Goal: Task Accomplishment & Management: Manage account settings

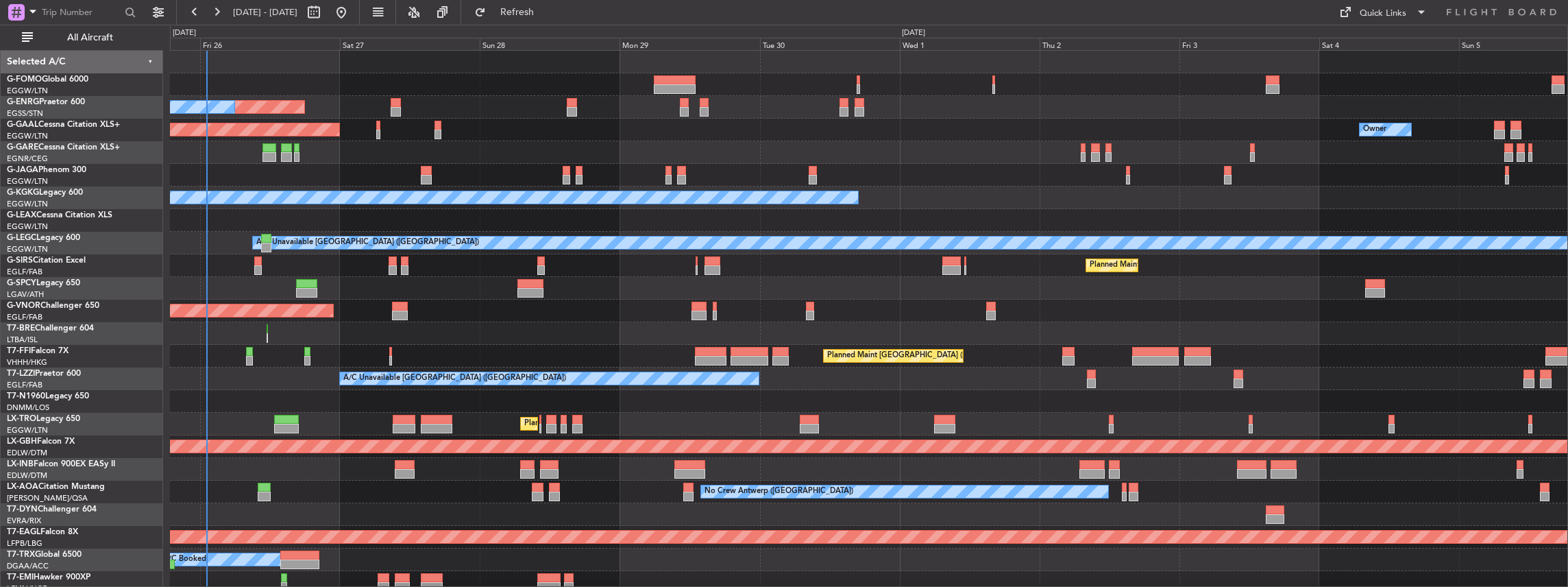
click at [451, 460] on div "Planned Maint London (Luton) Unplanned Maint London (Stansted) A/C Unavailable …" at bounding box center [869, 412] width 1398 height 724
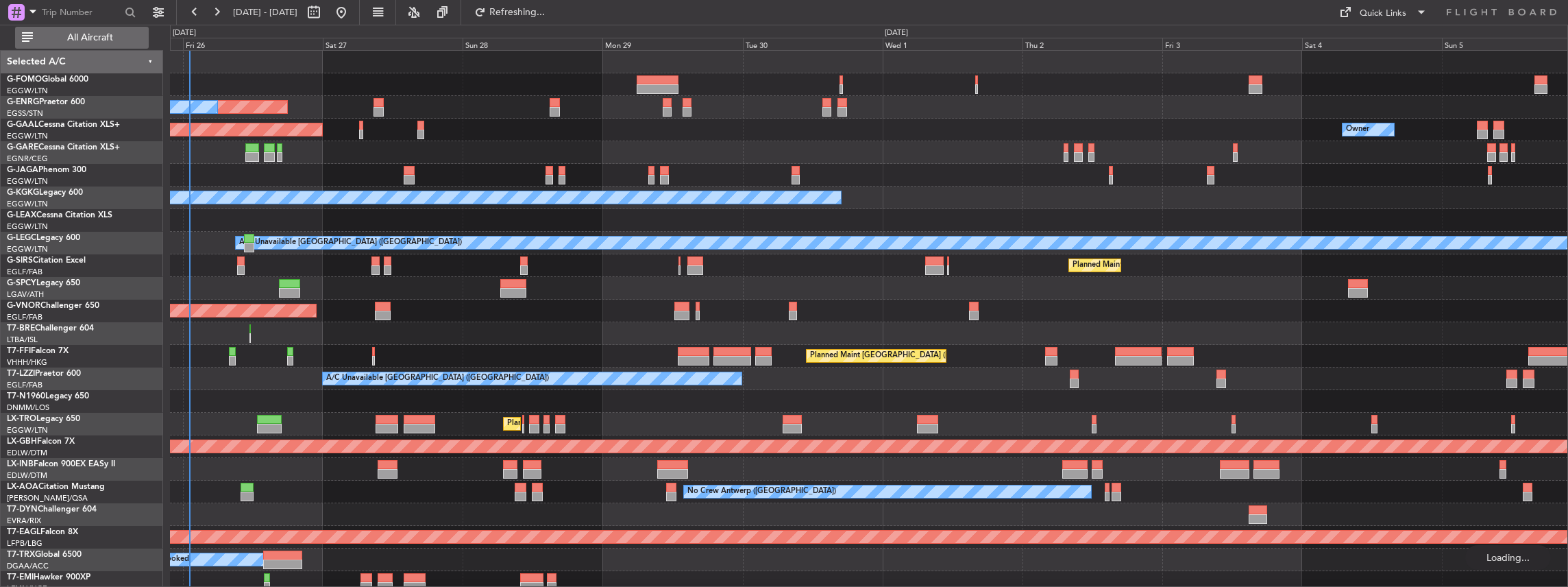
click at [107, 36] on span "All Aircraft" at bounding box center [90, 37] width 109 height 9
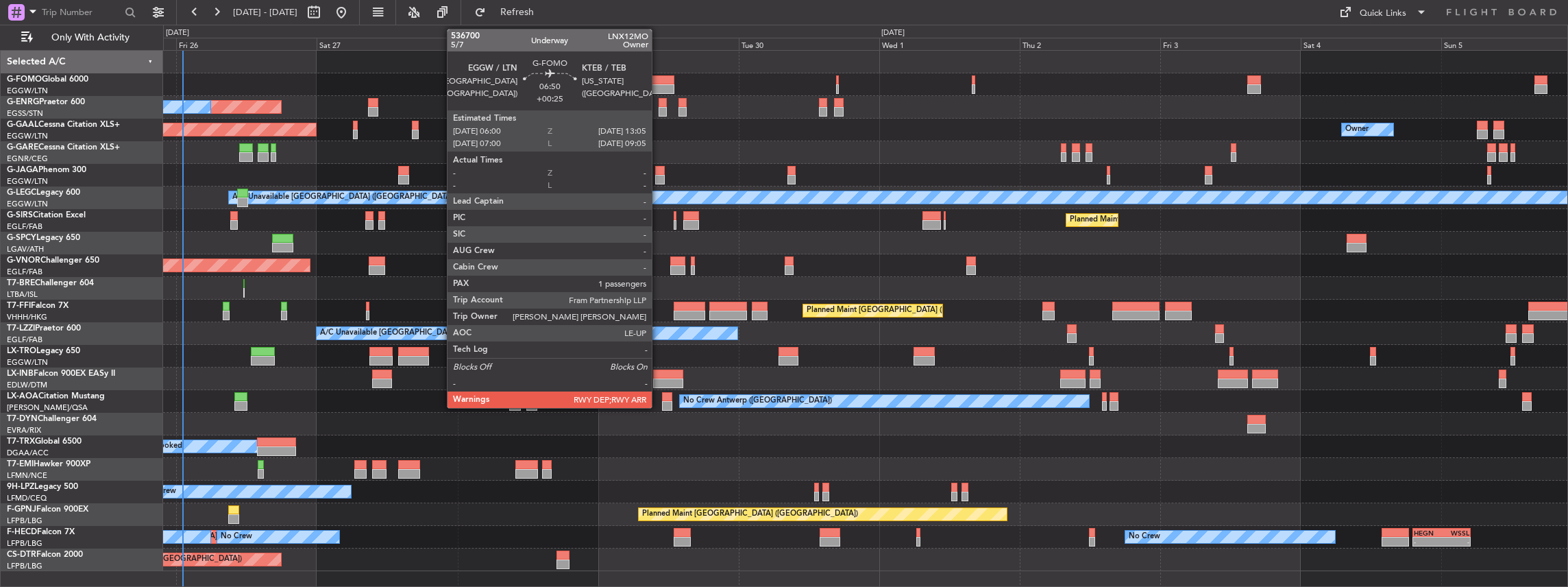
click at [658, 80] on div at bounding box center [653, 80] width 42 height 9
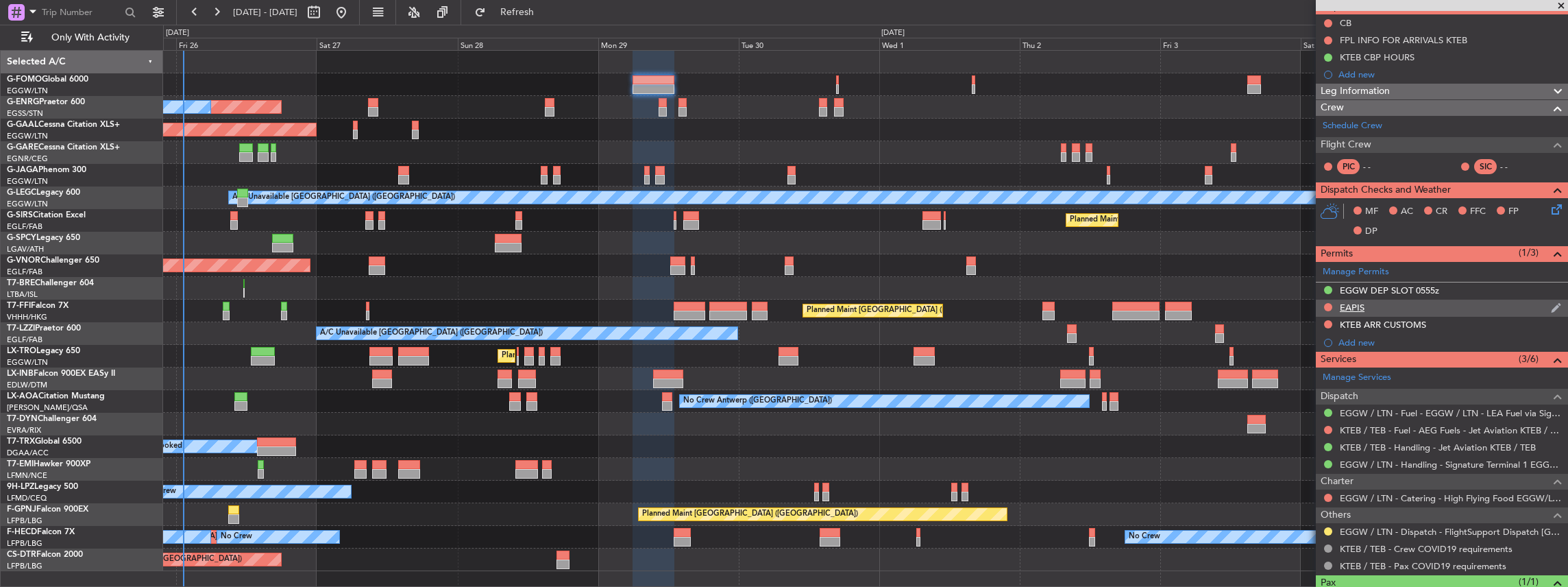
scroll to position [137, 0]
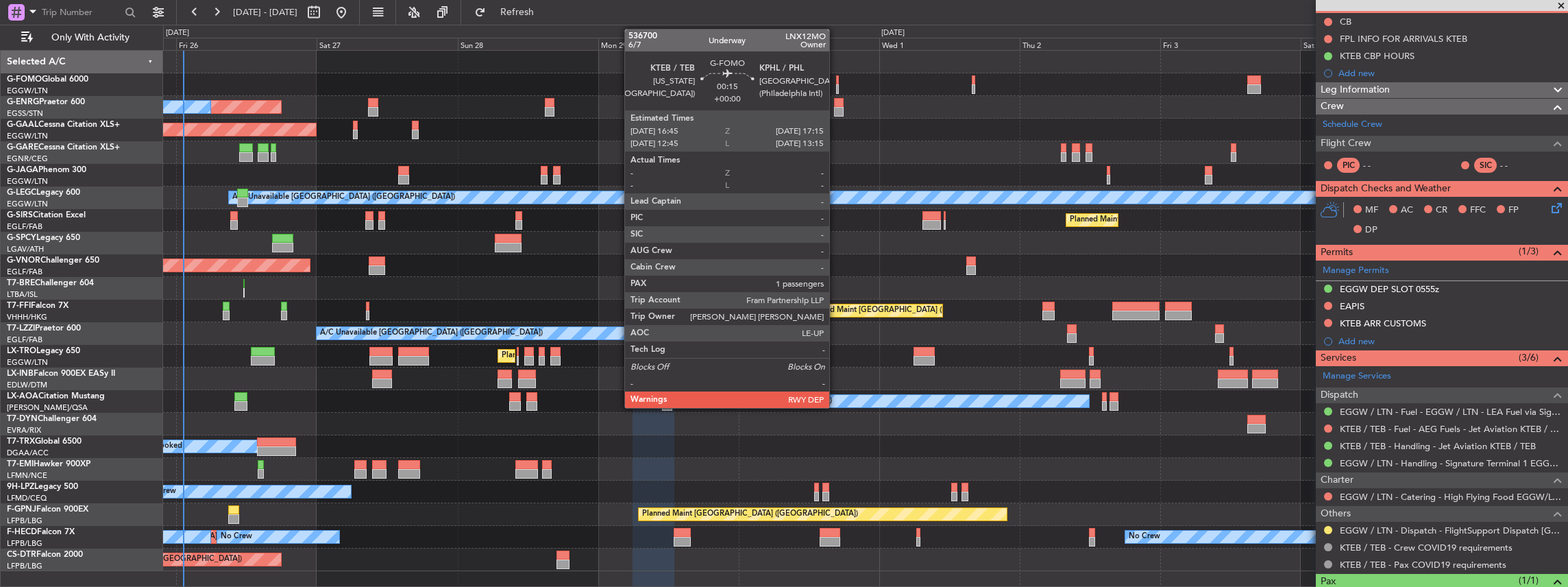
click at [836, 81] on div at bounding box center [838, 80] width 3 height 9
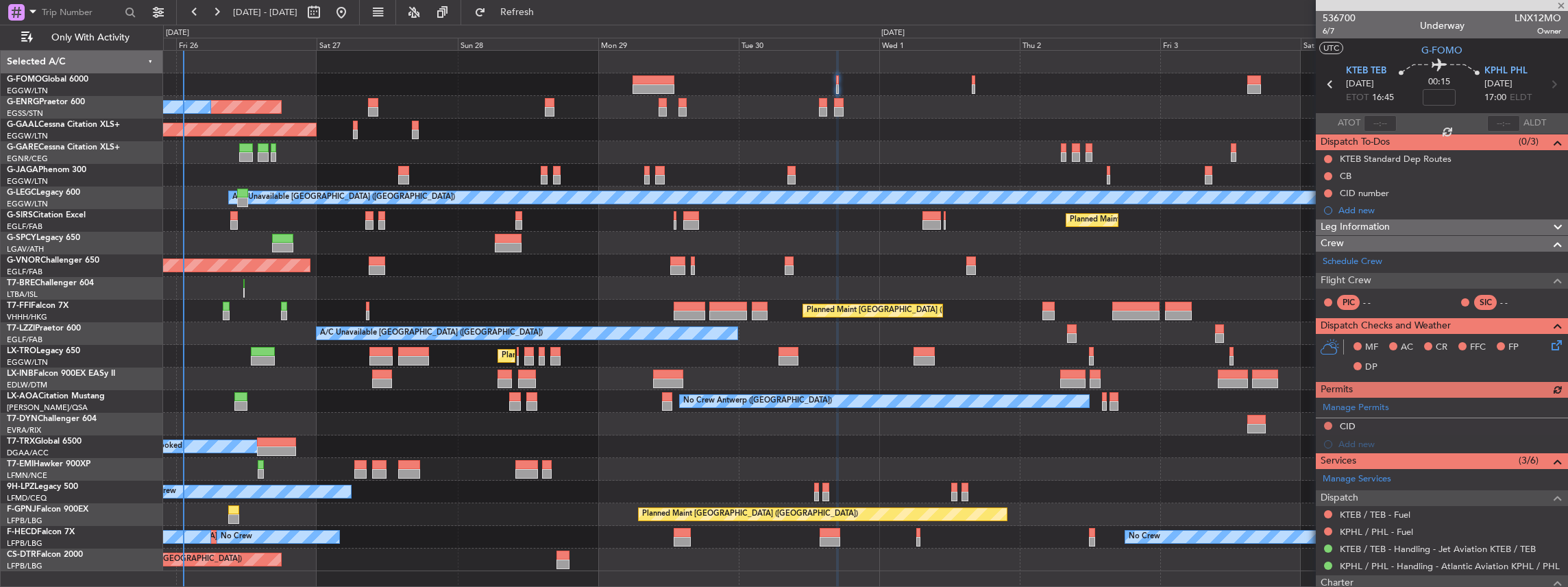
scroll to position [92, 0]
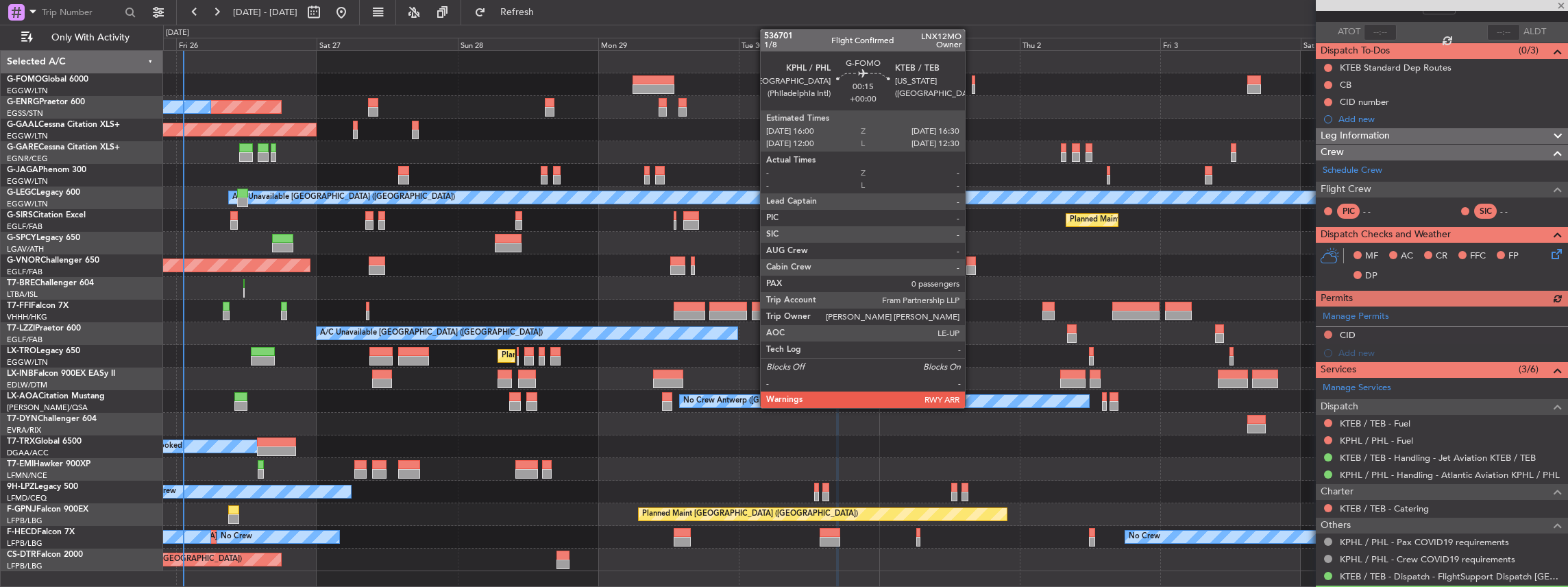
click at [971, 85] on div at bounding box center [973, 89] width 3 height 9
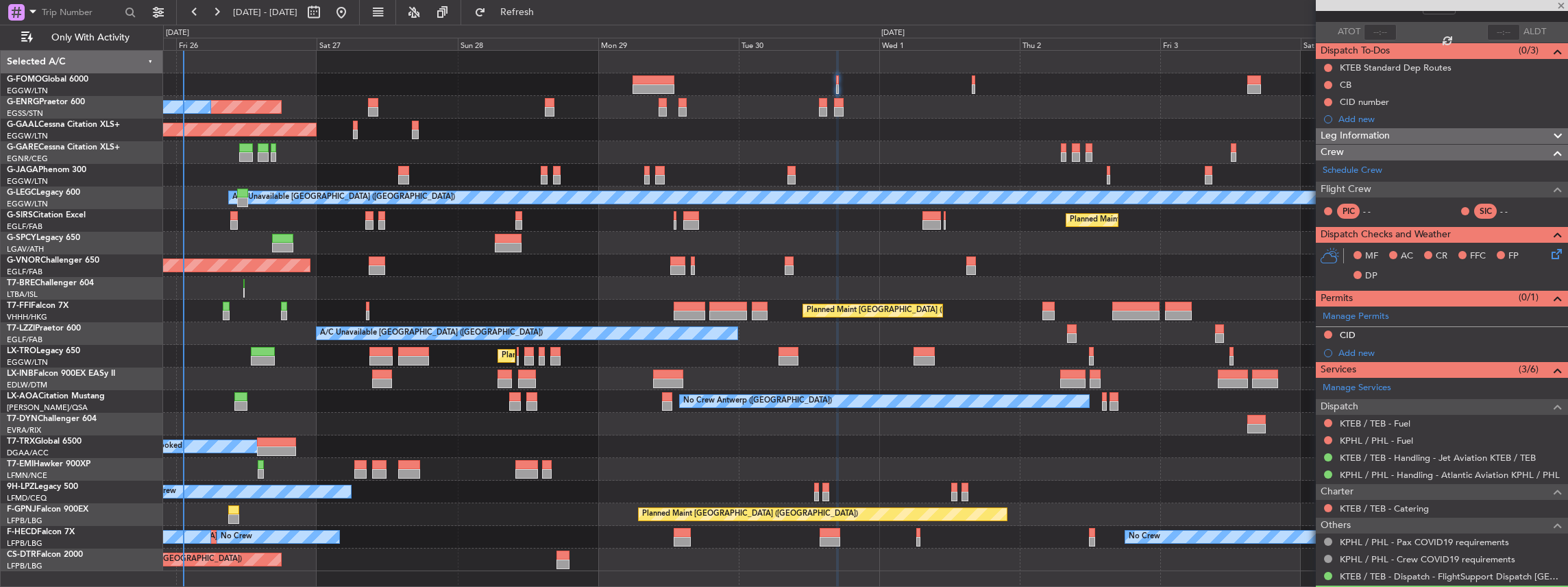
type input "0"
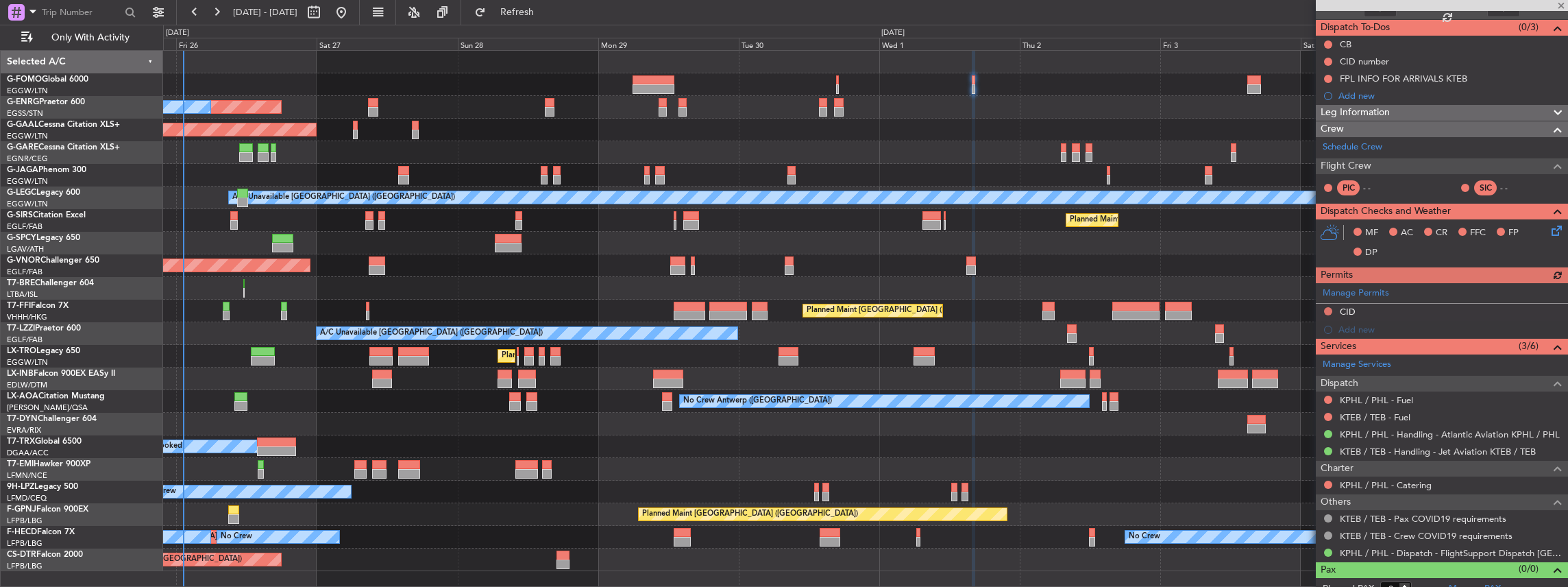
scroll to position [124, 0]
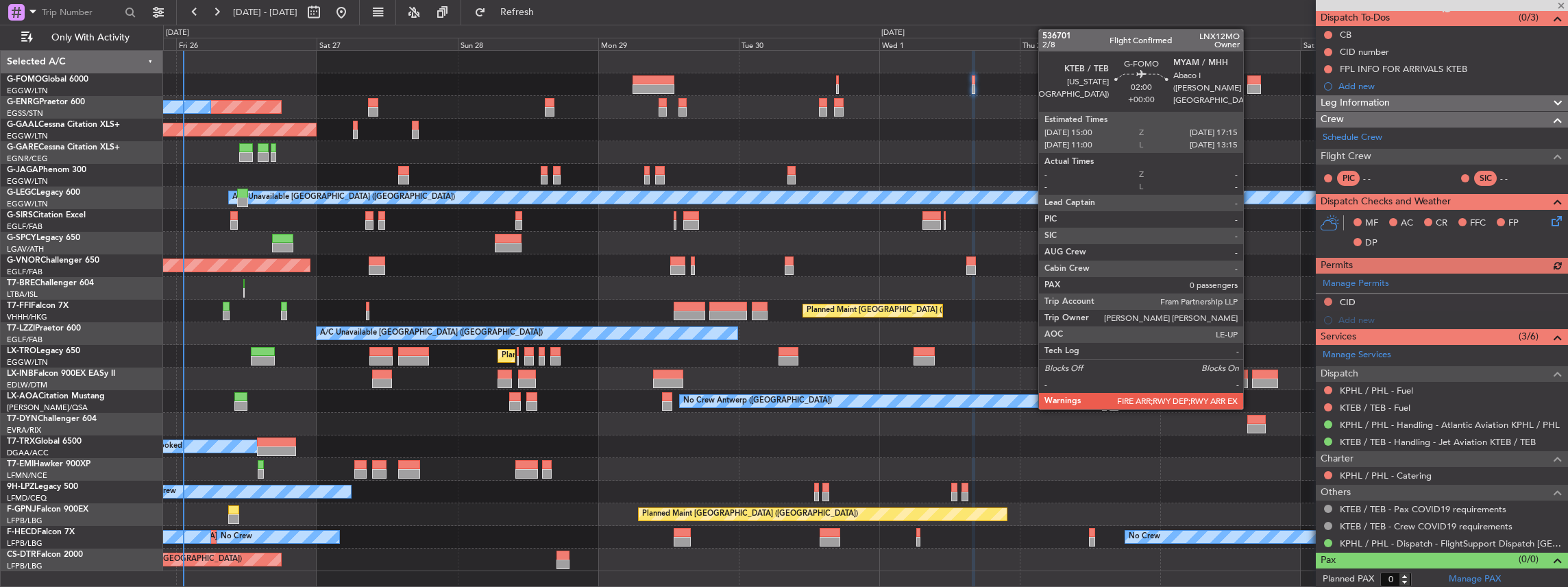
click at [1250, 83] on div at bounding box center [1254, 80] width 14 height 9
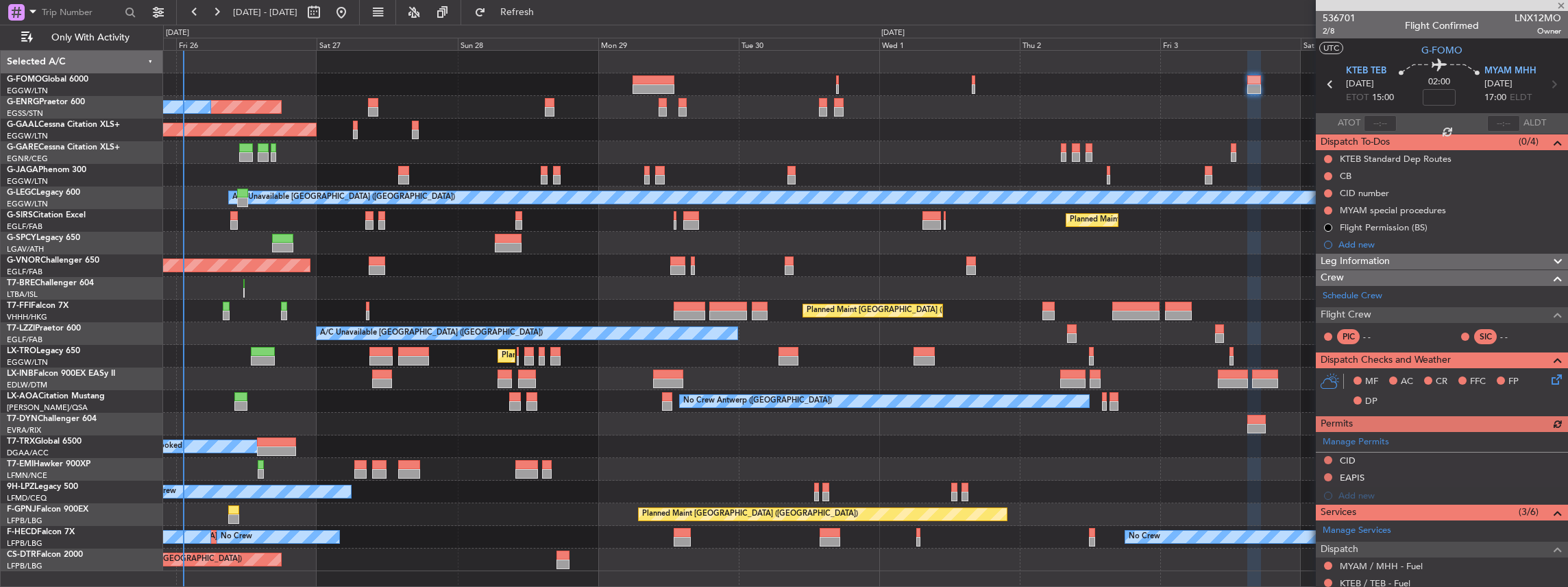
scroll to position [92, 0]
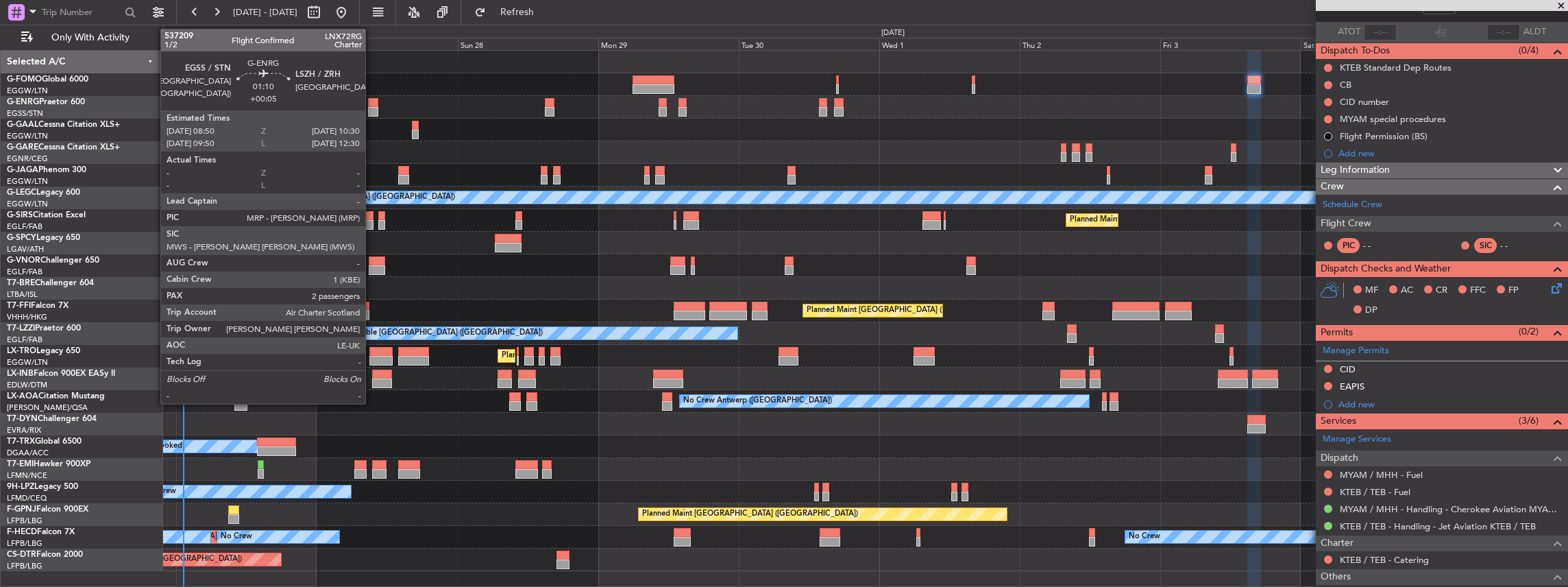
click at [372, 110] on div at bounding box center [373, 111] width 10 height 9
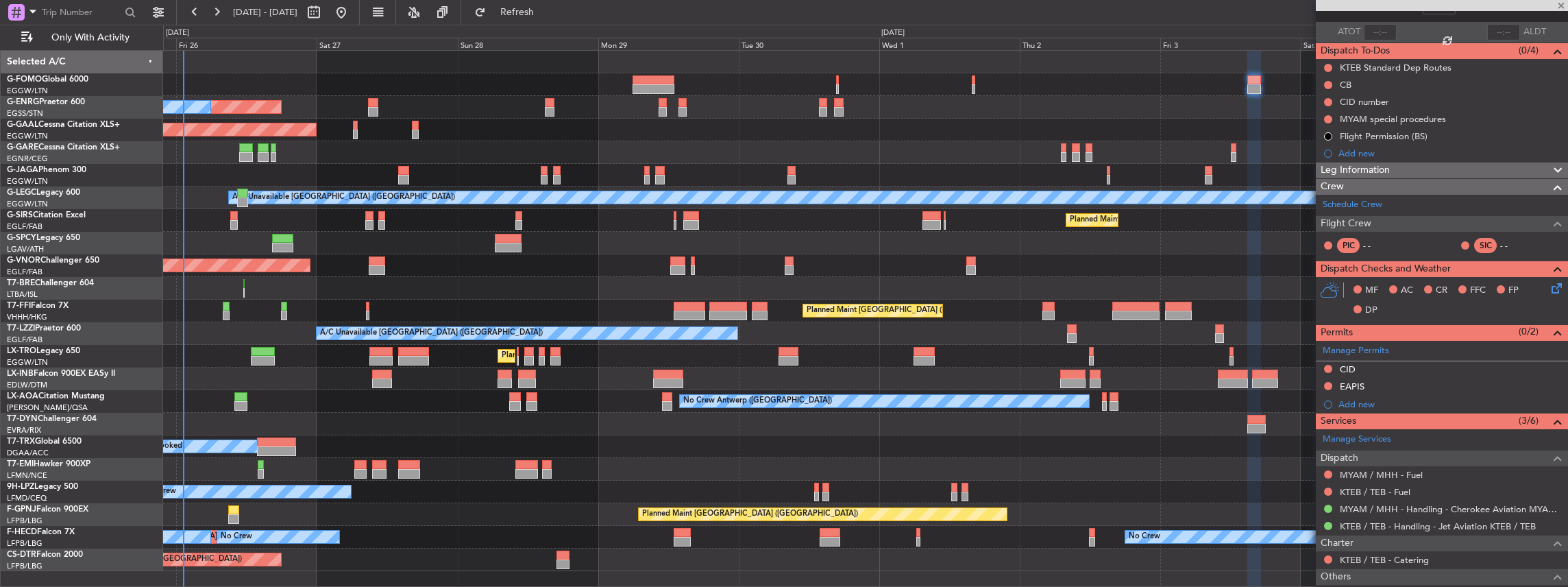
type input "+00:05"
type input "2"
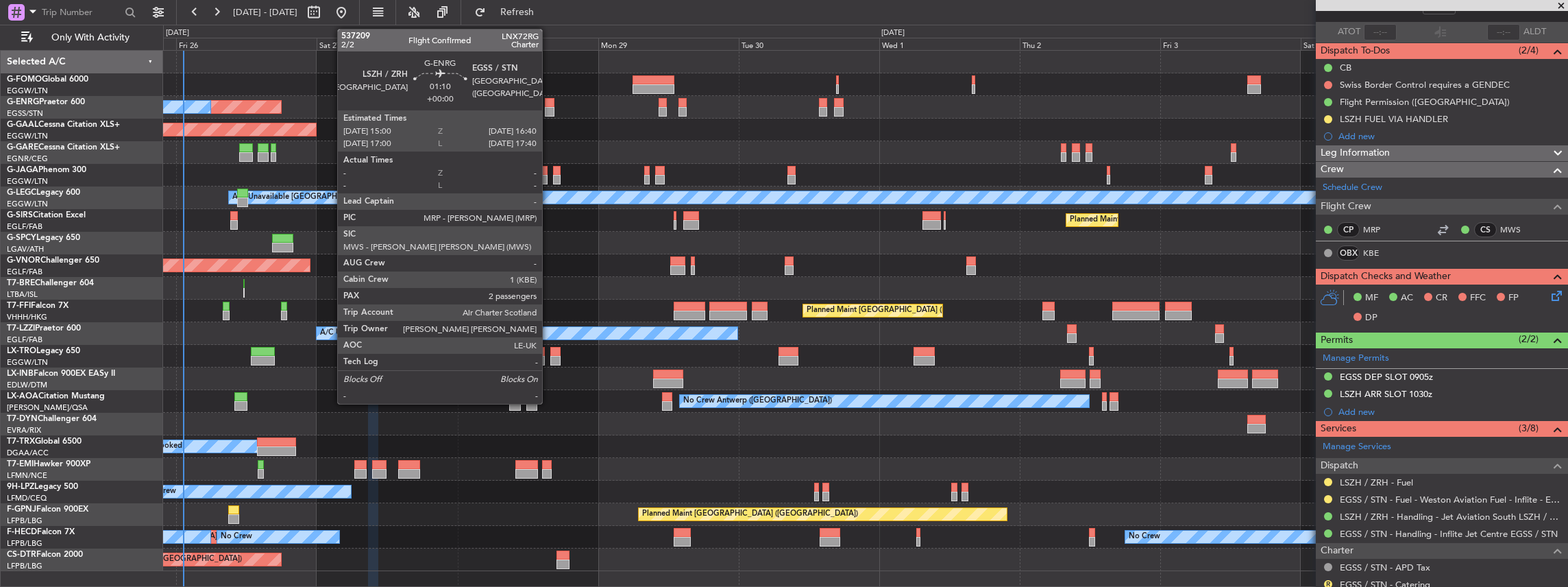
click at [549, 103] on div at bounding box center [550, 103] width 10 height 9
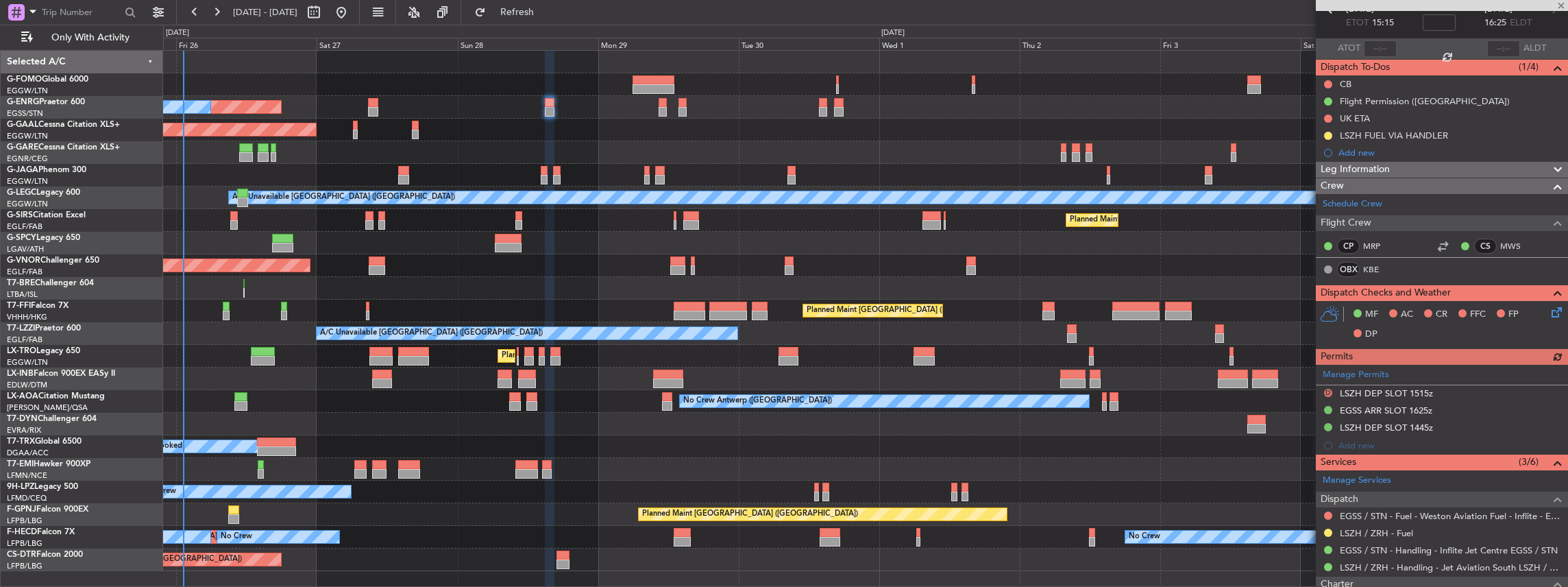
scroll to position [182, 0]
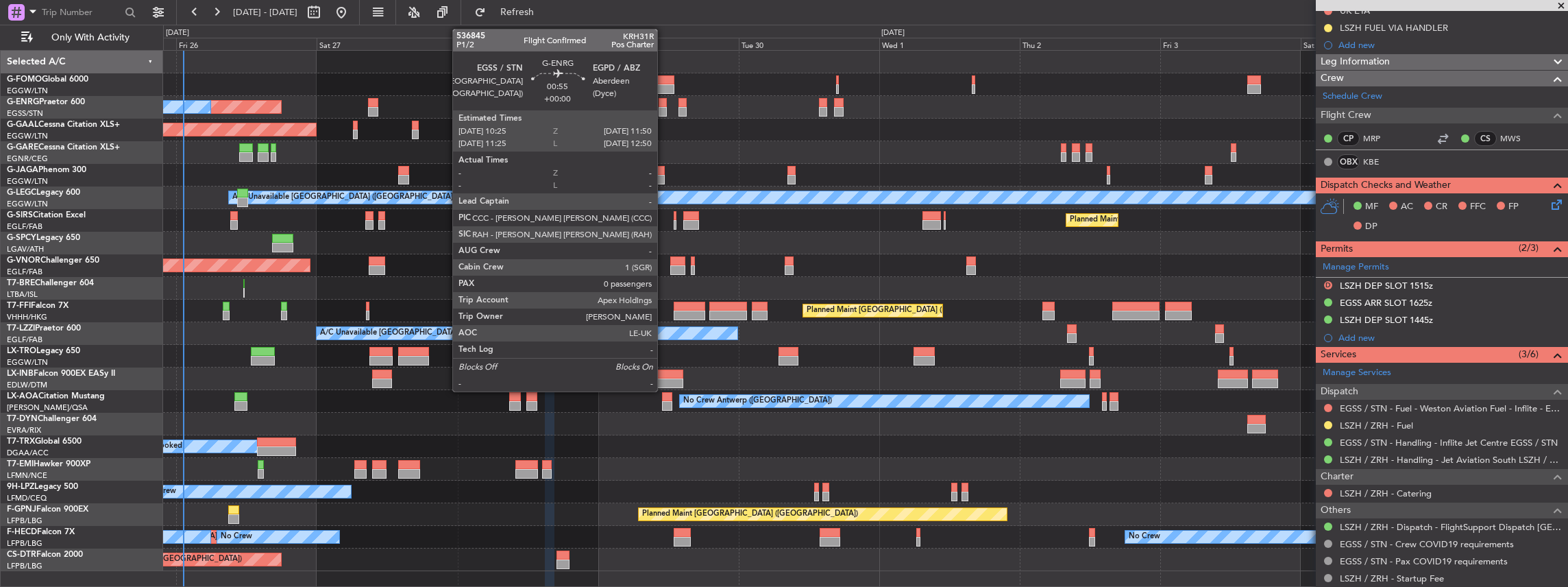
click at [664, 110] on div at bounding box center [663, 111] width 9 height 9
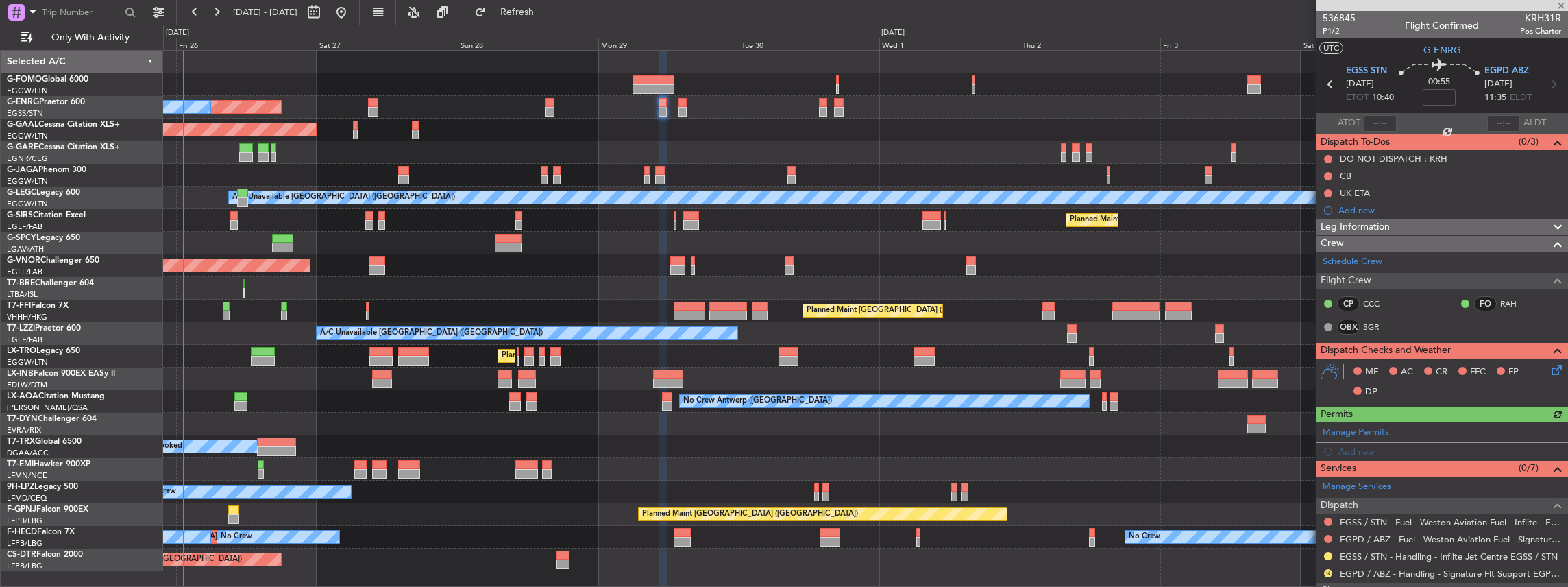
scroll to position [92, 0]
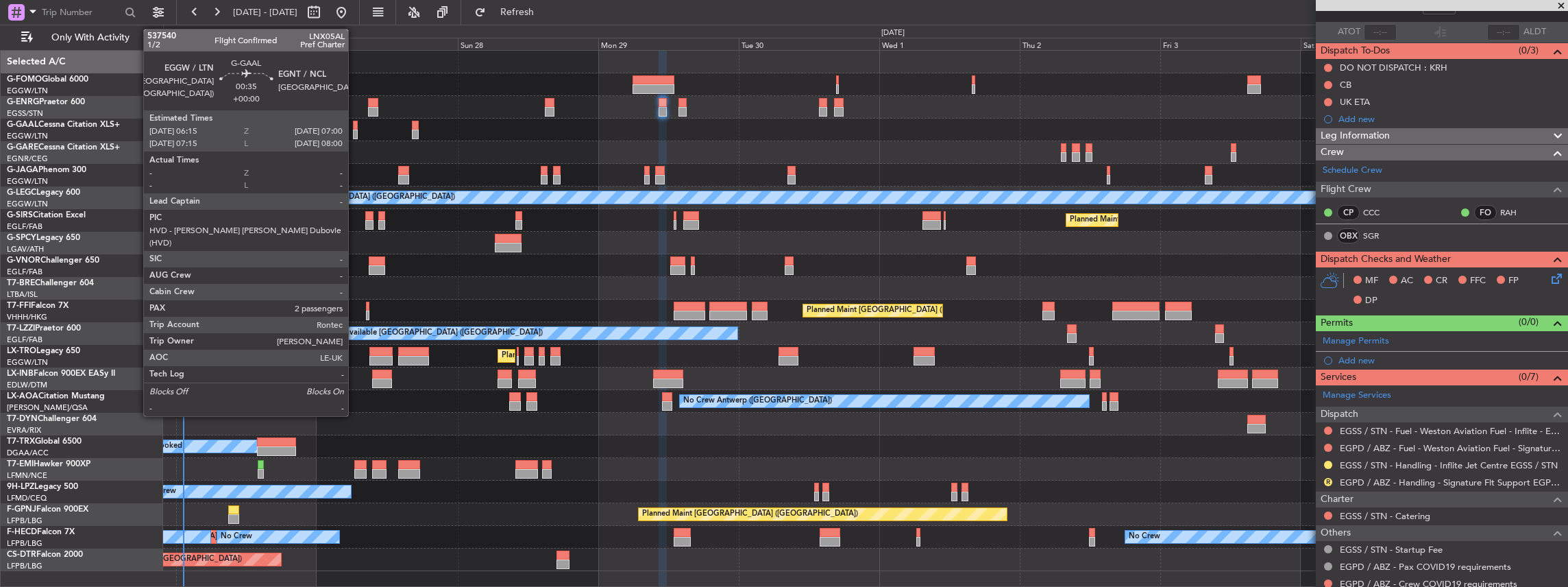
click at [355, 129] on div at bounding box center [356, 133] width 5 height 9
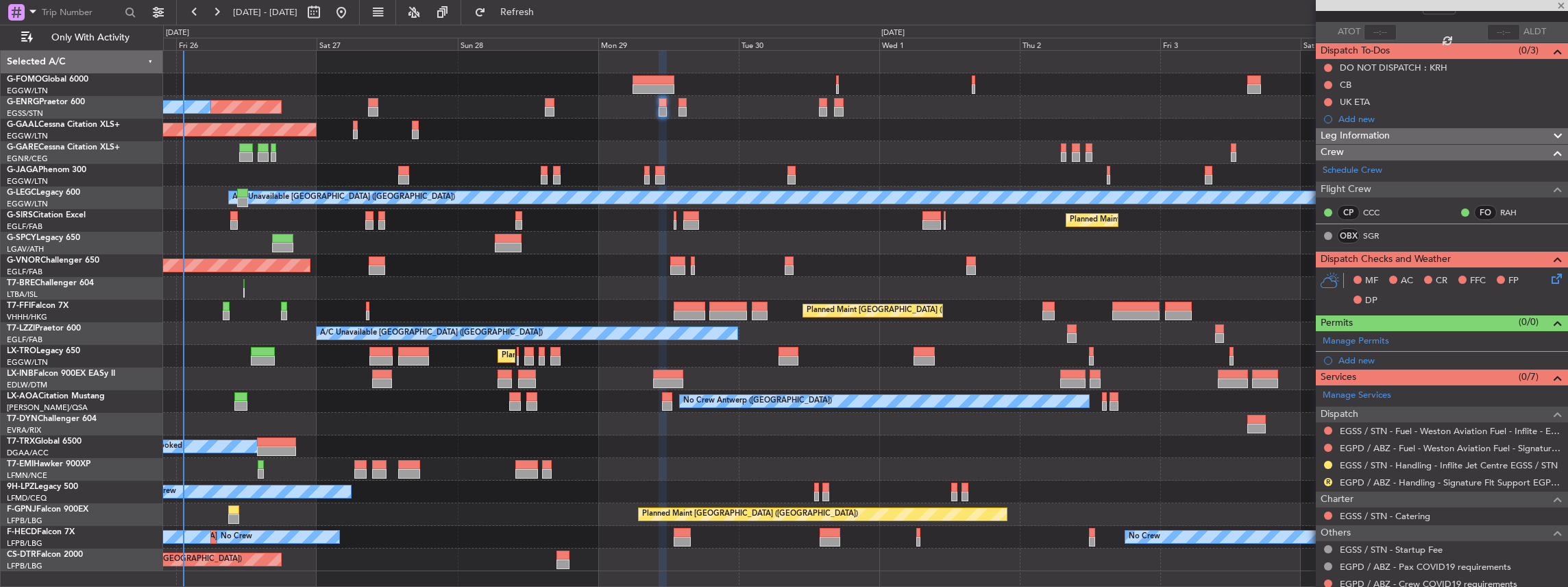
type input "2"
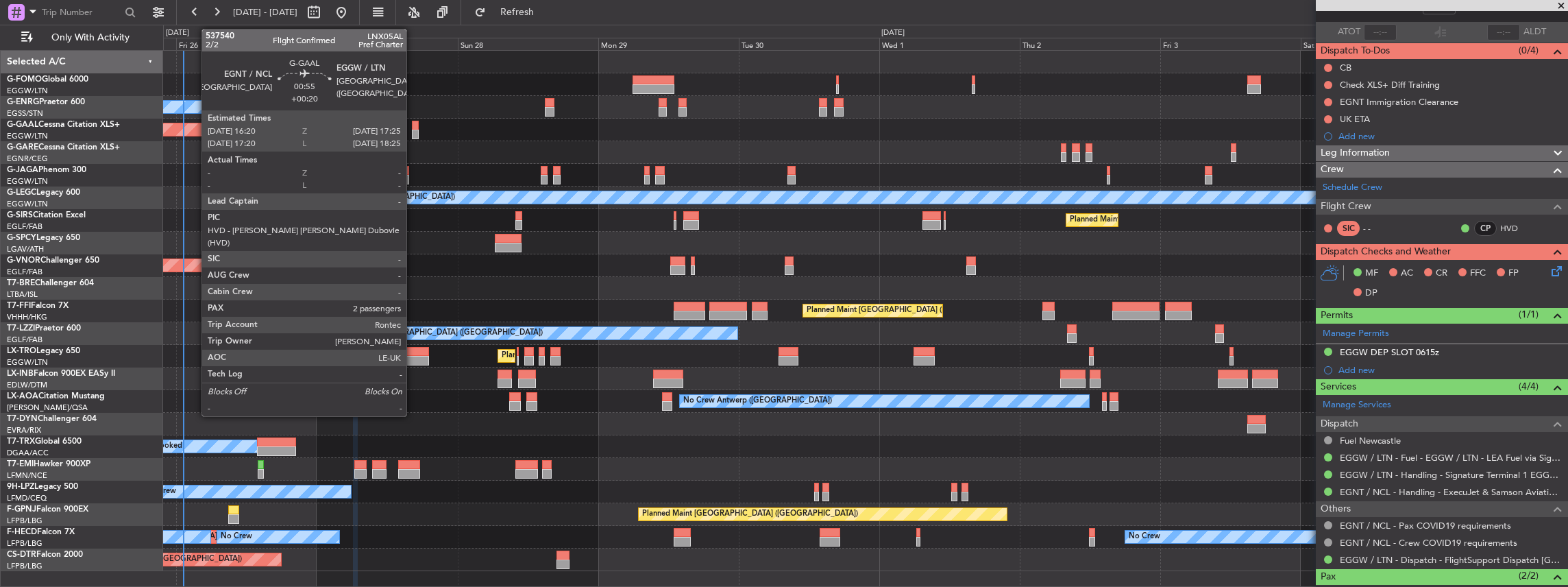
click at [413, 132] on div at bounding box center [416, 133] width 7 height 9
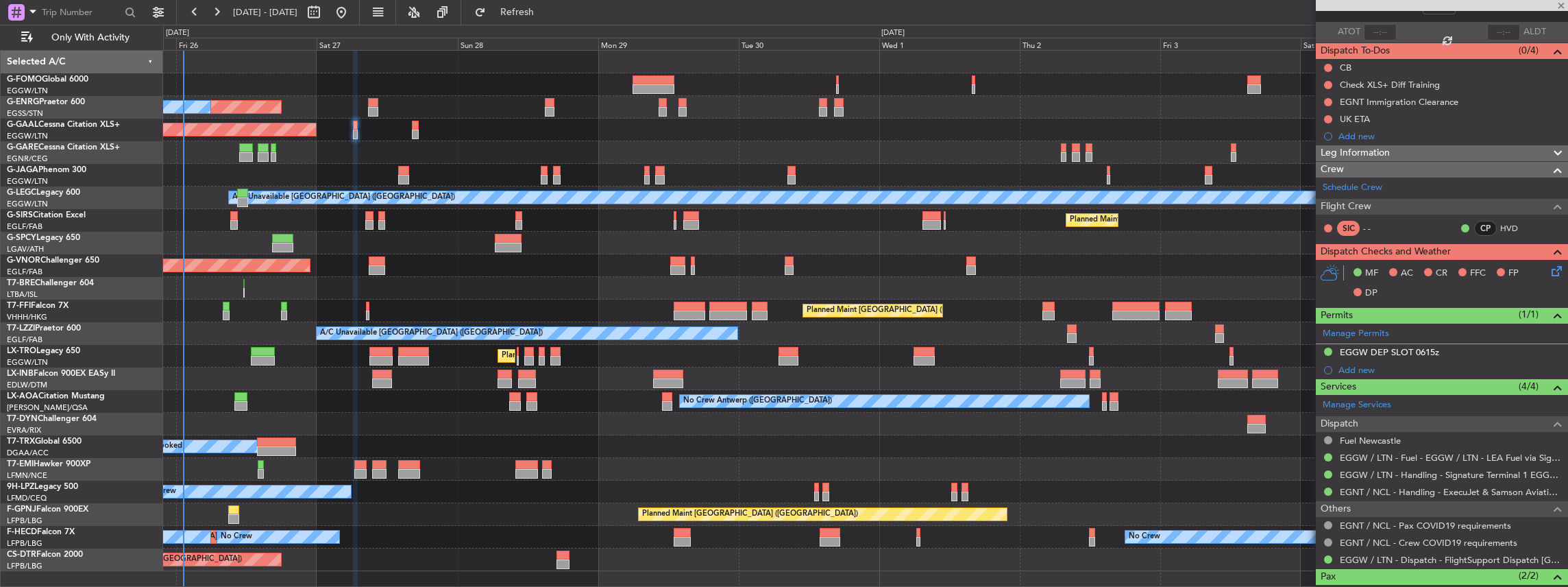
type input "+00:20"
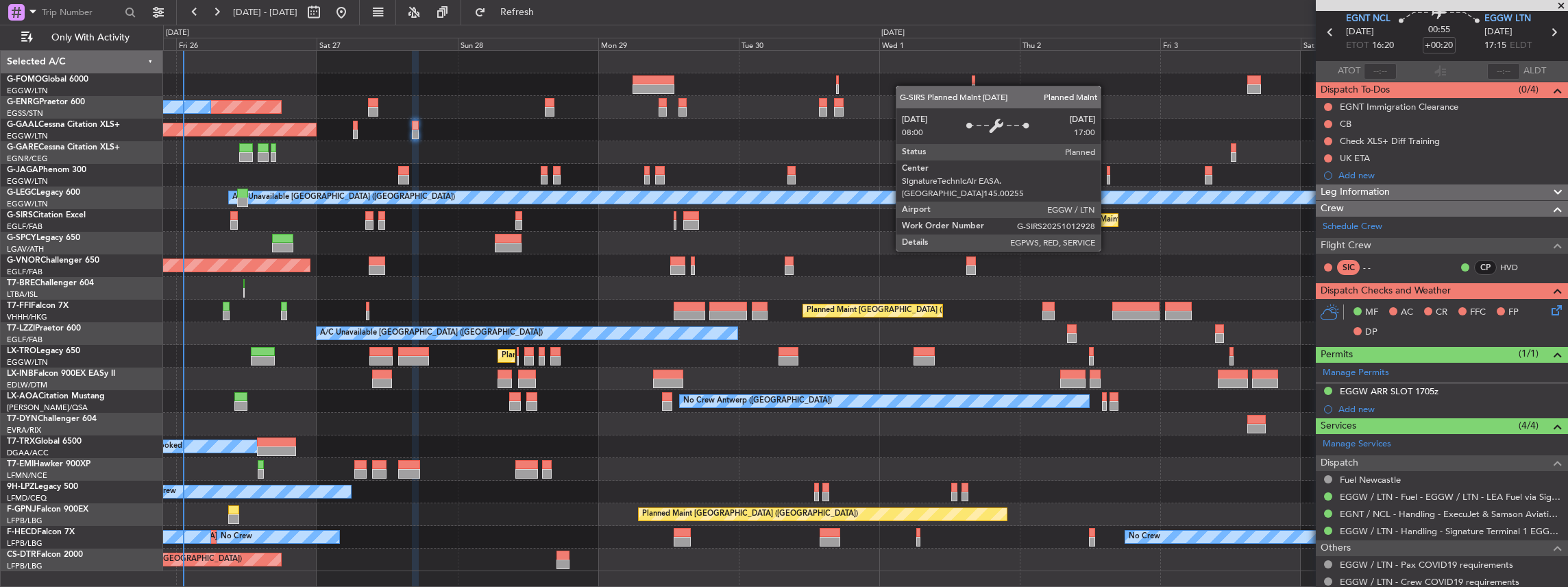
scroll to position [45, 0]
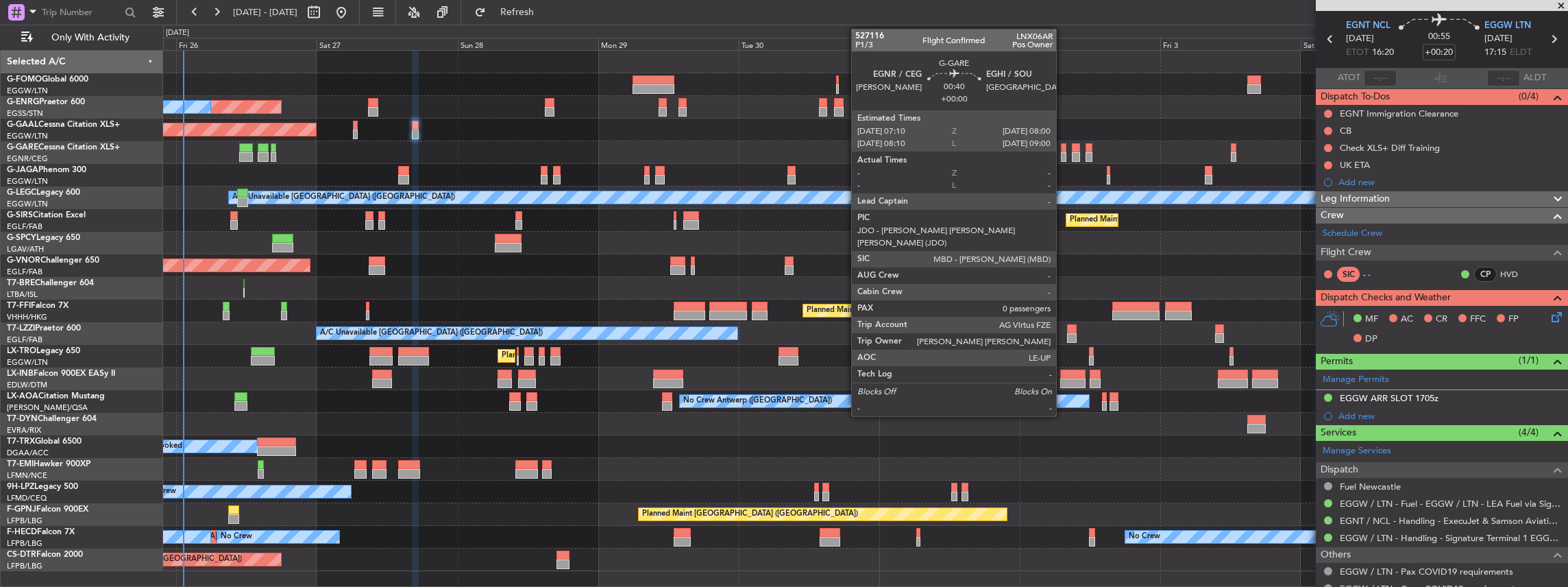
click at [1063, 154] on div at bounding box center [1064, 157] width 5 height 9
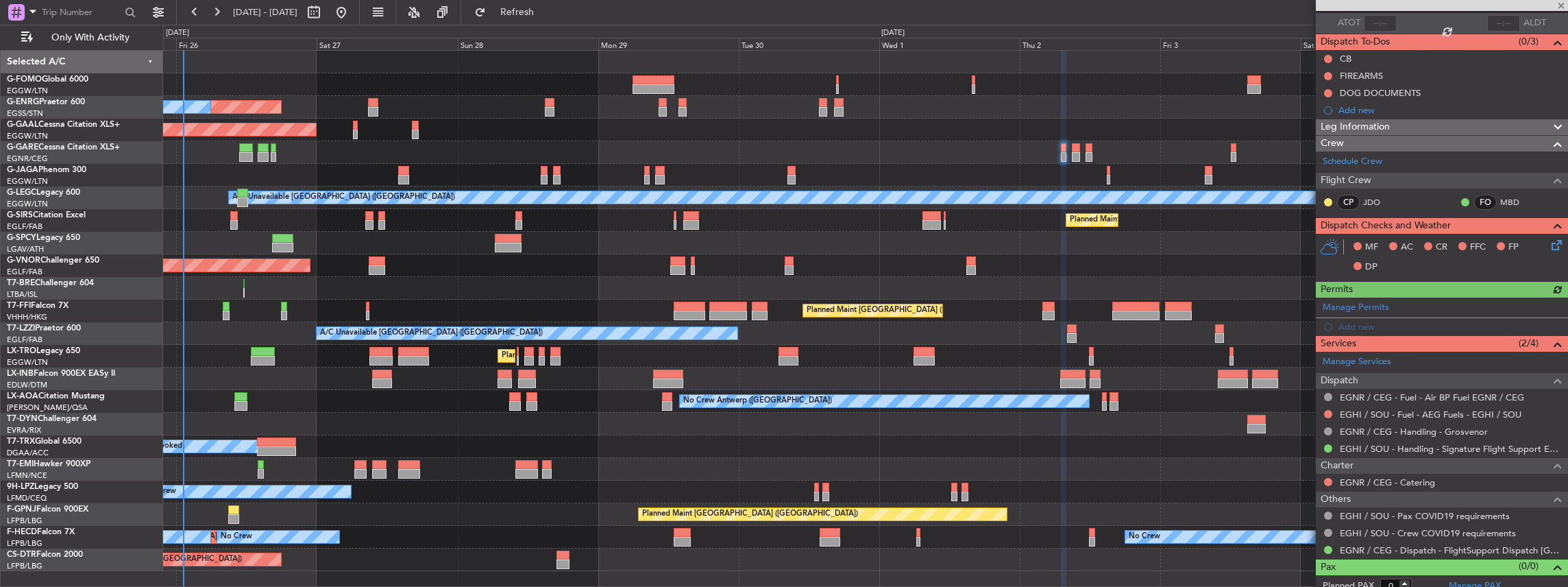
scroll to position [107, 0]
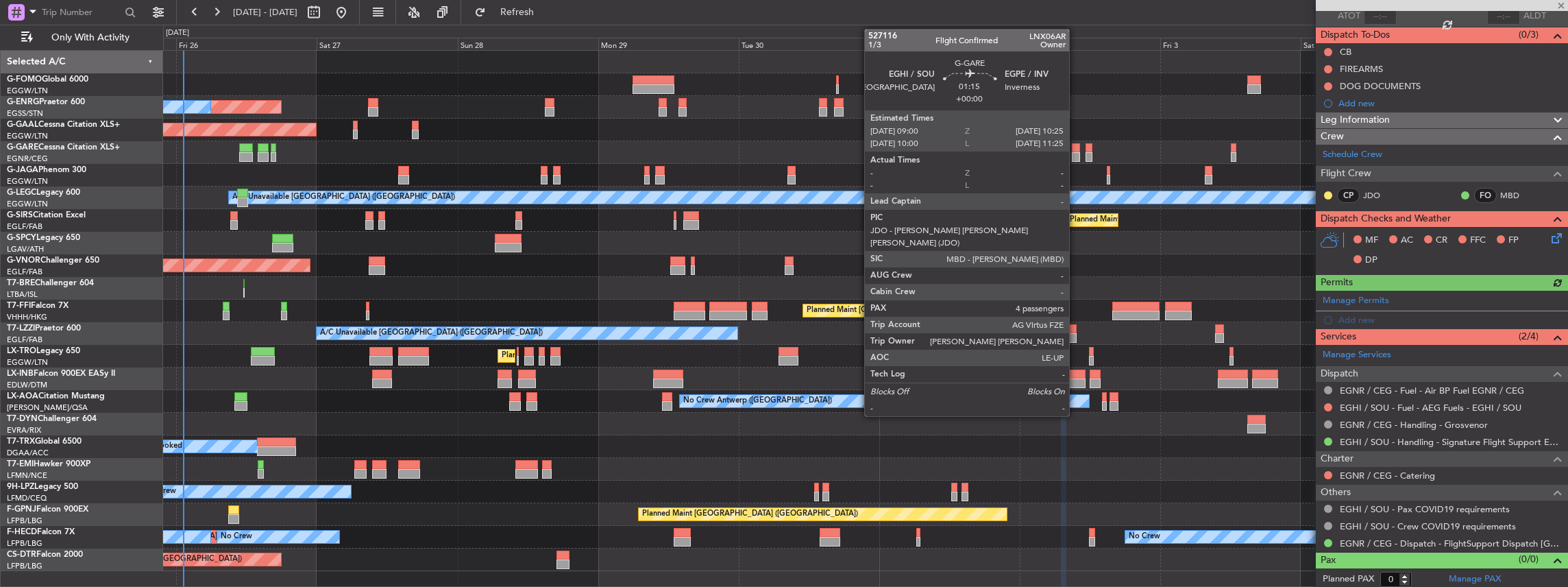
click at [1075, 152] on div at bounding box center [1076, 157] width 9 height 9
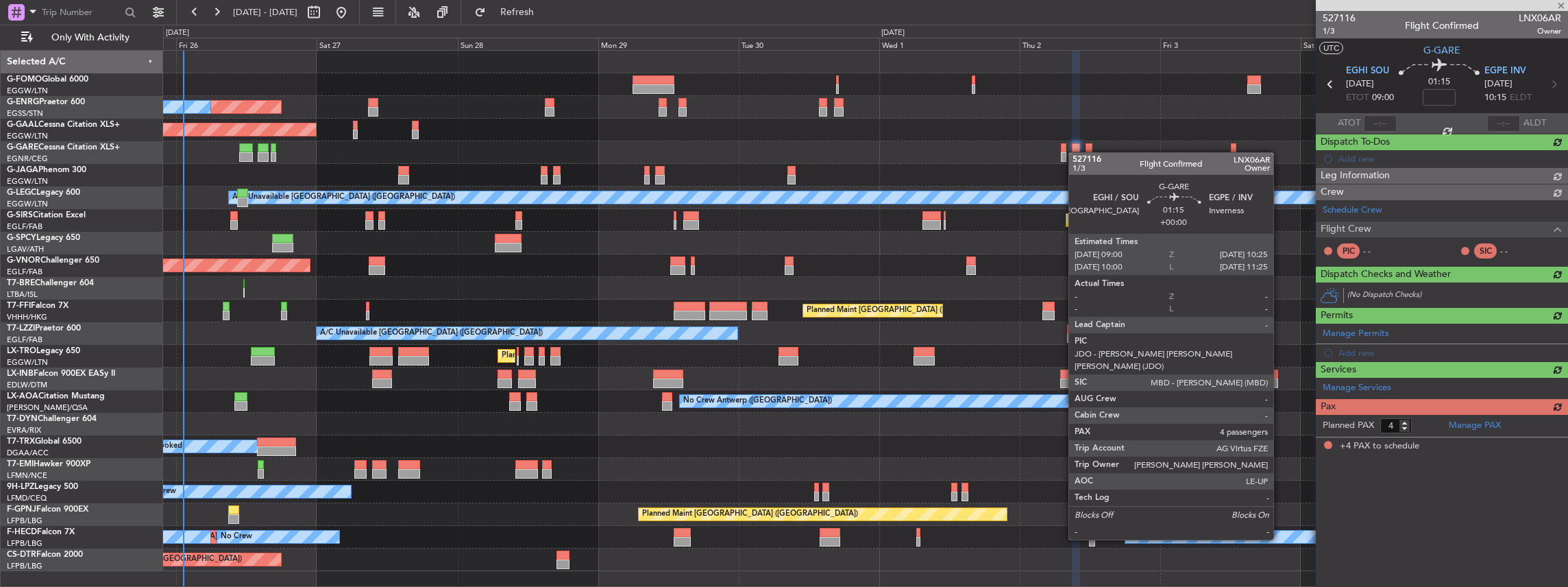
scroll to position [0, 0]
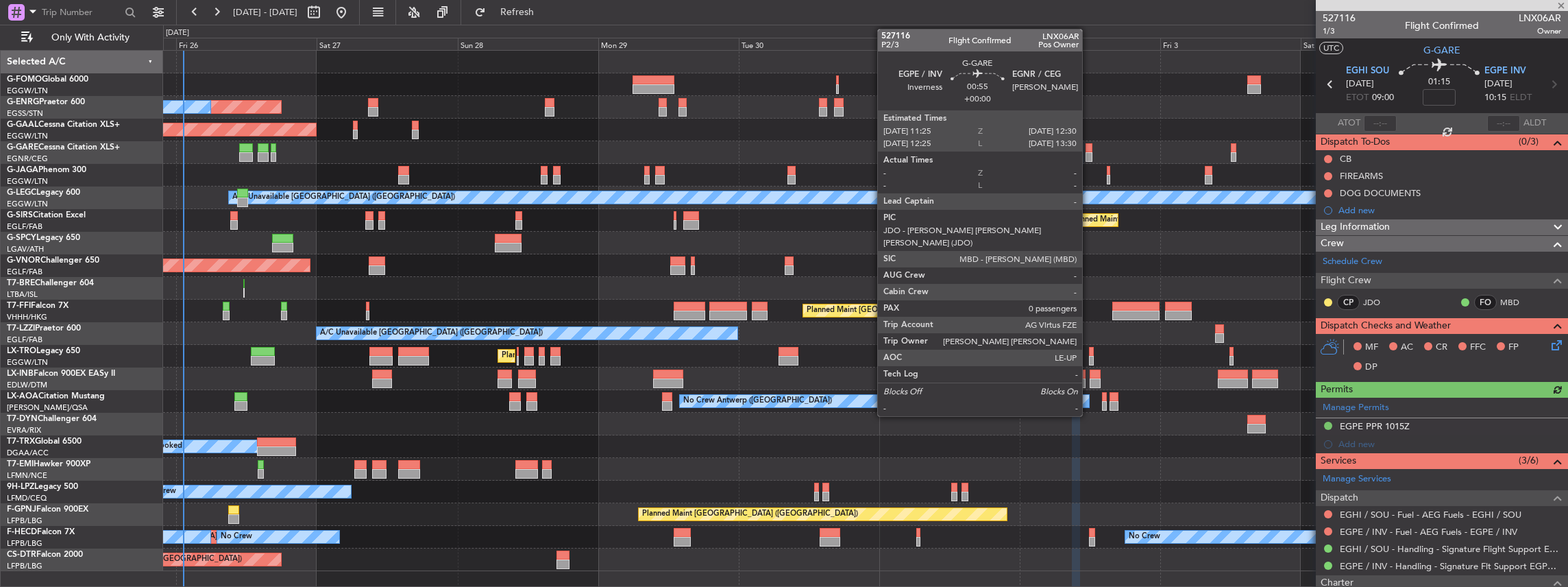
click at [1088, 150] on div at bounding box center [1088, 147] width 7 height 9
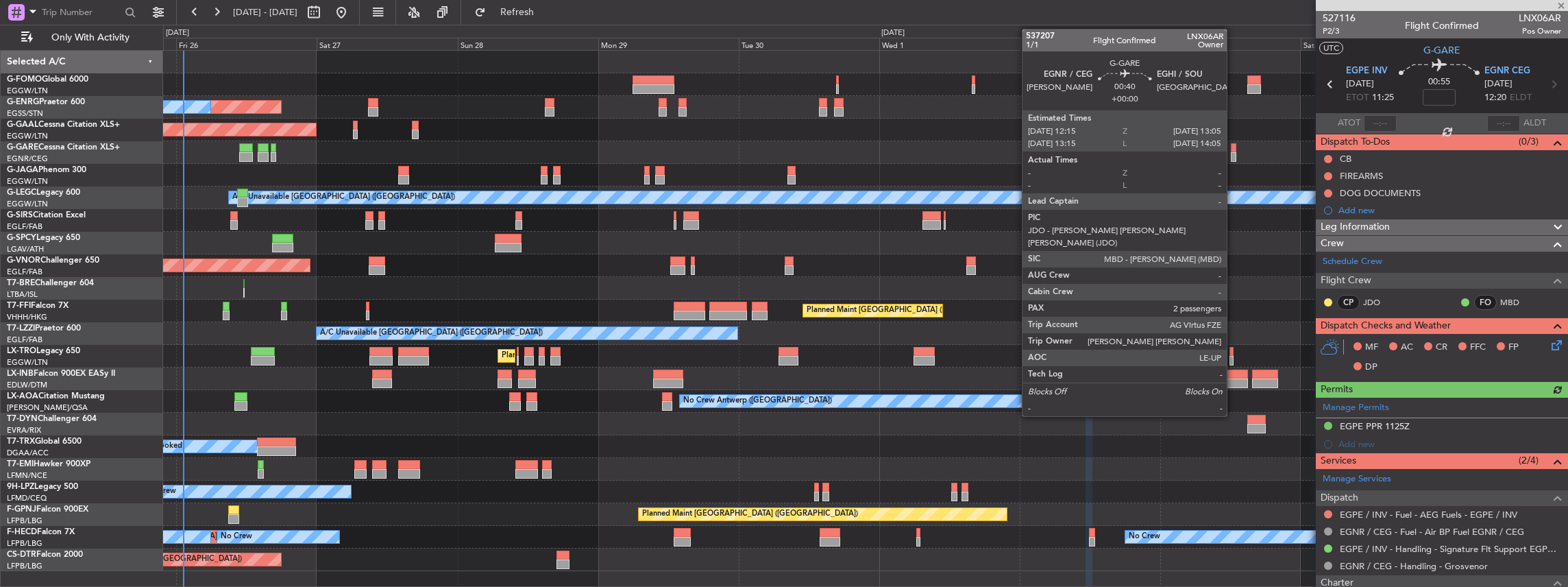
click at [1233, 147] on div at bounding box center [1233, 147] width 5 height 9
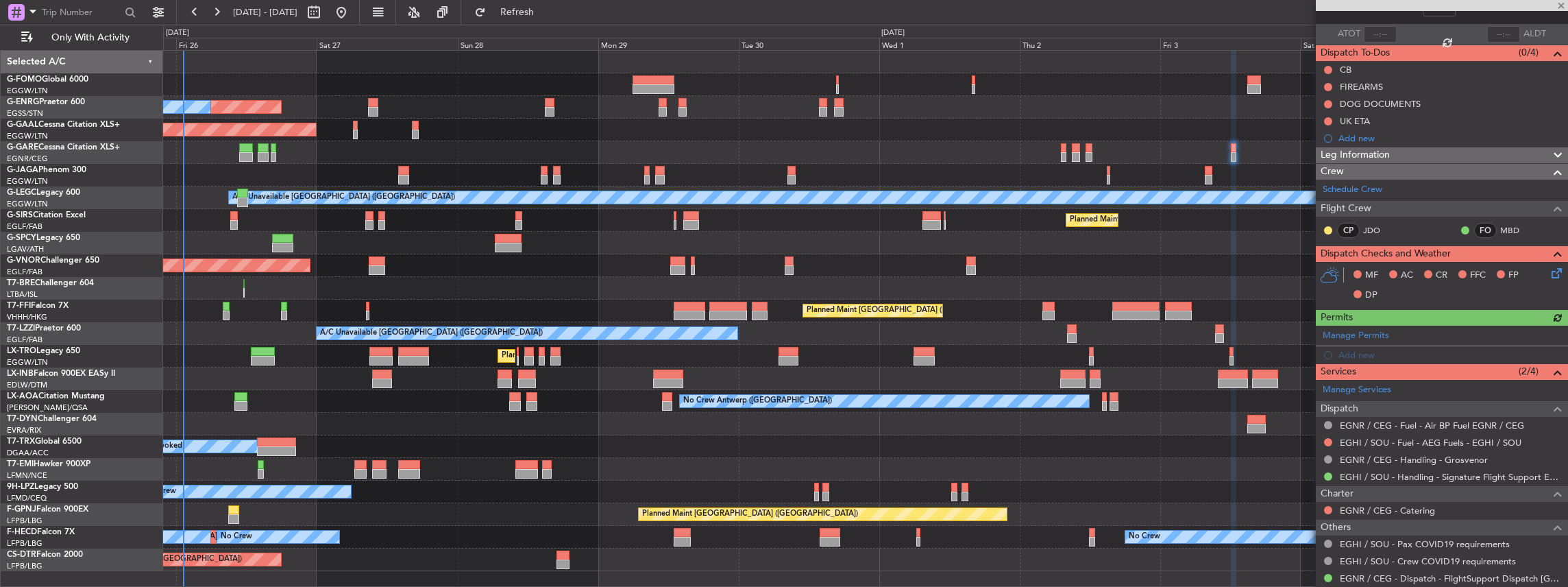
scroll to position [92, 0]
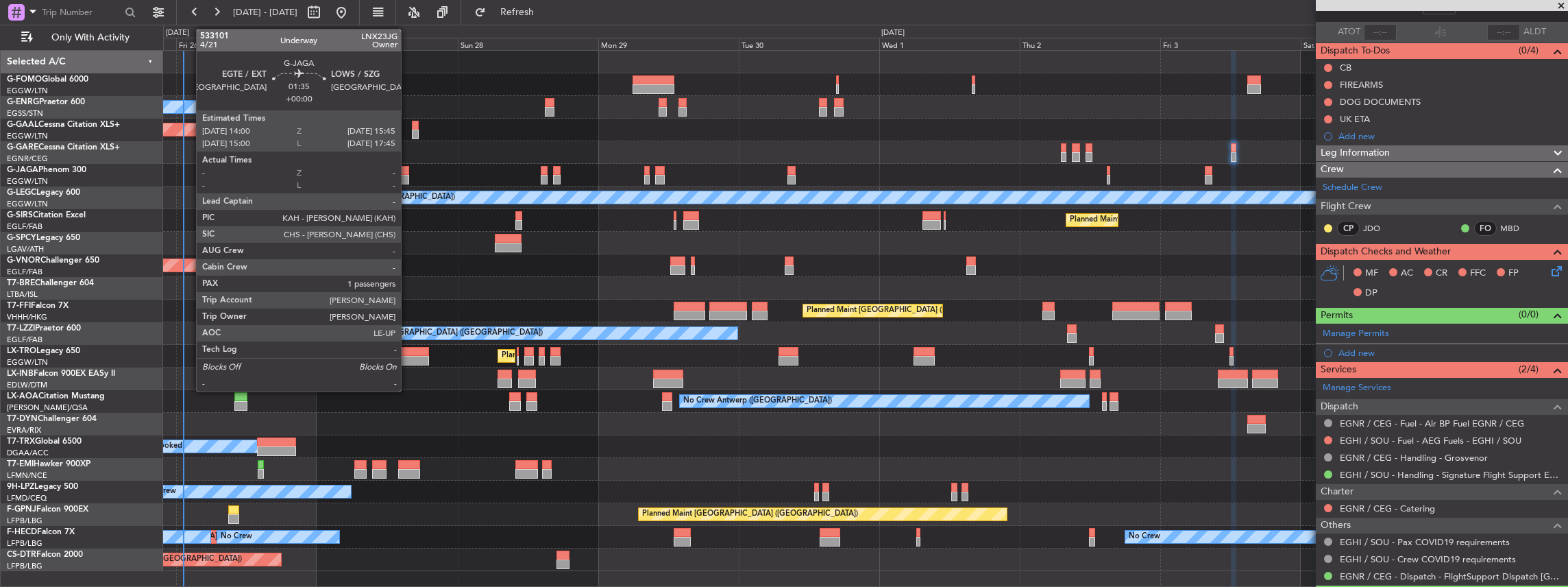
click at [408, 175] on div at bounding box center [404, 179] width 10 height 9
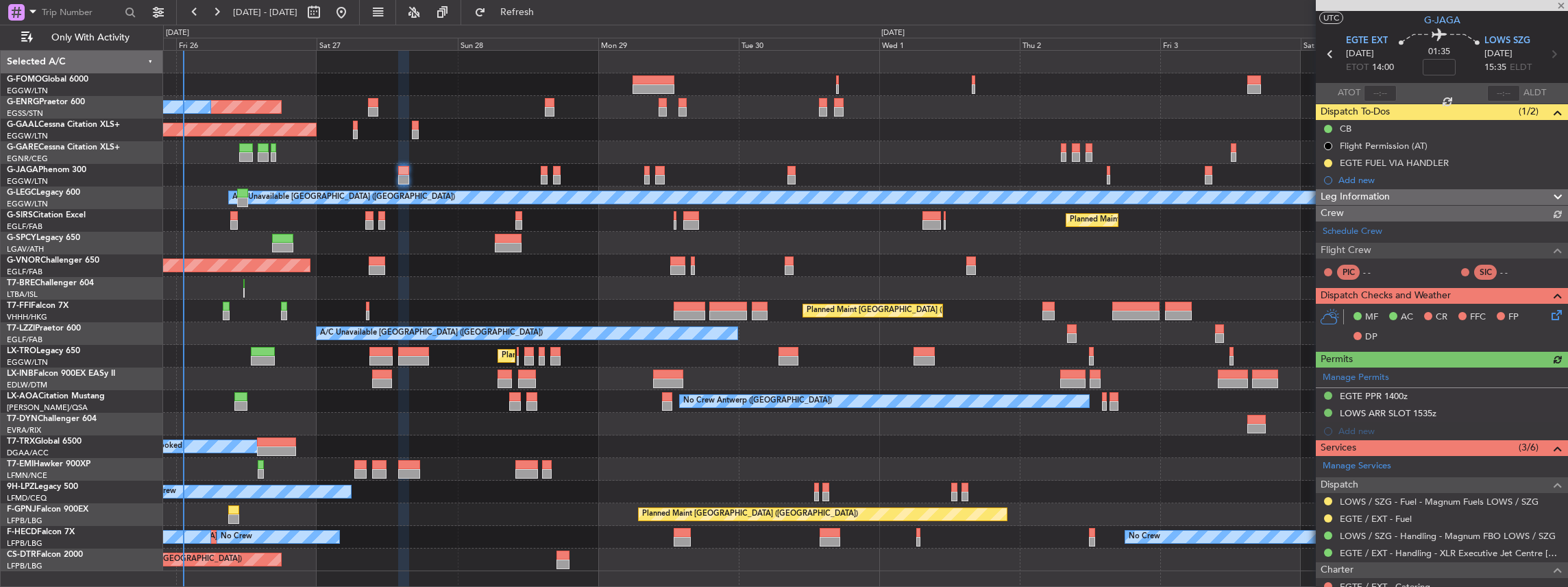
scroll to position [45, 0]
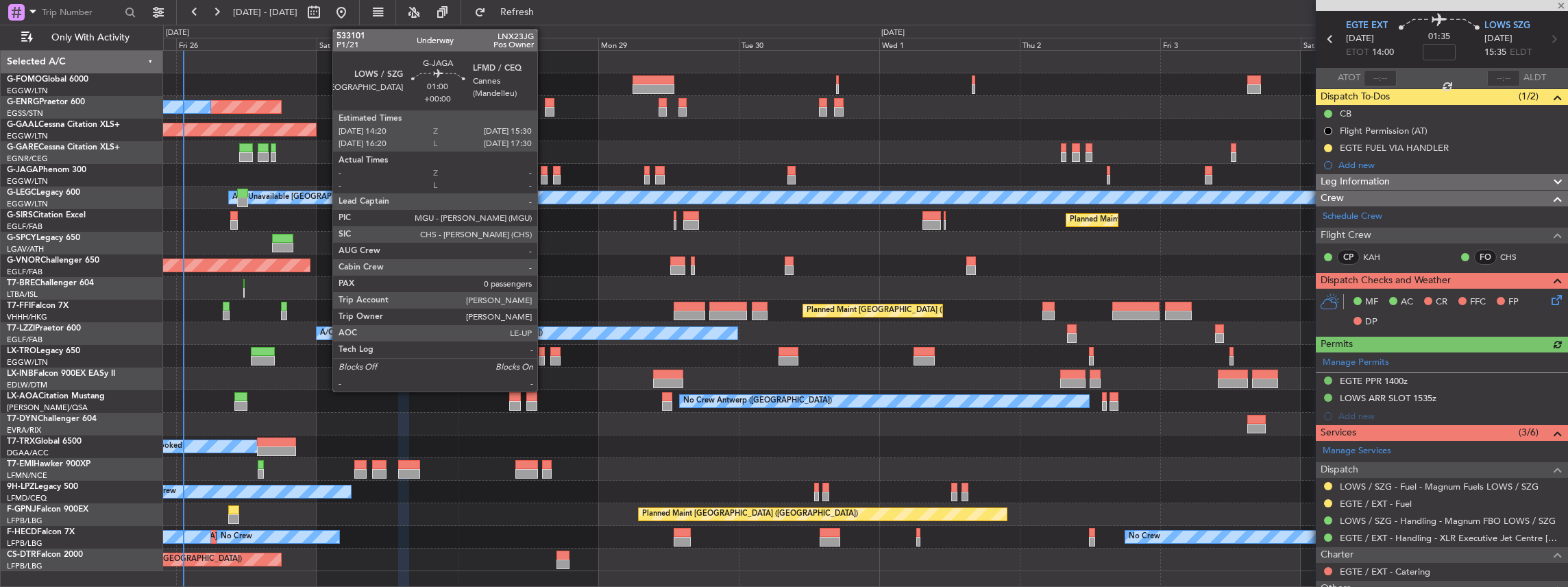
click at [543, 179] on div at bounding box center [544, 179] width 7 height 9
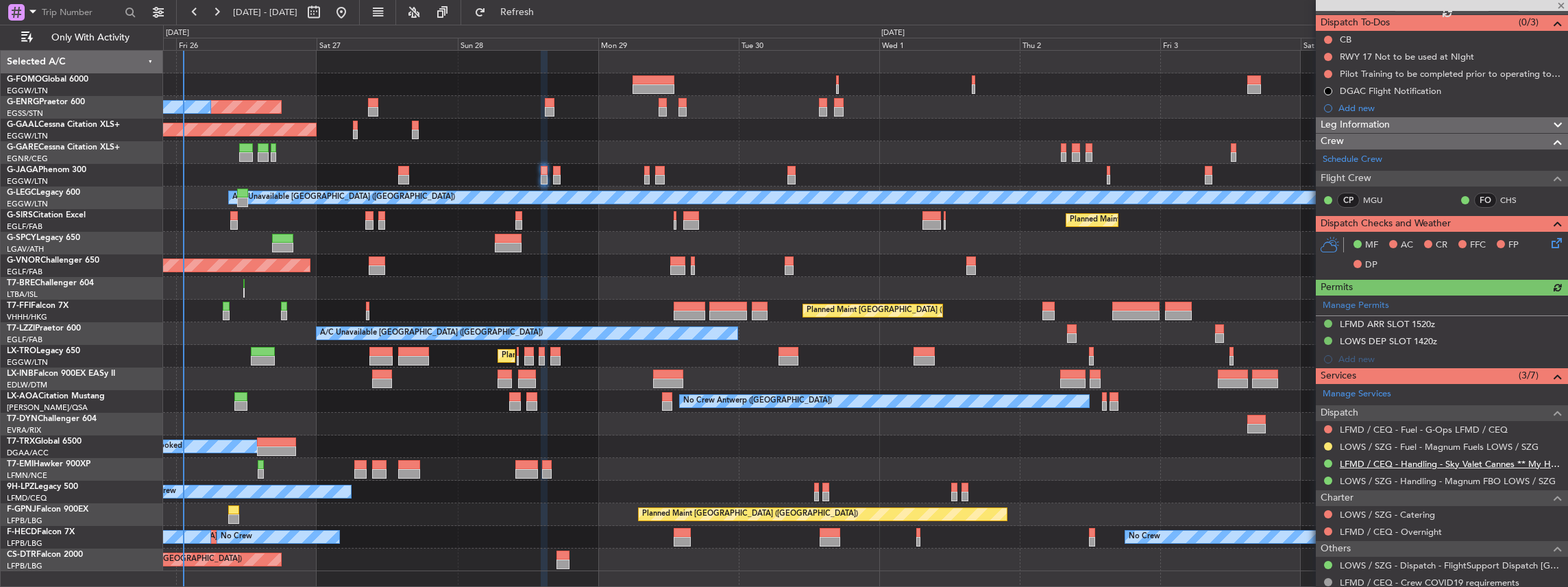
scroll to position [175, 0]
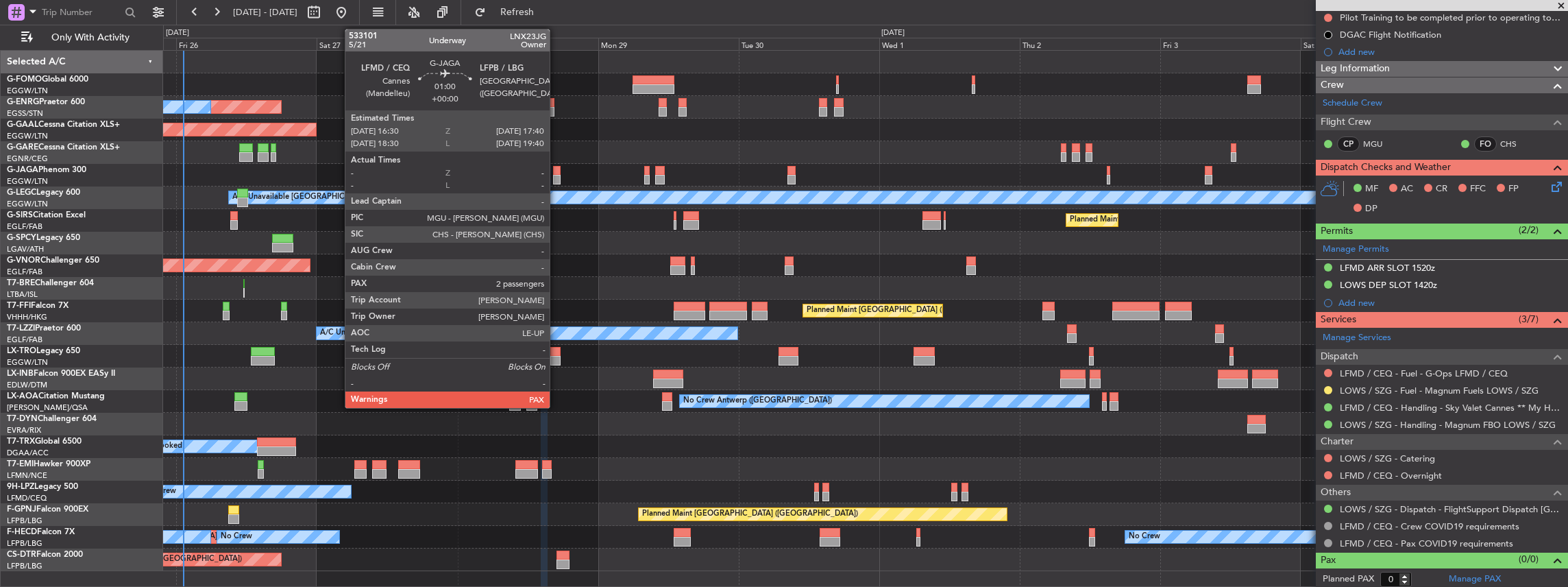
click at [557, 178] on div at bounding box center [557, 179] width 7 height 9
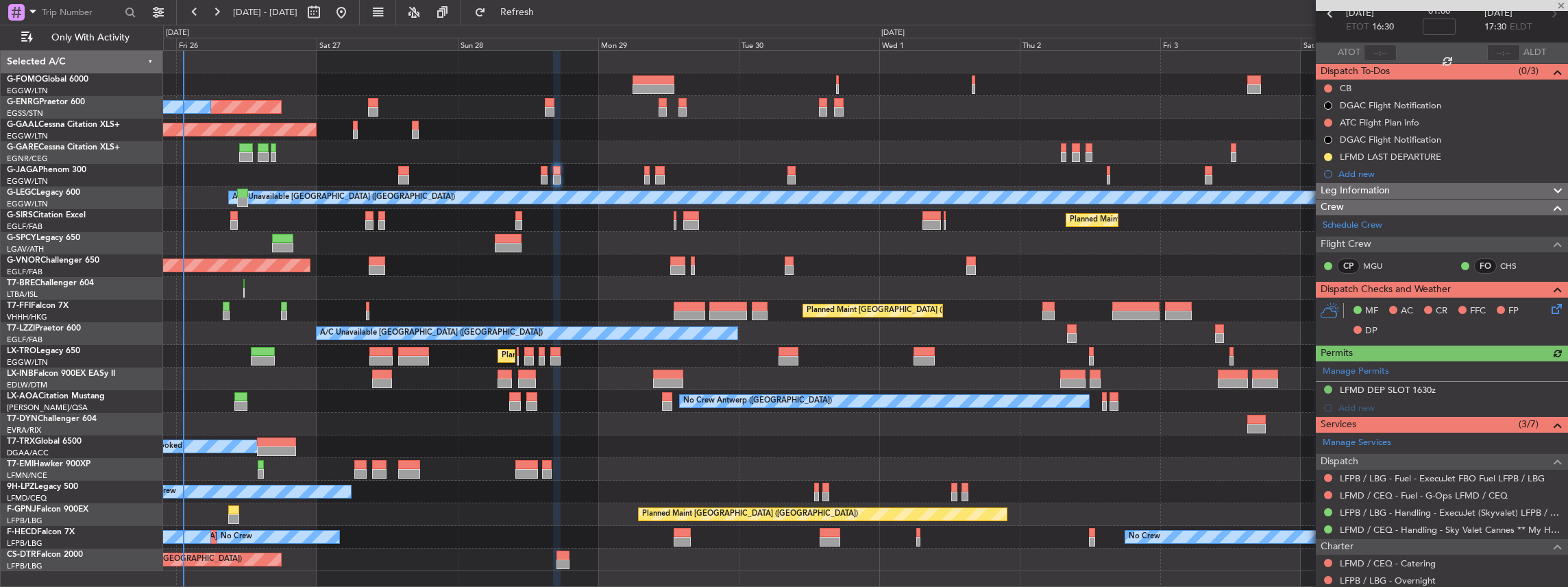
scroll to position [92, 0]
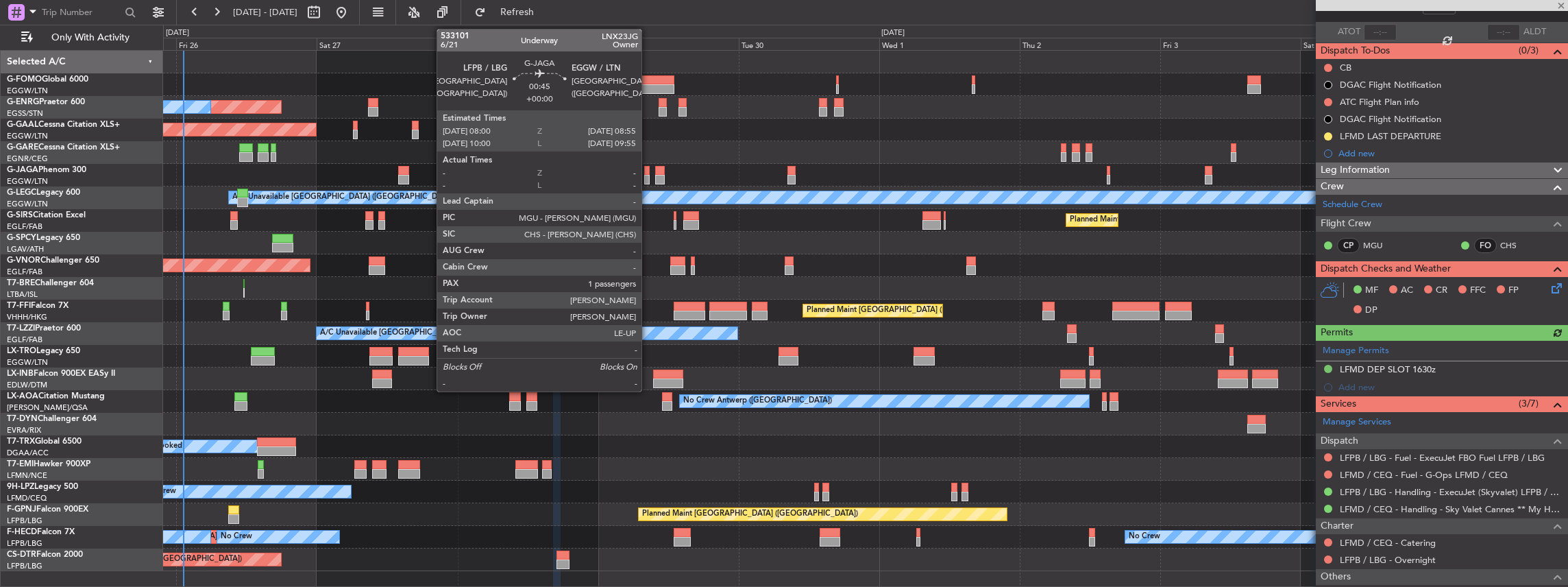
click at [648, 177] on div at bounding box center [646, 179] width 5 height 9
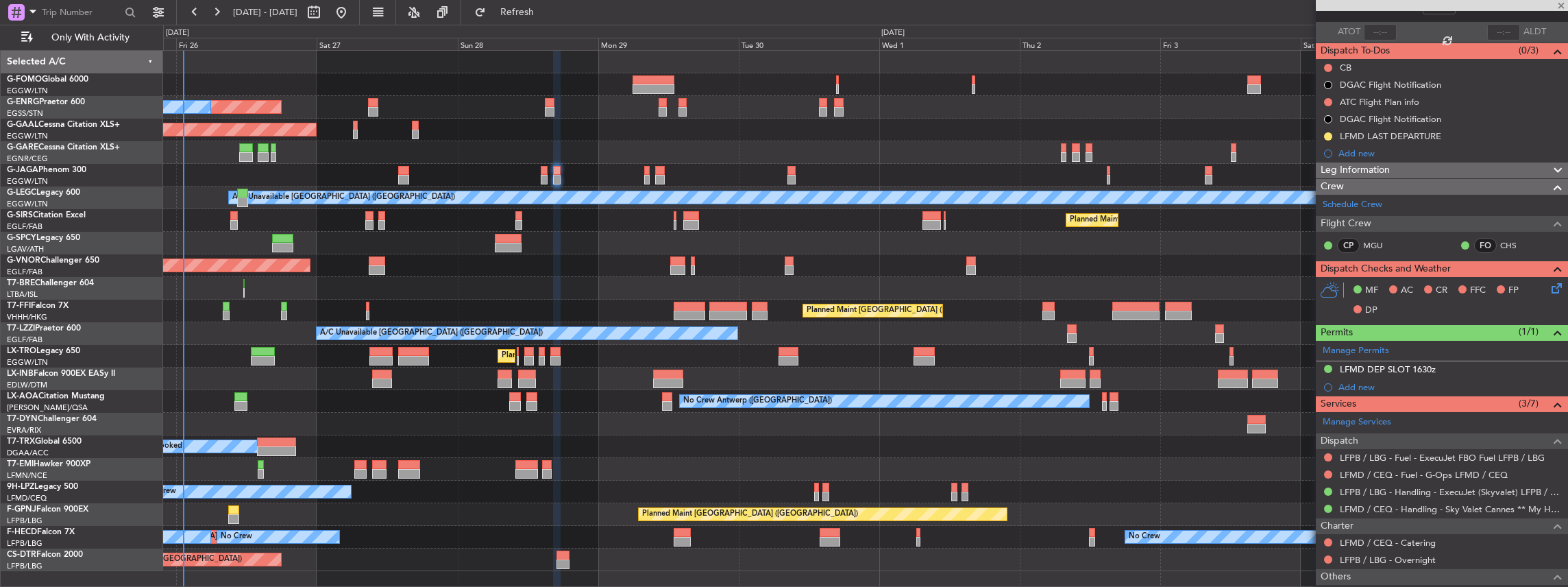
scroll to position [0, 0]
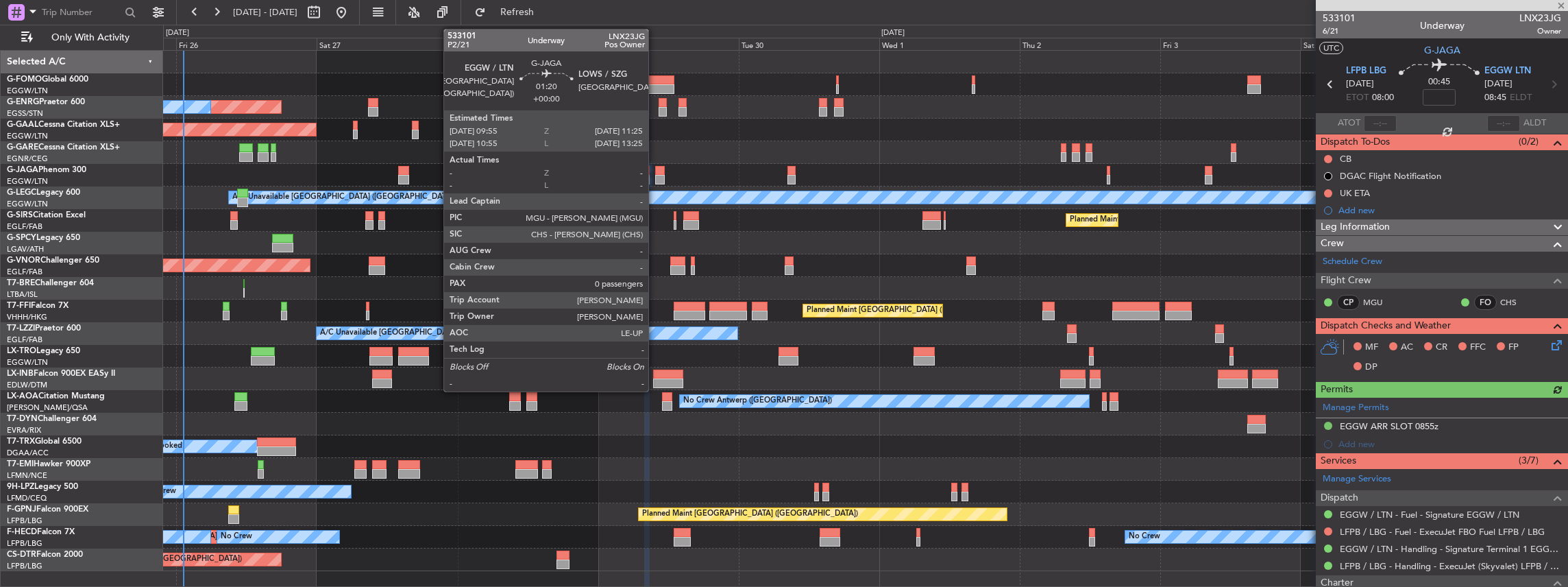
click at [655, 178] on div at bounding box center [659, 179] width 9 height 9
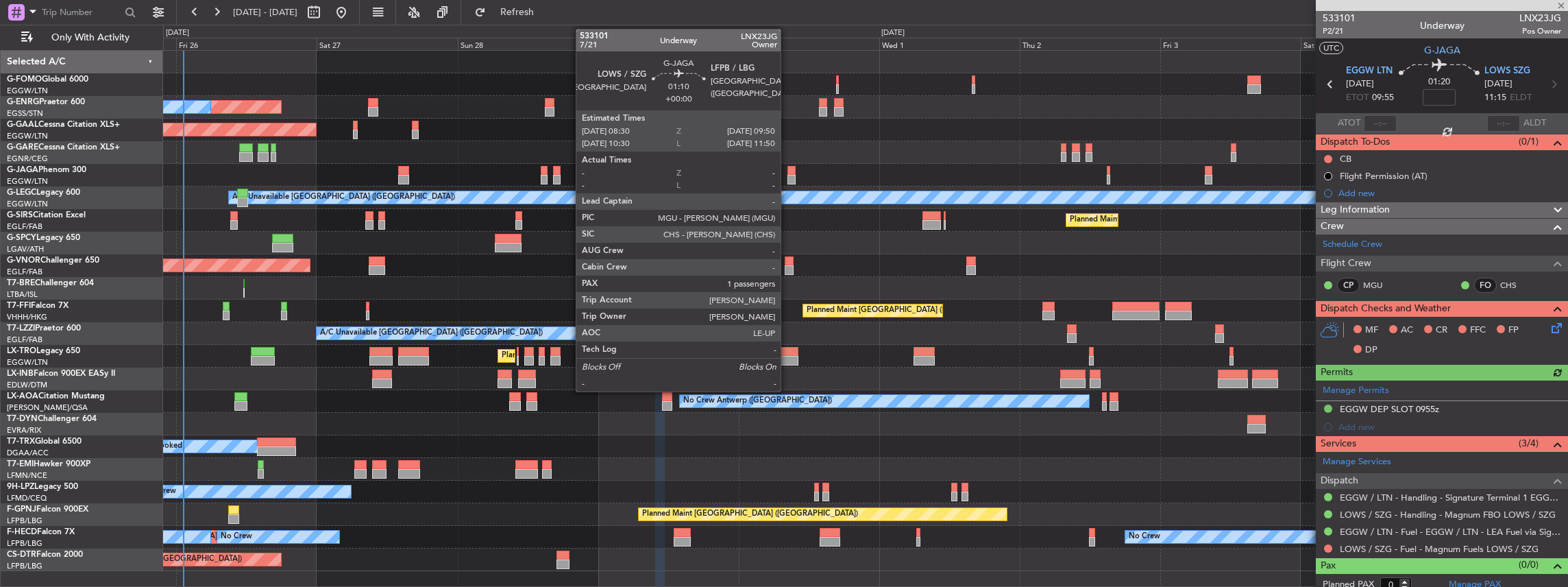
click at [787, 175] on div at bounding box center [792, 179] width 9 height 9
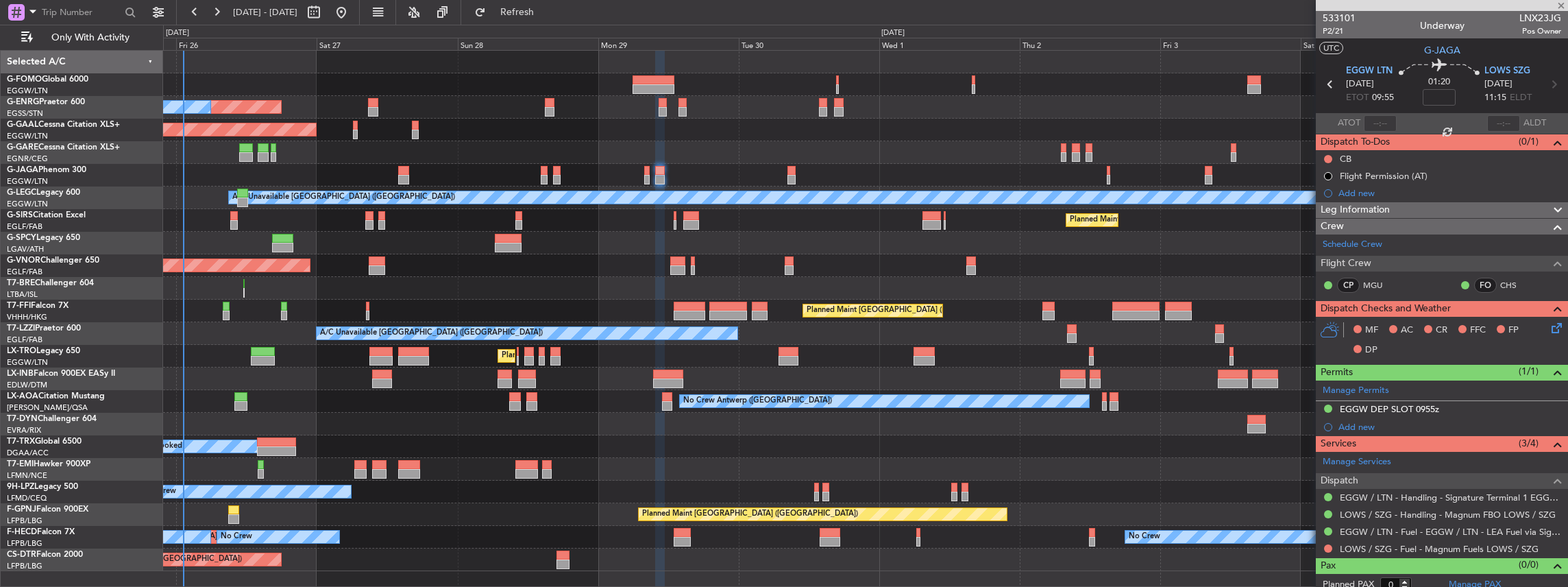
type input "1"
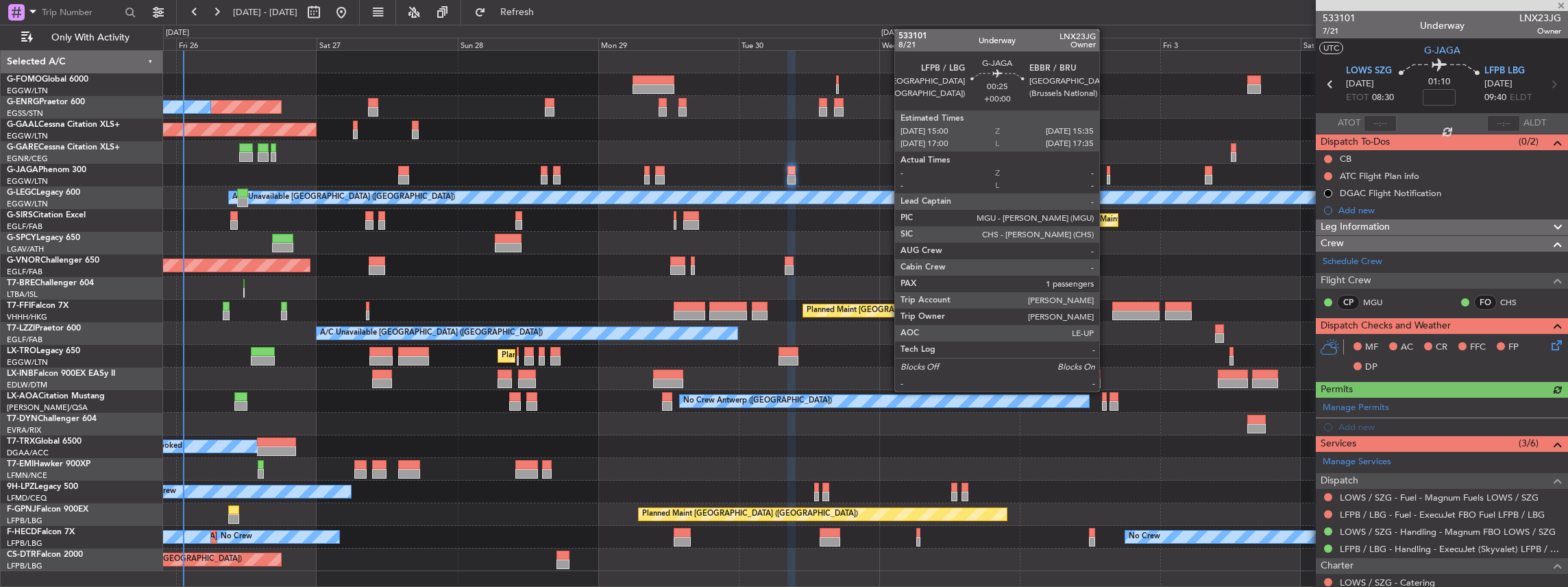
click at [1106, 177] on div at bounding box center [1108, 179] width 3 height 9
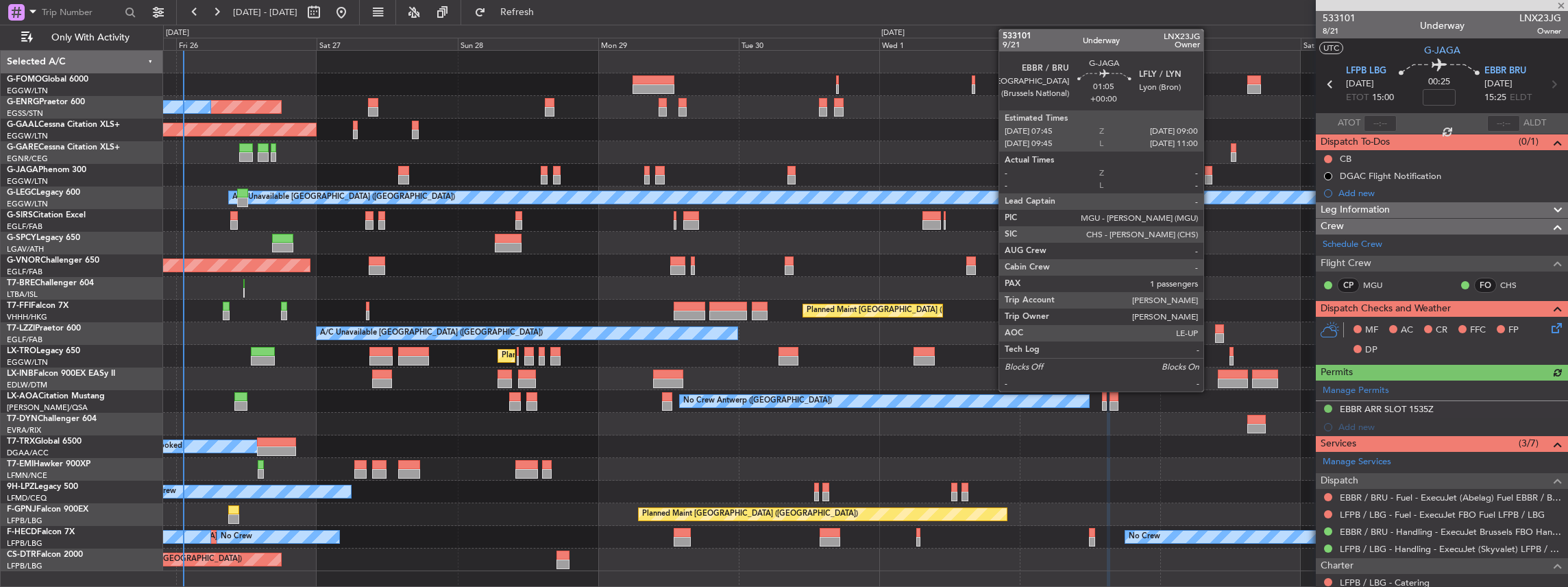
click at [1209, 178] on div at bounding box center [1208, 179] width 8 height 9
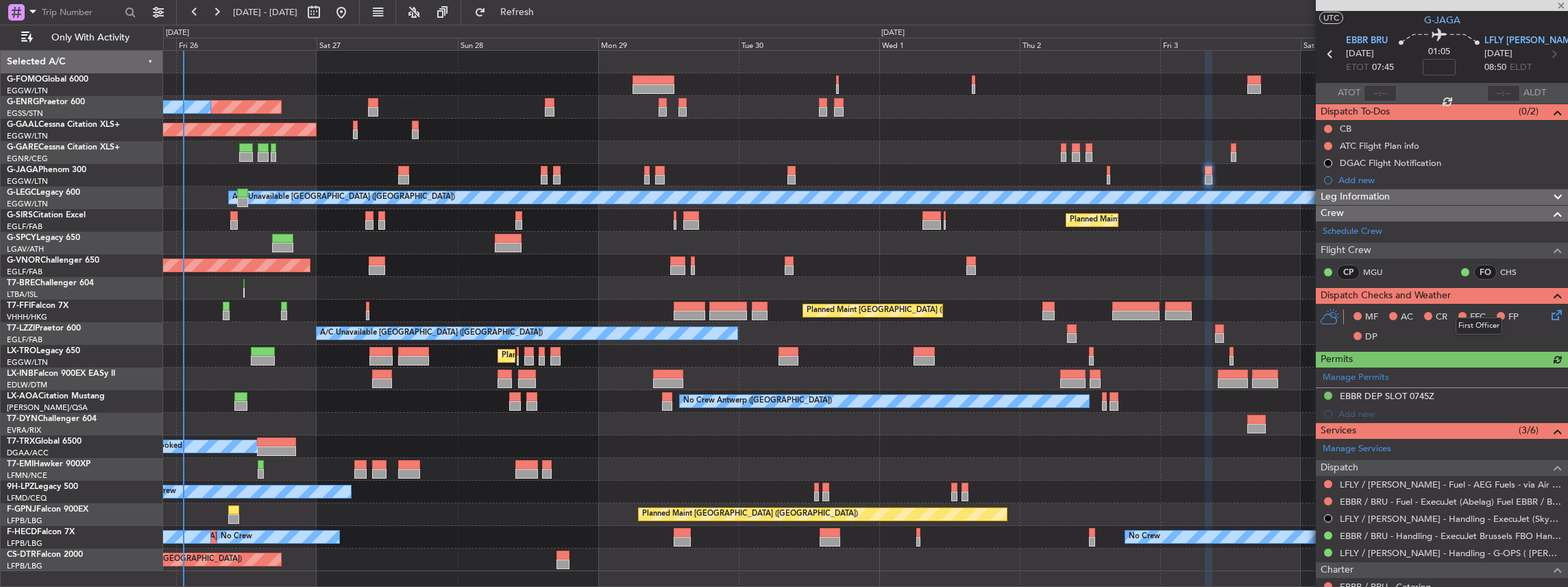
scroll to position [45, 0]
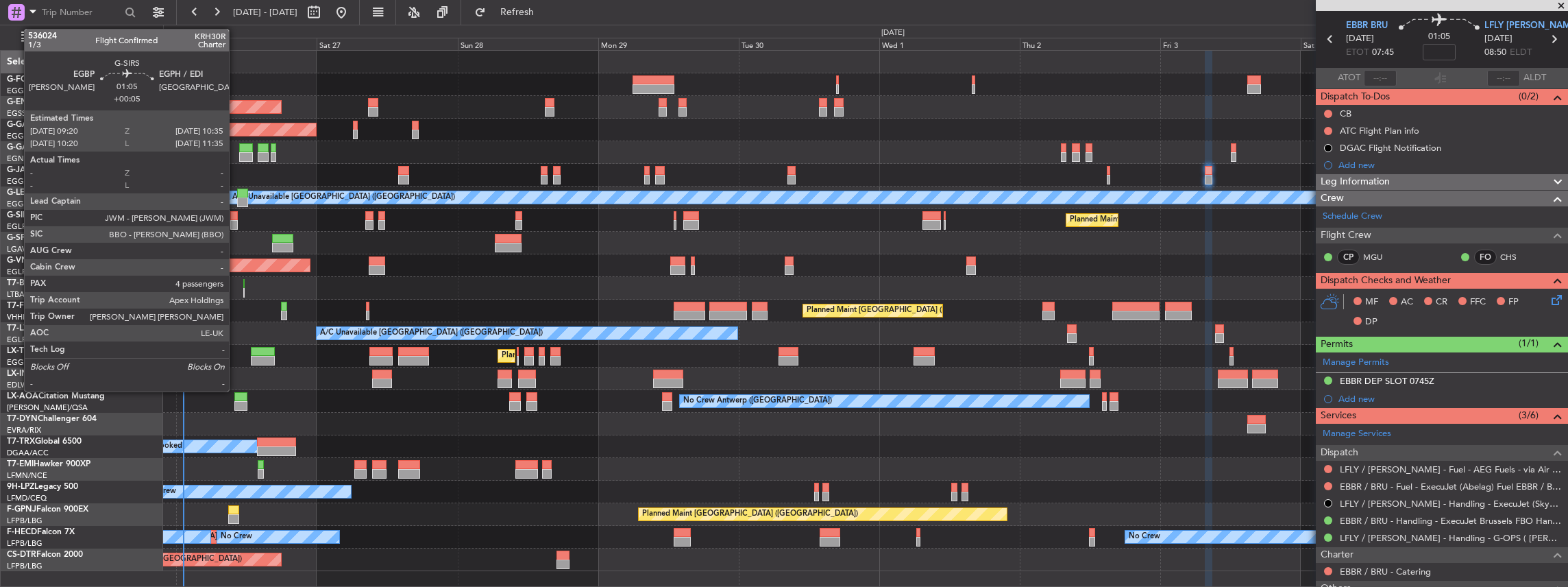
click at [234, 218] on div at bounding box center [233, 216] width 8 height 9
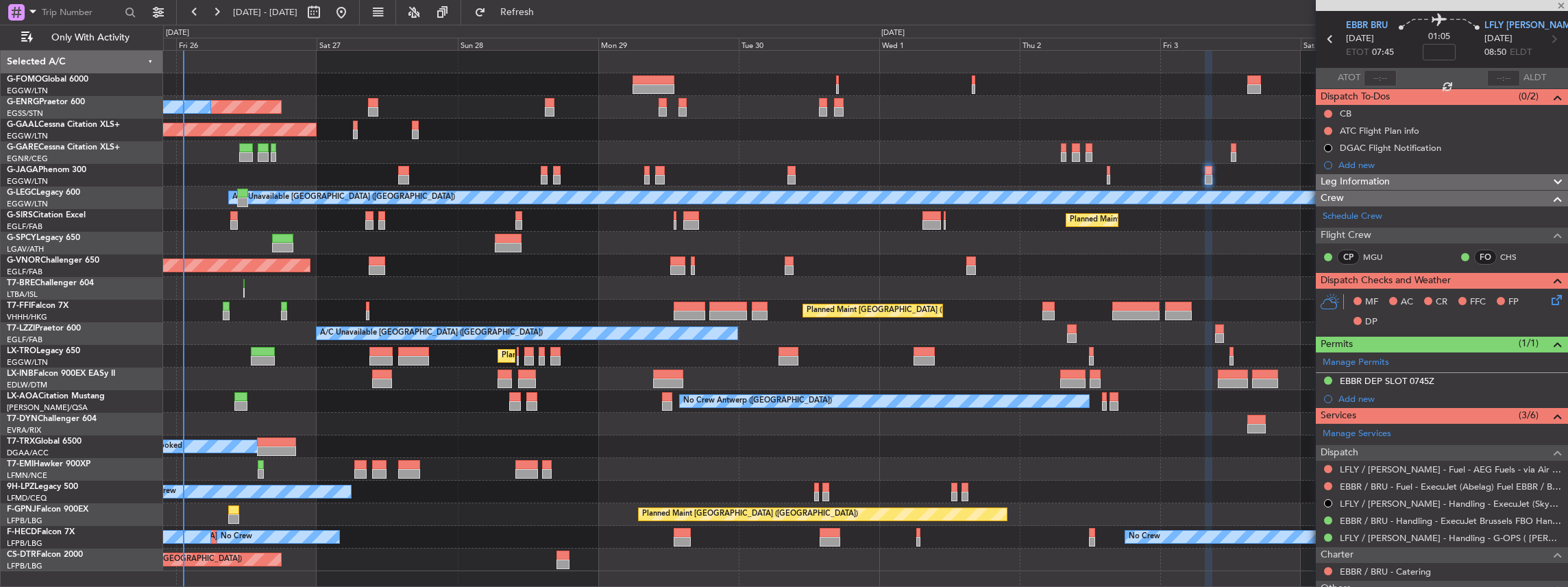
type input "+00:05"
type input "4"
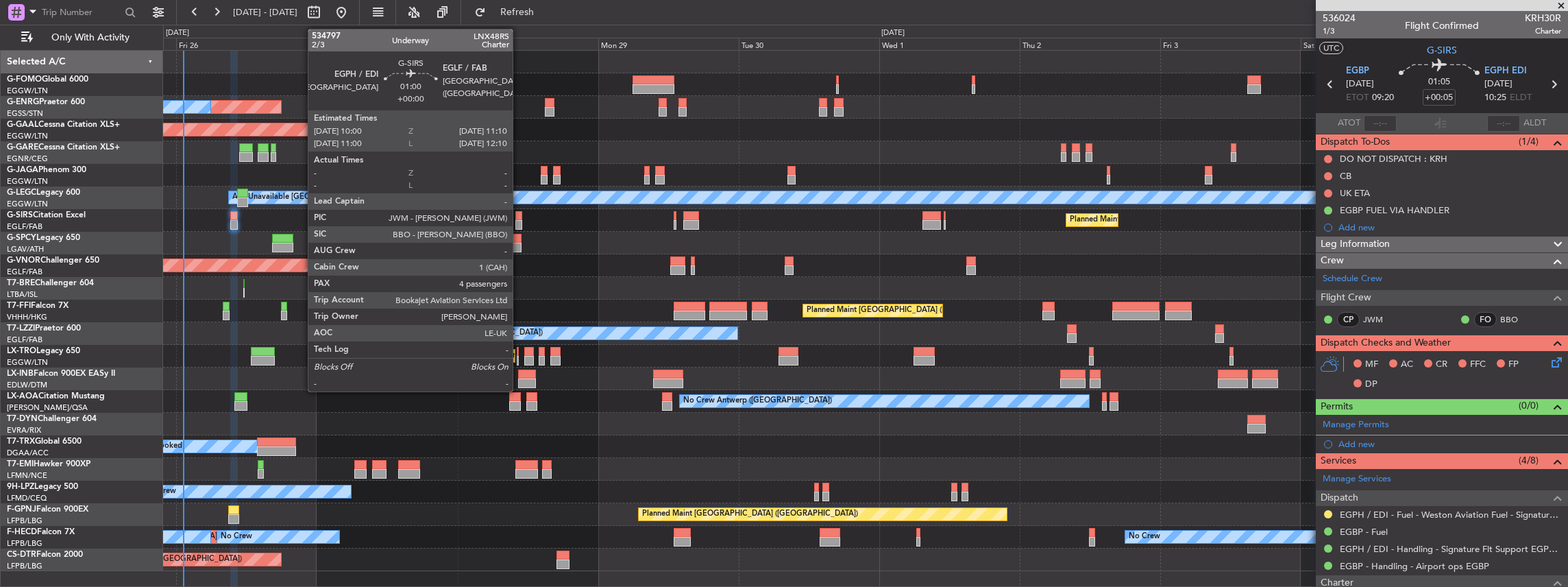
click at [519, 220] on div at bounding box center [519, 224] width 7 height 9
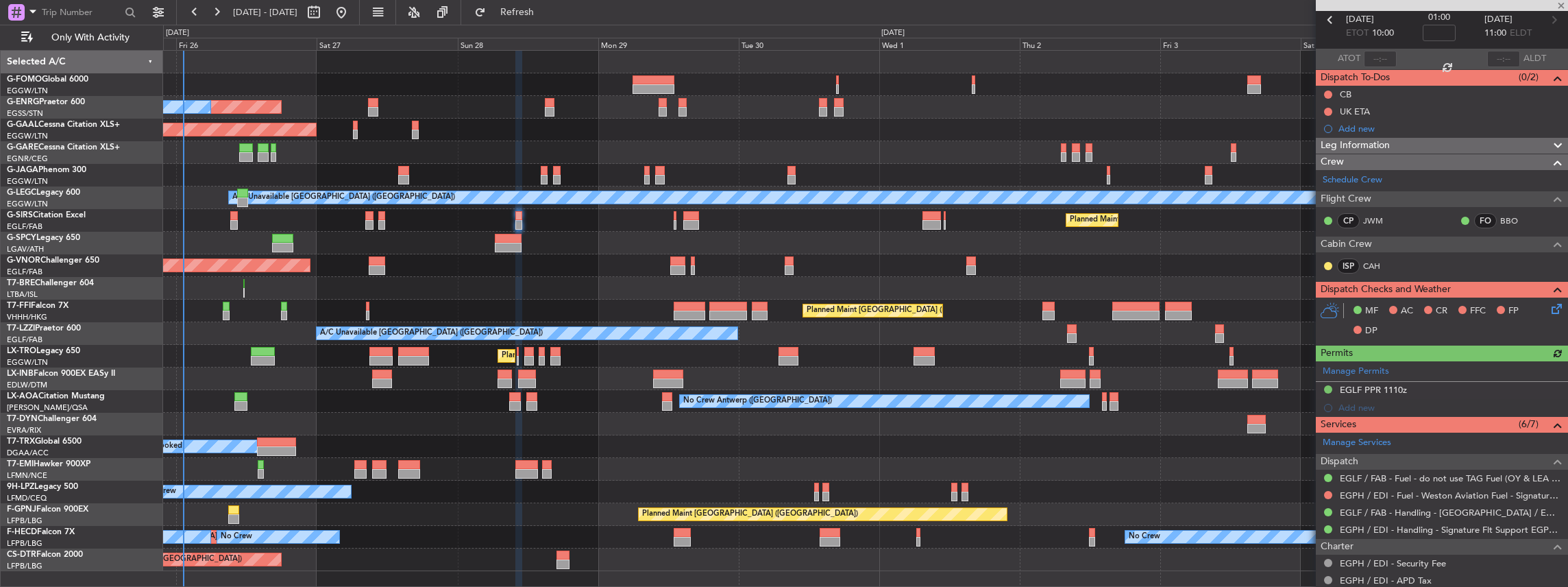
scroll to position [92, 0]
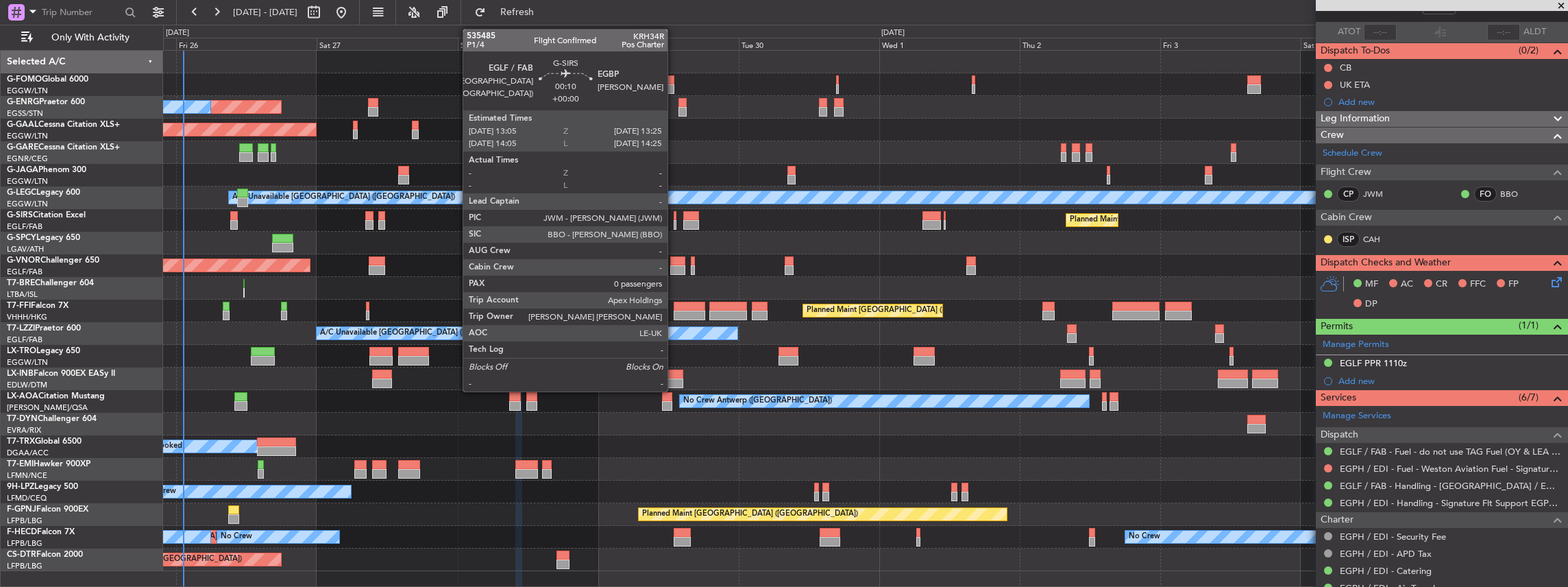
click at [675, 221] on div at bounding box center [675, 224] width 2 height 9
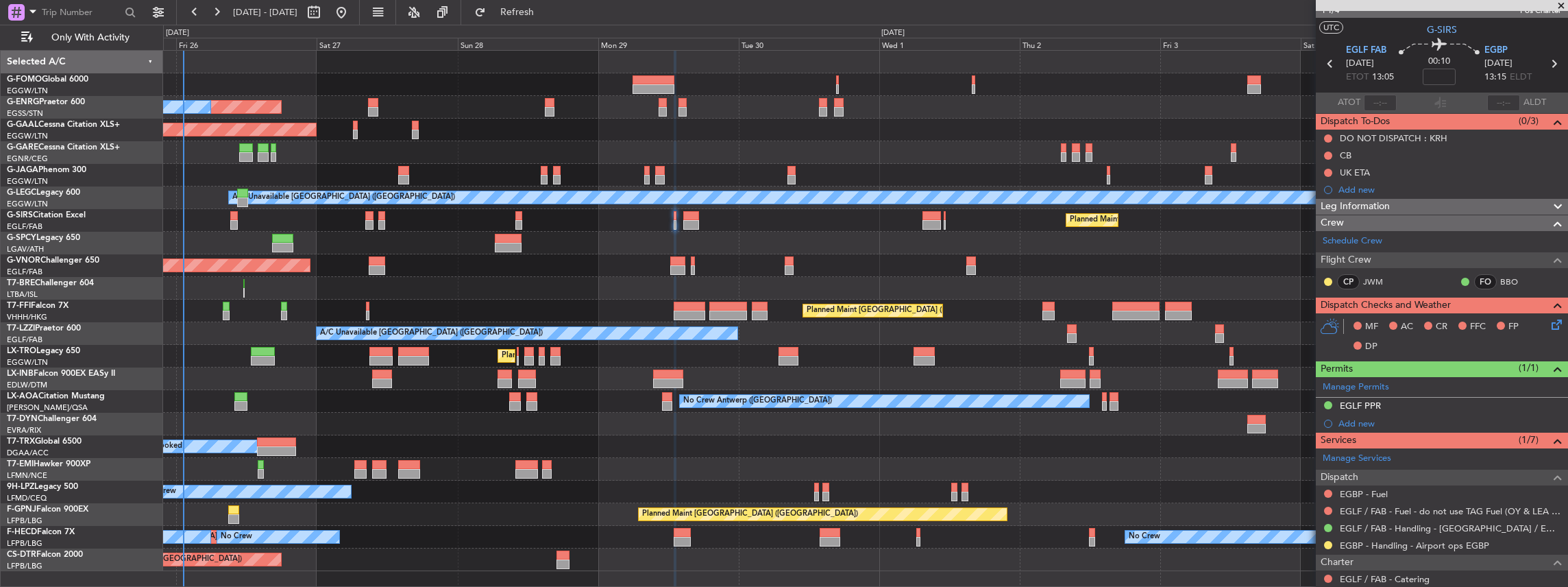
scroll to position [0, 0]
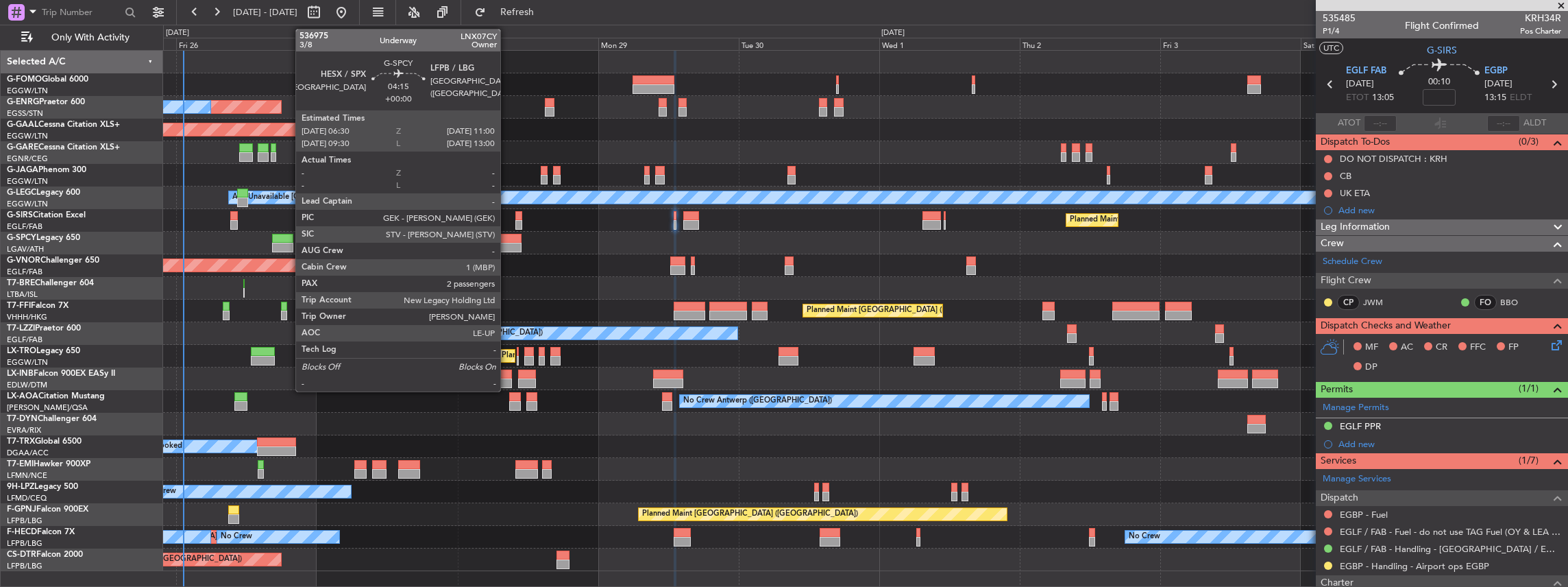
click at [507, 240] on div at bounding box center [508, 238] width 27 height 9
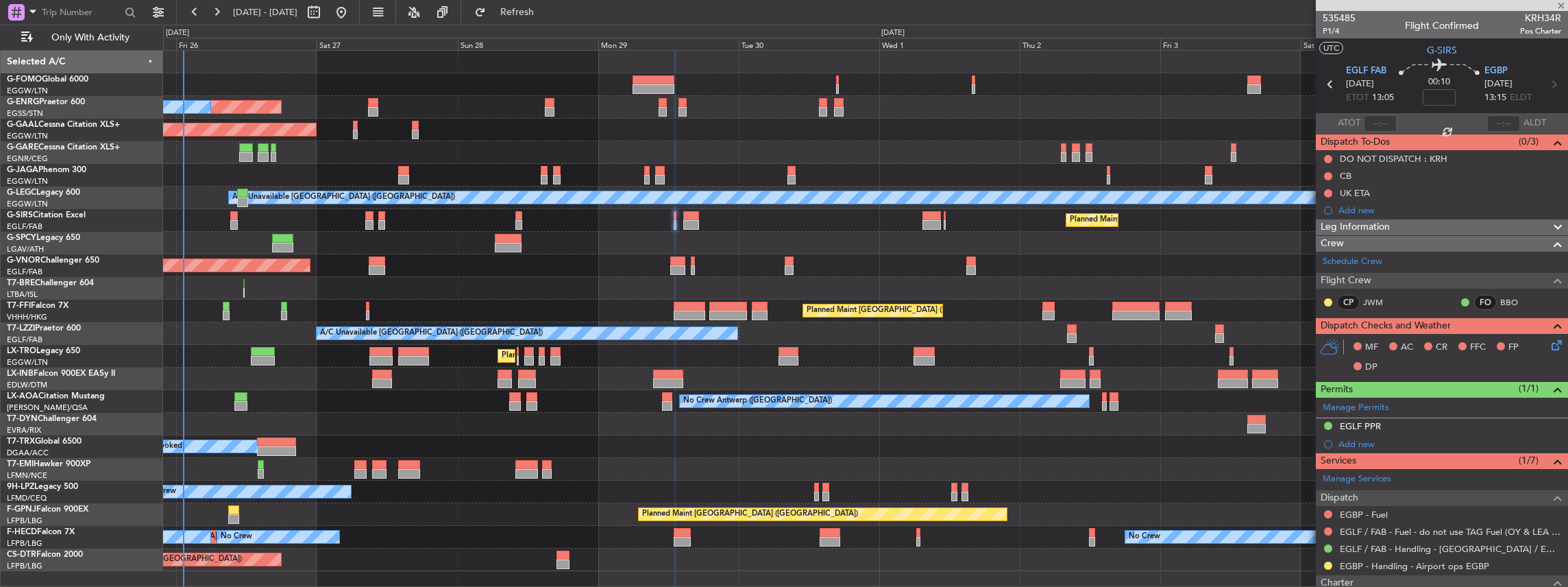
type input "2"
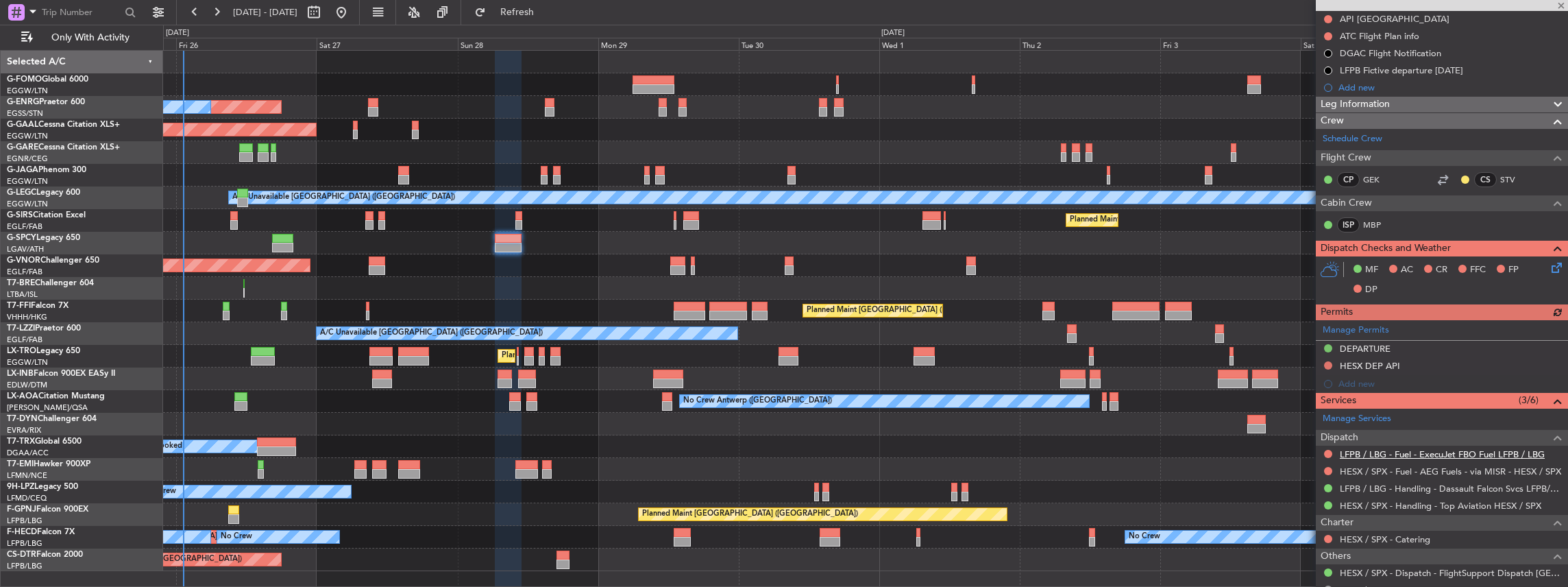
scroll to position [182, 0]
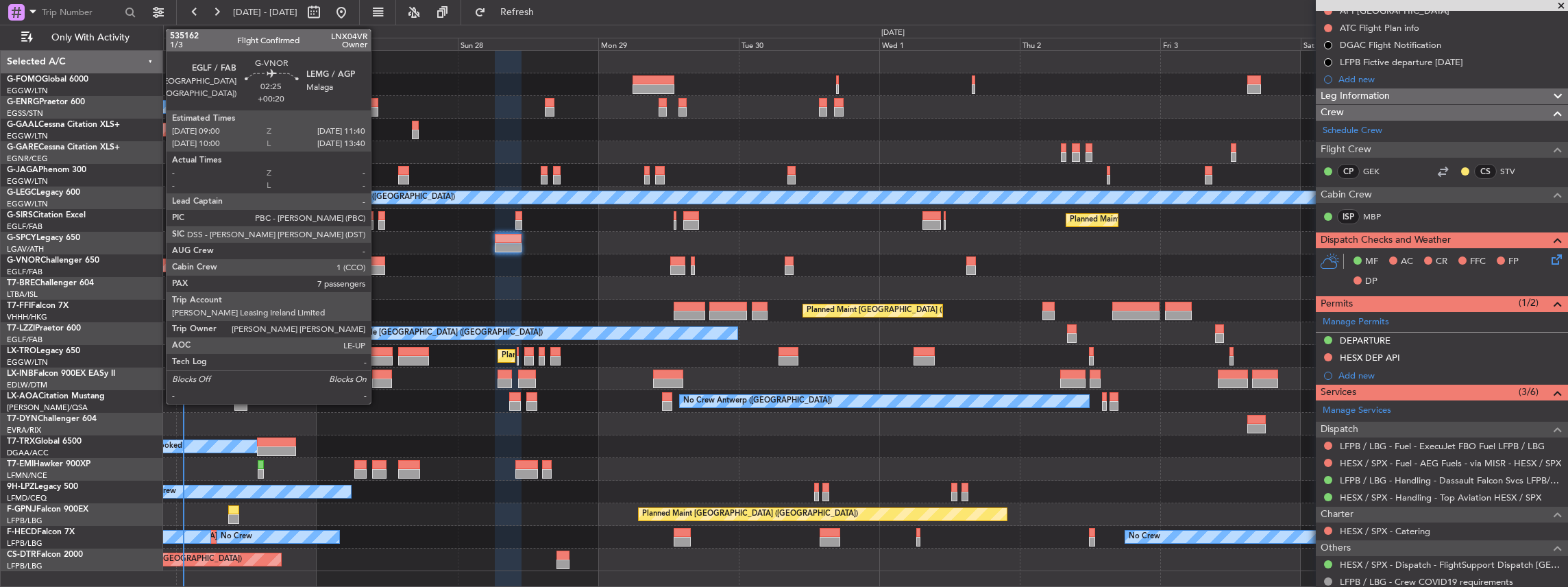
click at [378, 261] on div at bounding box center [376, 261] width 15 height 9
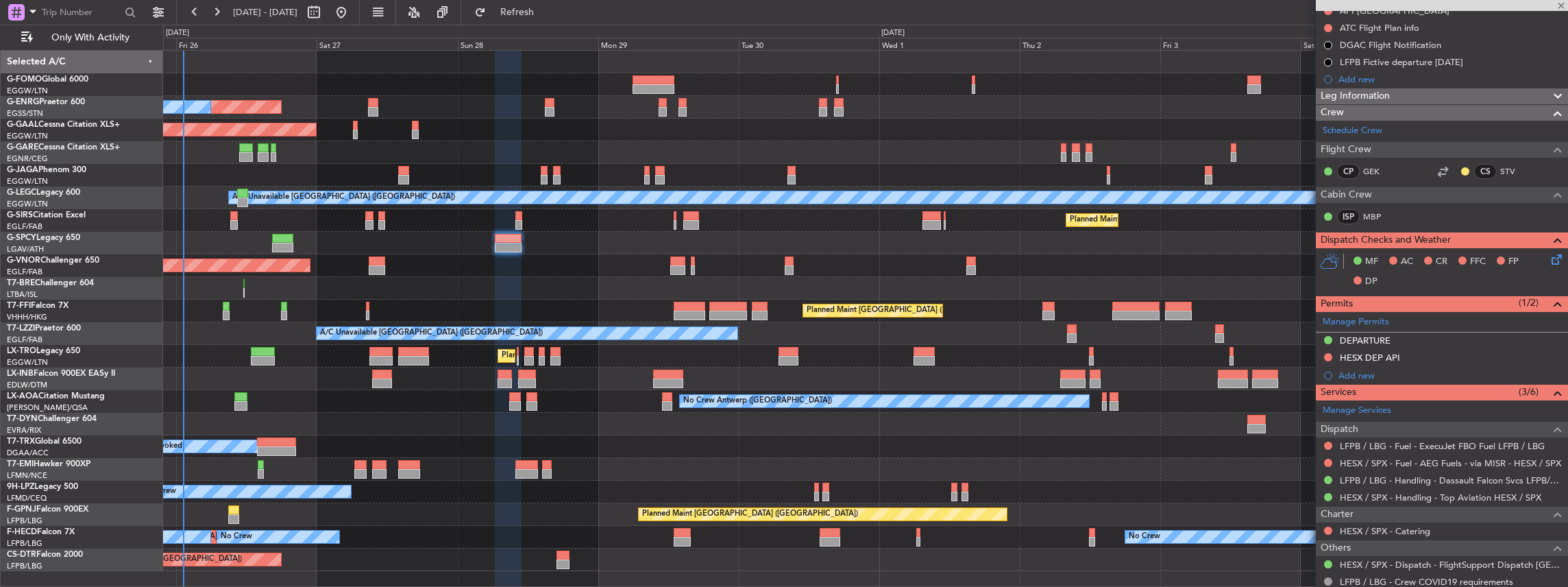
type input "+00:20"
type input "7"
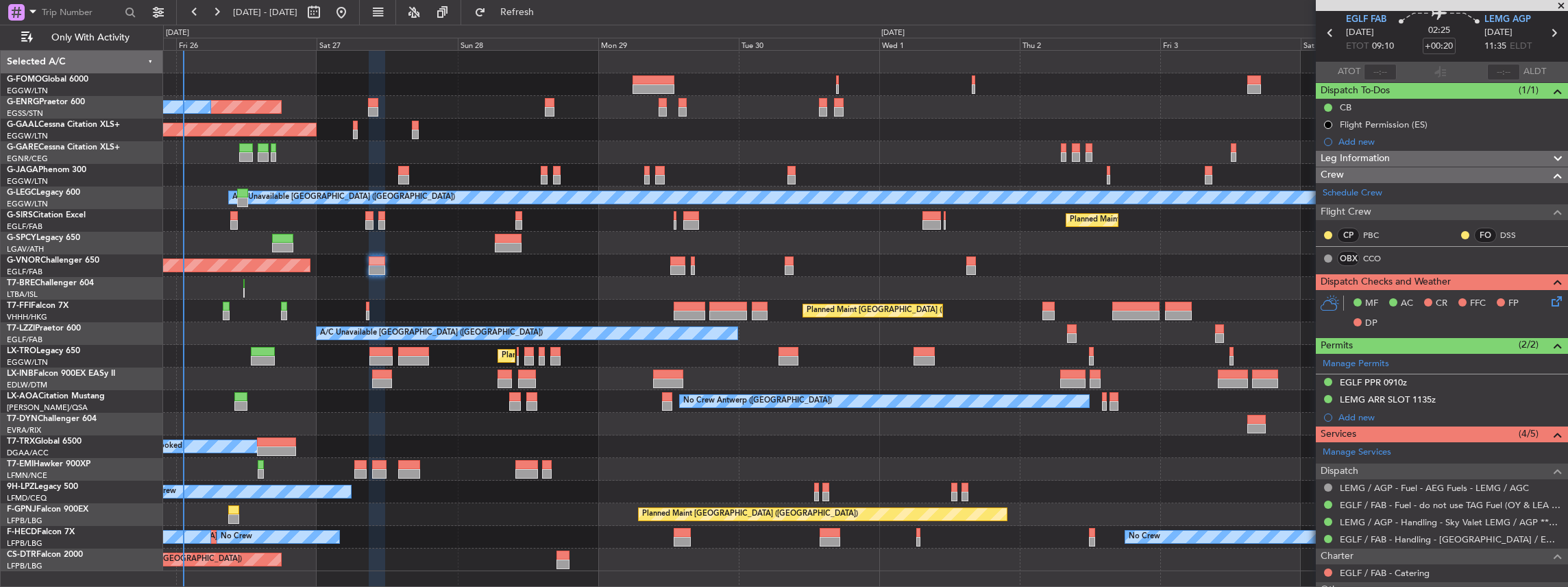
scroll to position [137, 0]
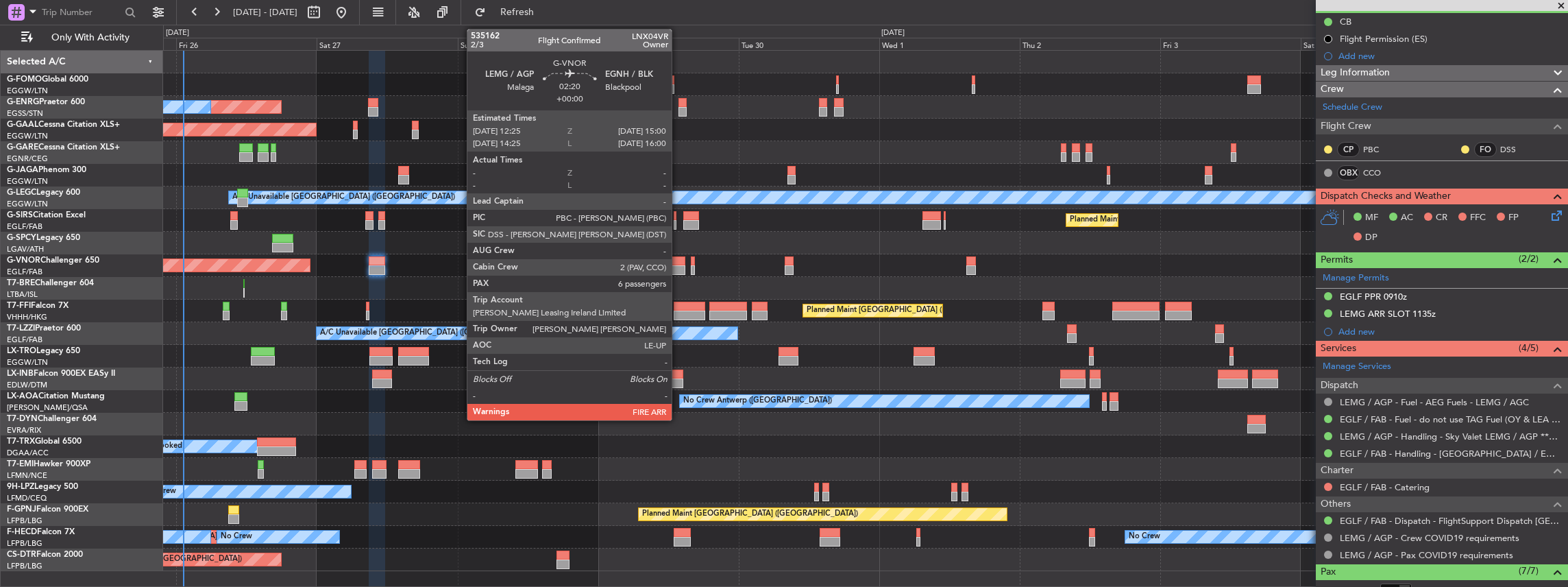
click at [678, 260] on div at bounding box center [678, 261] width 15 height 9
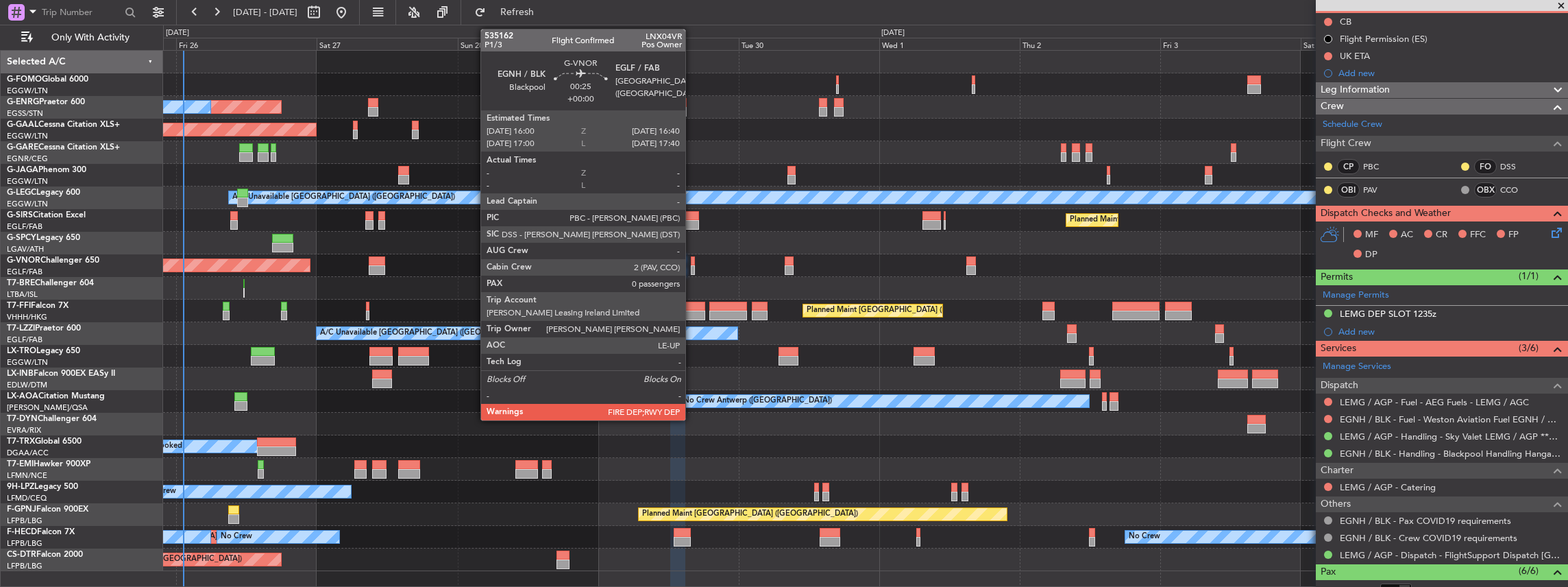
click at [692, 264] on div at bounding box center [693, 261] width 4 height 9
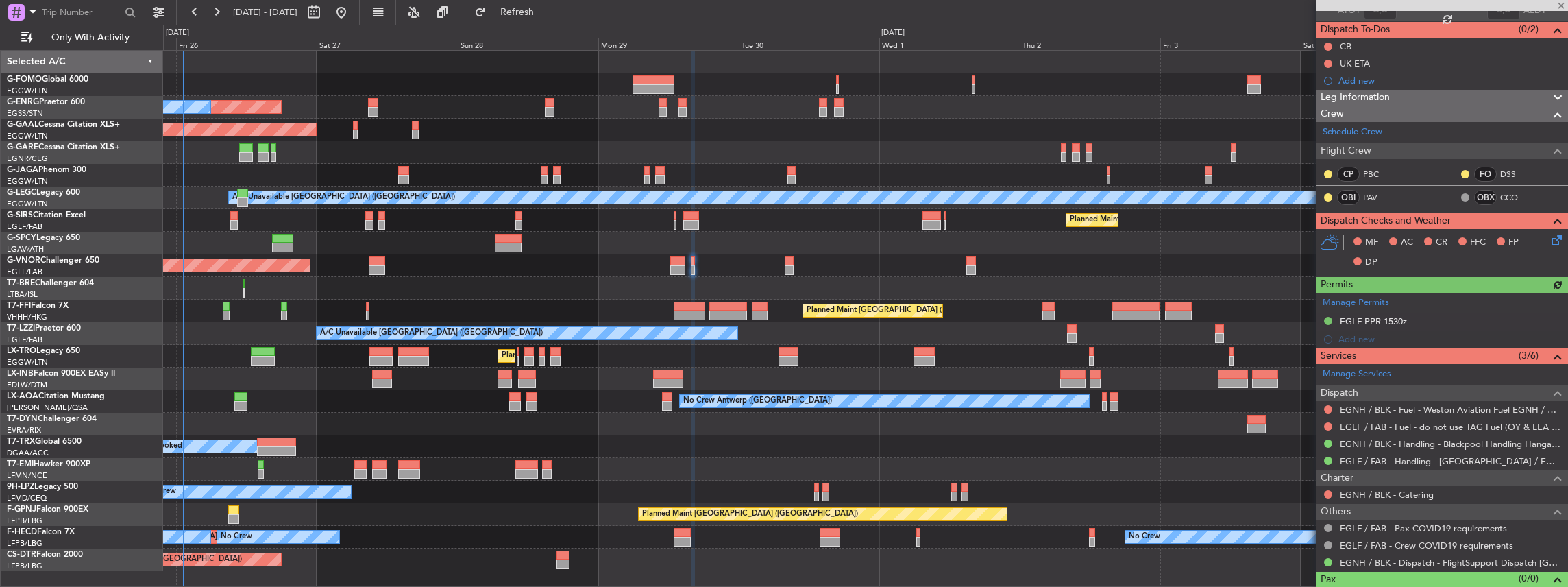
scroll to position [132, 0]
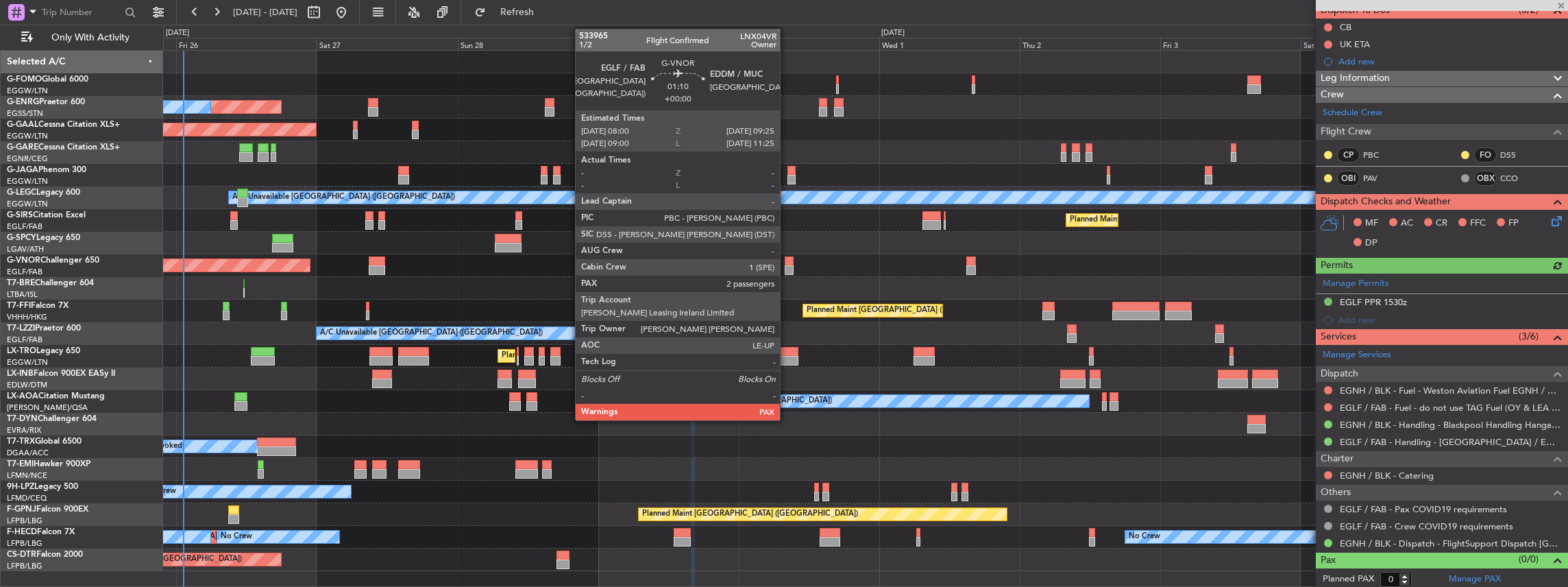
click at [787, 268] on div at bounding box center [789, 270] width 9 height 9
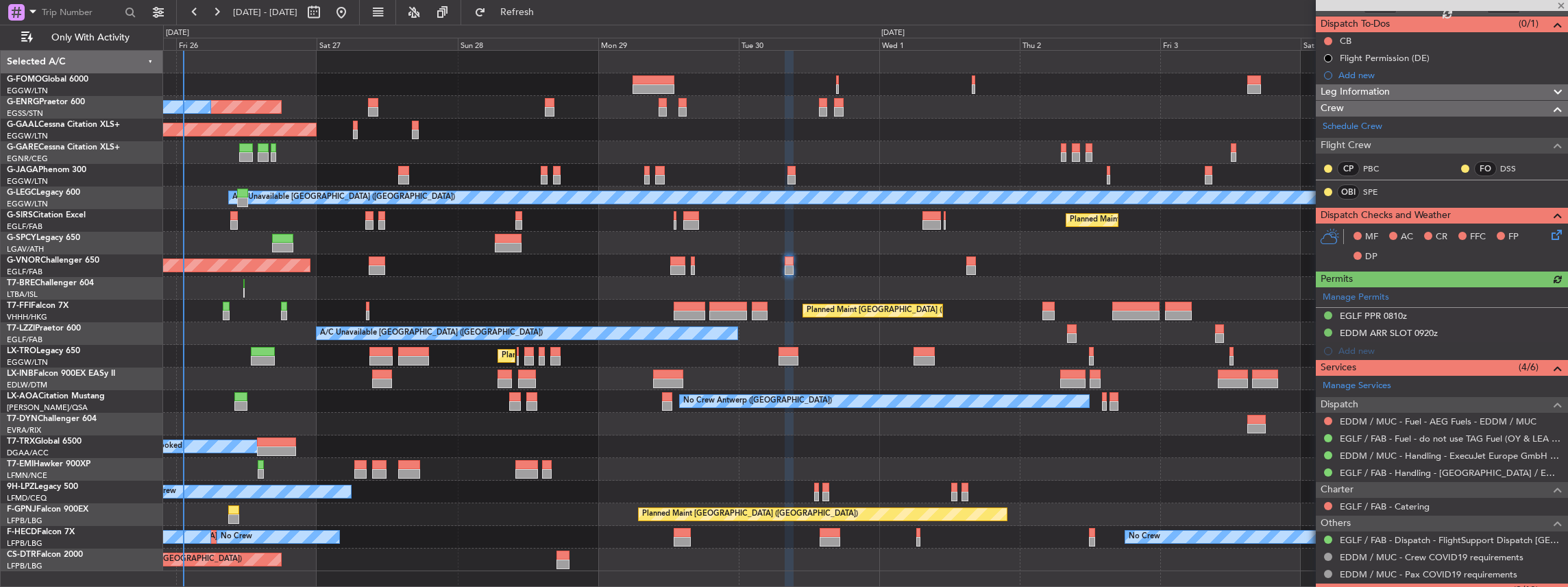
scroll to position [137, 0]
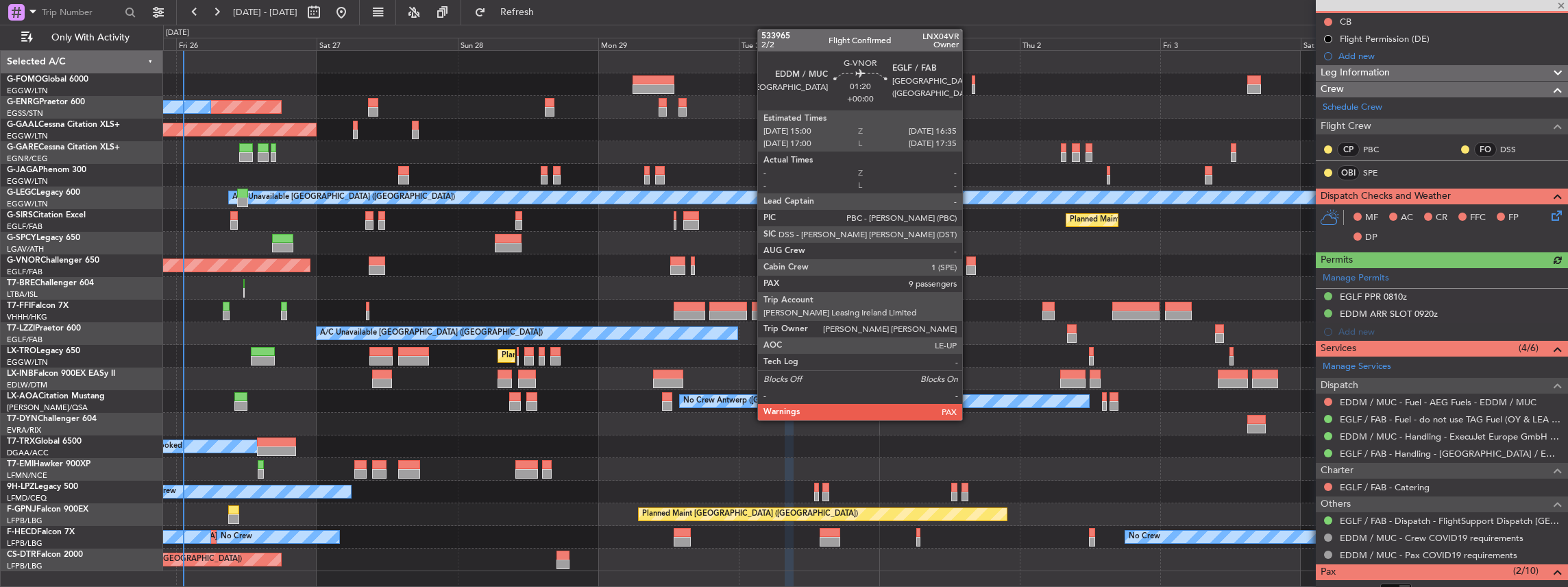
click at [969, 264] on div at bounding box center [970, 261] width 9 height 9
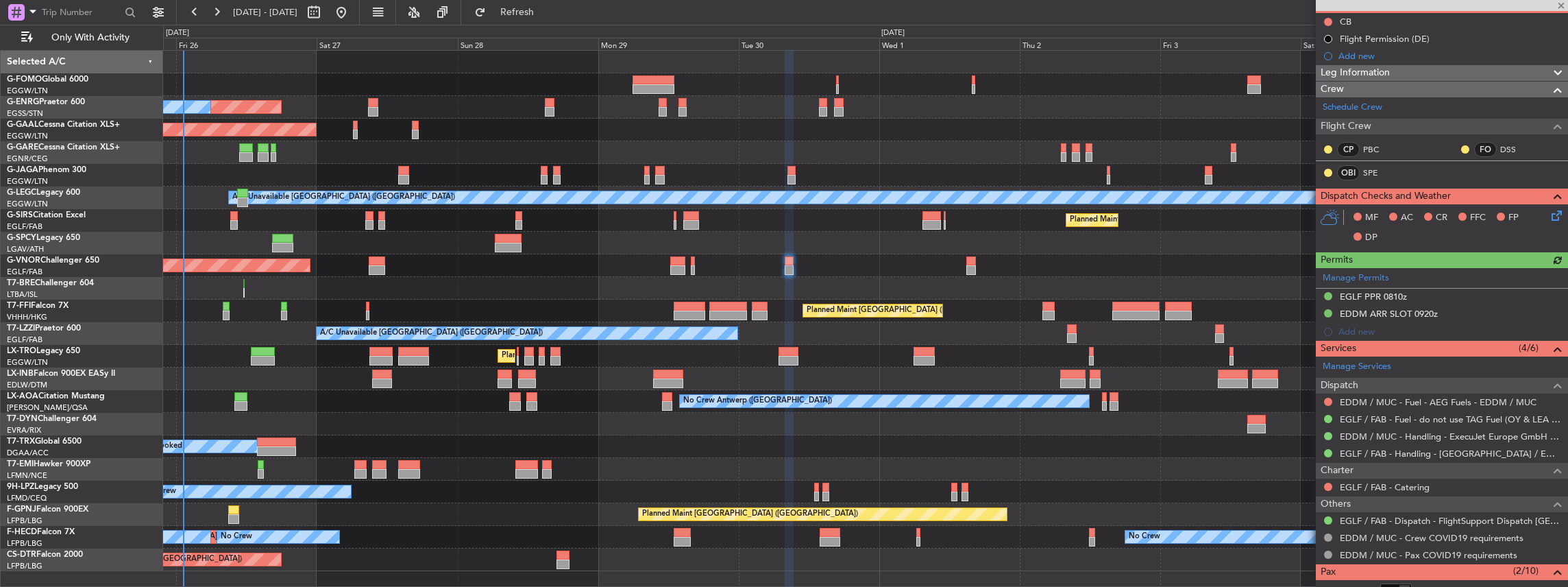
type input "9"
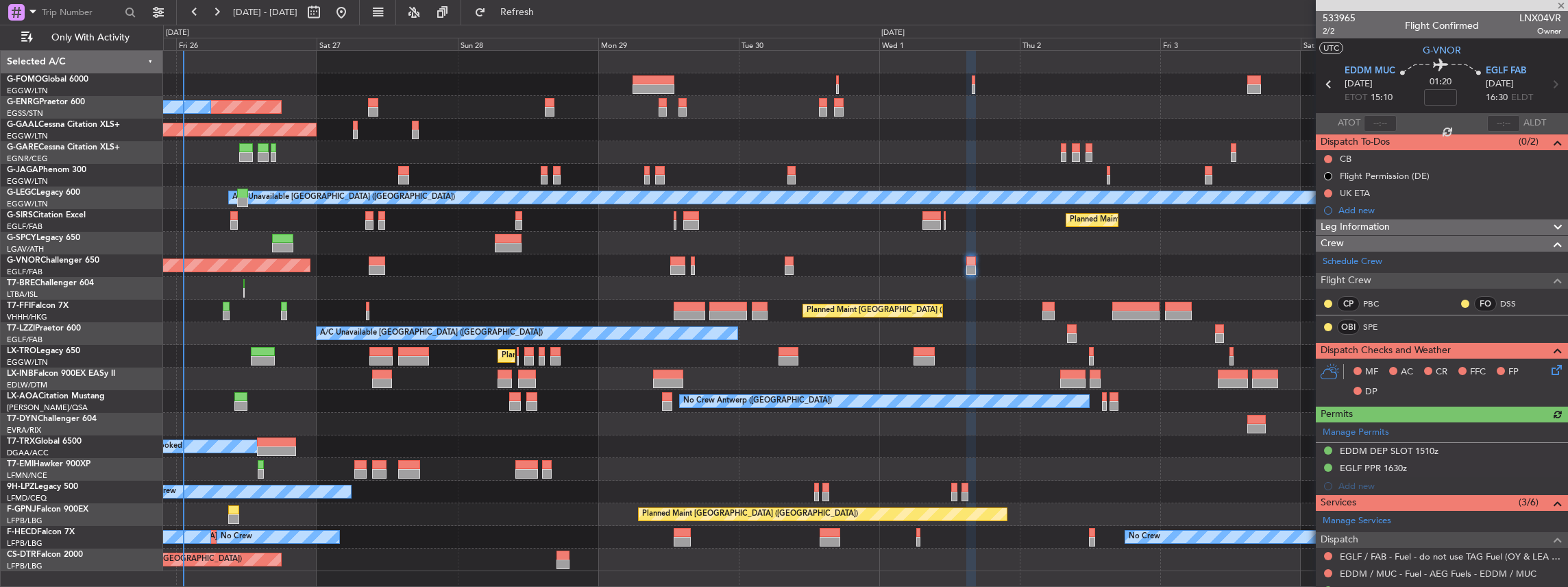
scroll to position [92, 0]
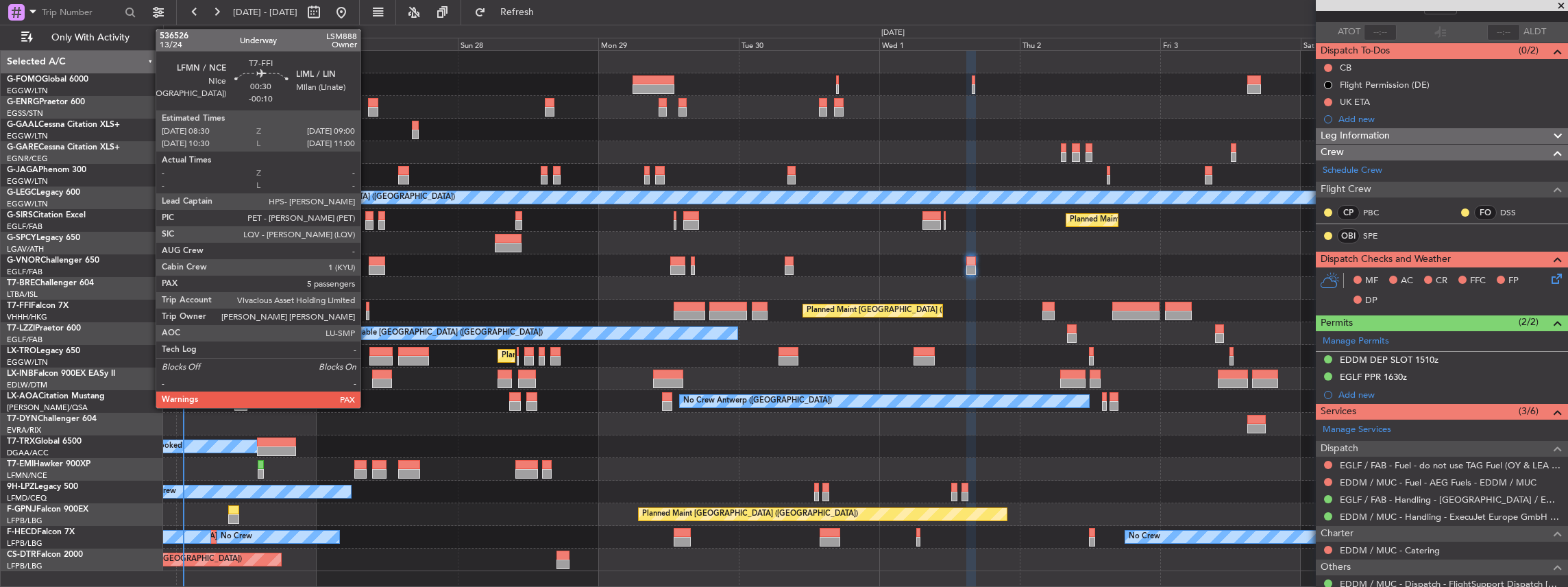
click at [368, 313] on div at bounding box center [368, 315] width 3 height 9
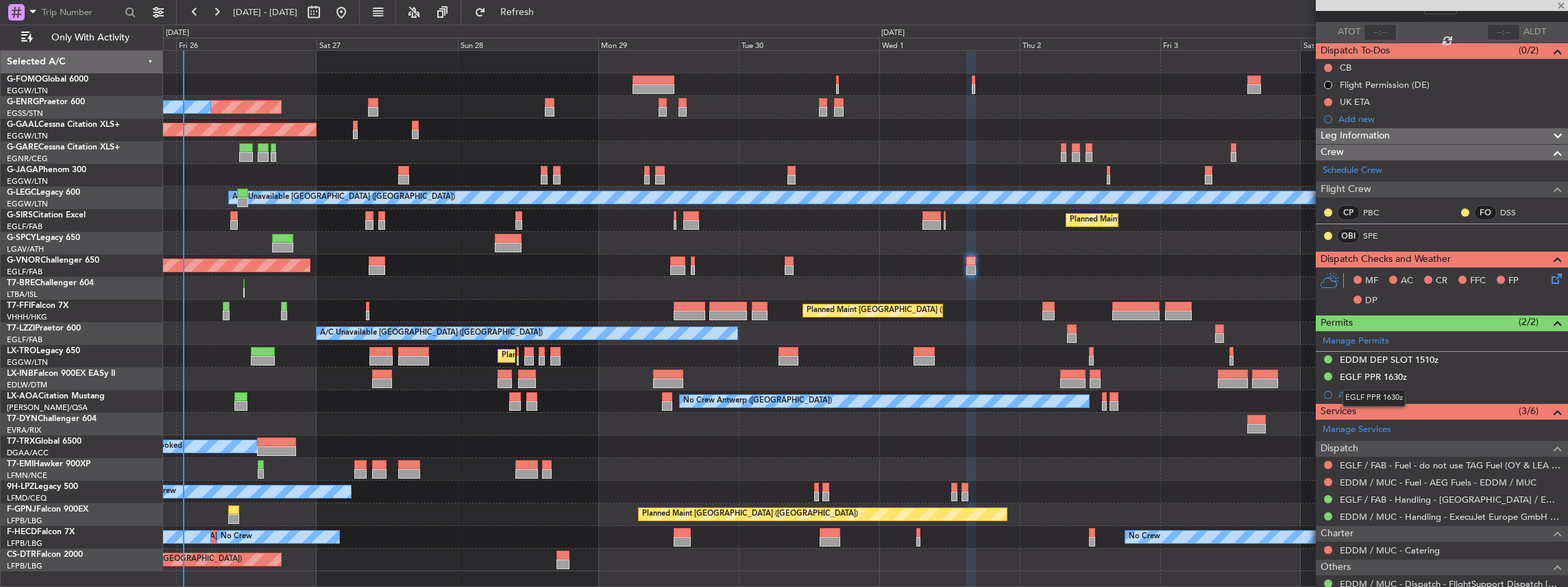
type input "-00:10"
type input "5"
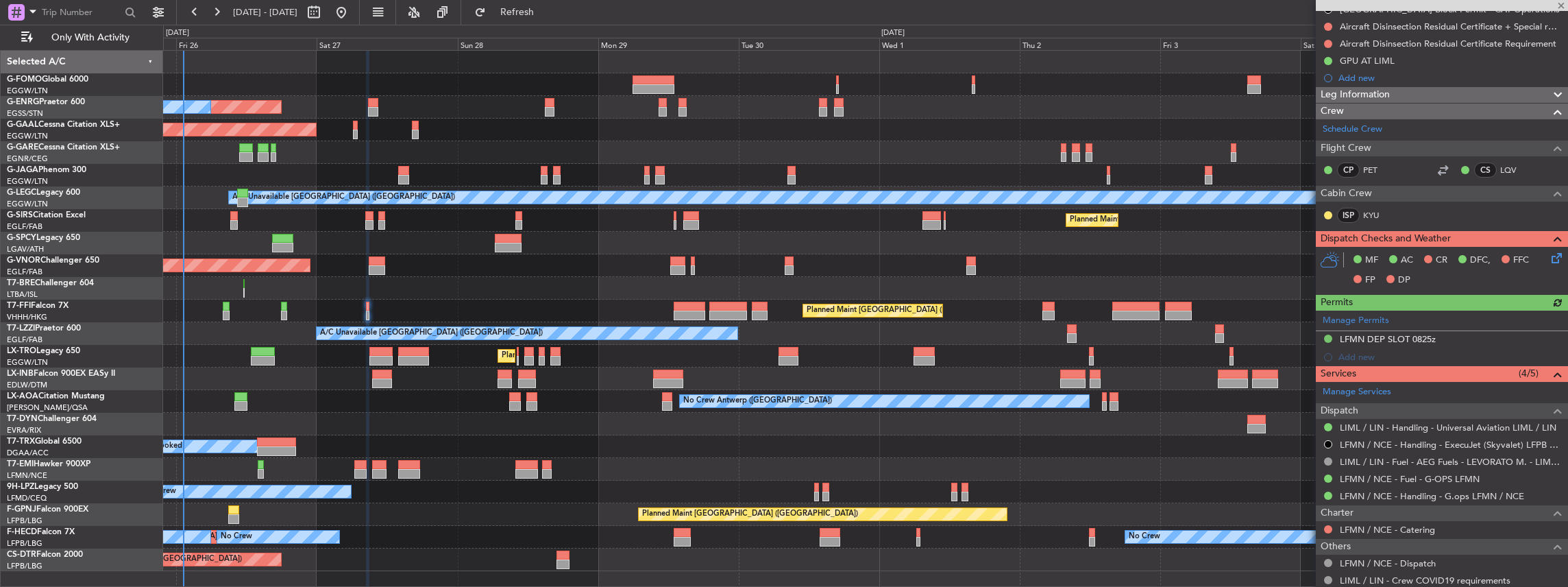
scroll to position [228, 0]
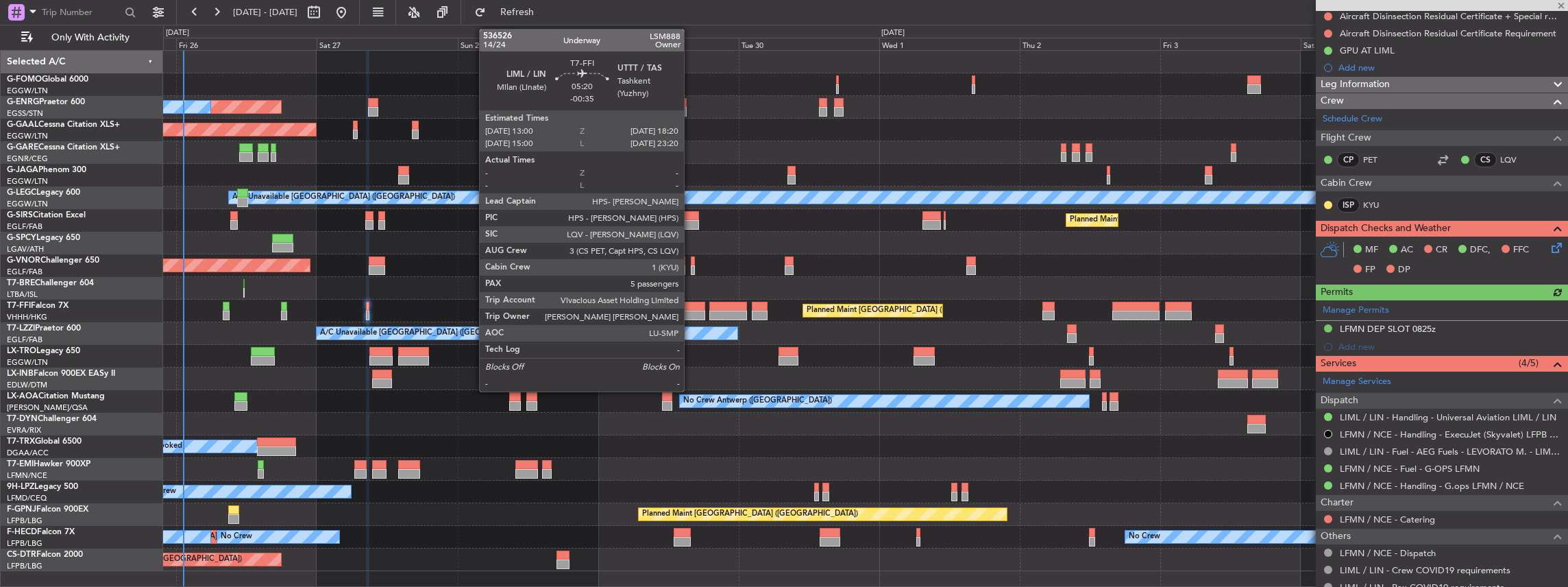
click at [690, 311] on div at bounding box center [689, 315] width 32 height 9
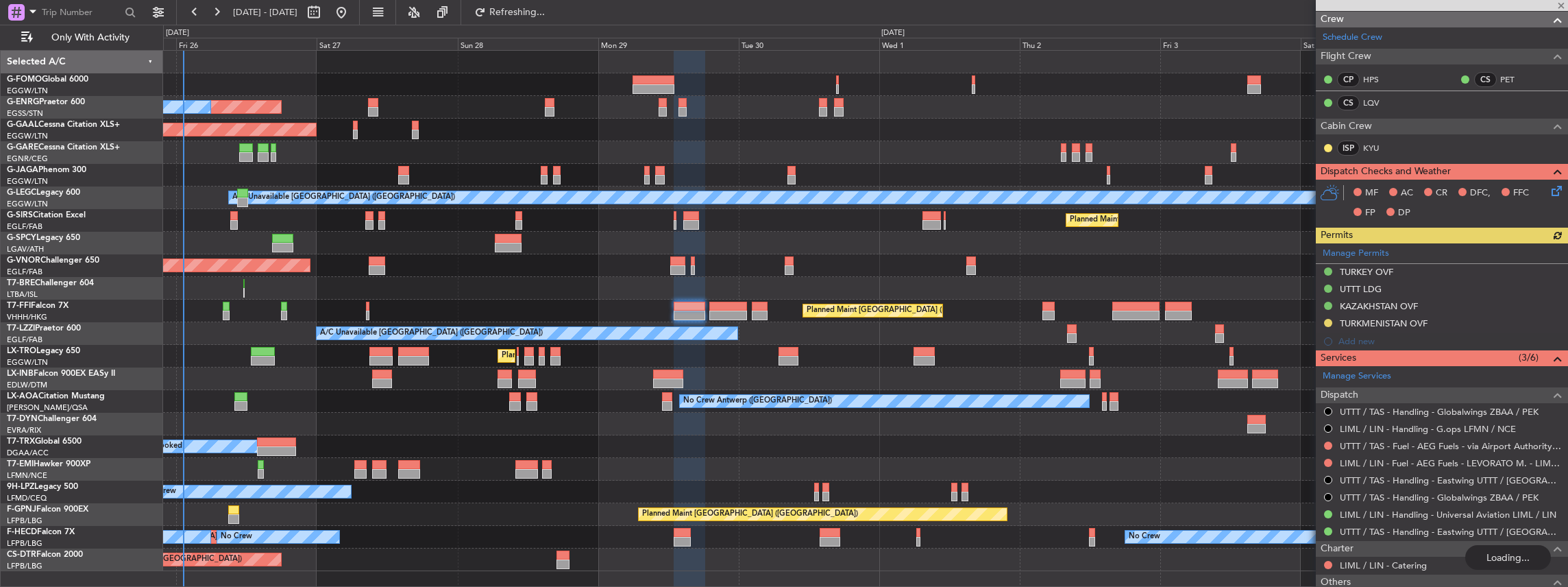
scroll to position [275, 0]
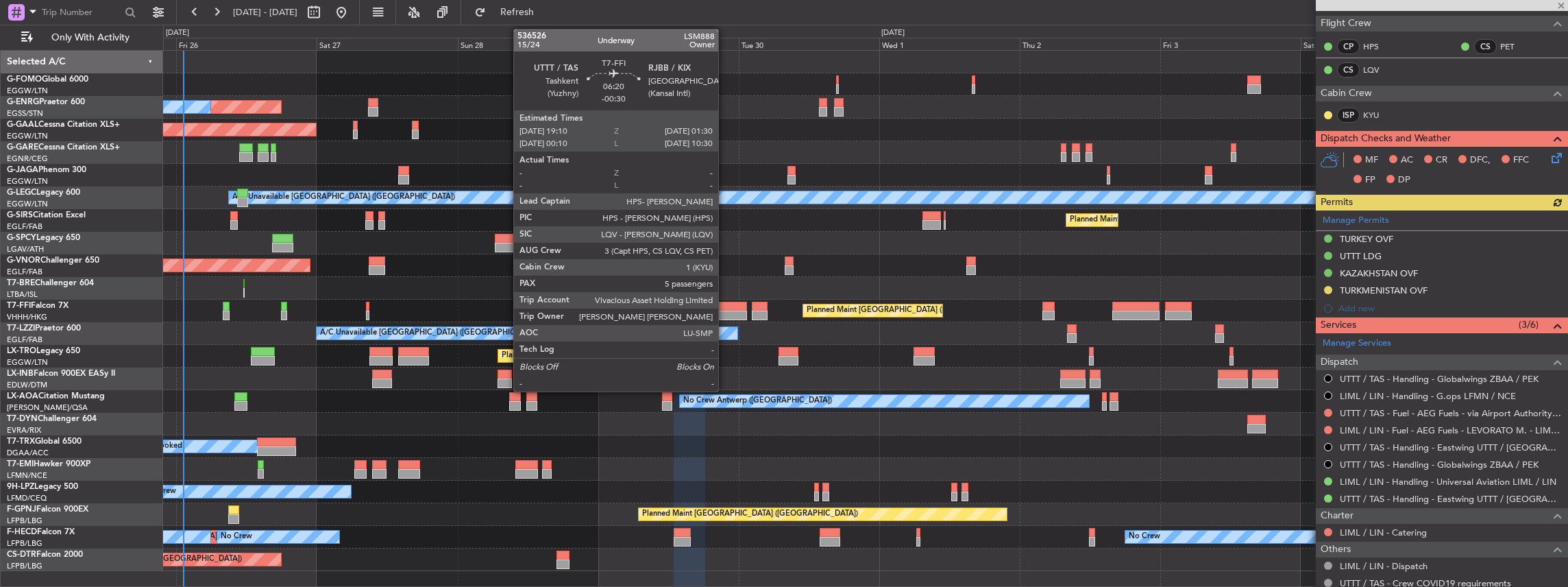
click at [725, 311] on div at bounding box center [728, 315] width 38 height 9
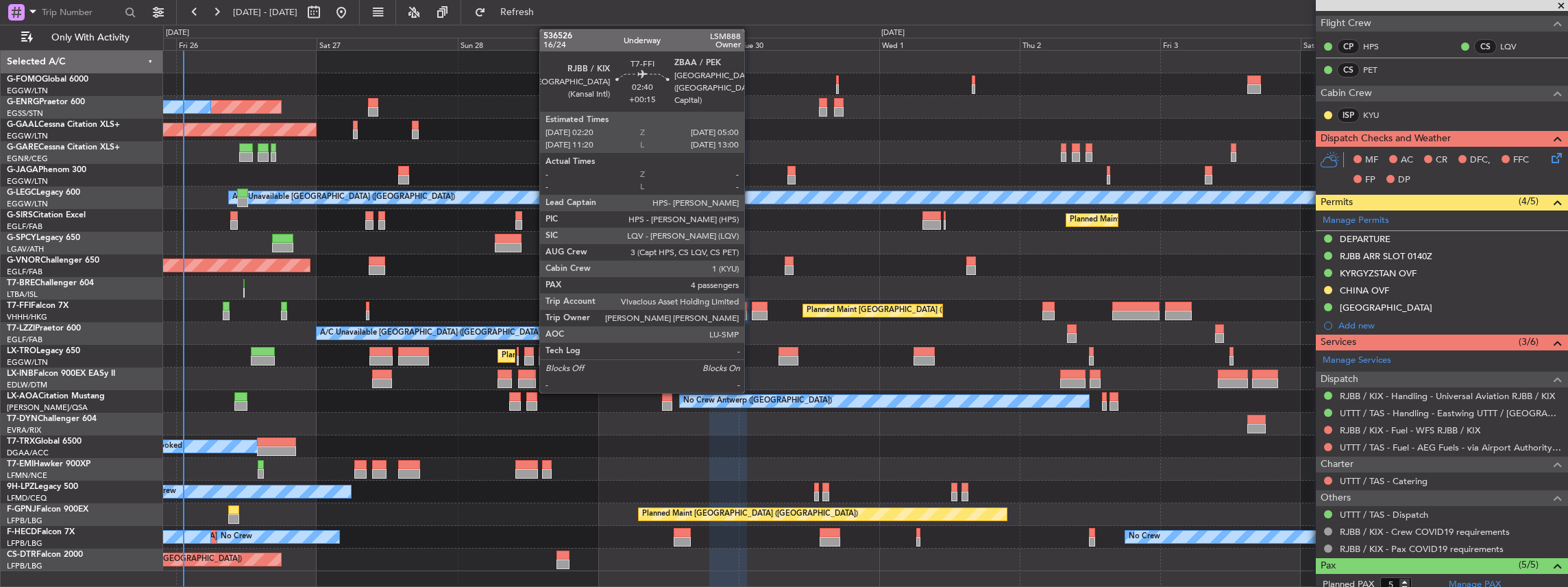
click at [752, 311] on div at bounding box center [759, 315] width 15 height 9
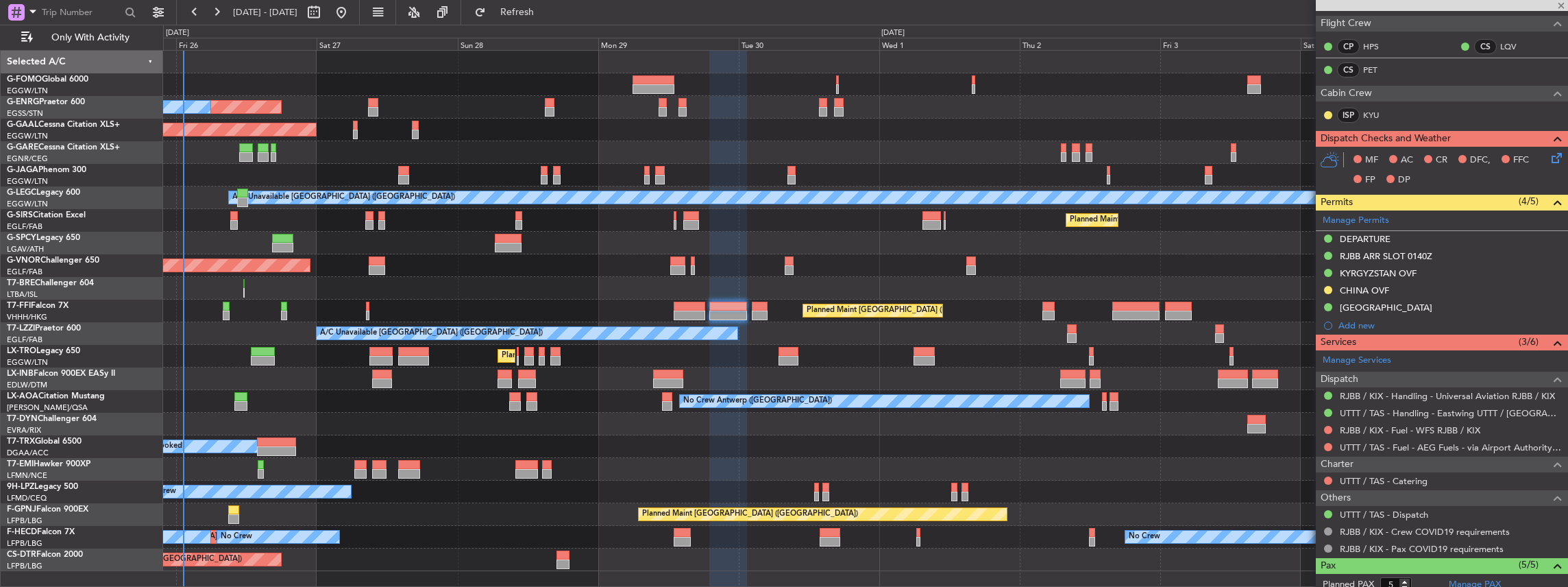
type input "+00:15"
type input "4"
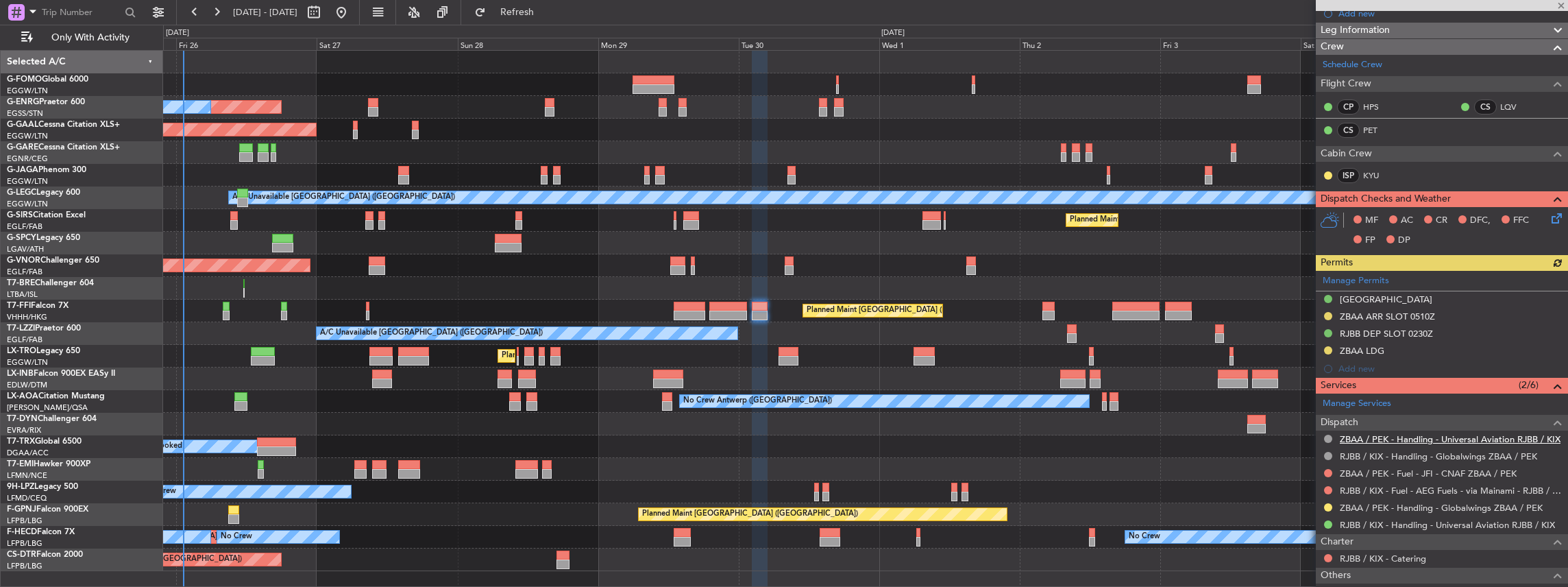
scroll to position [228, 0]
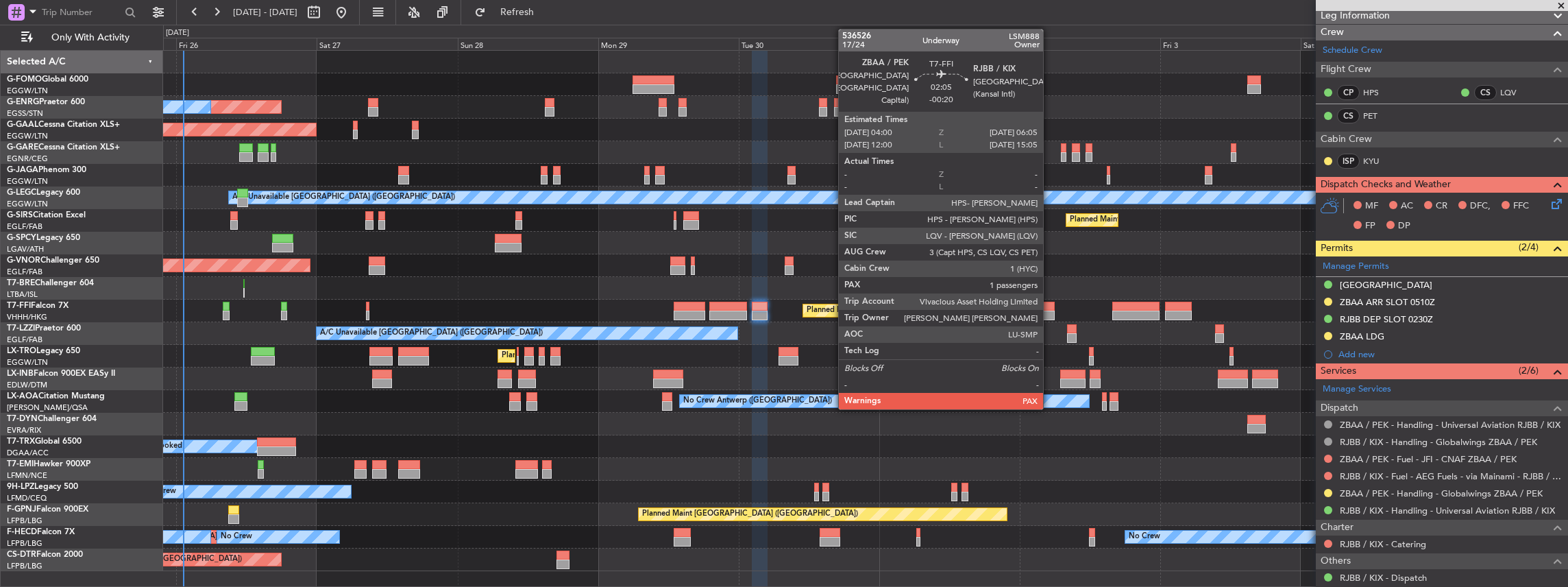
click at [1050, 306] on div at bounding box center [1048, 306] width 12 height 9
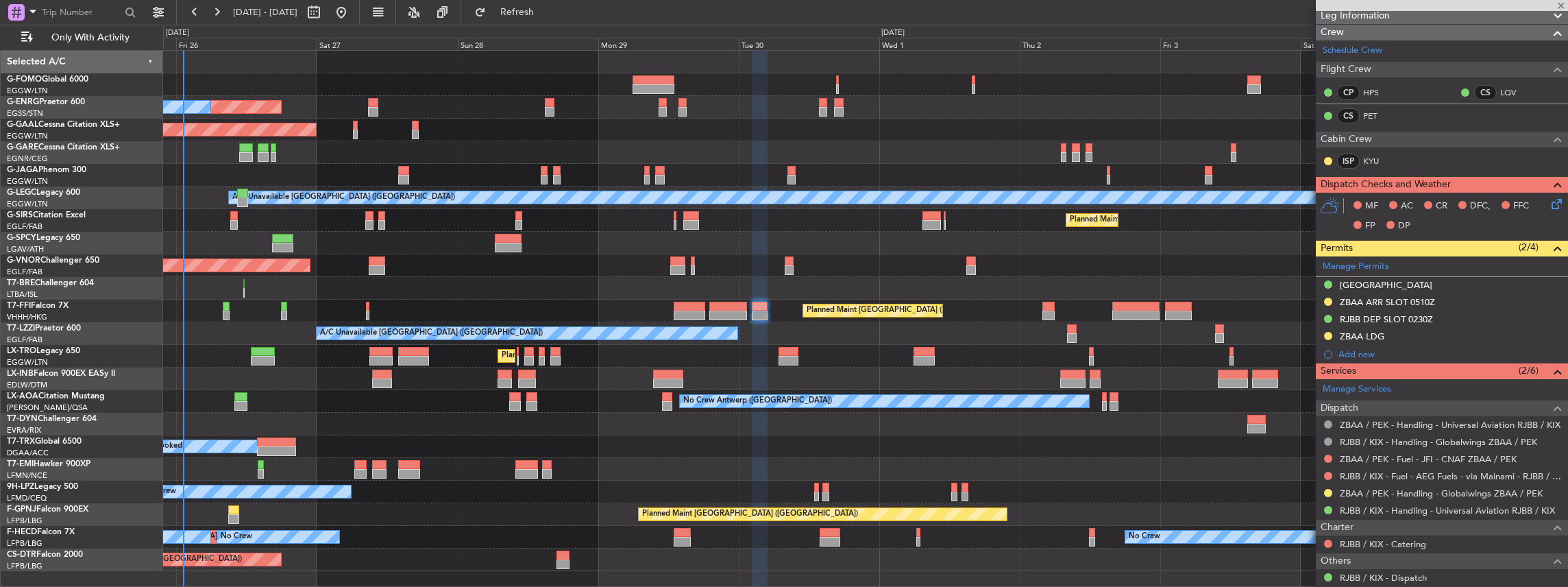
type input "-00:20"
type input "1"
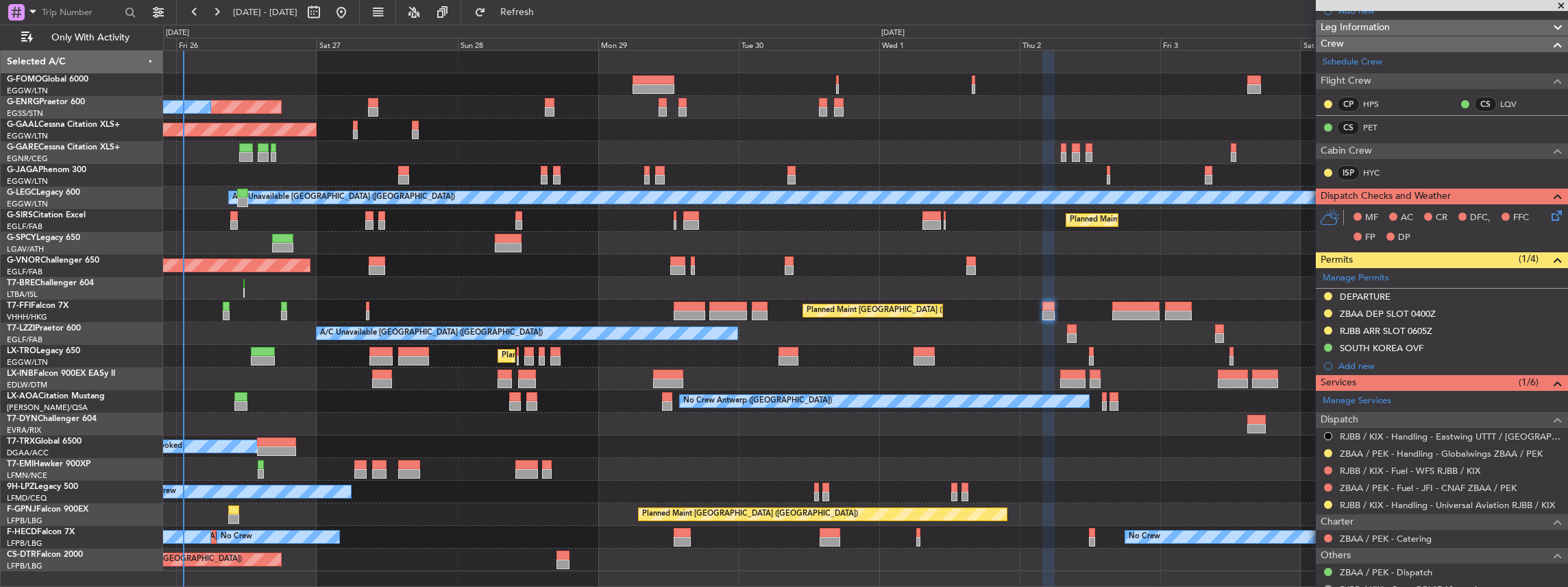
scroll to position [0, 0]
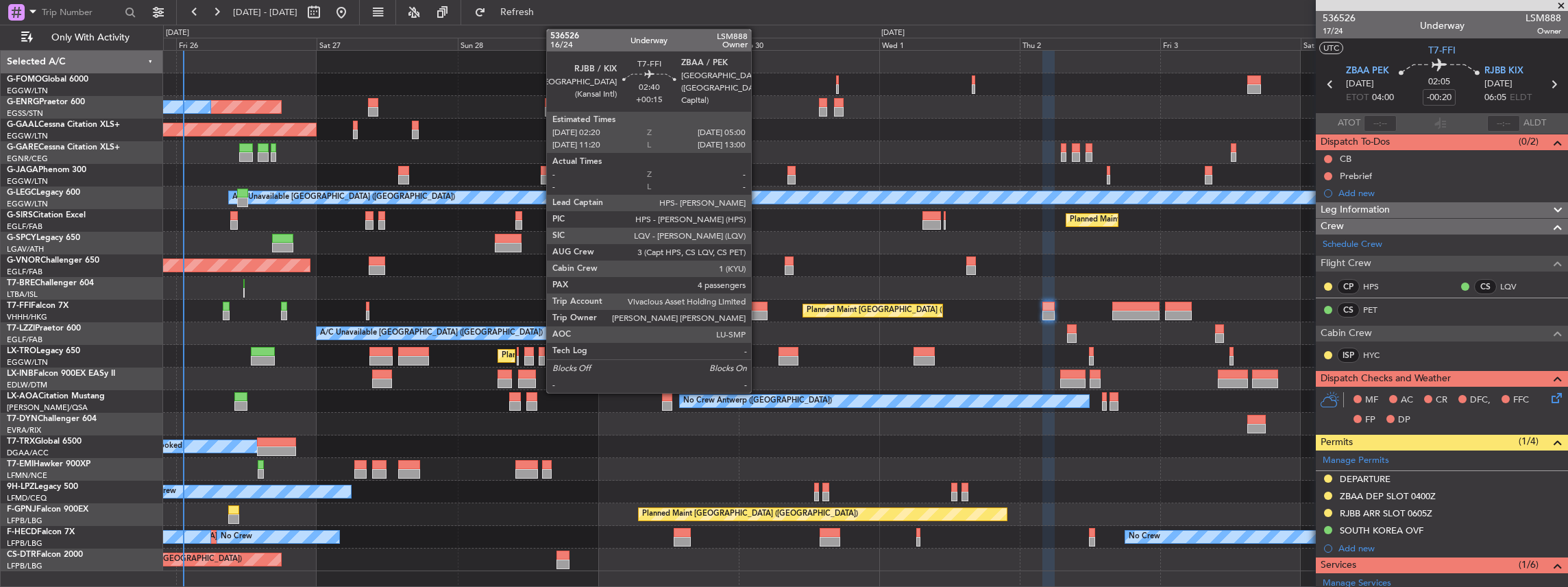
click at [757, 313] on div at bounding box center [759, 315] width 15 height 9
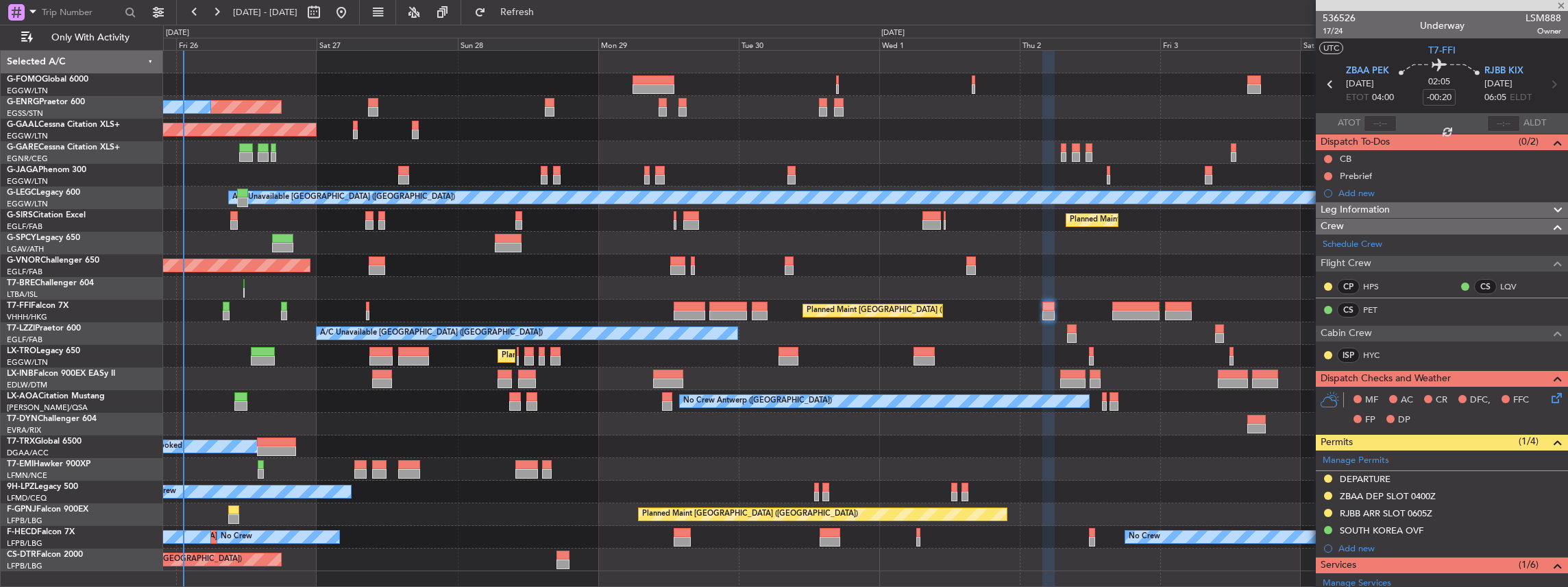
type input "+00:15"
type input "4"
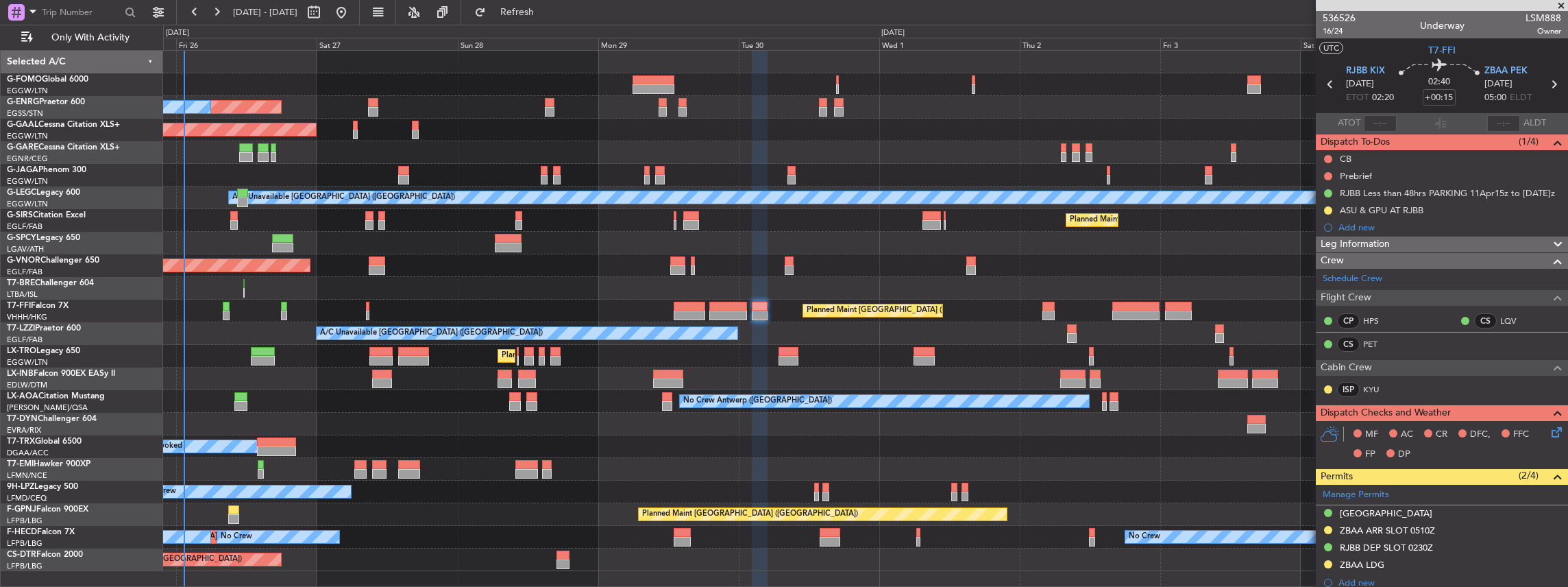
click at [1216, 436] on div "A/C Booked" at bounding box center [865, 447] width 1405 height 22
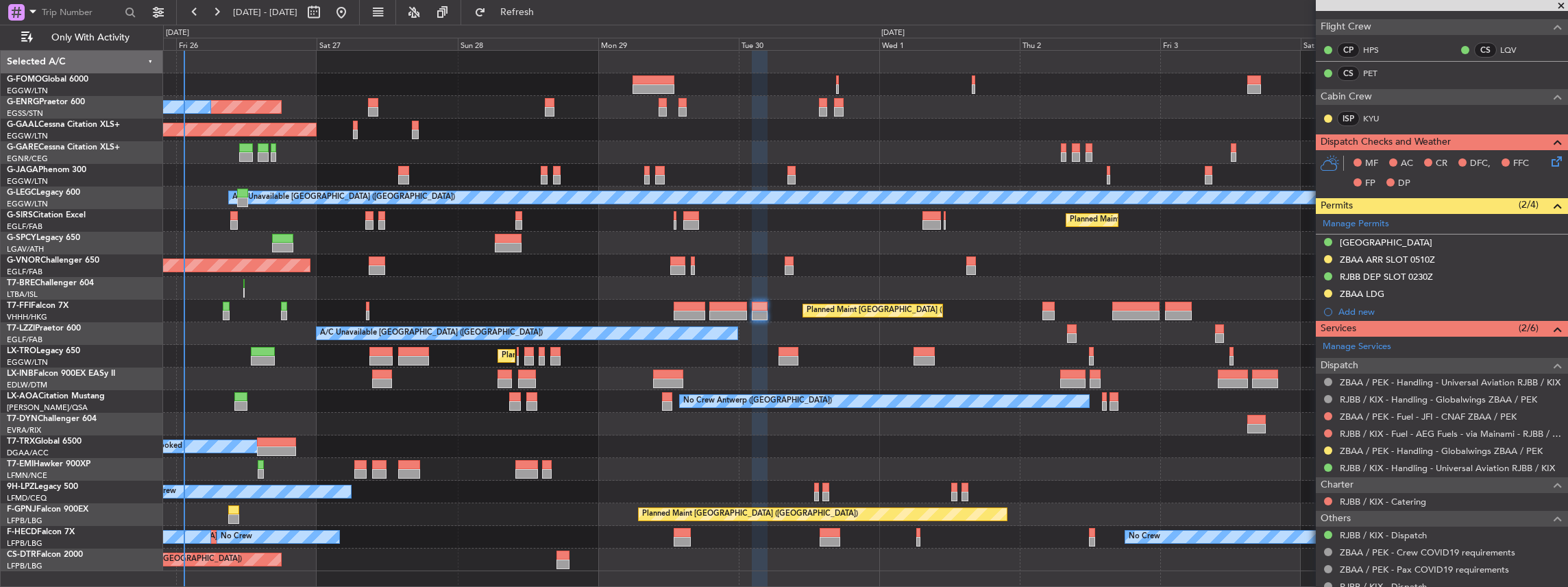
scroll to position [275, 0]
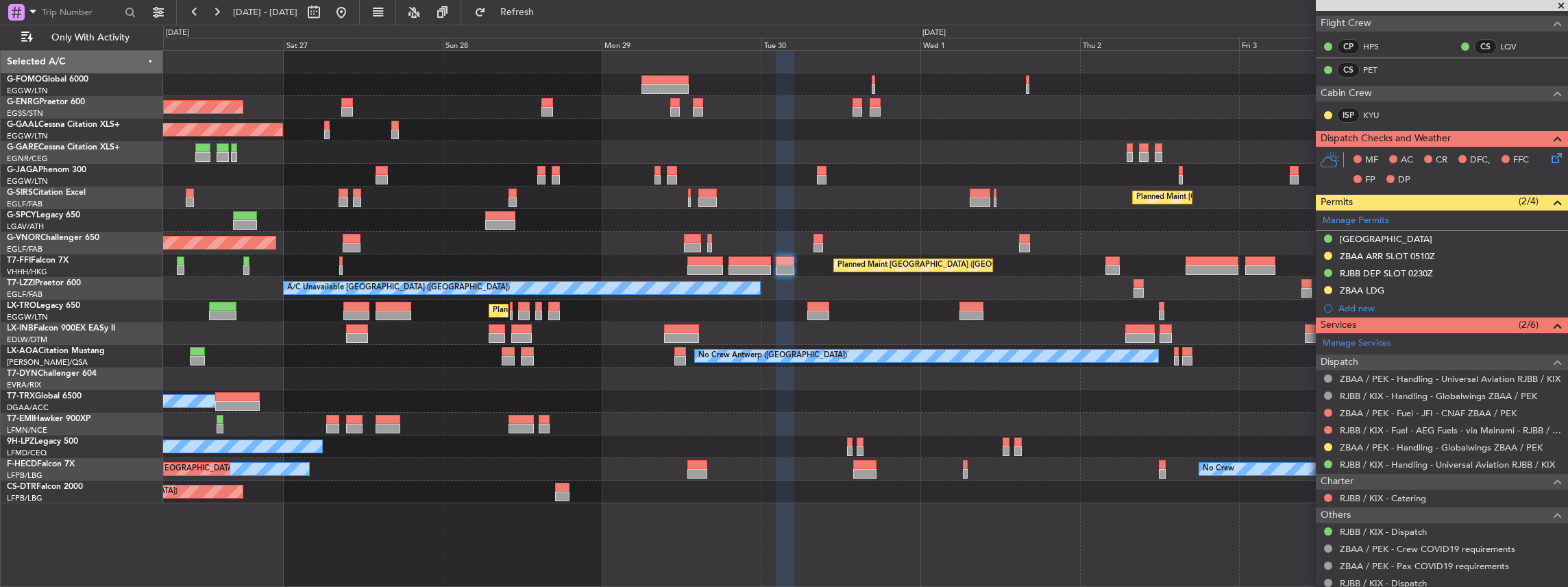
click at [996, 424] on div at bounding box center [865, 424] width 1405 height 22
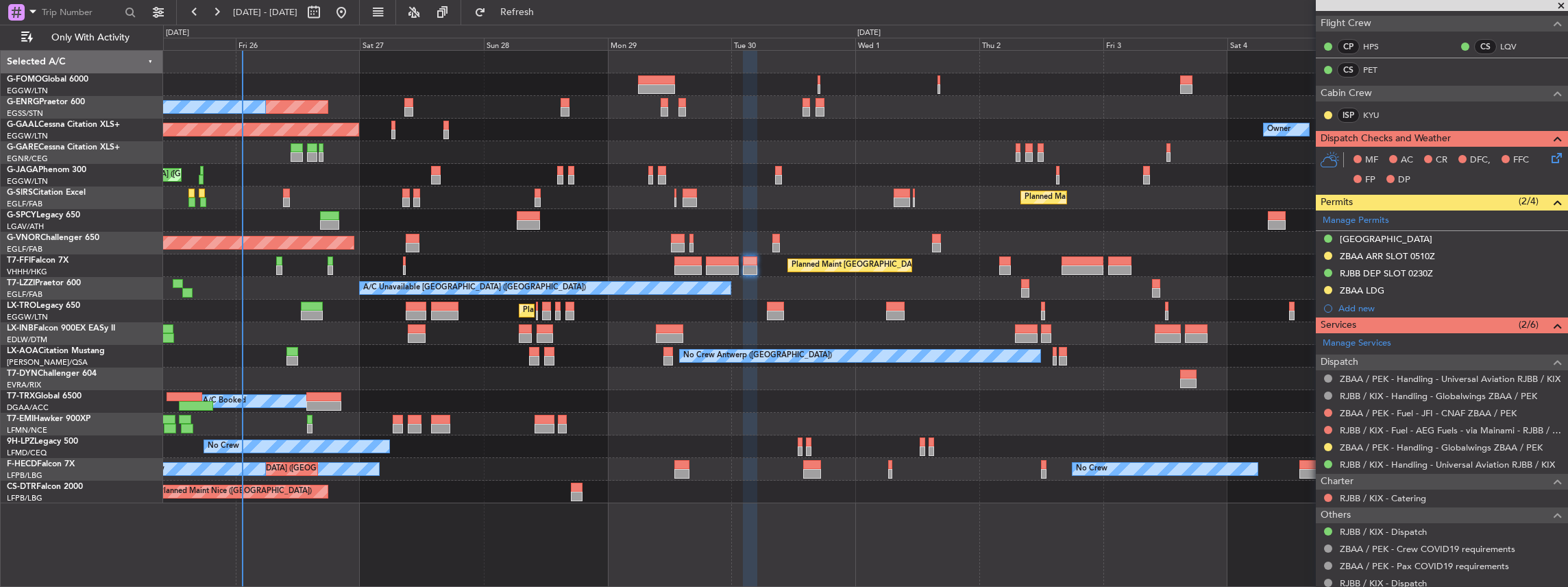
click at [1043, 427] on div at bounding box center [865, 424] width 1405 height 22
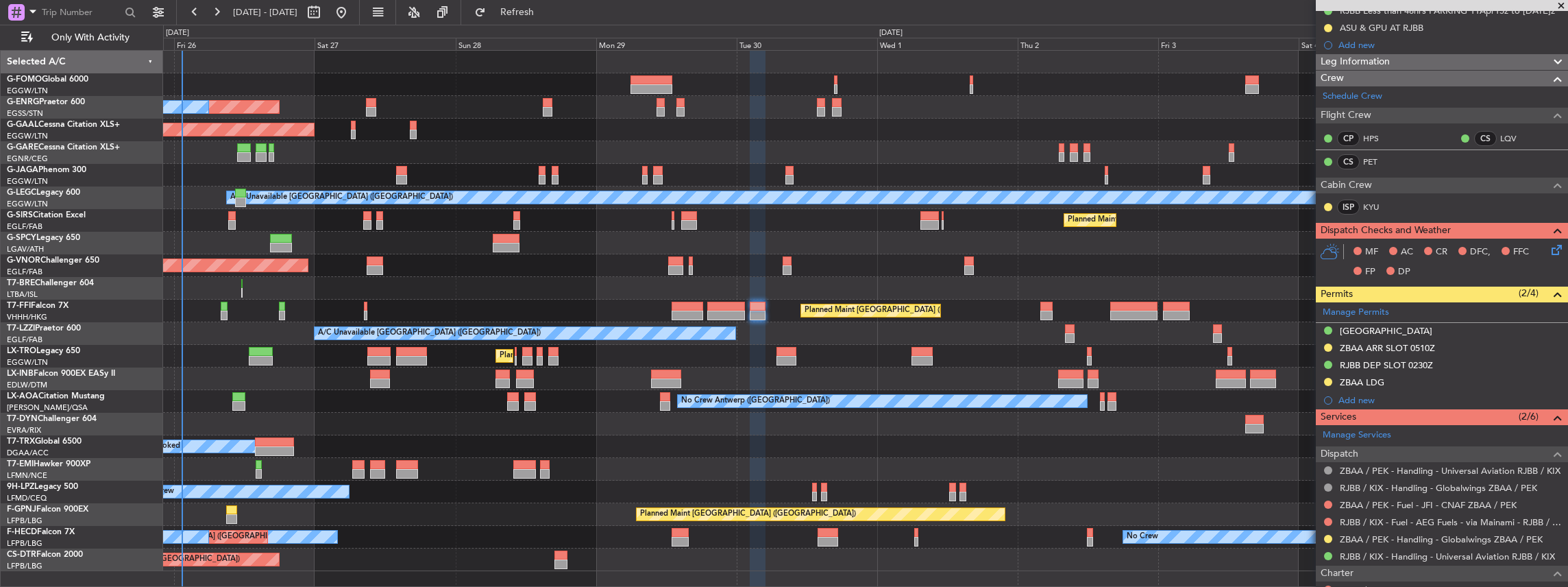
scroll to position [228, 0]
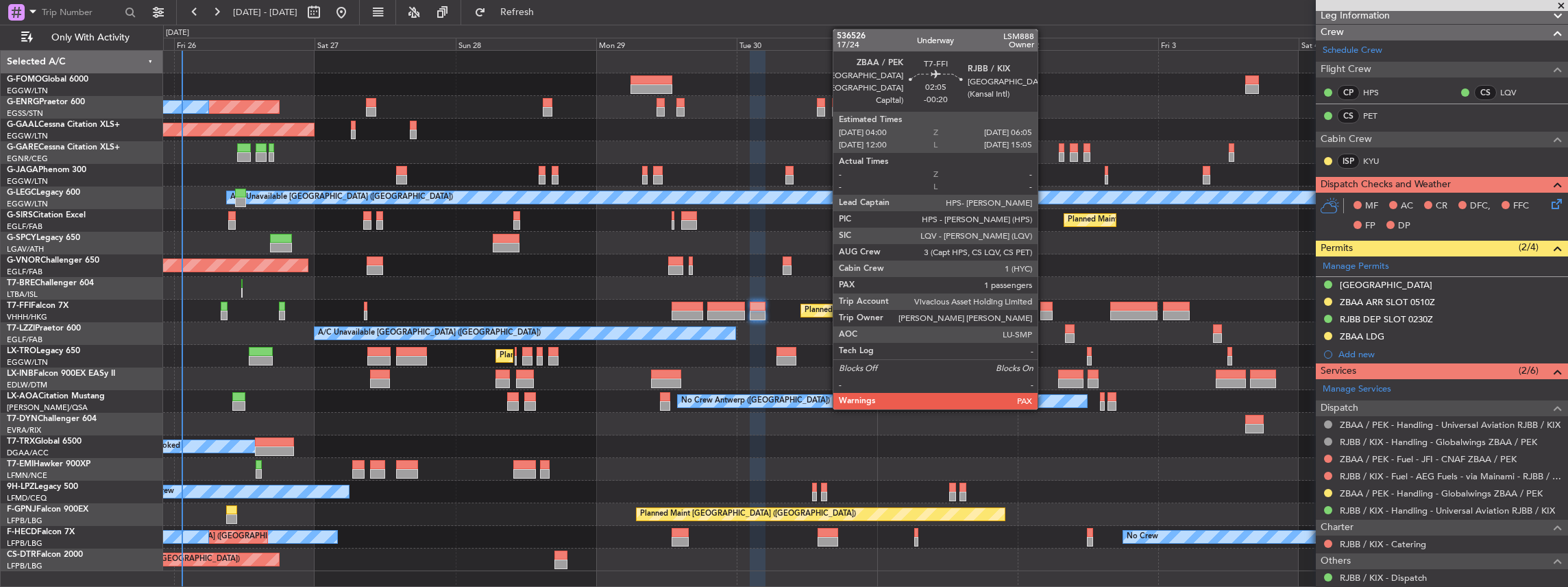
click at [1044, 305] on div at bounding box center [1046, 306] width 12 height 9
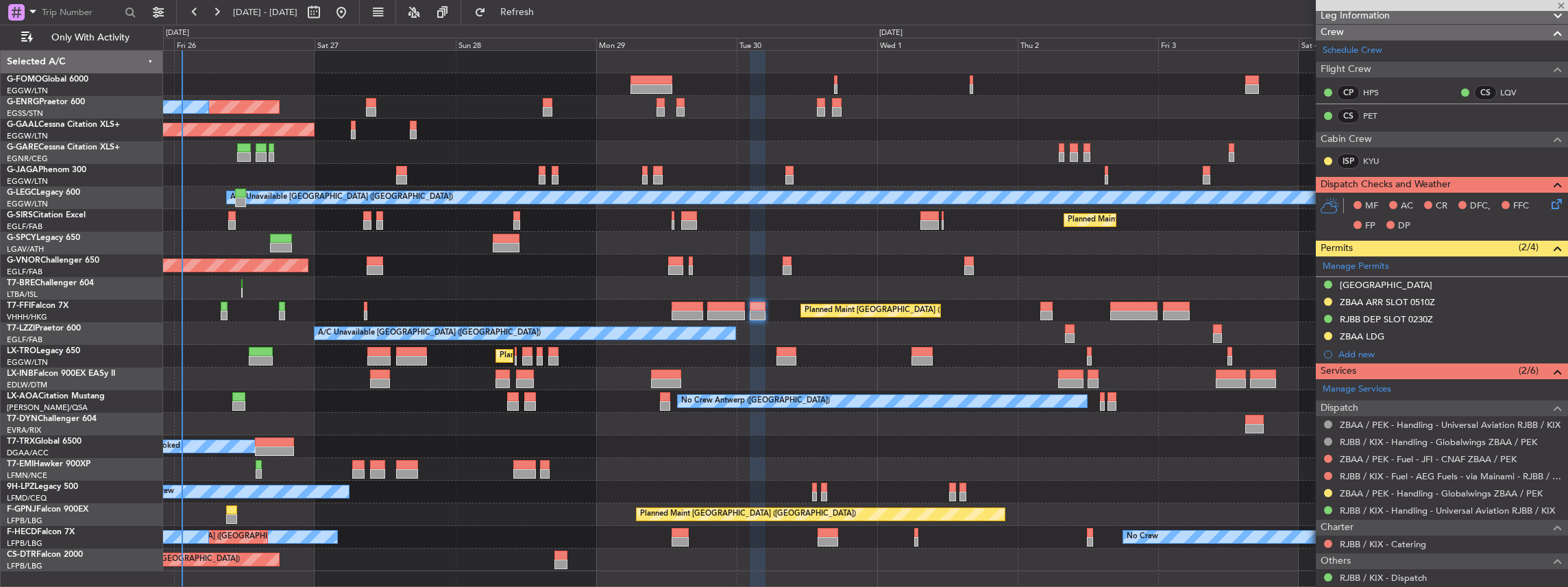
type input "-00:20"
type input "1"
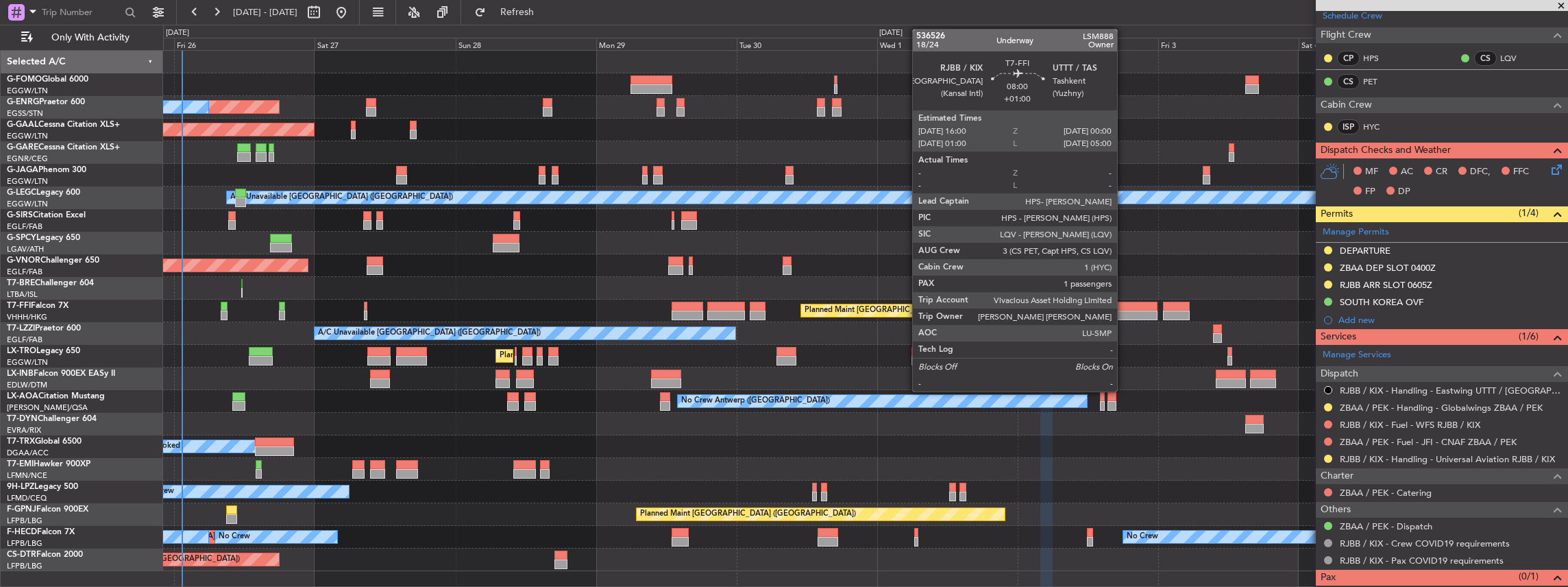
click at [1123, 311] on div at bounding box center [1133, 315] width 47 height 9
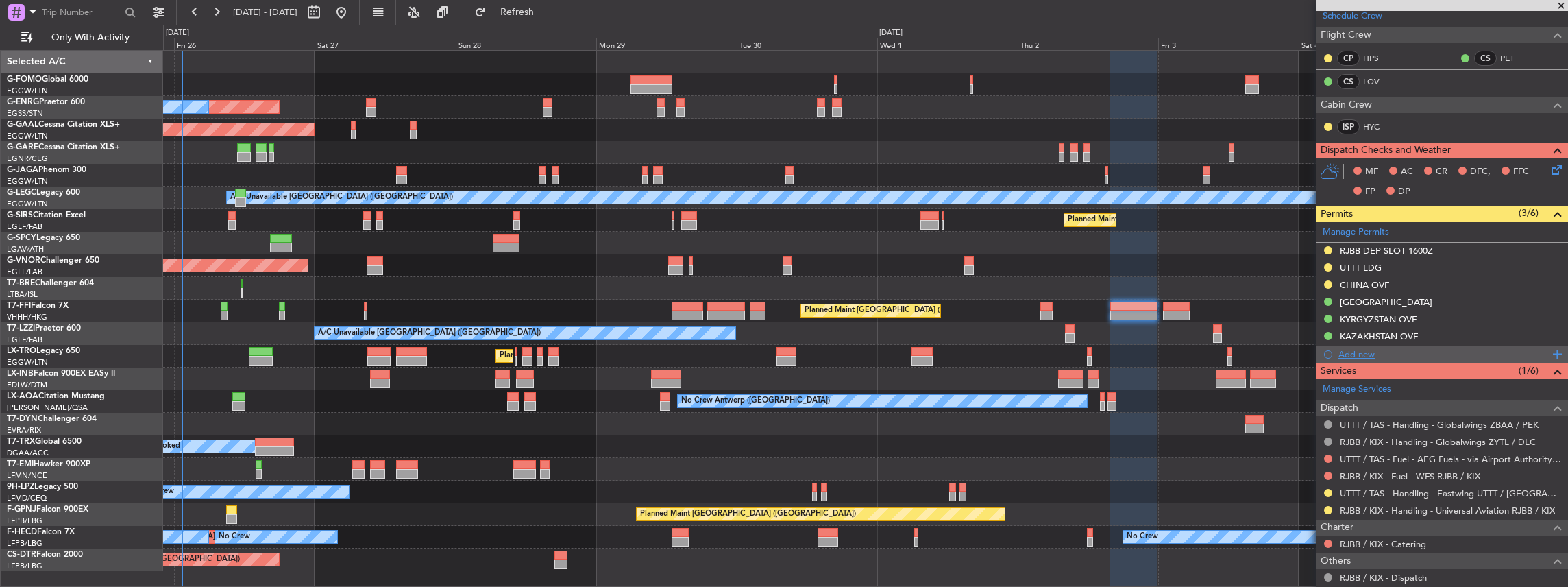
scroll to position [0, 0]
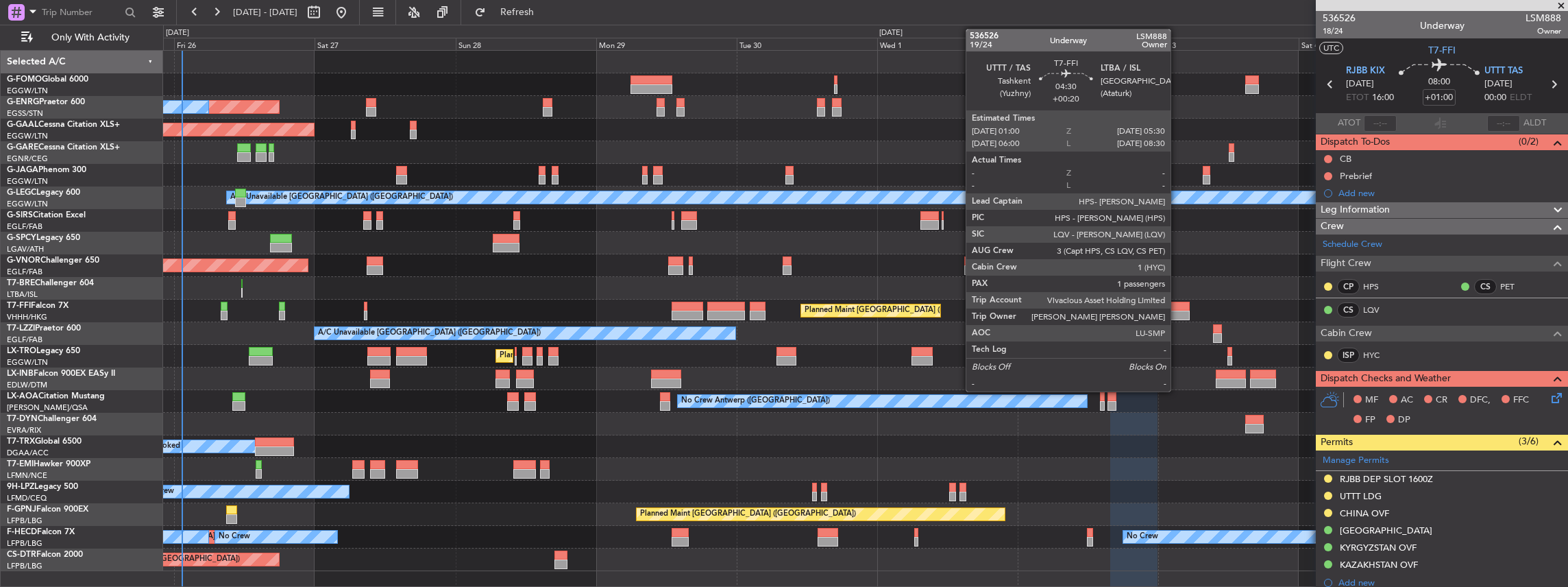
click at [1177, 309] on div at bounding box center [1176, 306] width 27 height 9
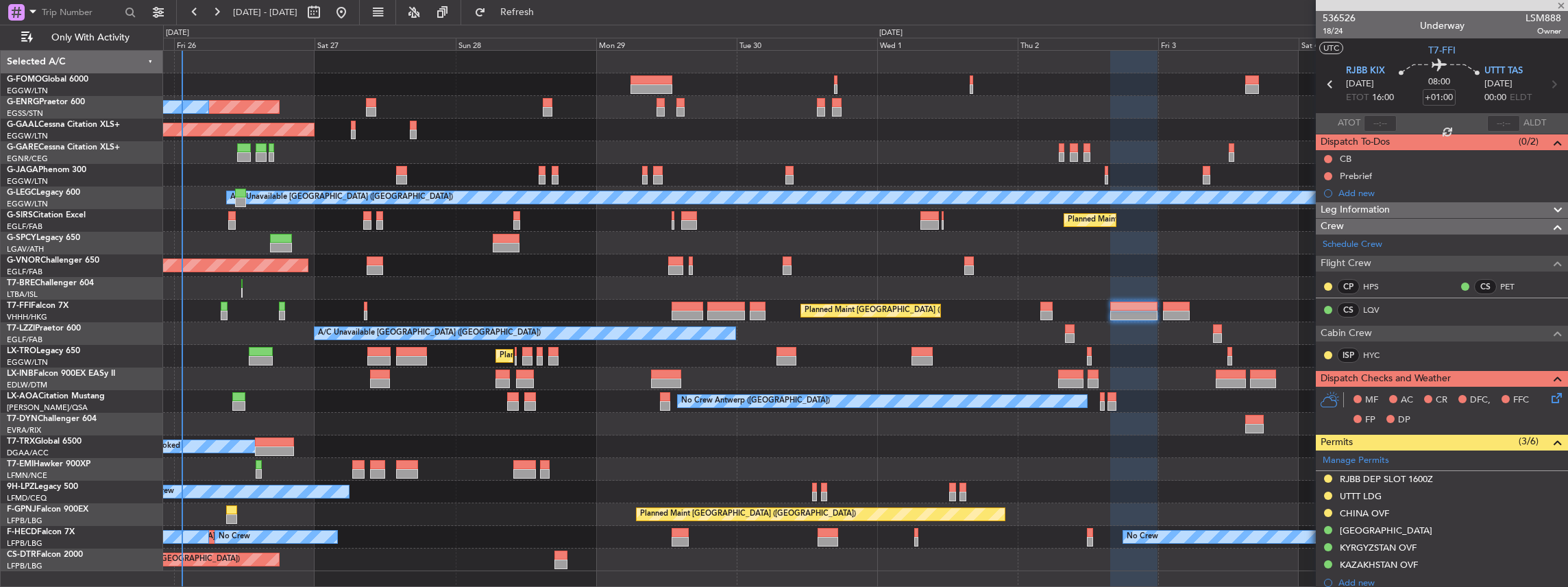
type input "+00:20"
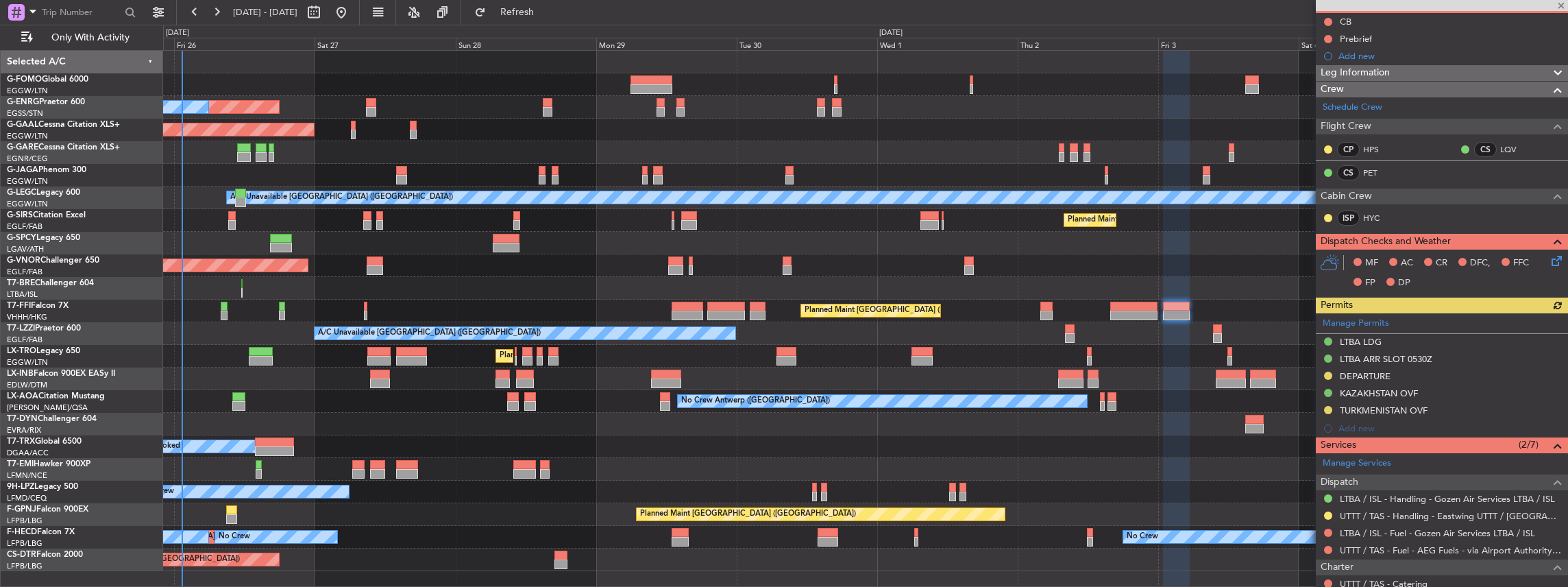
scroll to position [182, 0]
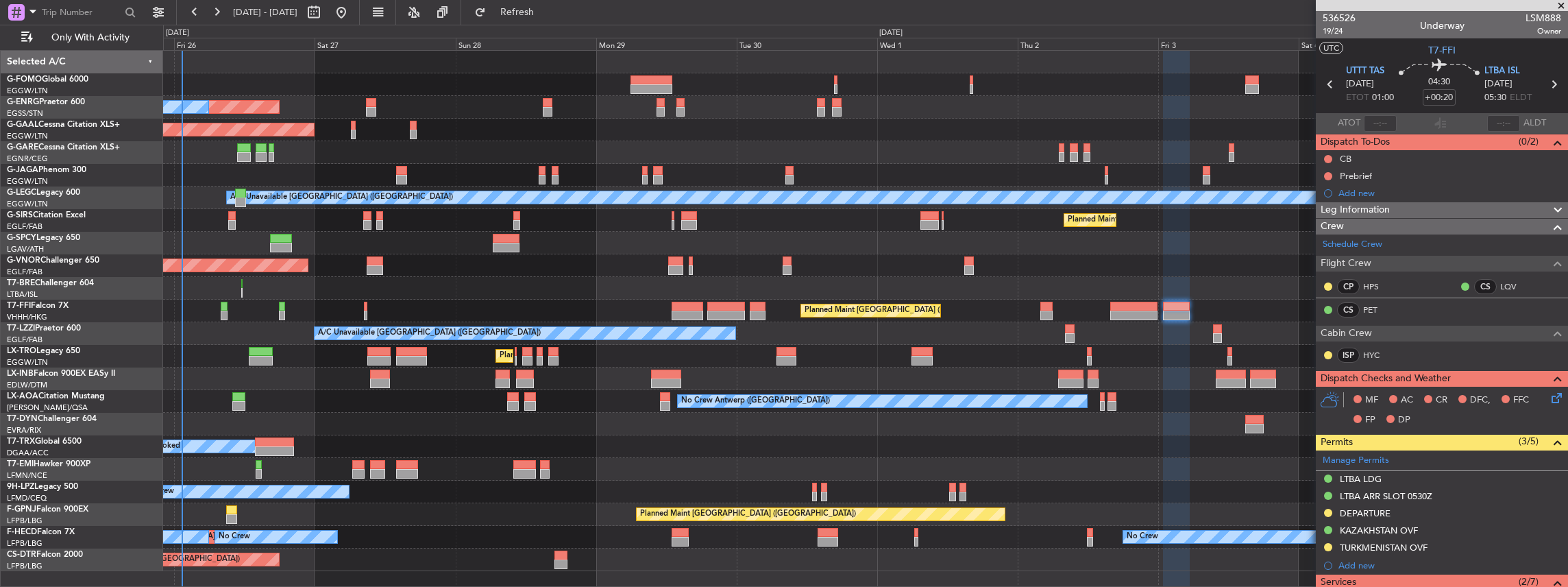
scroll to position [182, 0]
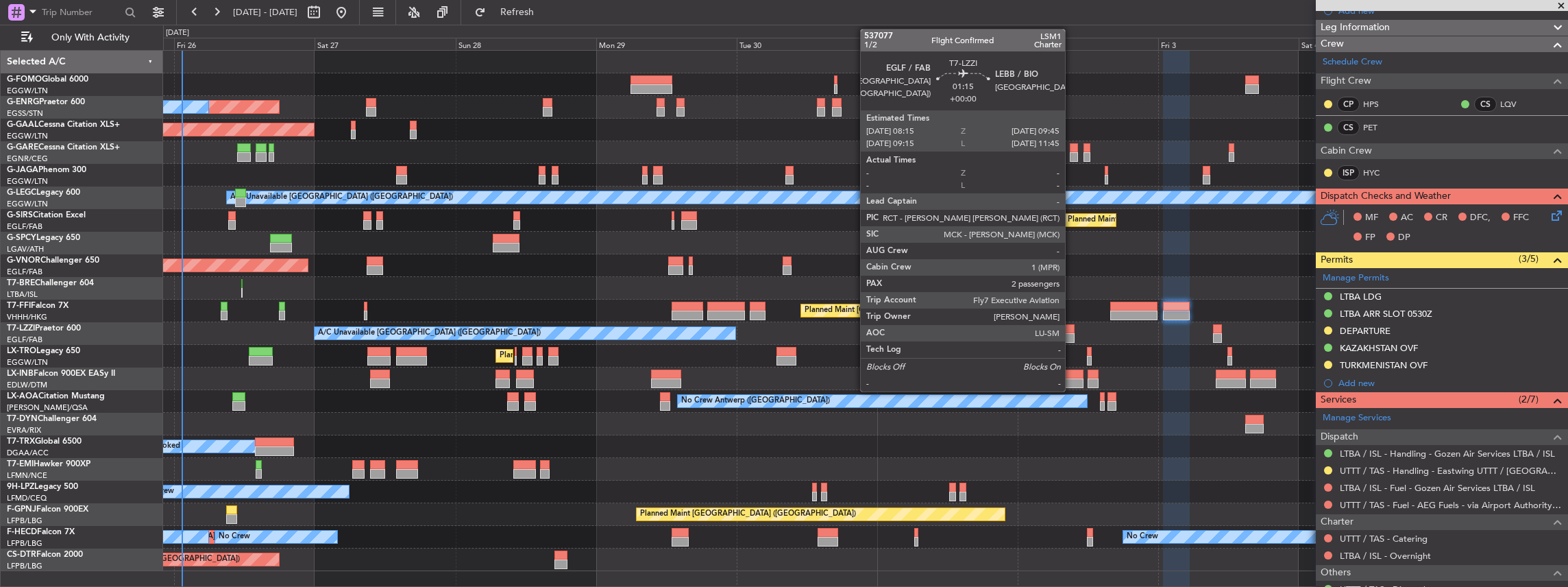
click at [1071, 330] on div at bounding box center [1069, 329] width 9 height 9
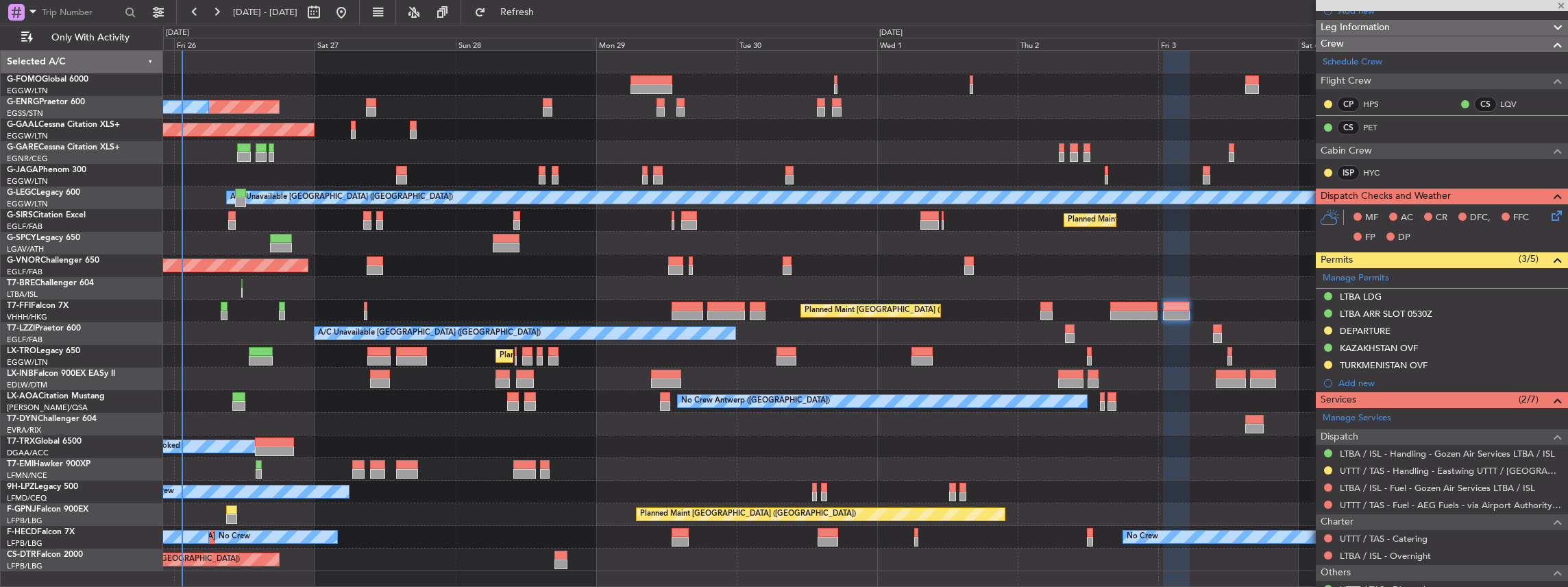
type input "2"
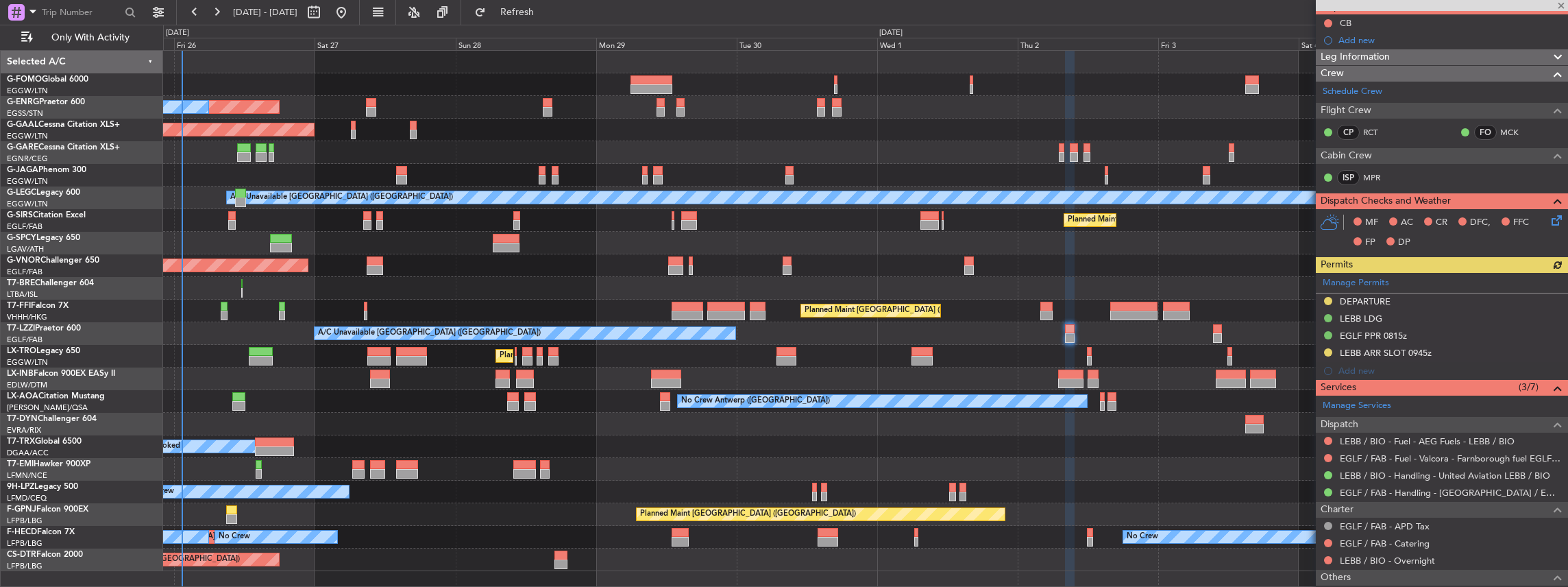
scroll to position [228, 0]
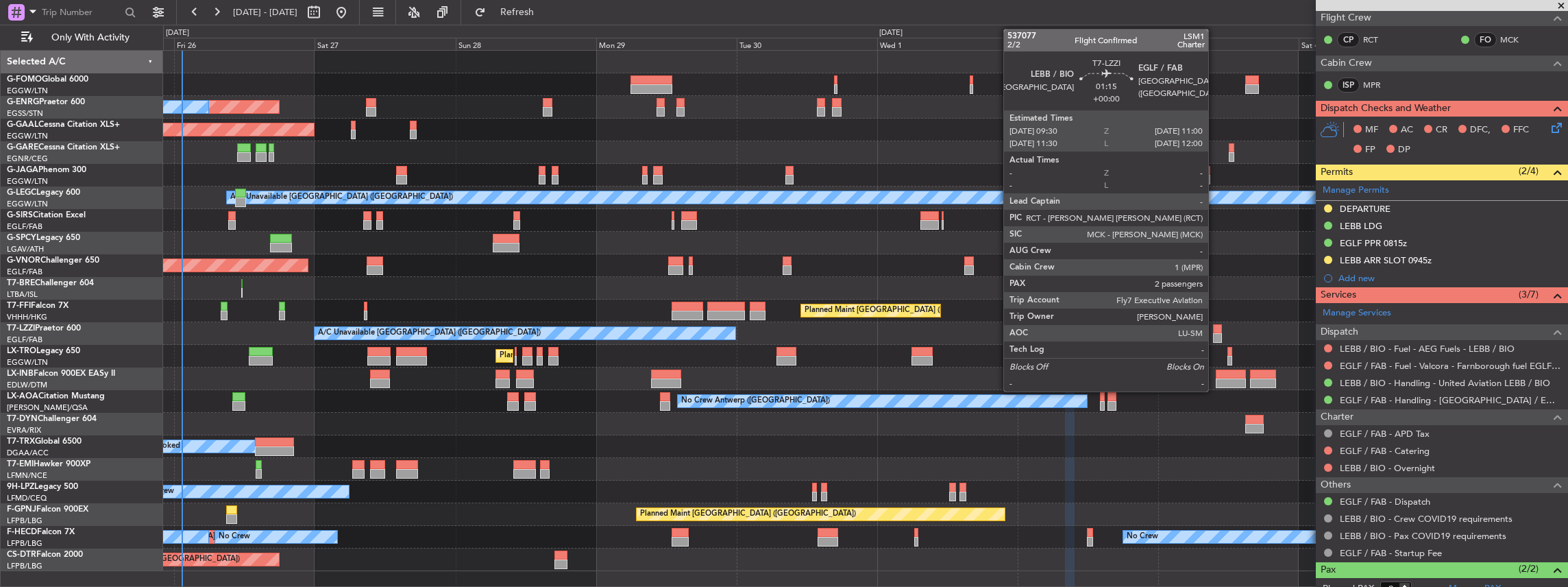
click at [1215, 333] on div at bounding box center [1217, 337] width 9 height 9
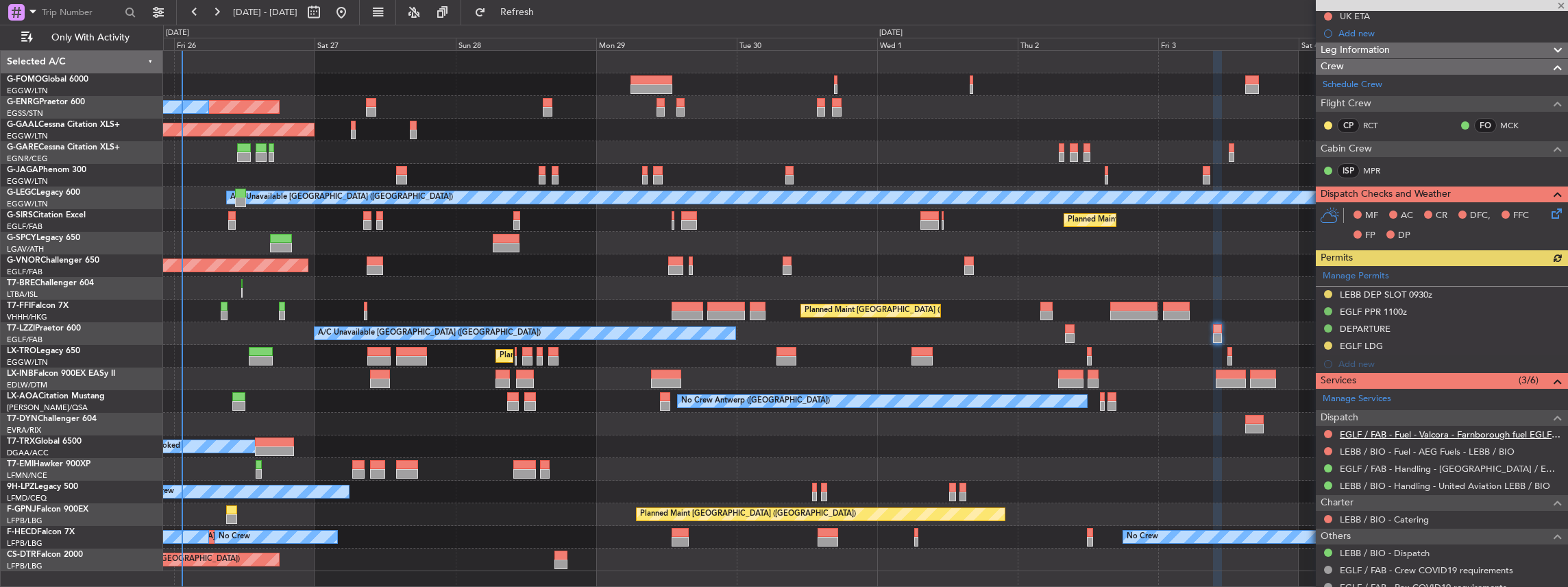
scroll to position [182, 0]
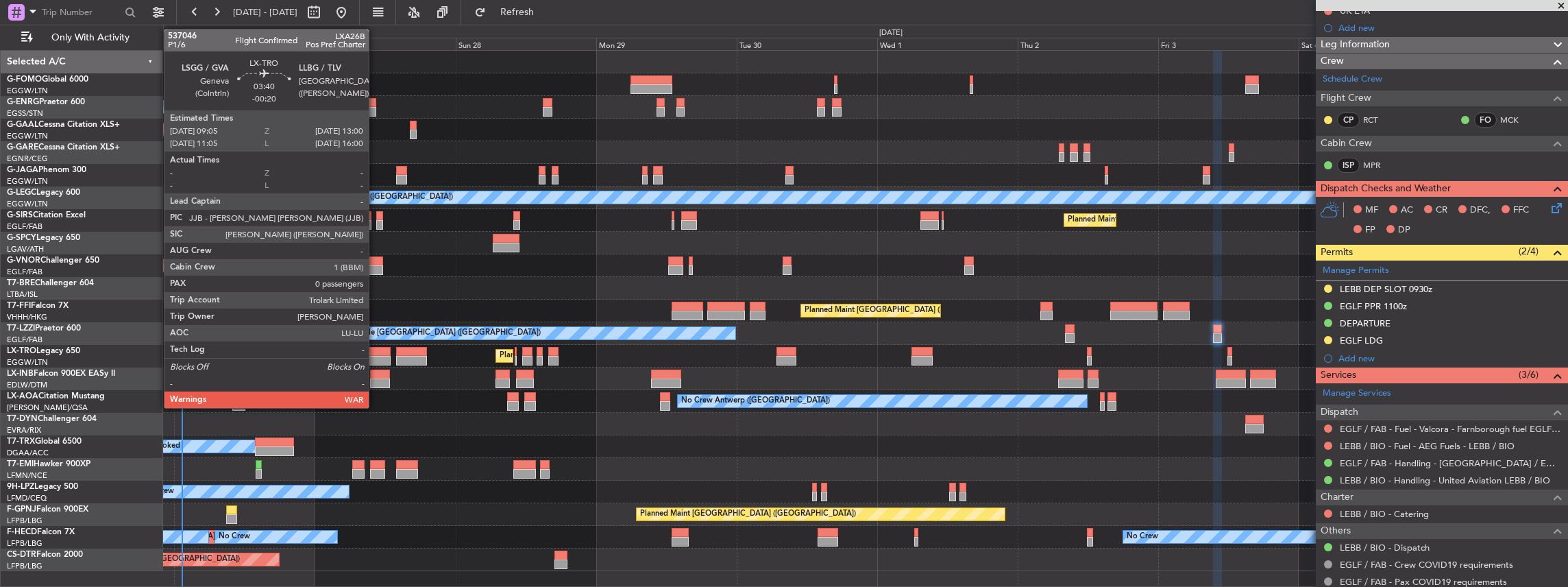
click at [375, 354] on div at bounding box center [379, 352] width 23 height 9
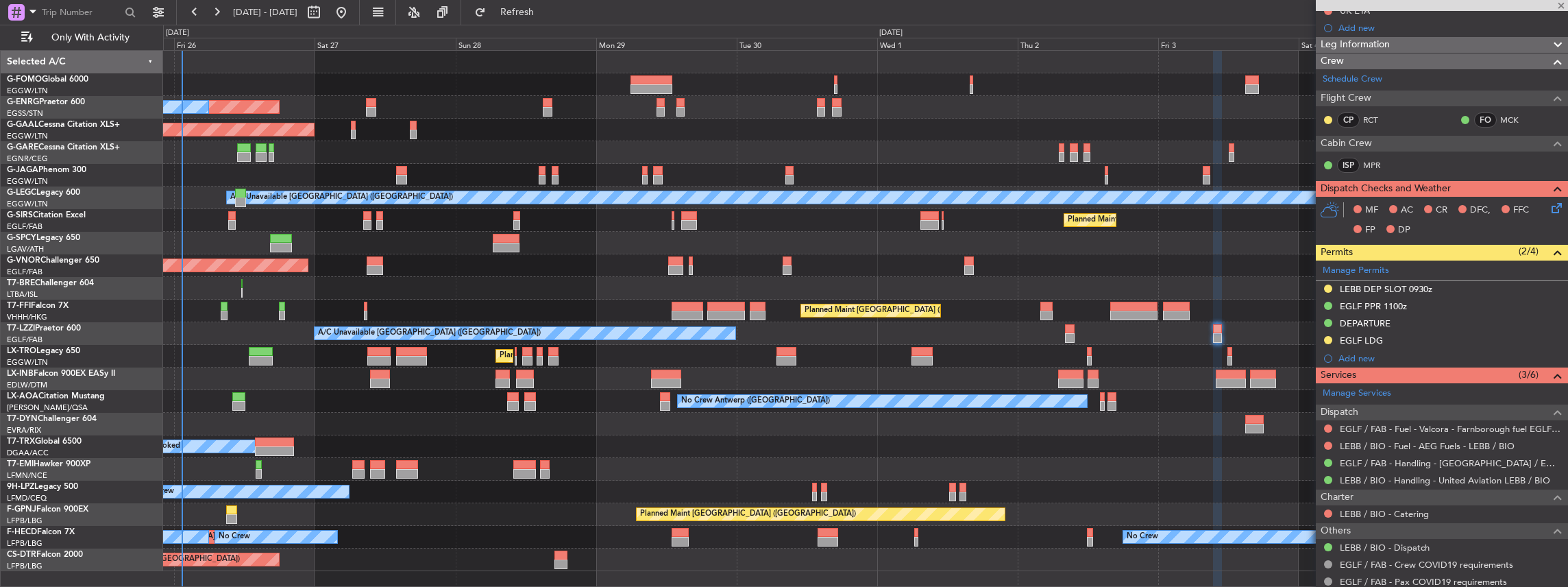
type input "-00:20"
type input "0"
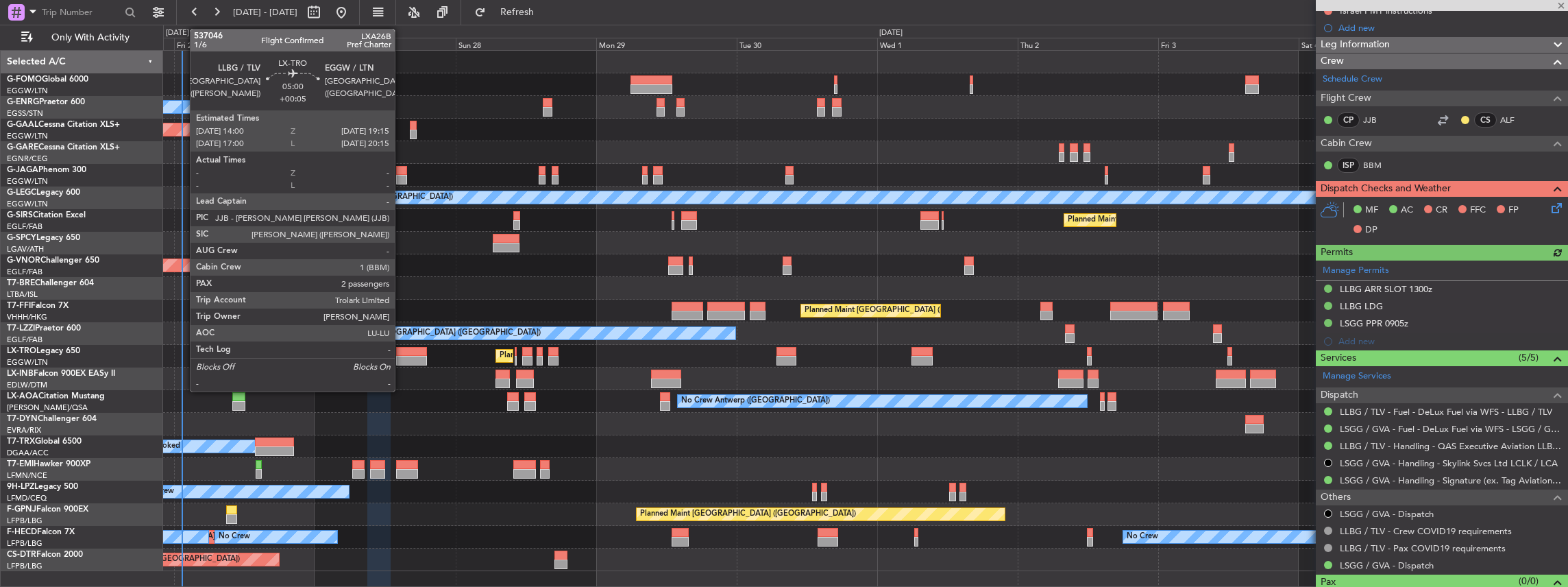
click at [403, 353] on div at bounding box center [411, 352] width 31 height 9
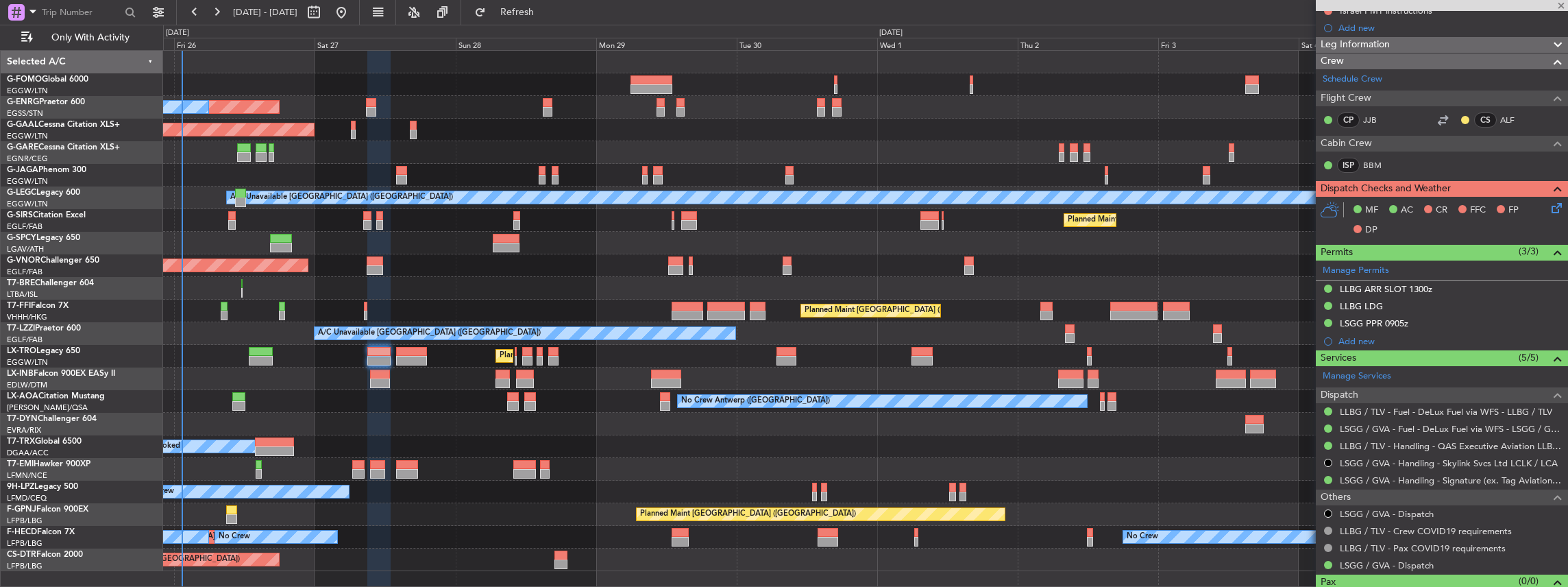
type input "+00:05"
type input "2"
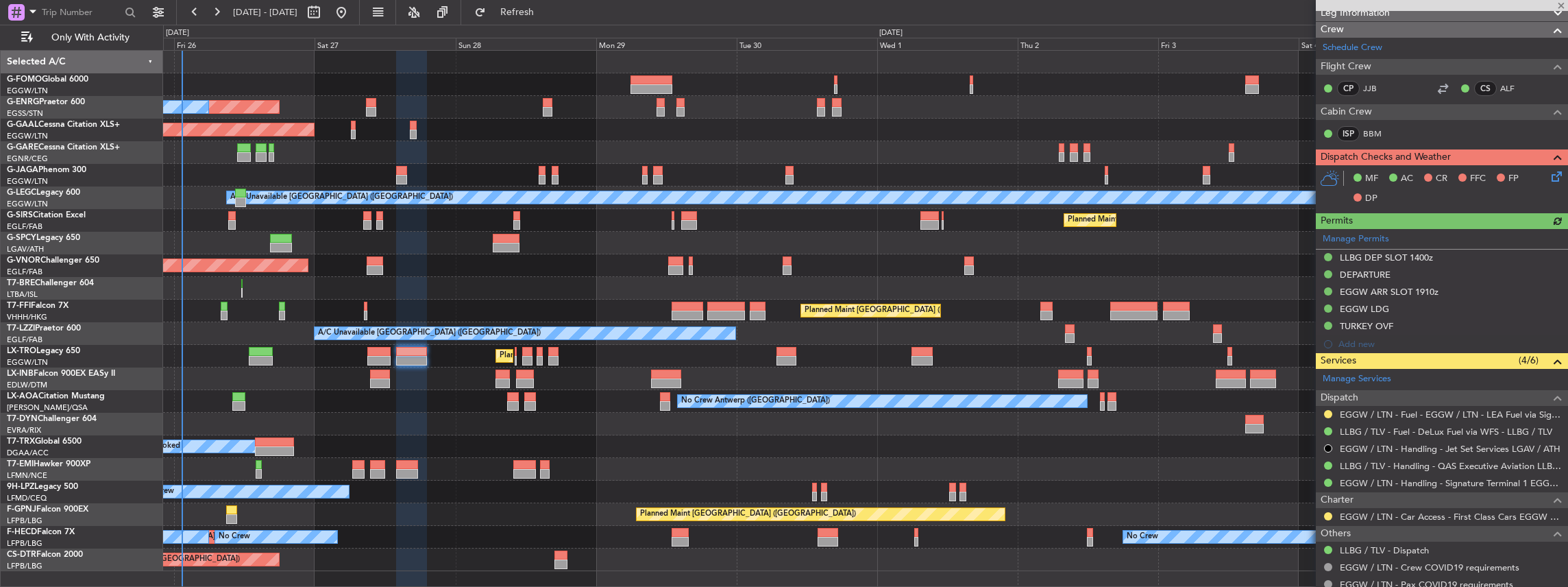
scroll to position [228, 0]
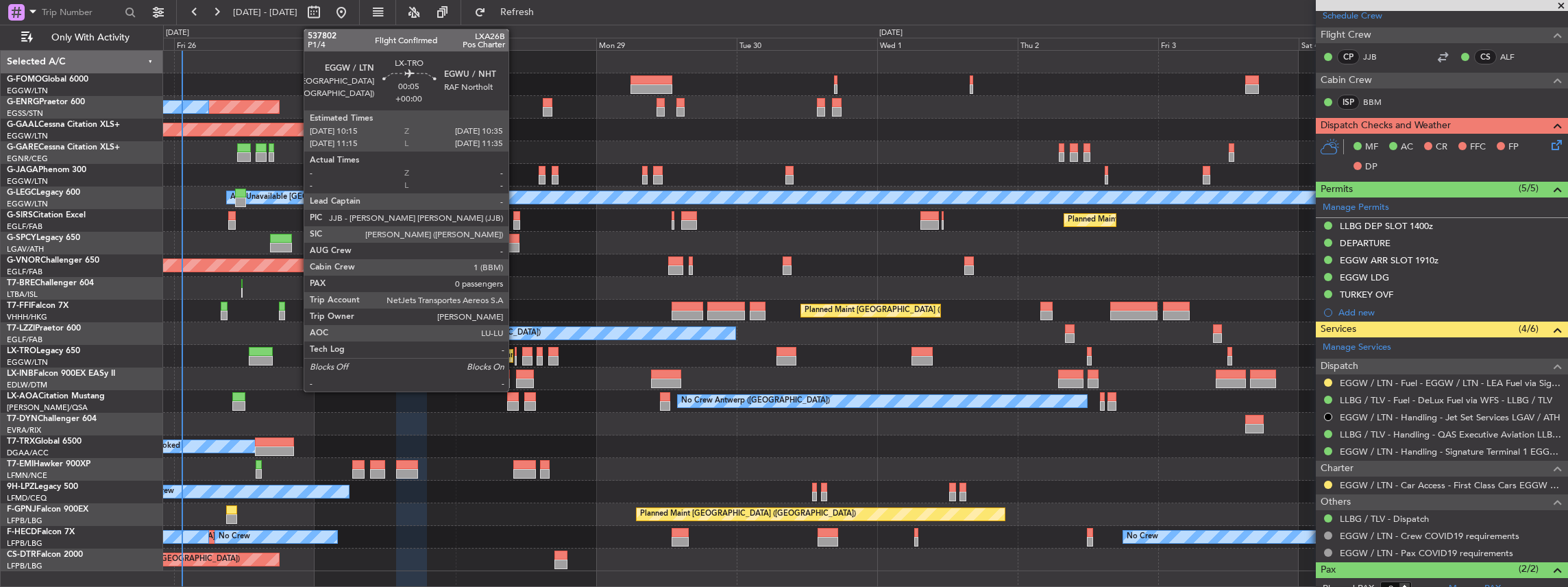
click at [516, 359] on div at bounding box center [516, 360] width 2 height 9
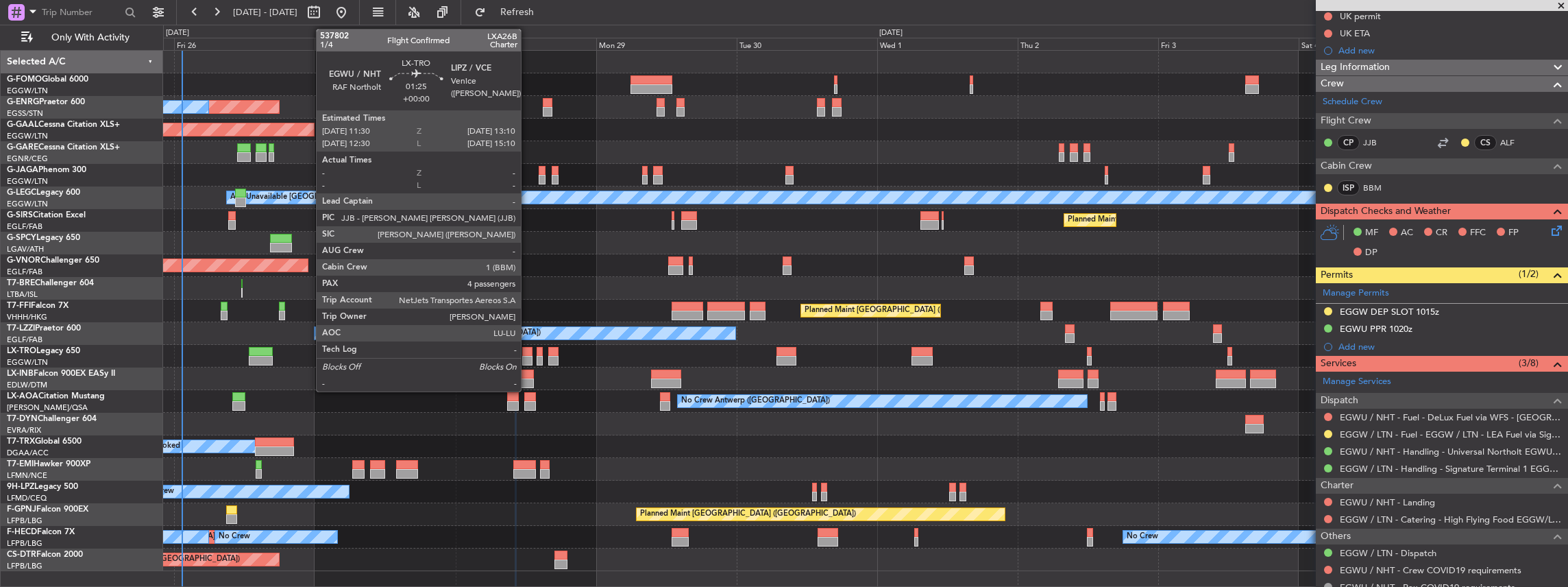
click at [528, 357] on div at bounding box center [528, 360] width 10 height 9
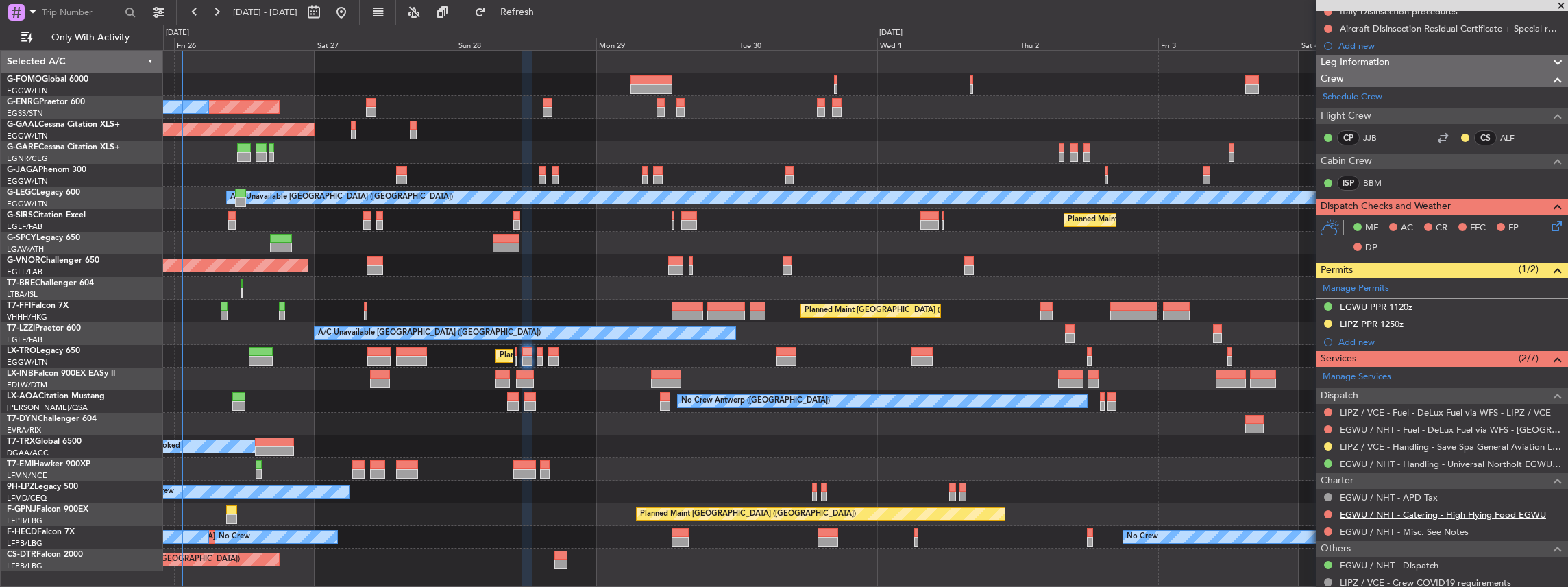
scroll to position [319, 0]
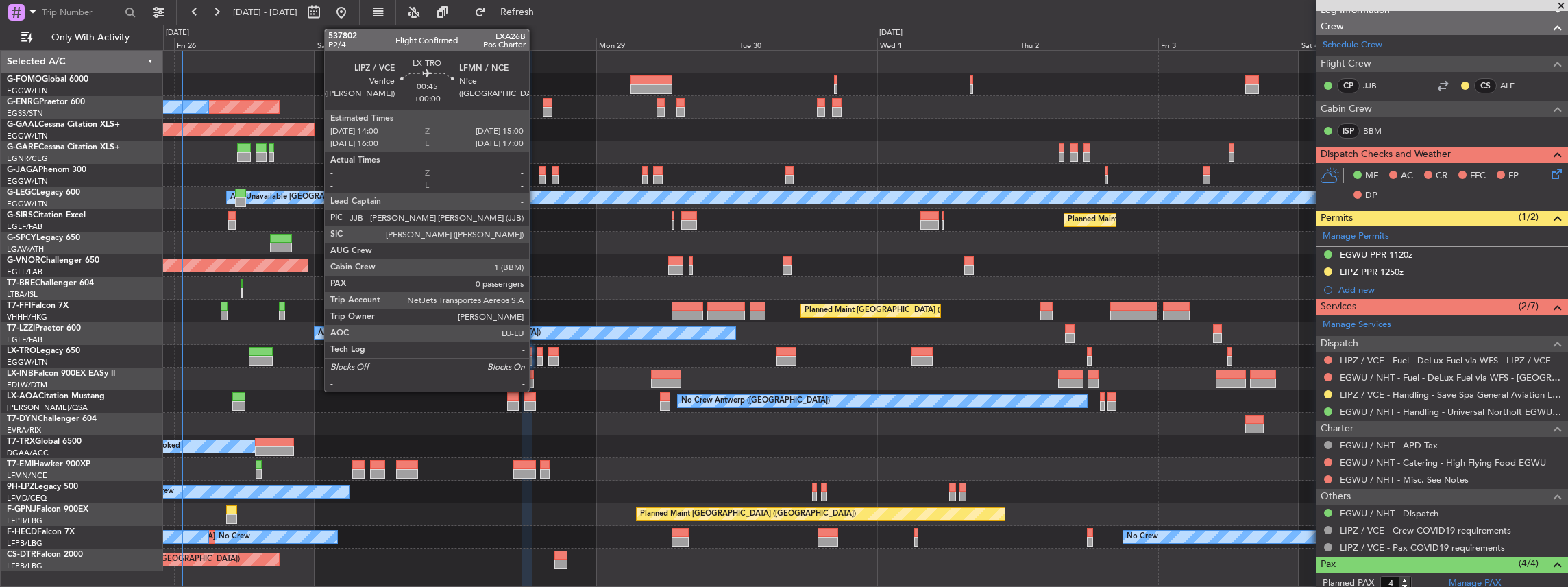
click at [536, 358] on div at bounding box center [539, 360] width 6 height 9
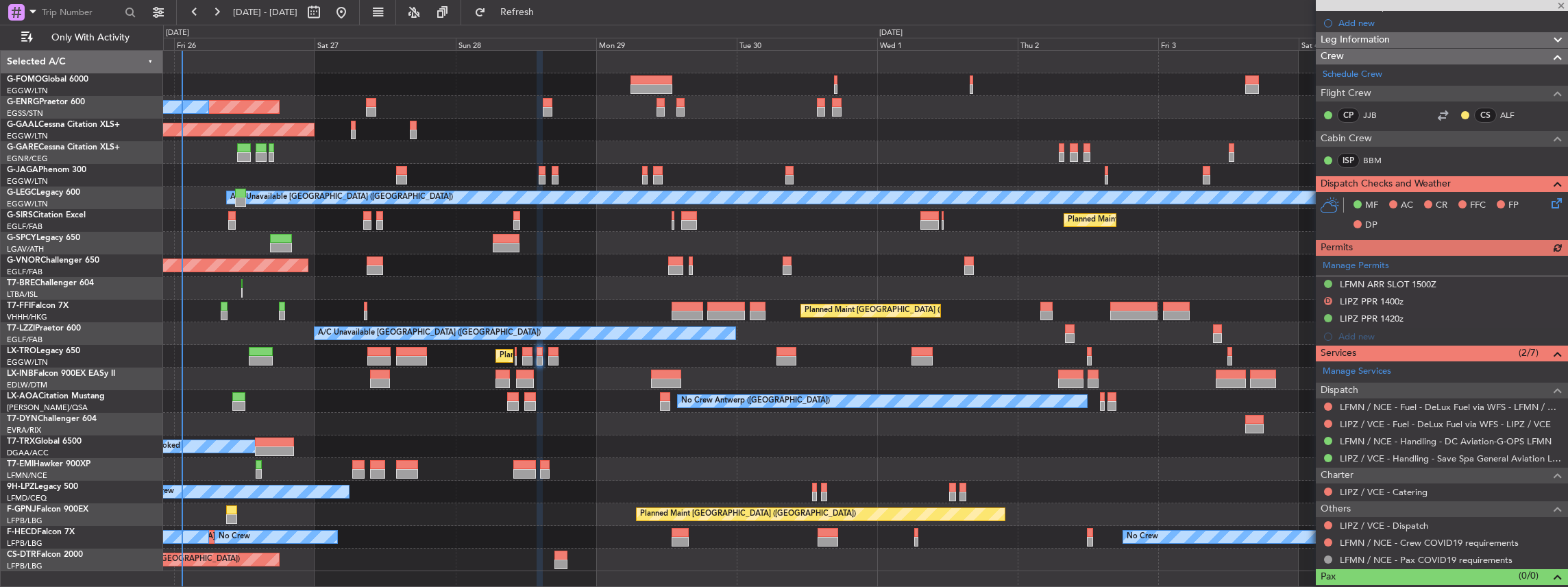
scroll to position [203, 0]
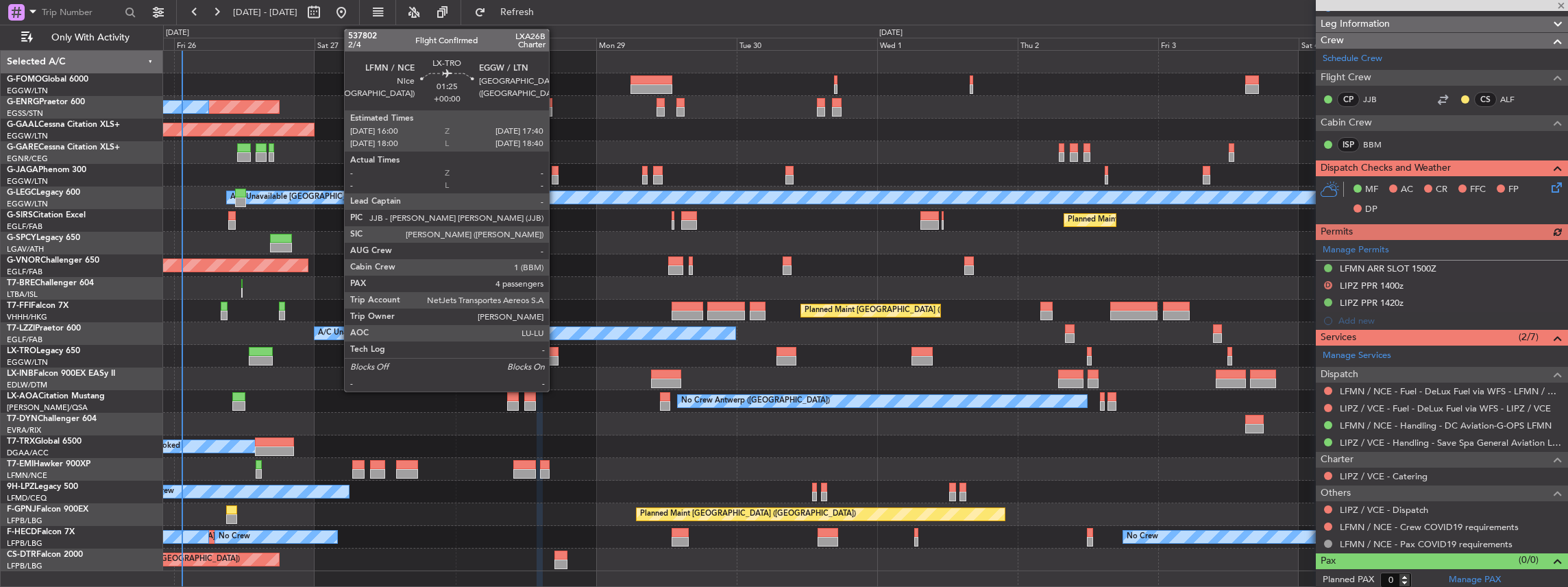
click at [556, 356] on div at bounding box center [553, 360] width 10 height 9
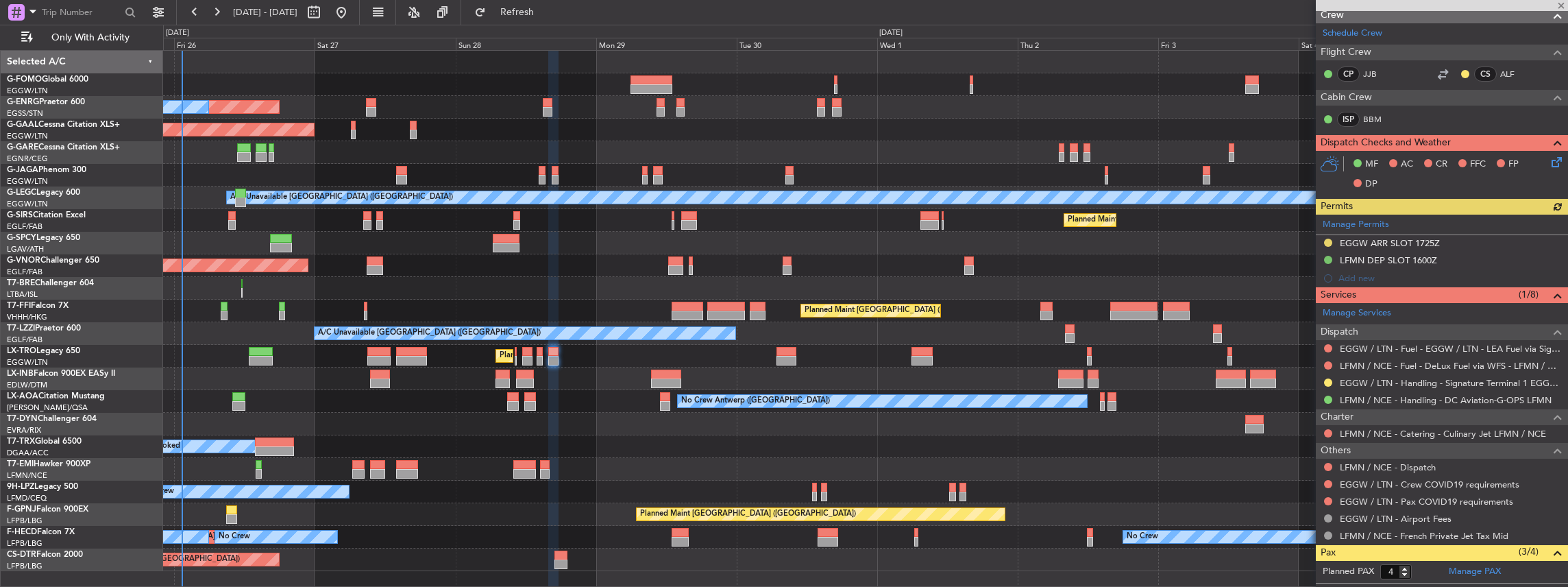
scroll to position [275, 0]
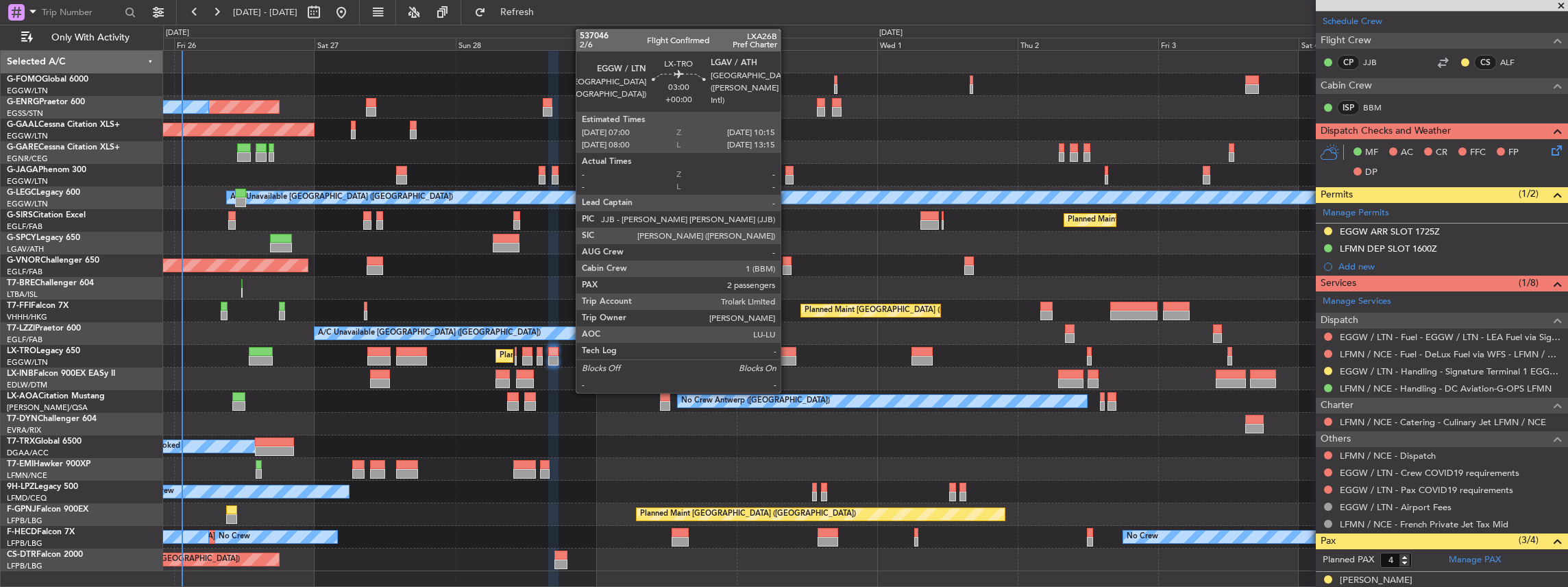
click at [786, 358] on div at bounding box center [786, 360] width 19 height 9
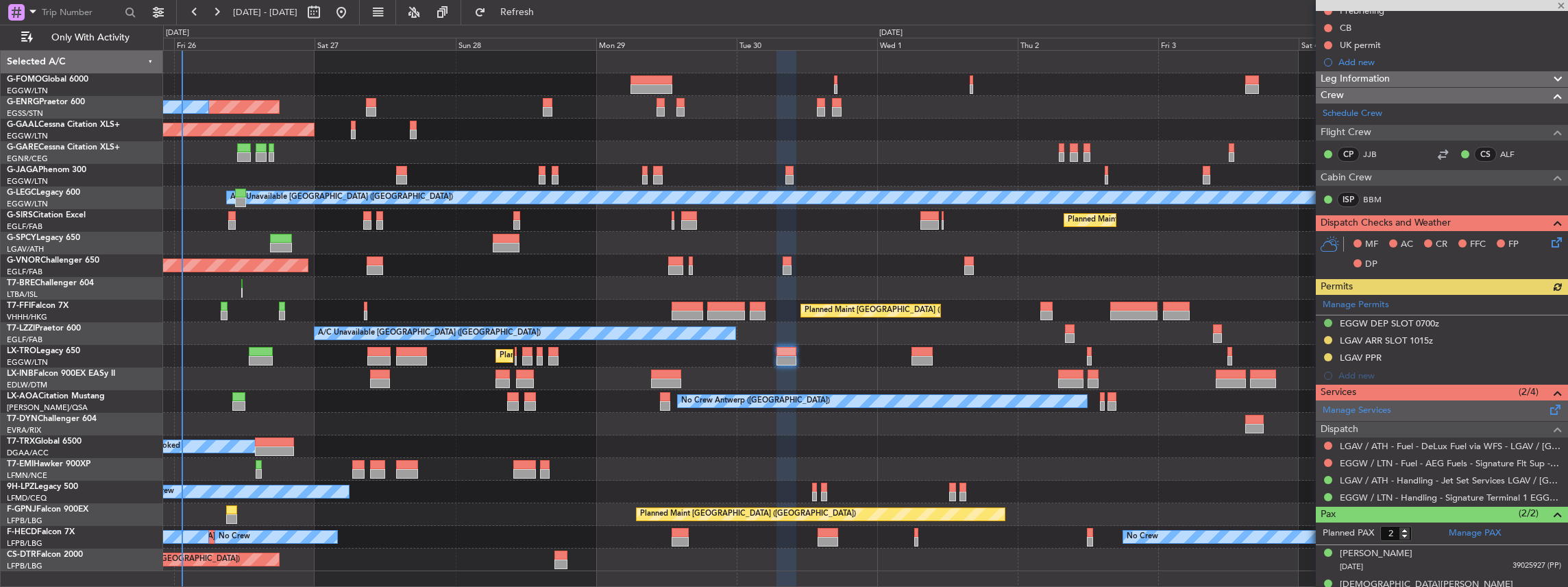
scroll to position [164, 0]
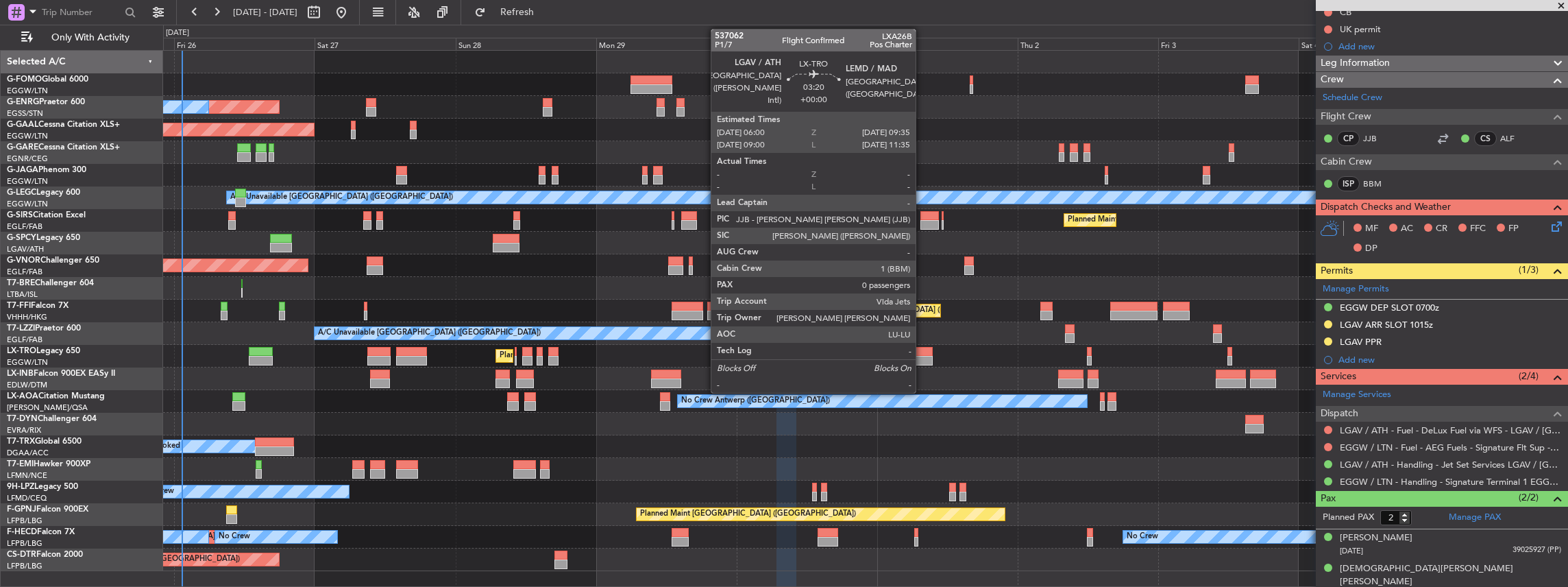
click at [923, 357] on div at bounding box center [922, 360] width 21 height 9
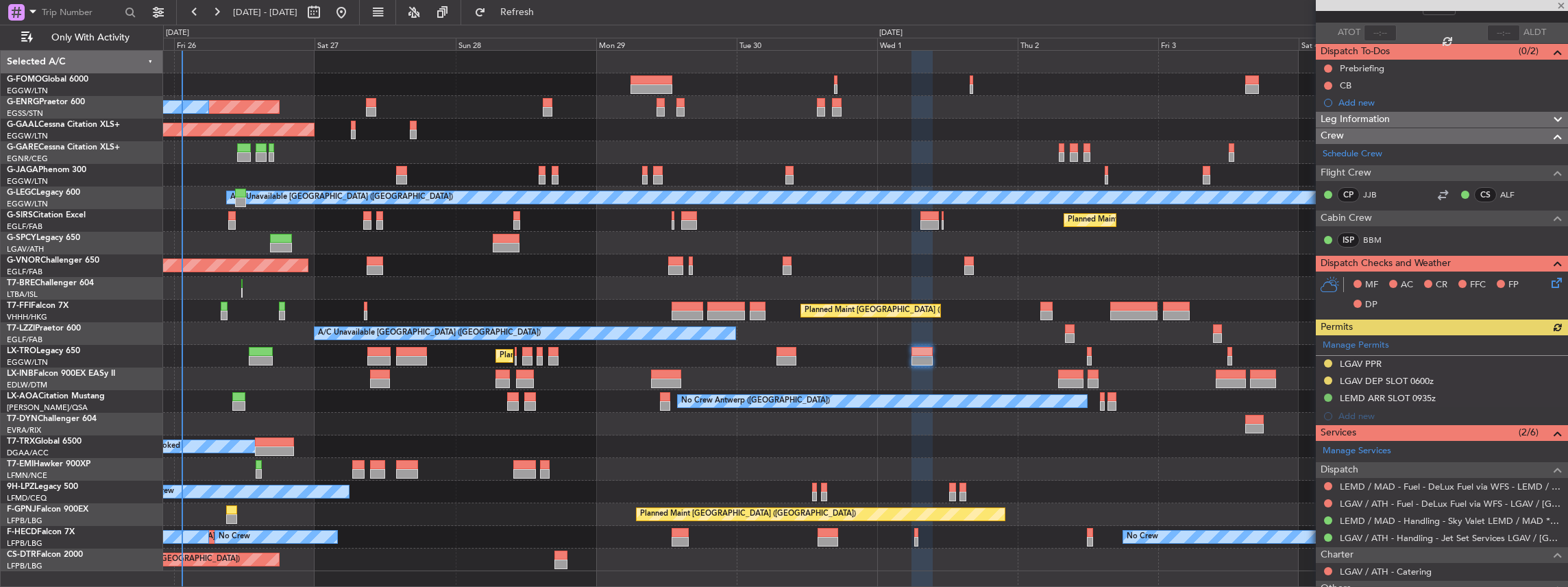
scroll to position [92, 0]
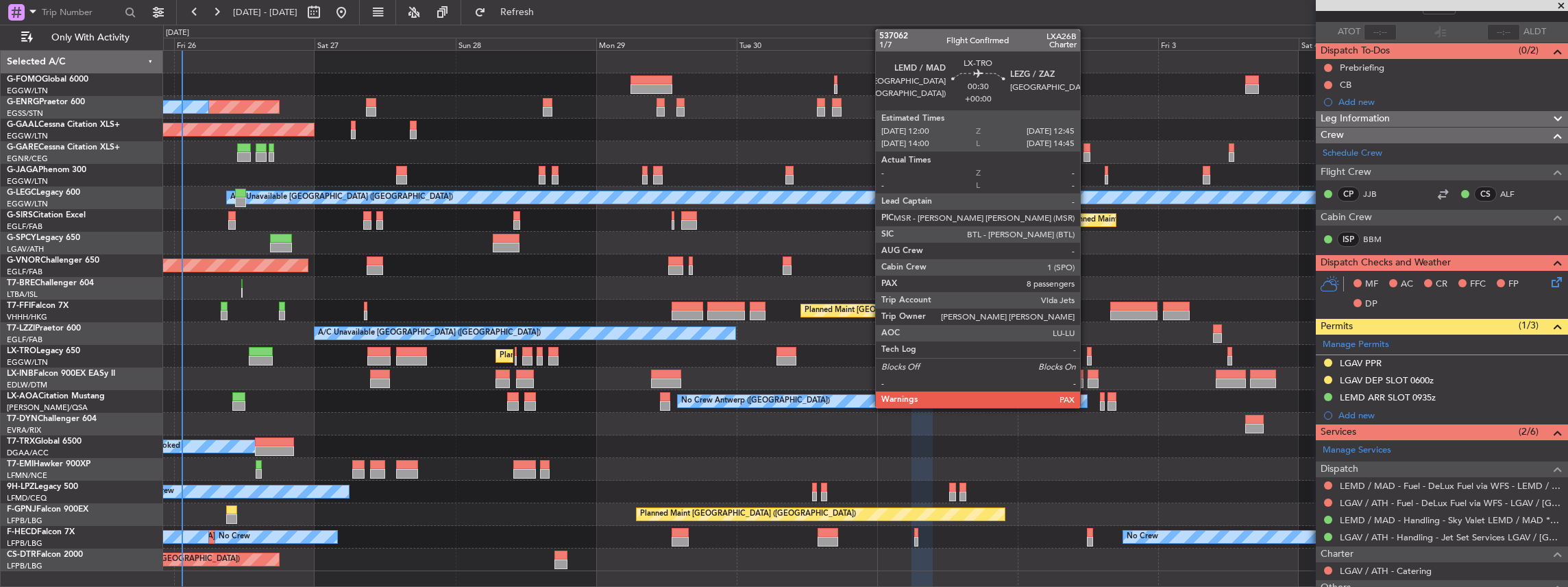
click at [1087, 357] on div at bounding box center [1089, 360] width 5 height 9
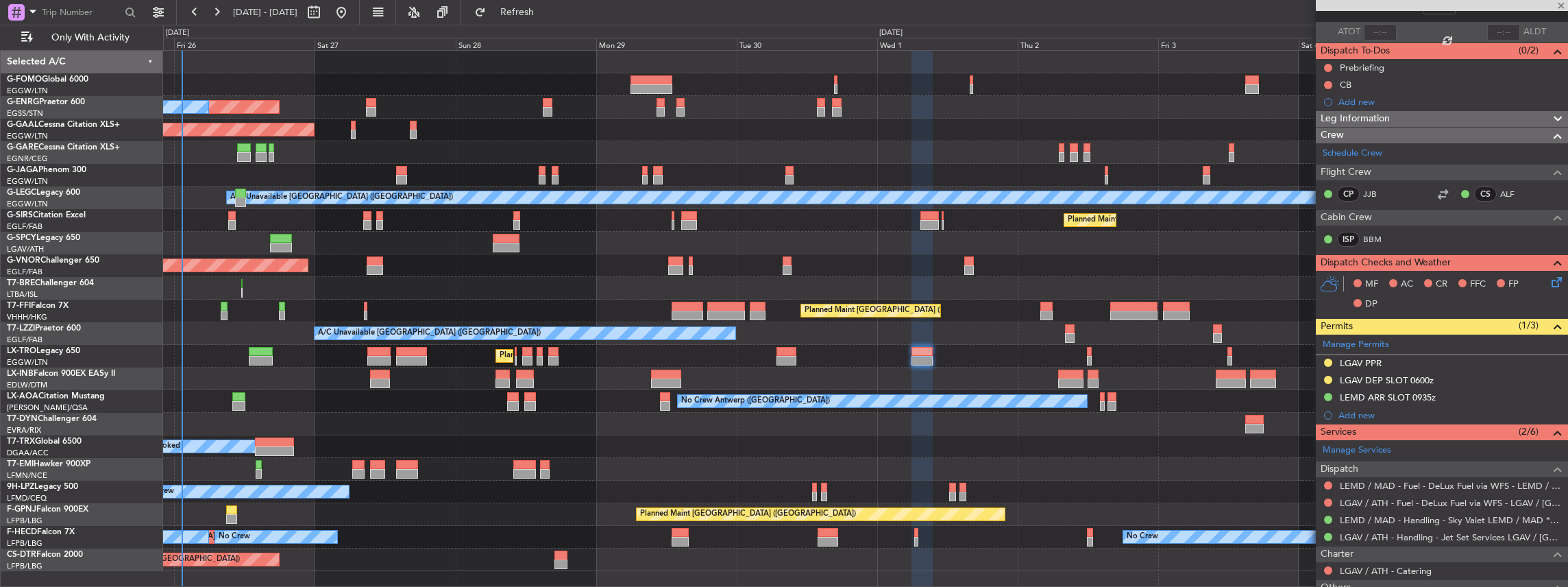
type input "8"
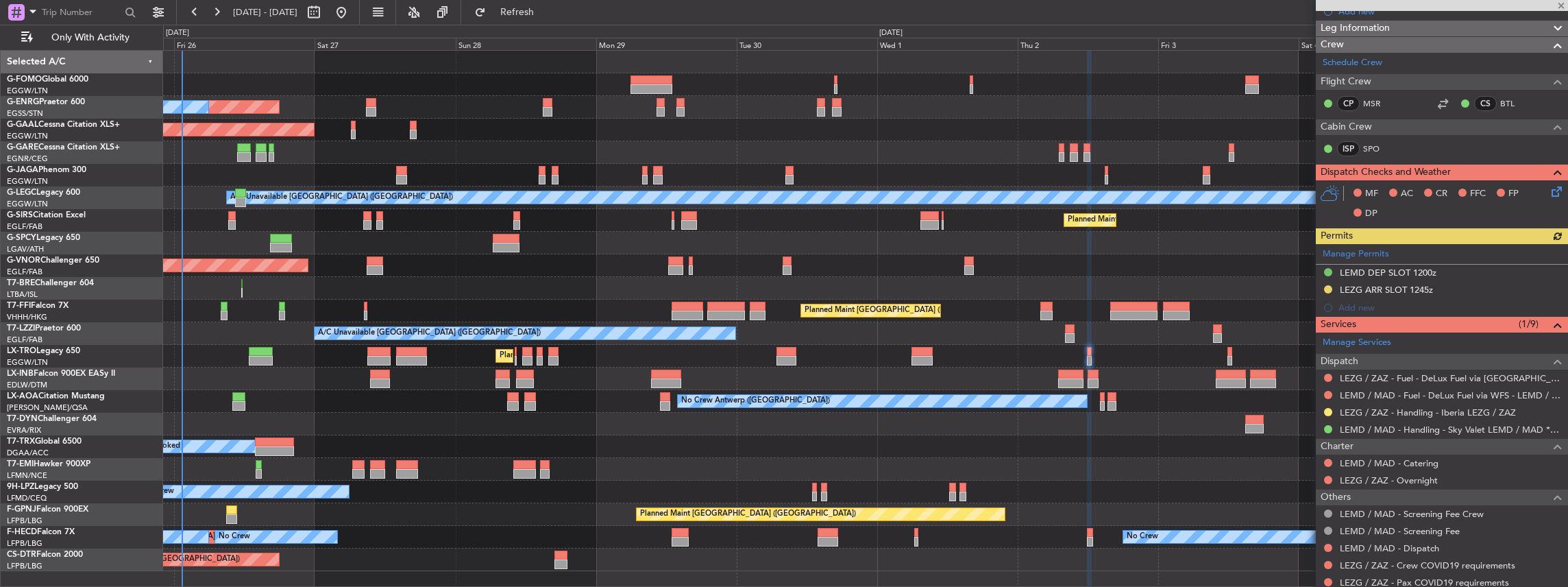
scroll to position [182, 0]
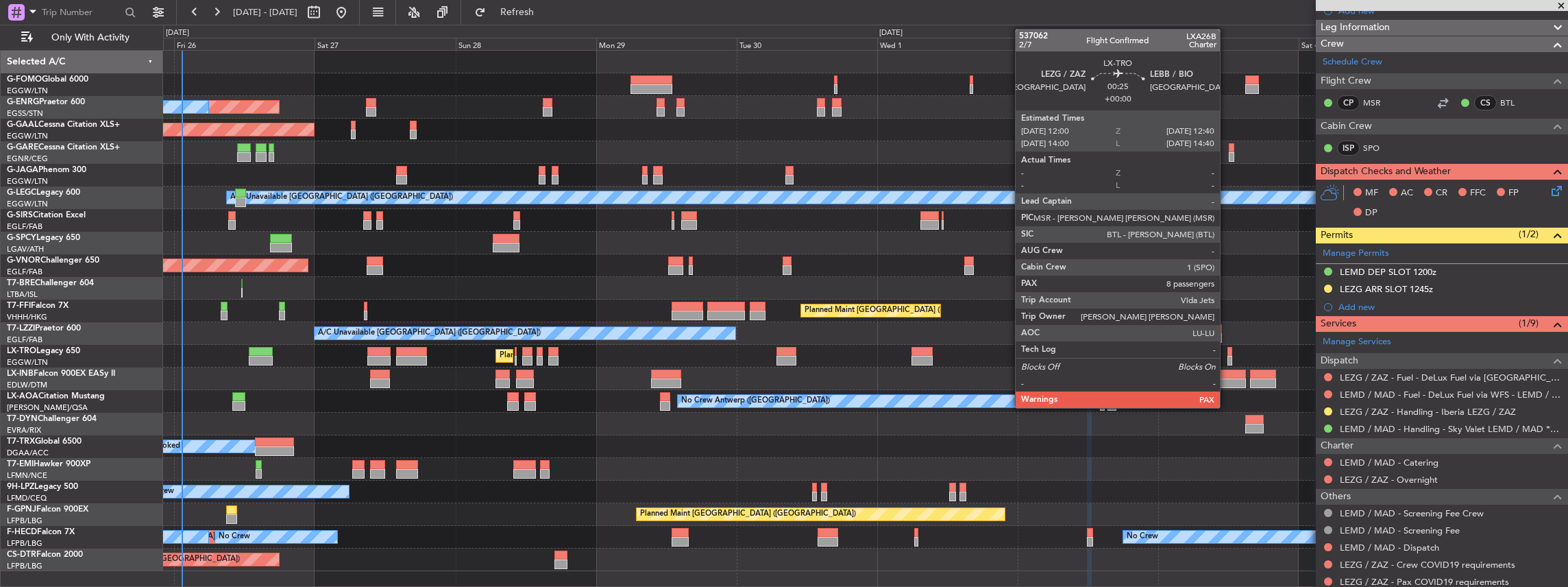
click at [1227, 357] on div at bounding box center [1229, 360] width 4 height 9
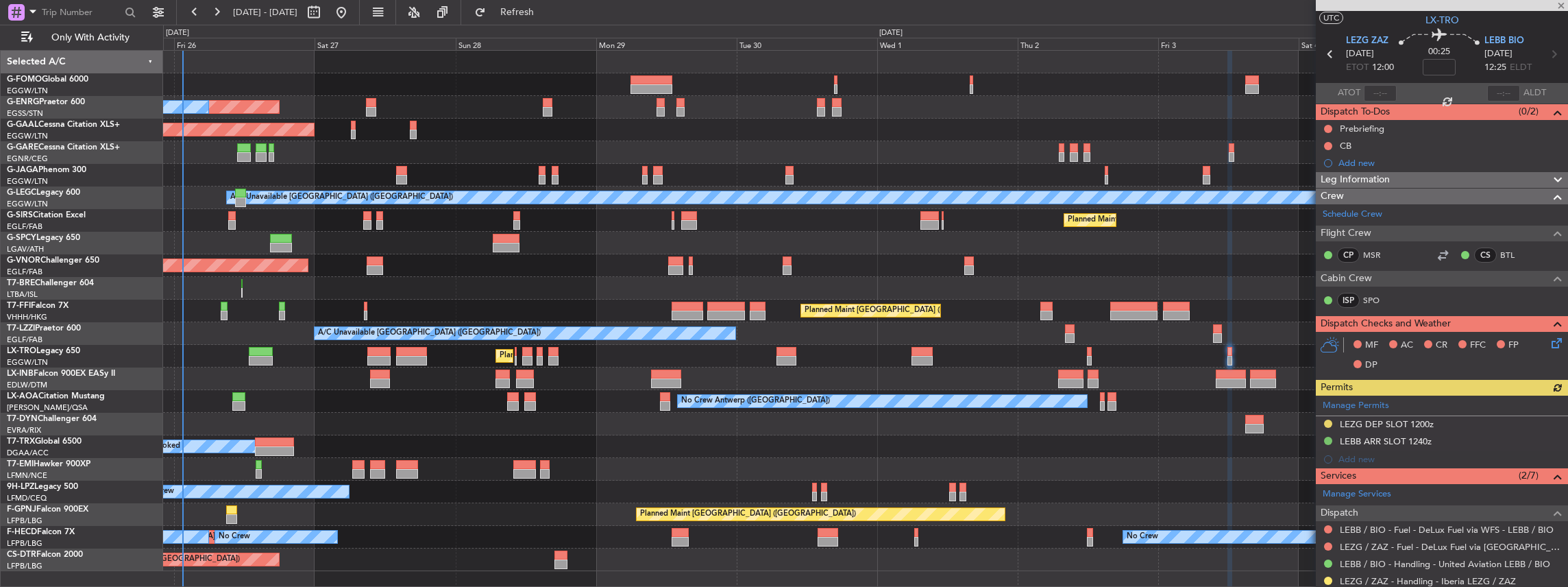
scroll to position [45, 0]
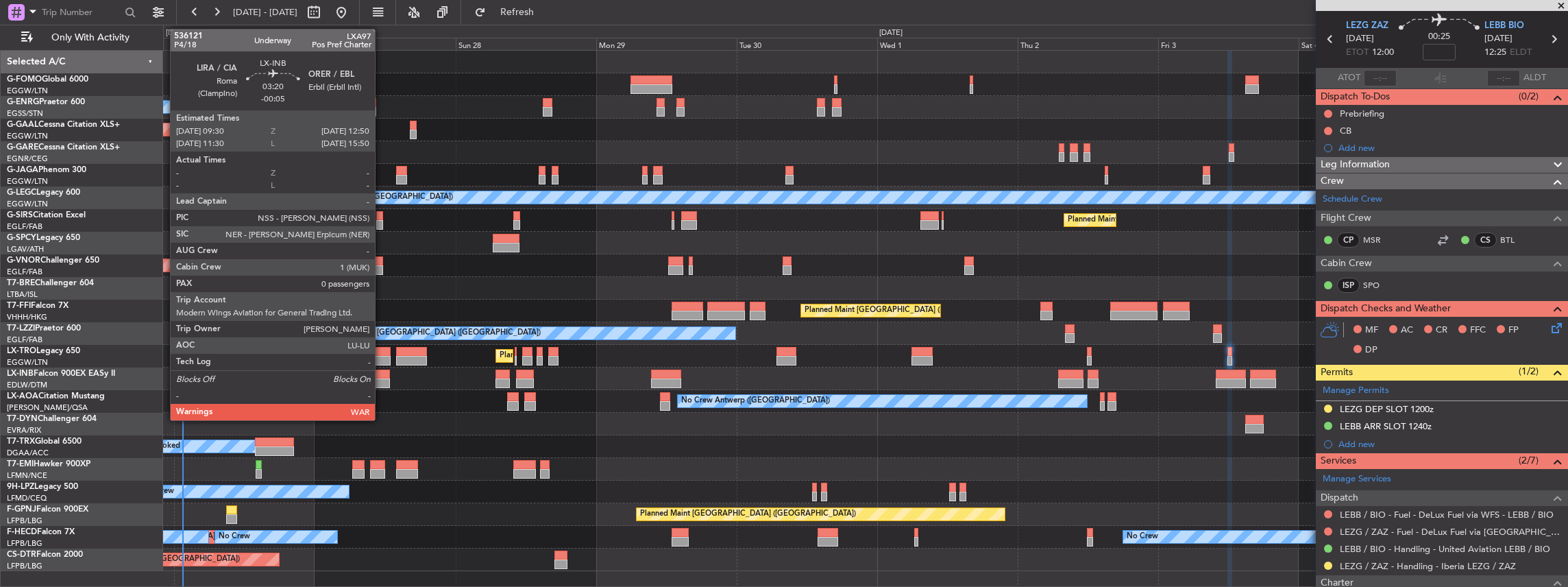
click at [381, 380] on div at bounding box center [380, 382] width 20 height 9
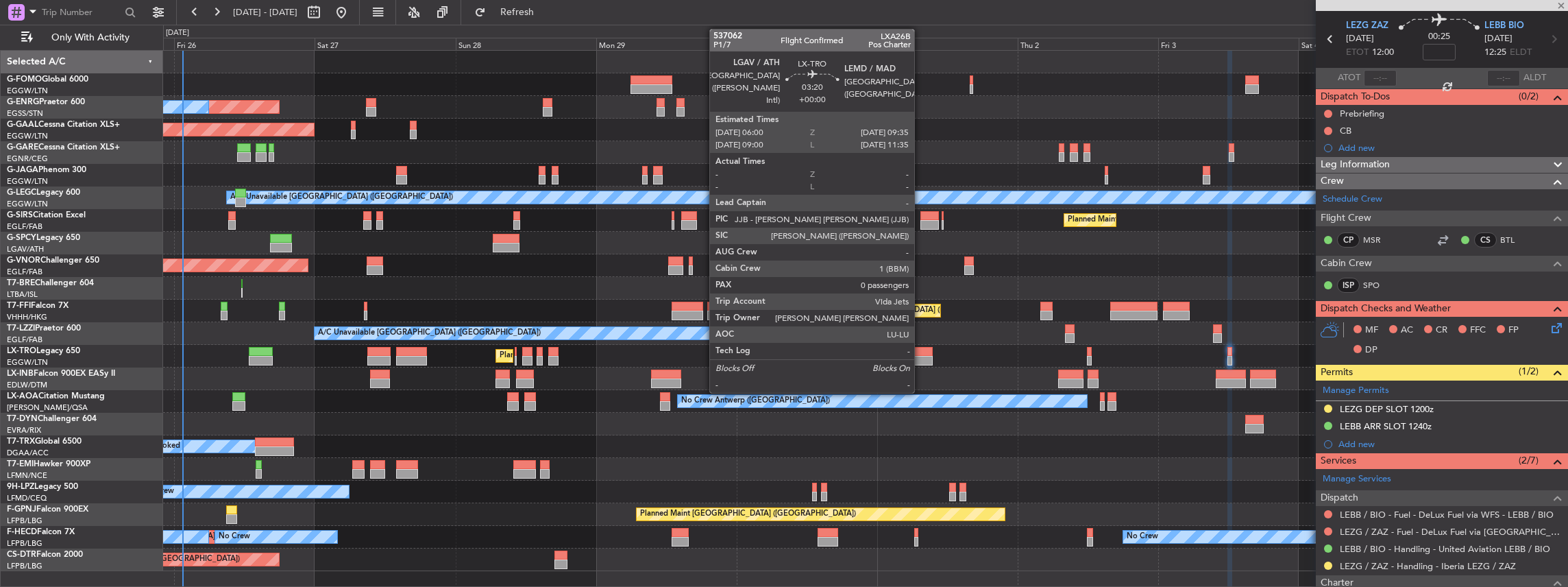
type input "-00:05"
type input "0"
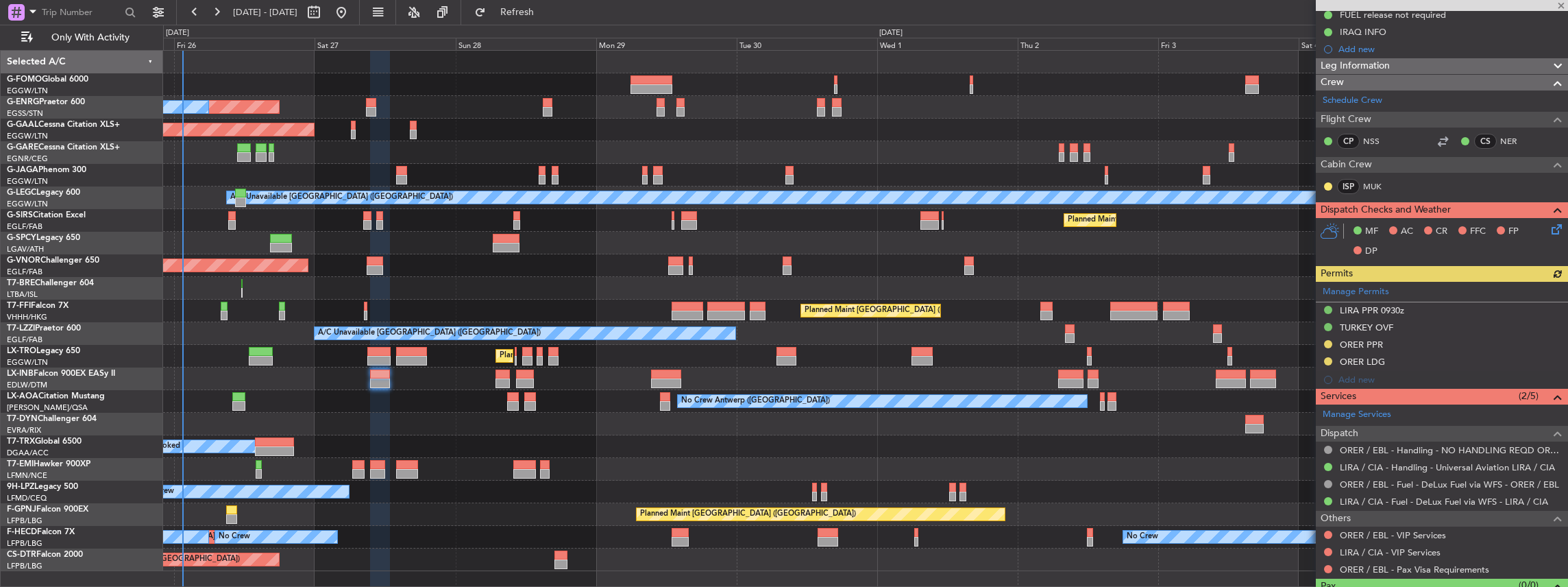
scroll to position [228, 0]
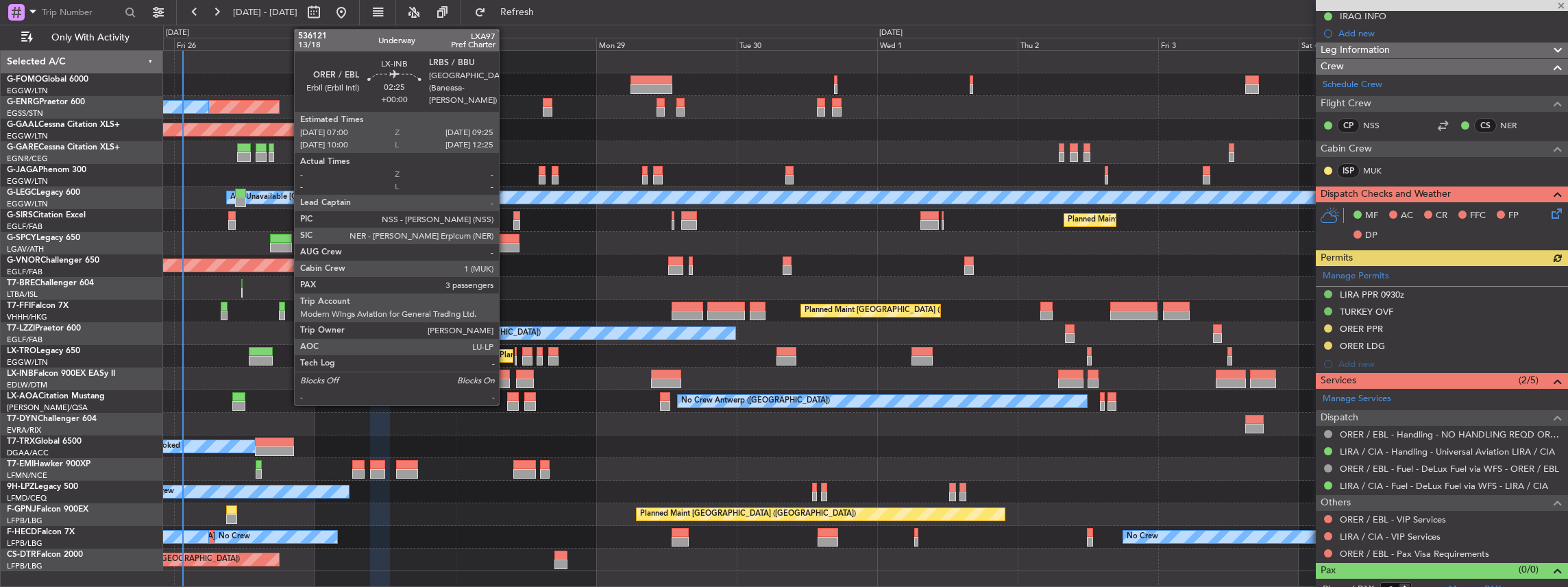
click at [505, 377] on div at bounding box center [502, 374] width 15 height 9
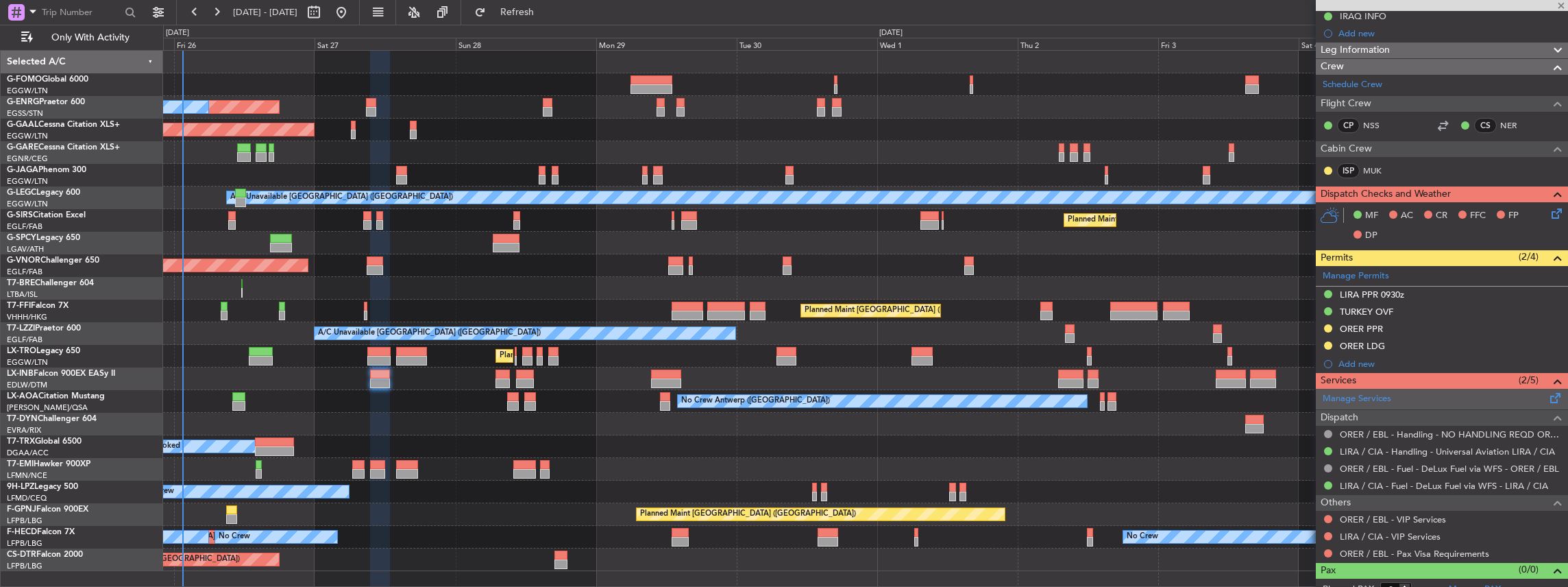
type input "3"
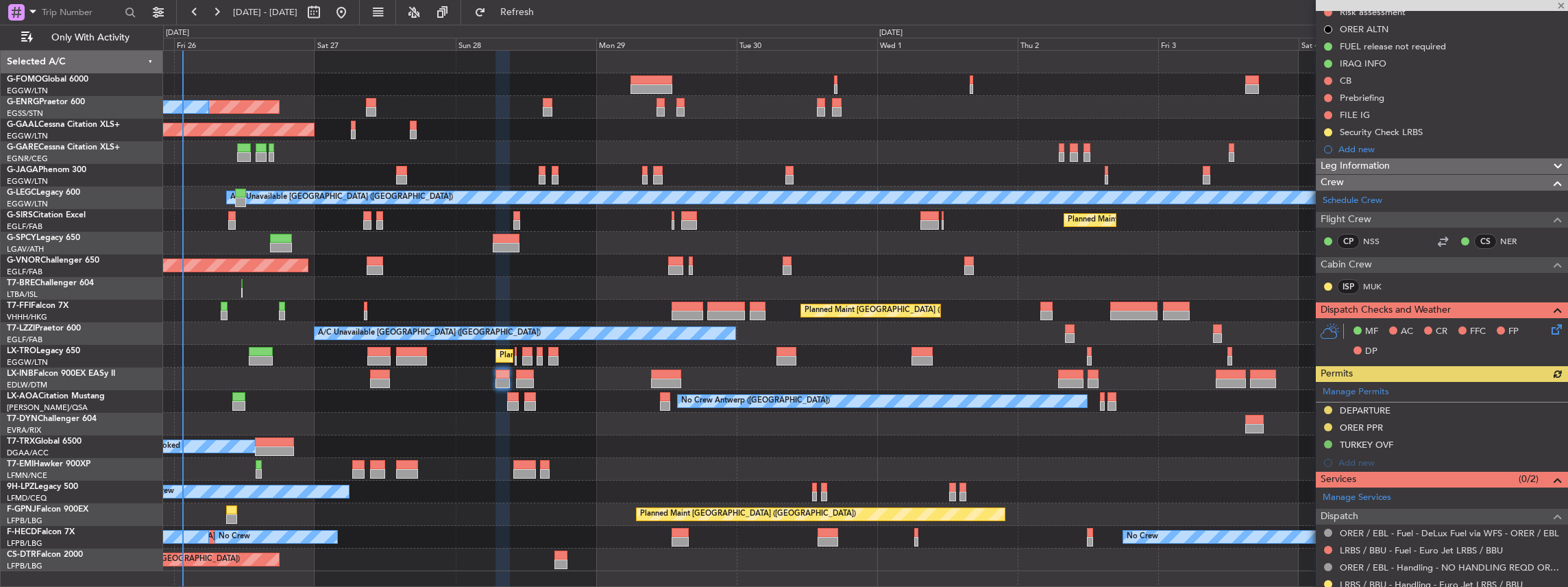
scroll to position [182, 0]
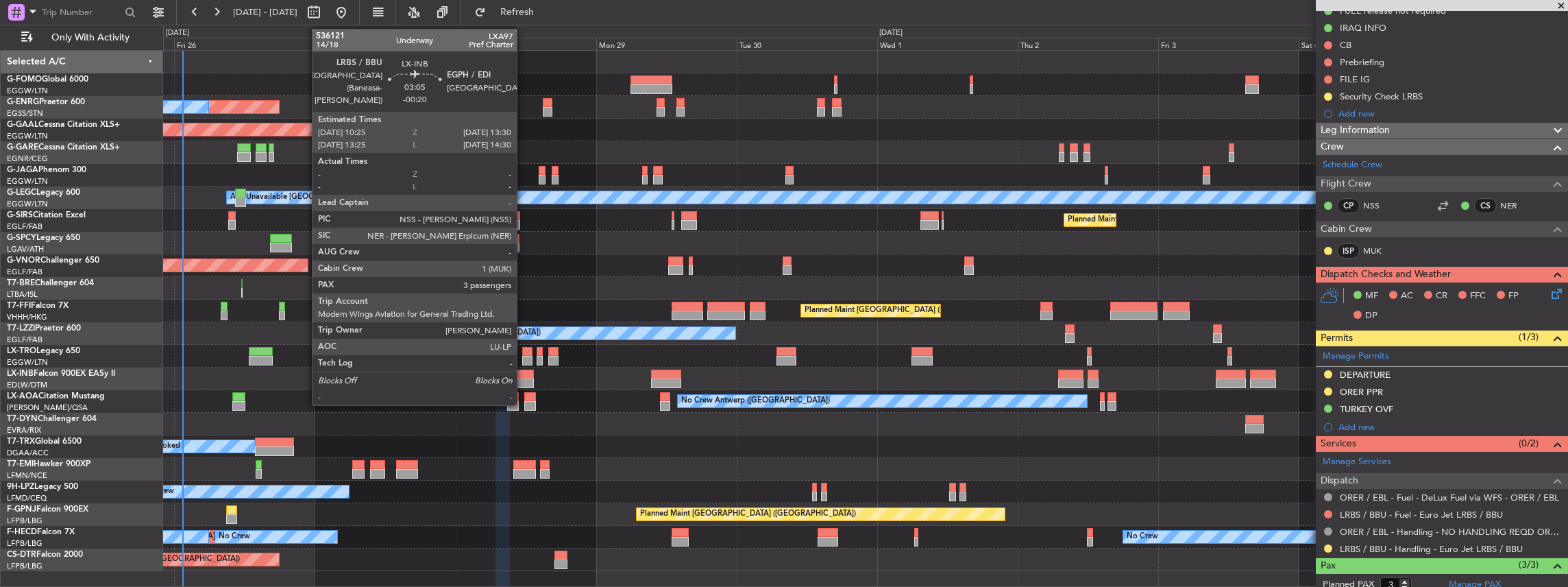
click at [523, 375] on div at bounding box center [525, 374] width 19 height 9
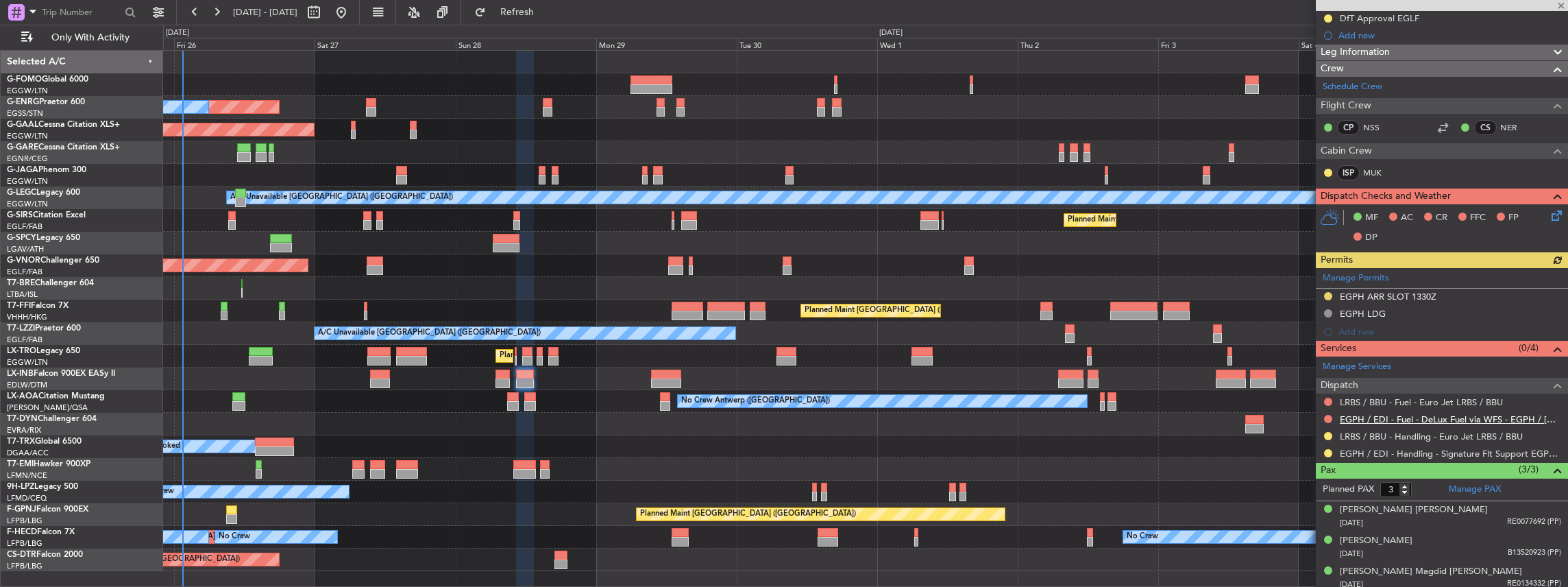
scroll to position [246, 0]
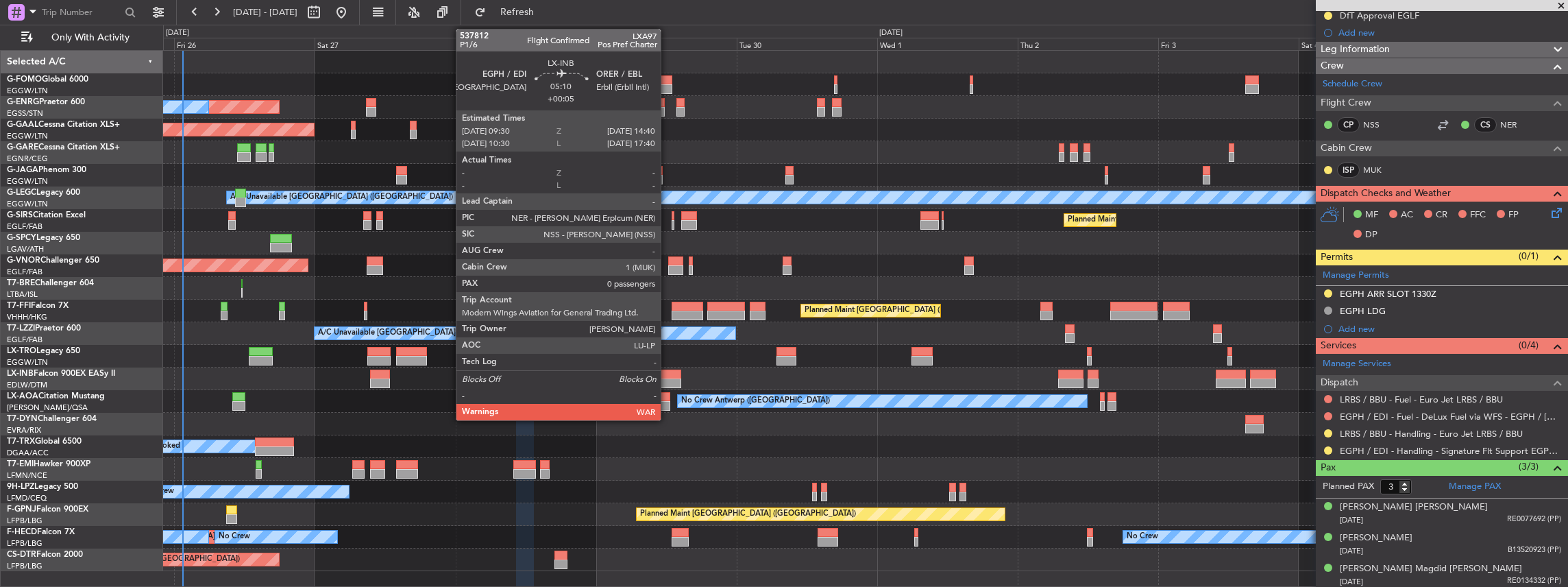
click at [668, 380] on div at bounding box center [666, 382] width 31 height 9
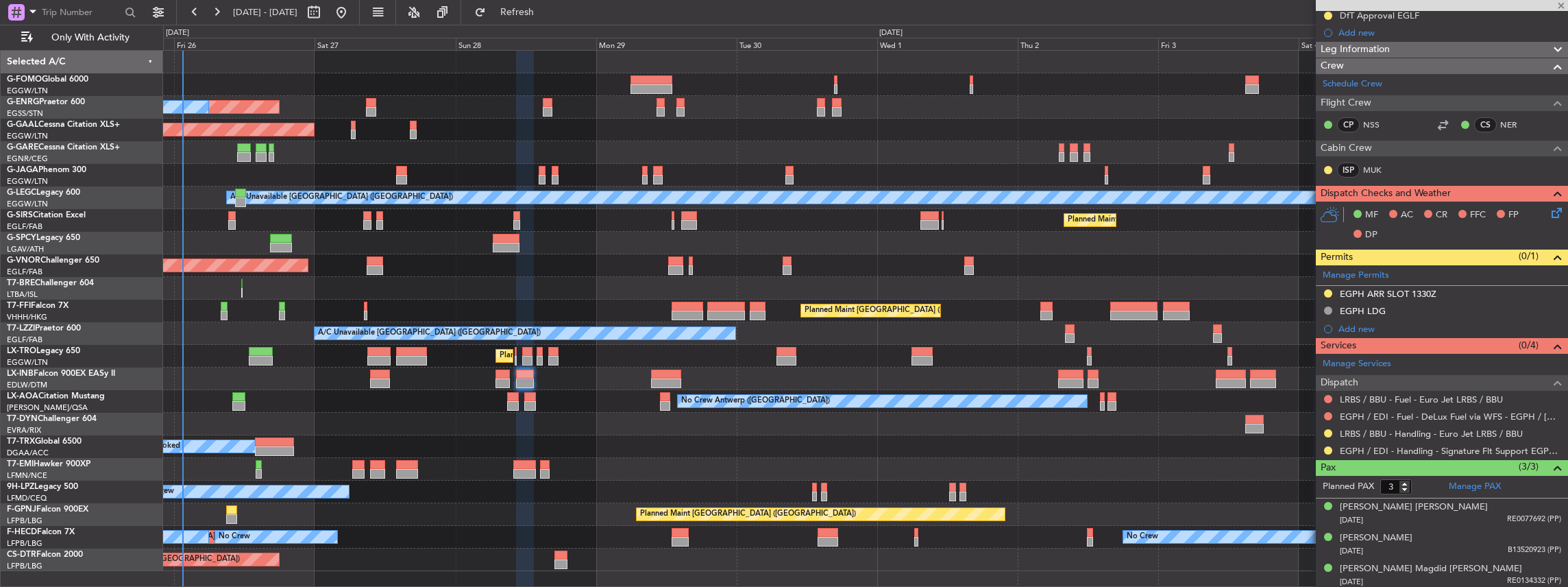
type input "+00:05"
type input "0"
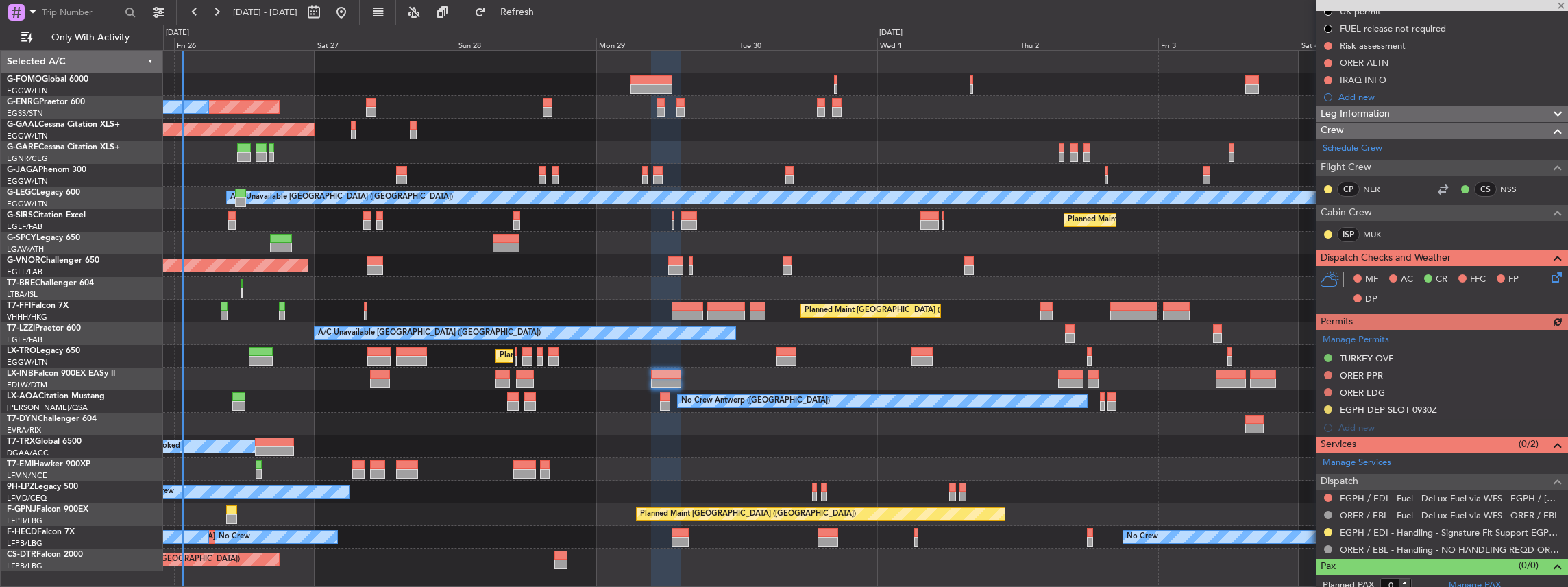
scroll to position [205, 0]
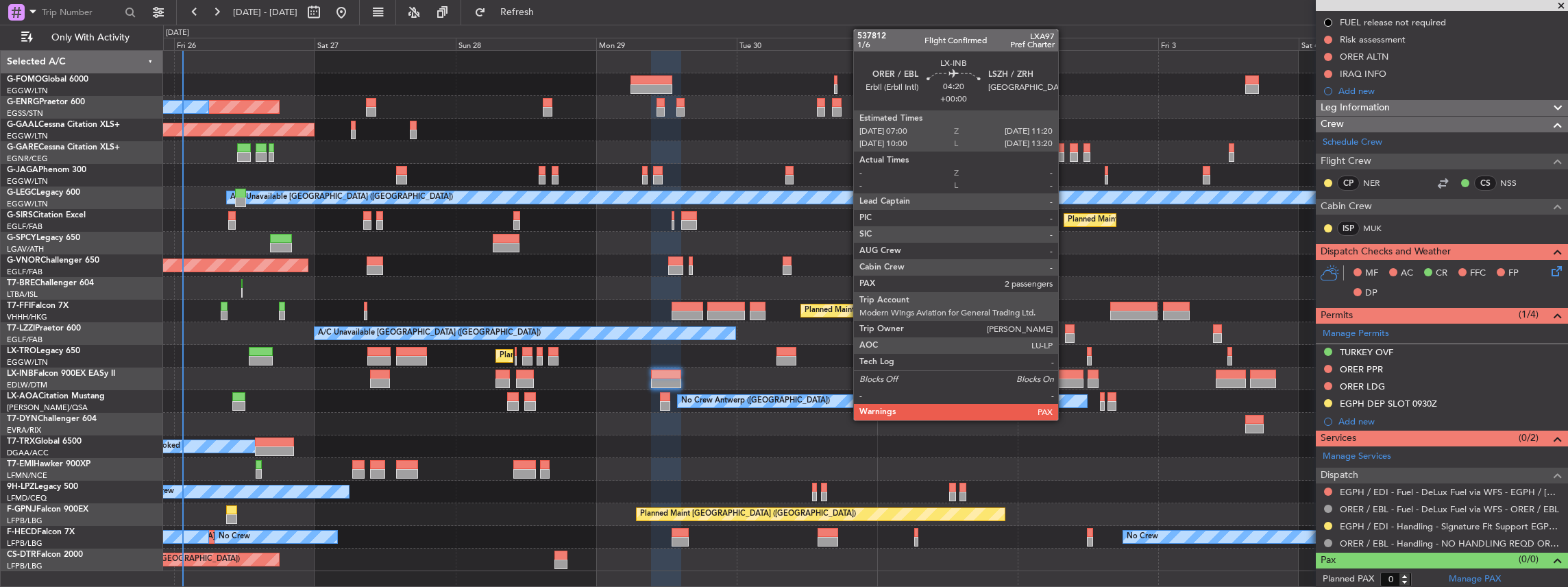
click at [1064, 380] on div at bounding box center [1070, 382] width 26 height 9
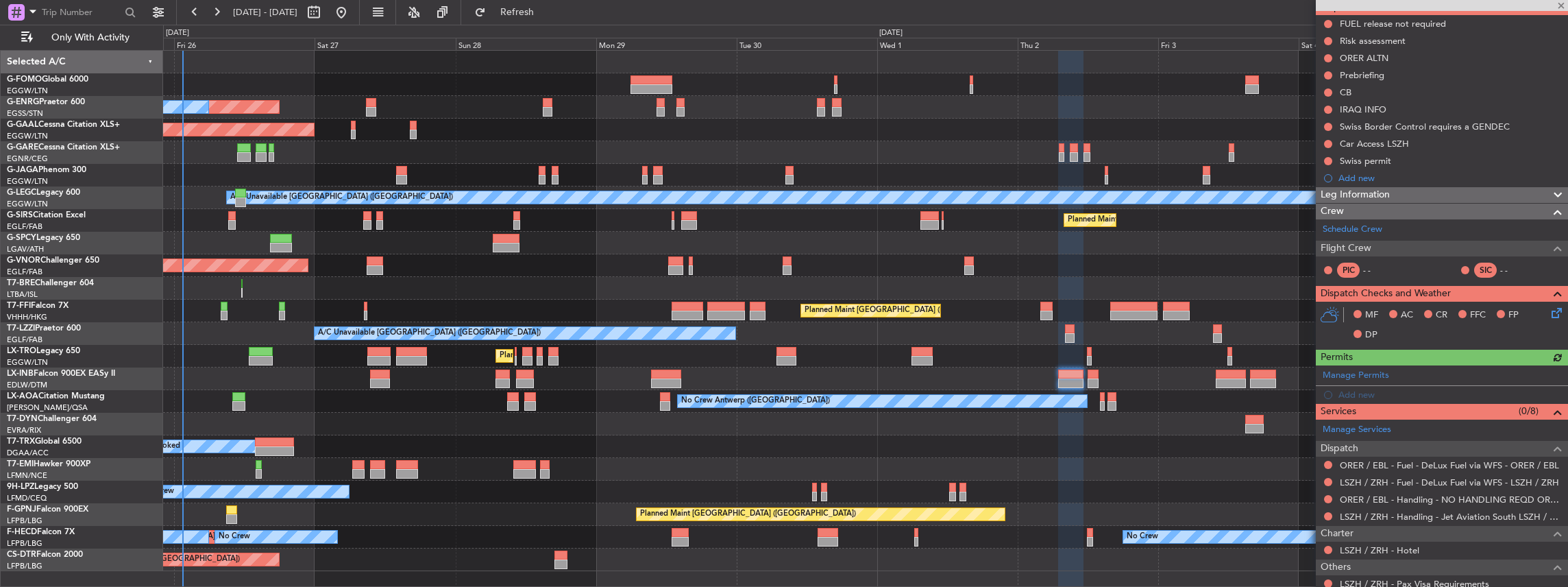
scroll to position [137, 0]
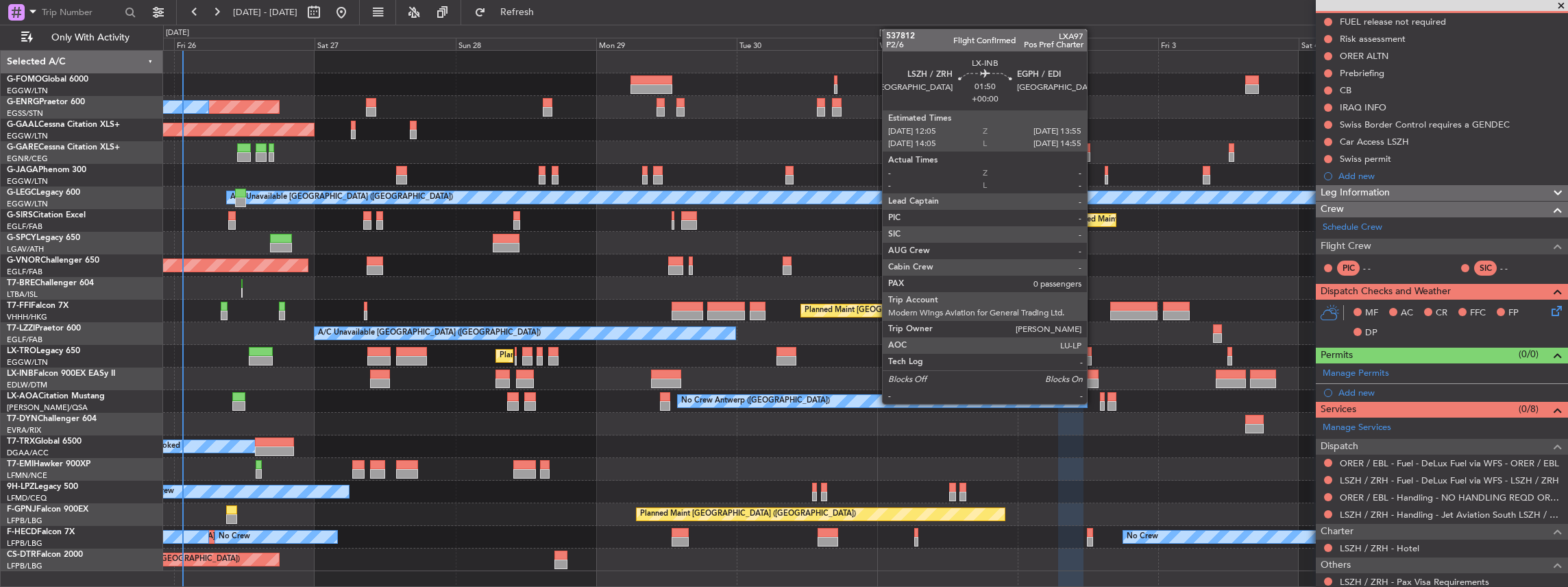
click at [1093, 382] on div at bounding box center [1093, 382] width 11 height 9
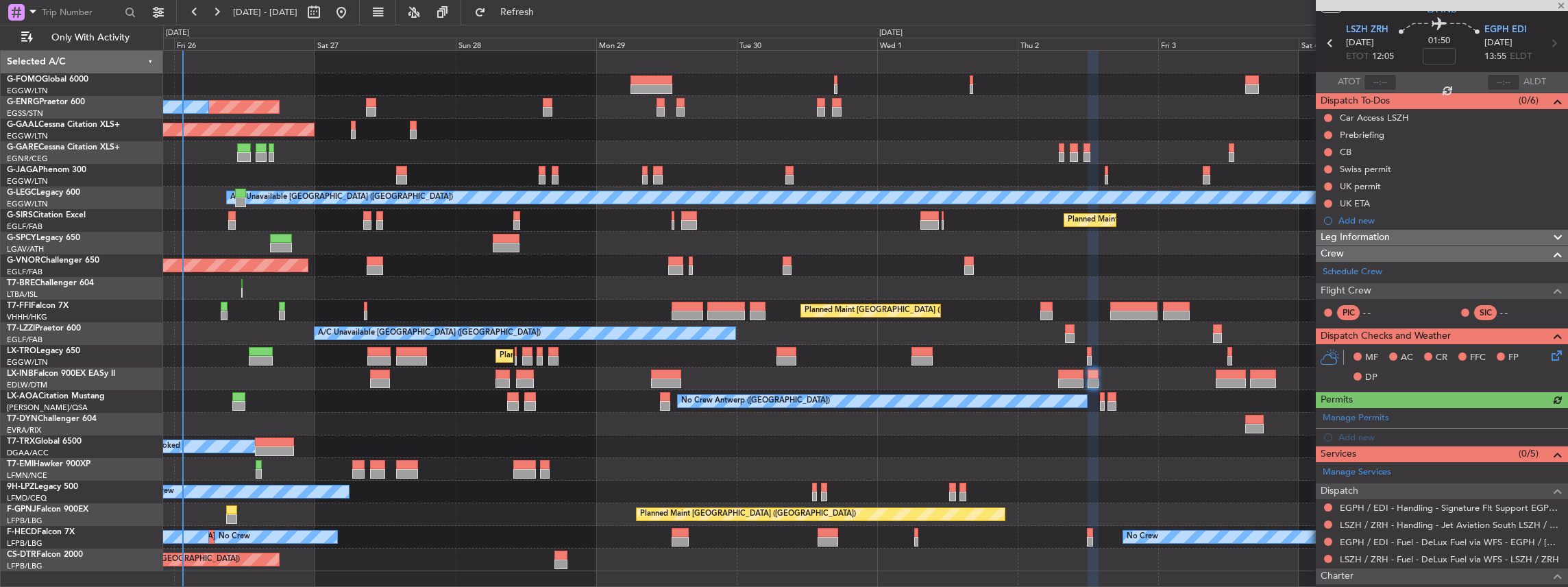
scroll to position [91, 0]
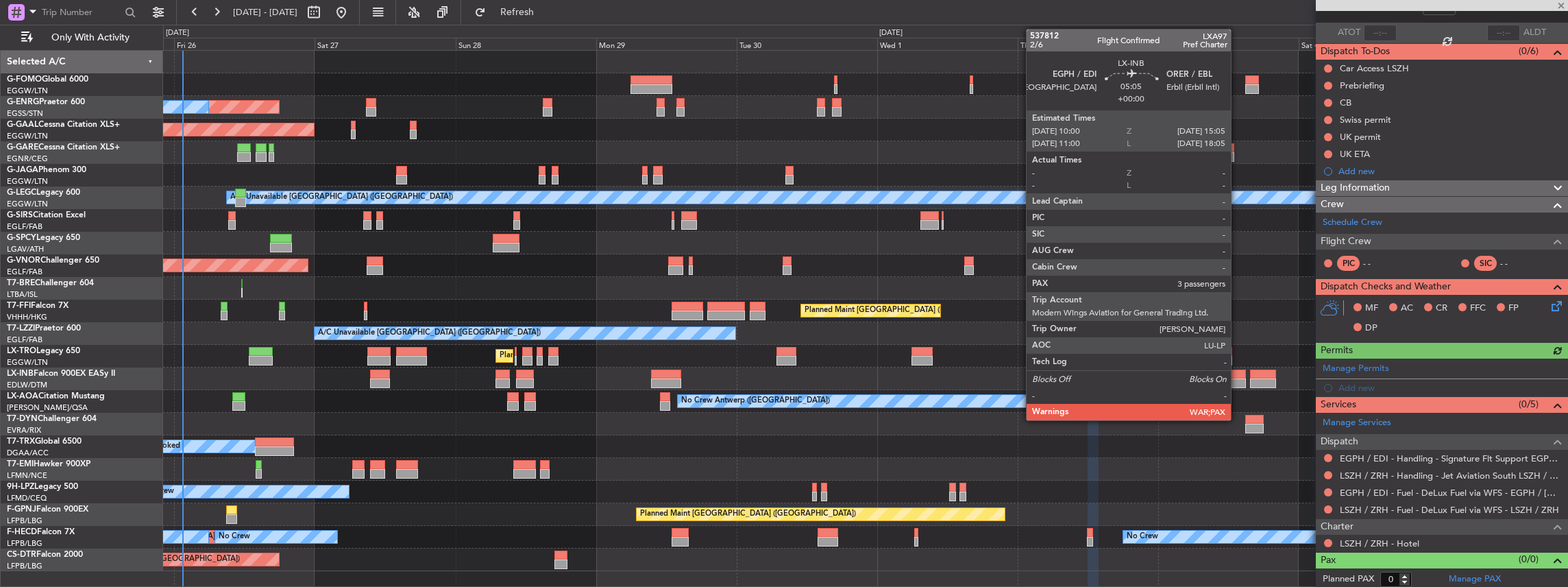
click at [1232, 376] on div at bounding box center [1230, 374] width 30 height 9
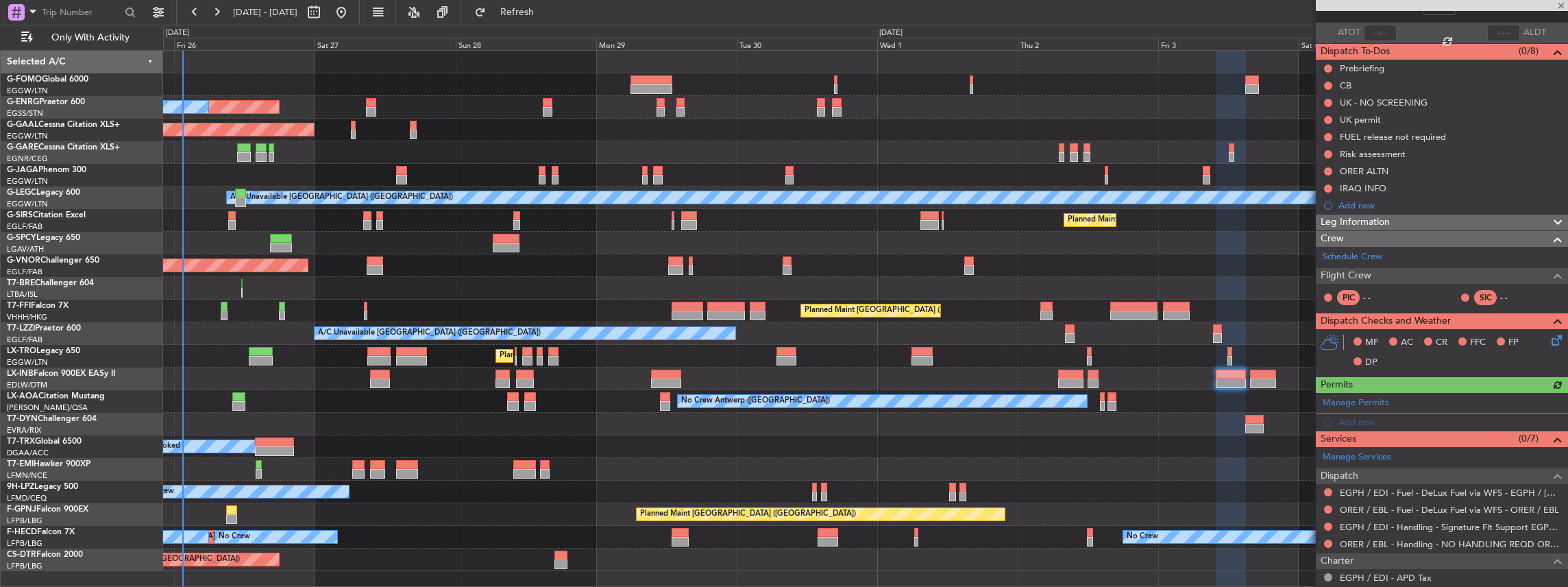
scroll to position [210, 0]
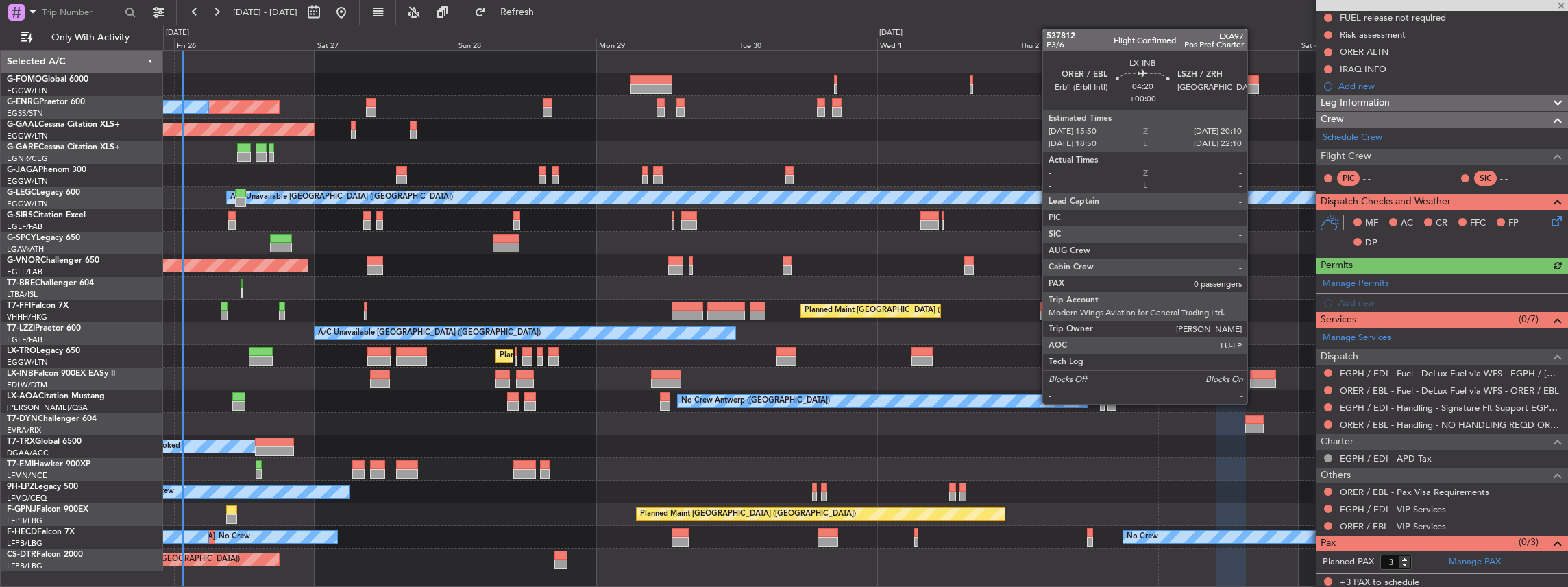
click at [1254, 377] on div at bounding box center [1263, 374] width 26 height 9
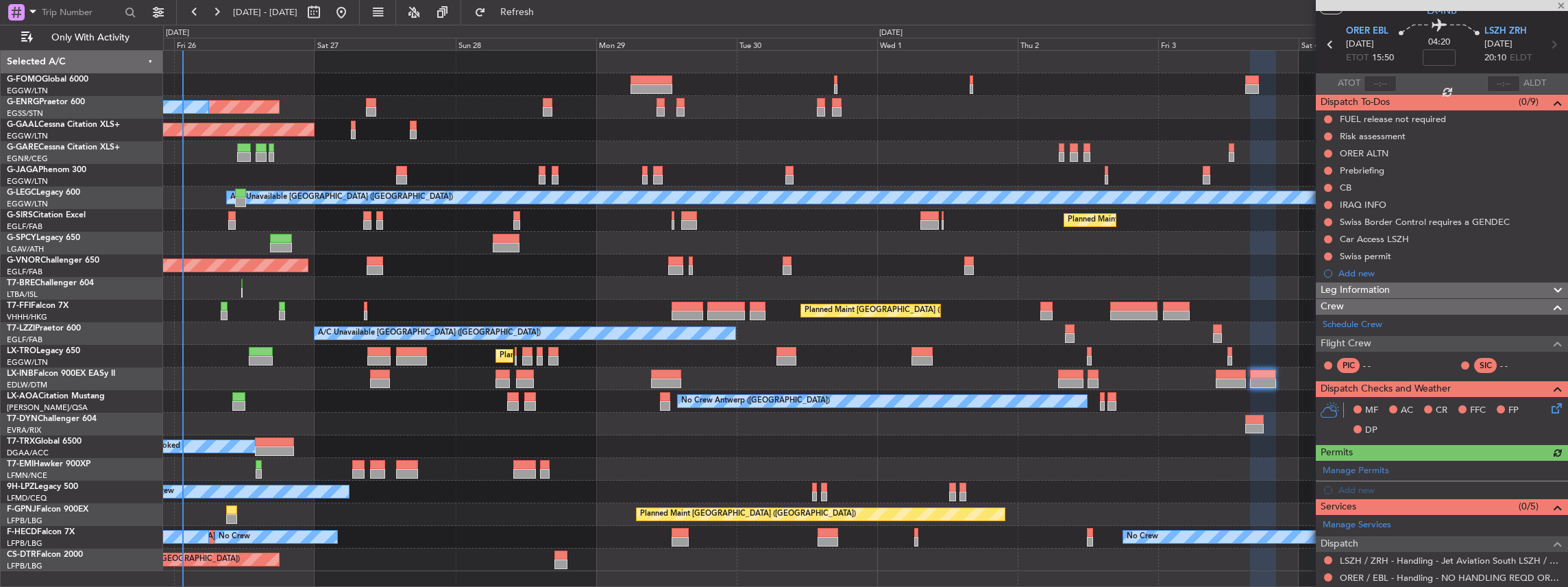
scroll to position [92, 0]
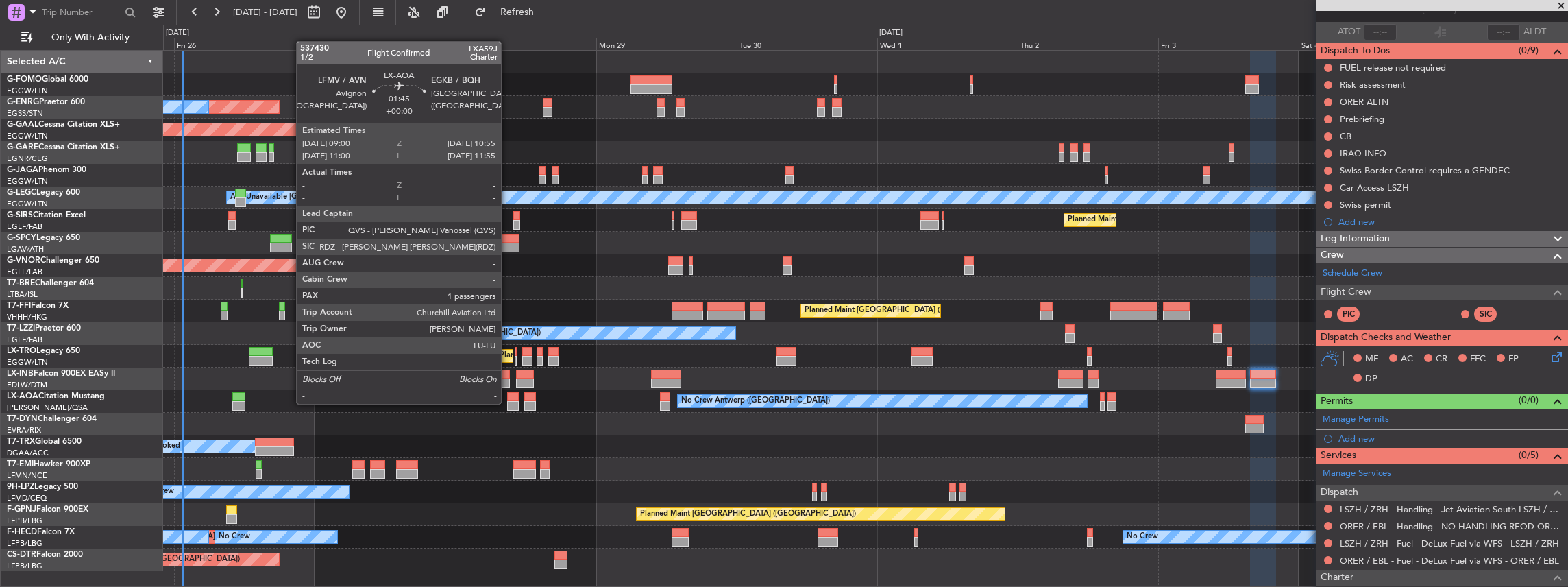
click at [508, 402] on div at bounding box center [513, 406] width 12 height 9
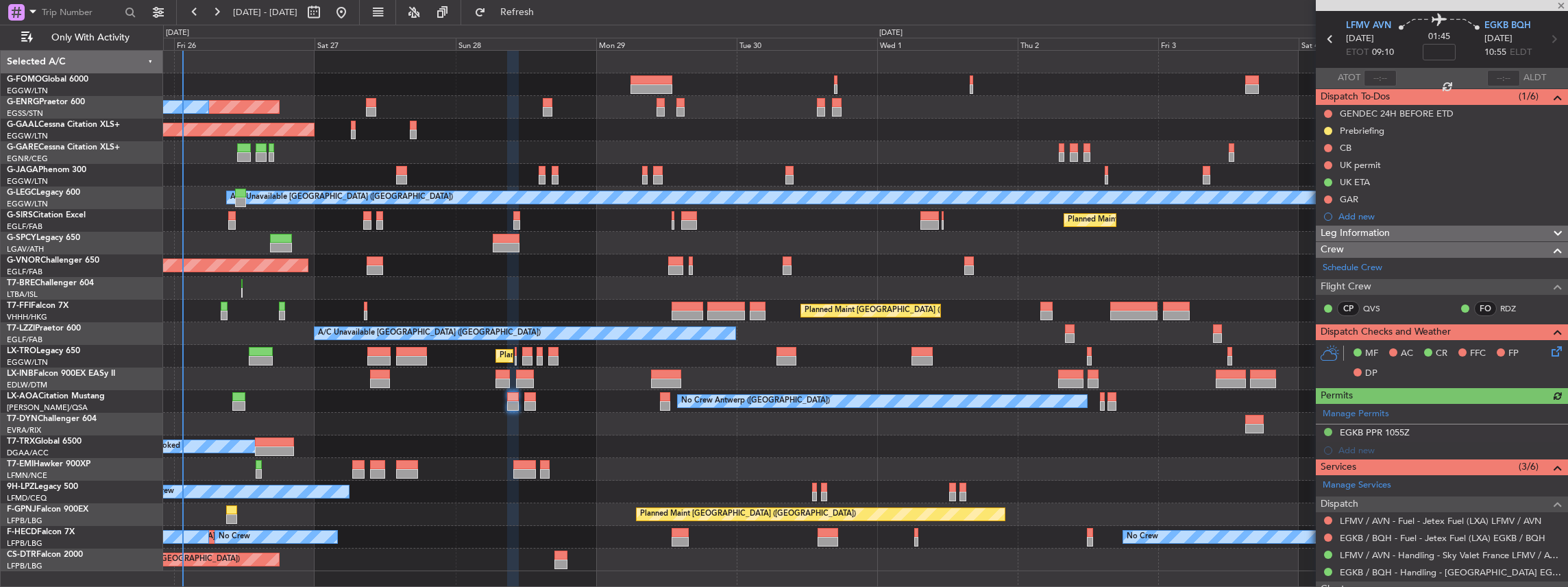
scroll to position [189, 0]
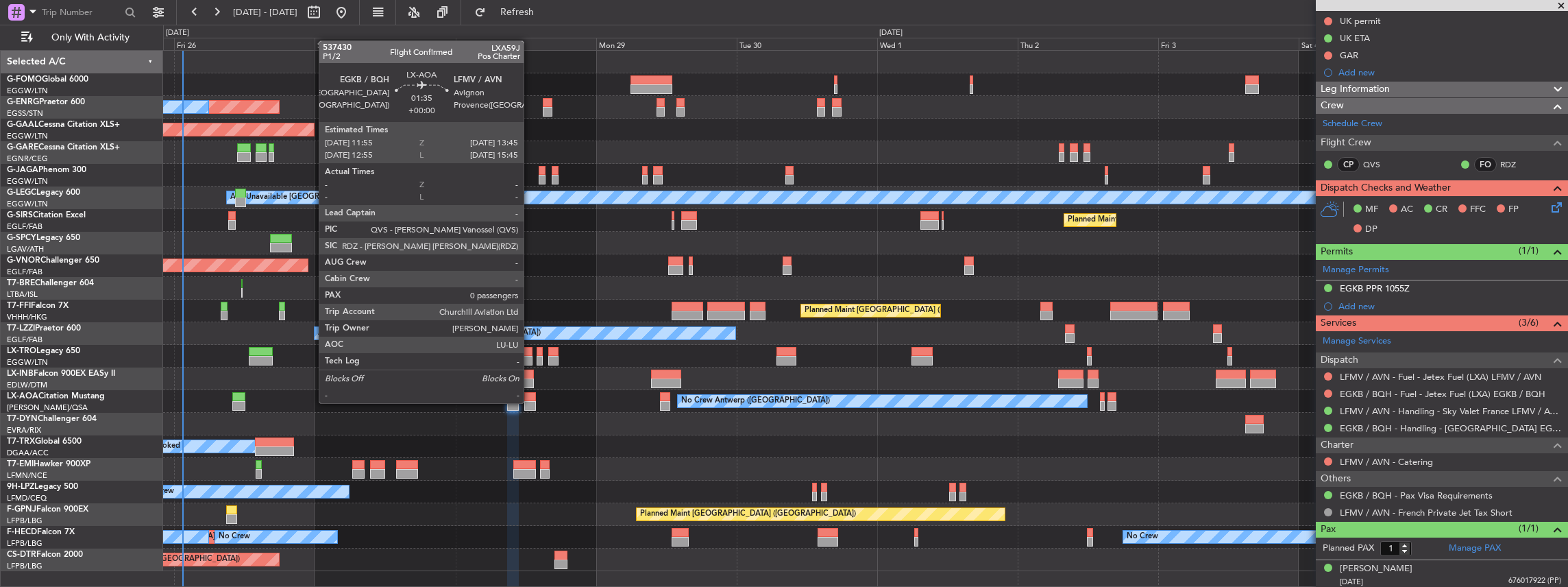
click at [530, 402] on div at bounding box center [529, 406] width 11 height 9
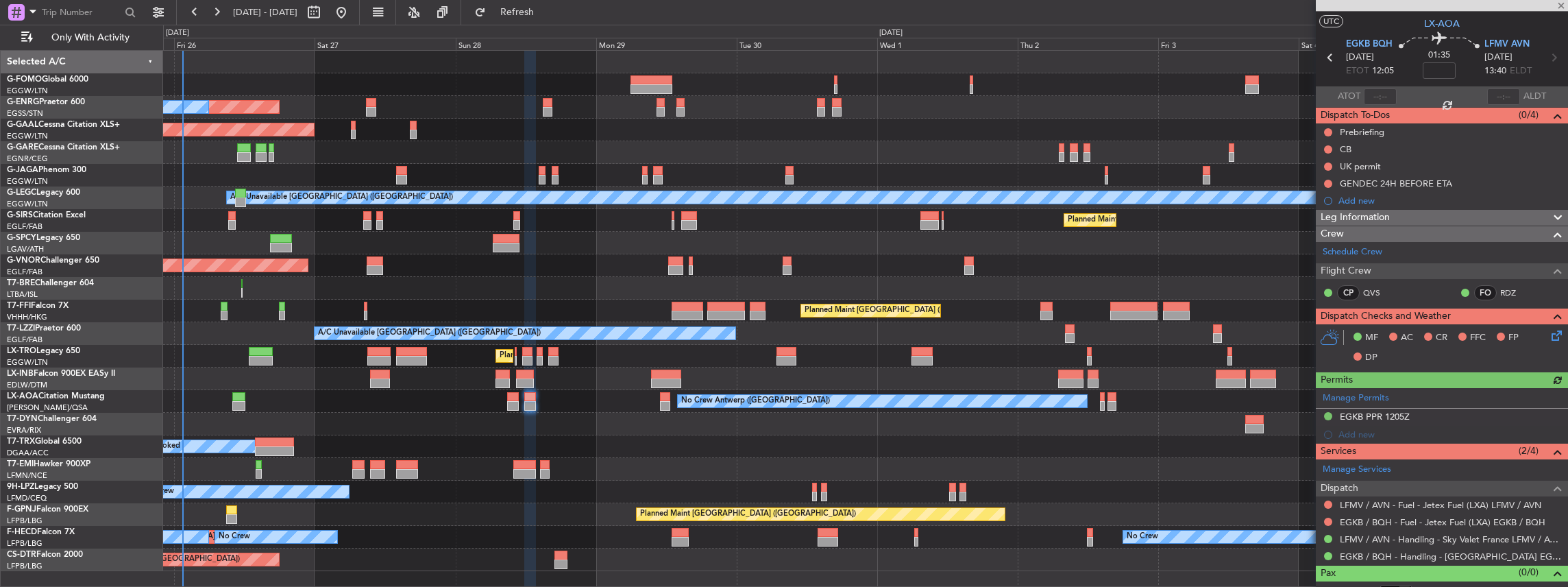
scroll to position [39, 0]
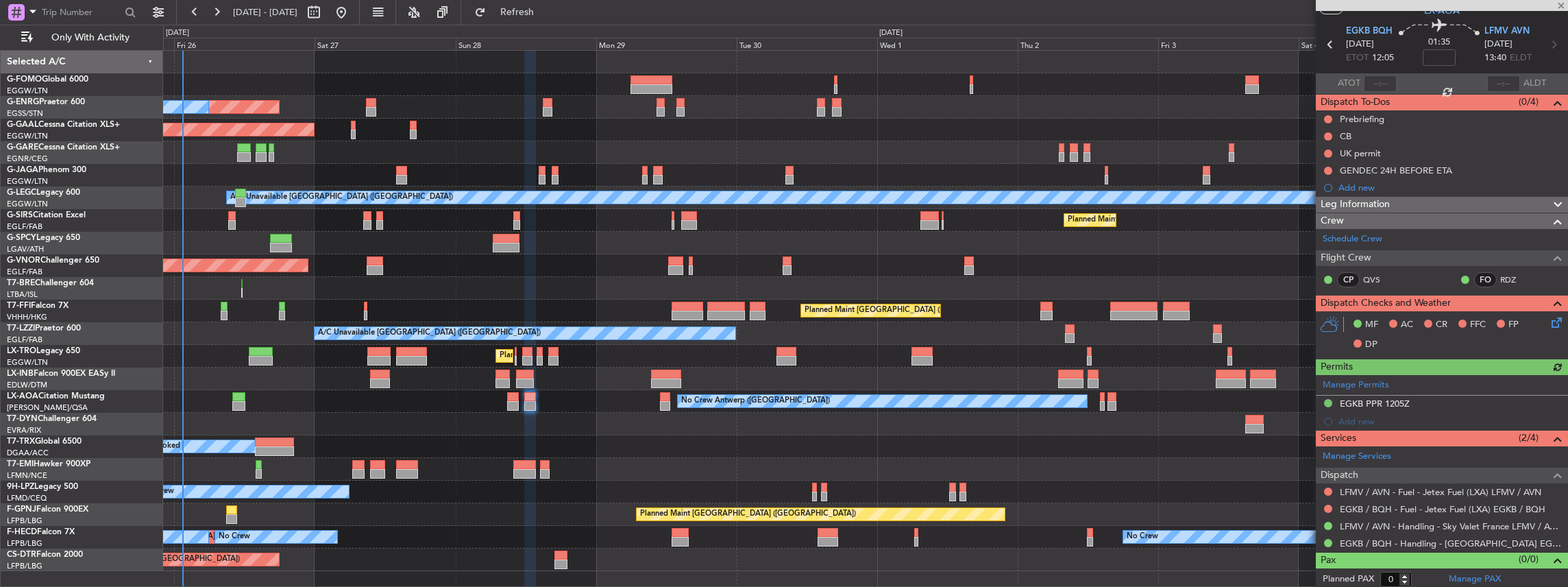
click at [658, 405] on div "No Crew Antwerp ([GEOGRAPHIC_DATA])" at bounding box center [865, 401] width 1405 height 22
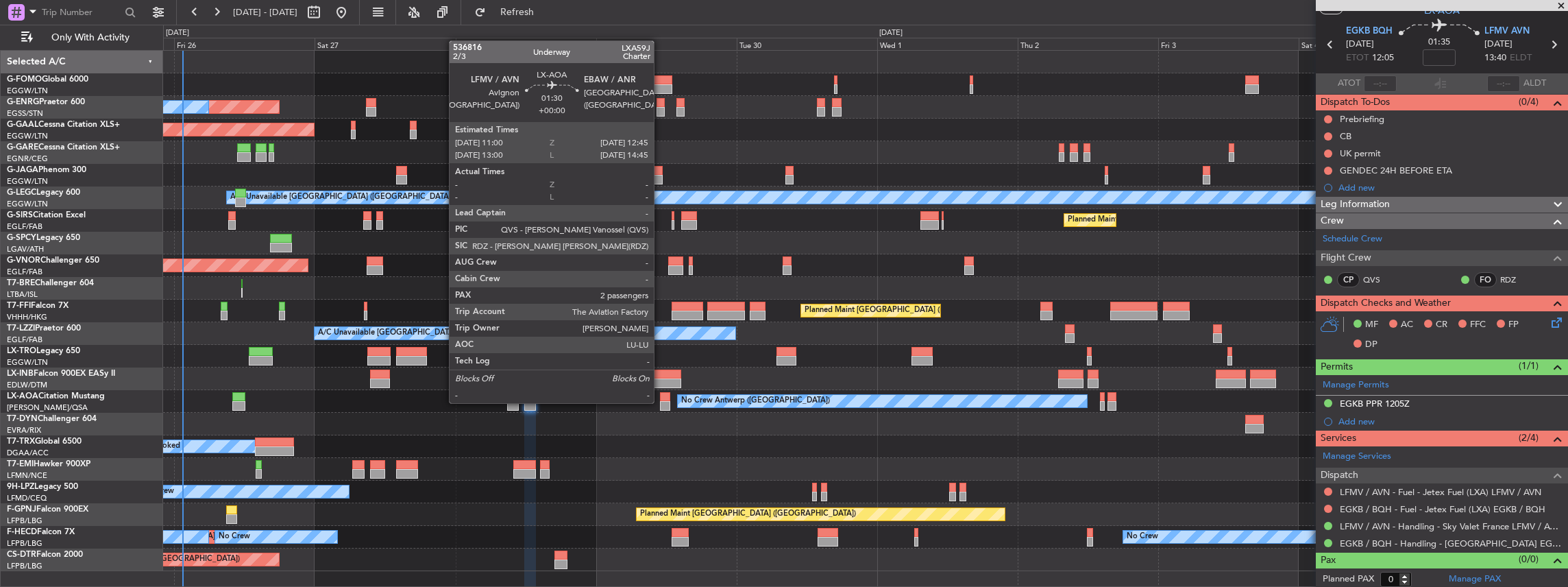
click at [661, 402] on div at bounding box center [665, 406] width 10 height 9
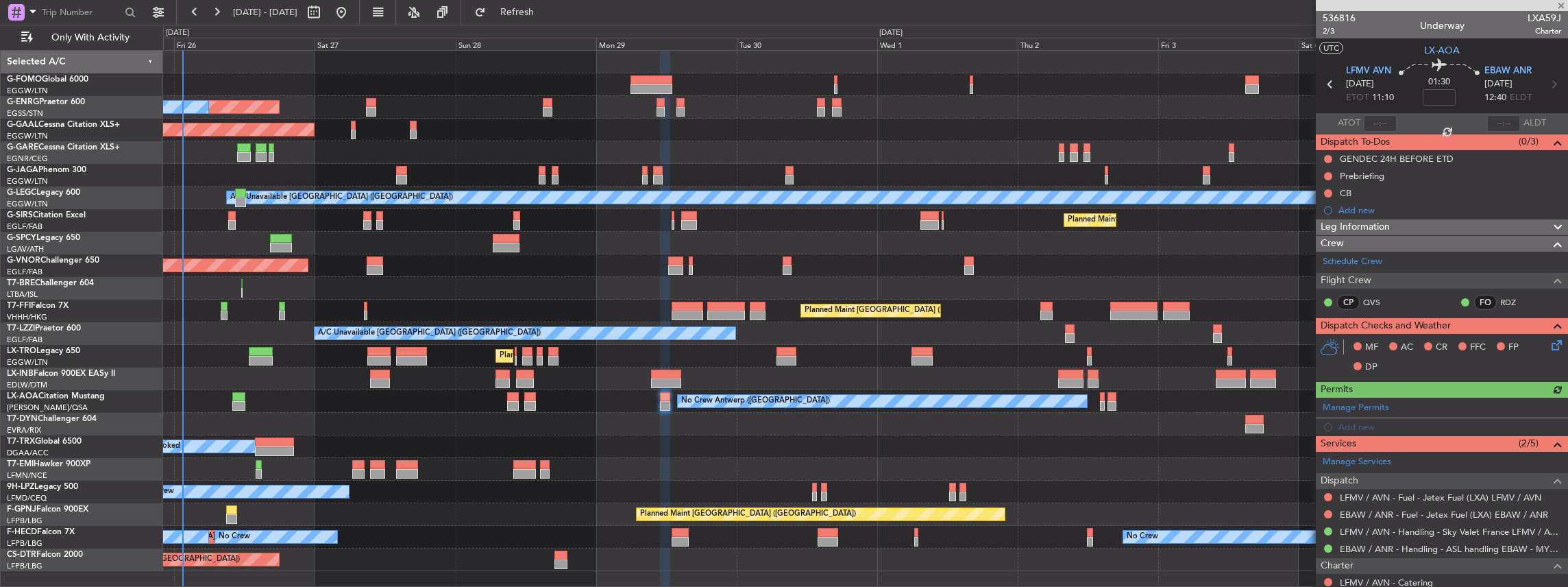
scroll to position [151, 0]
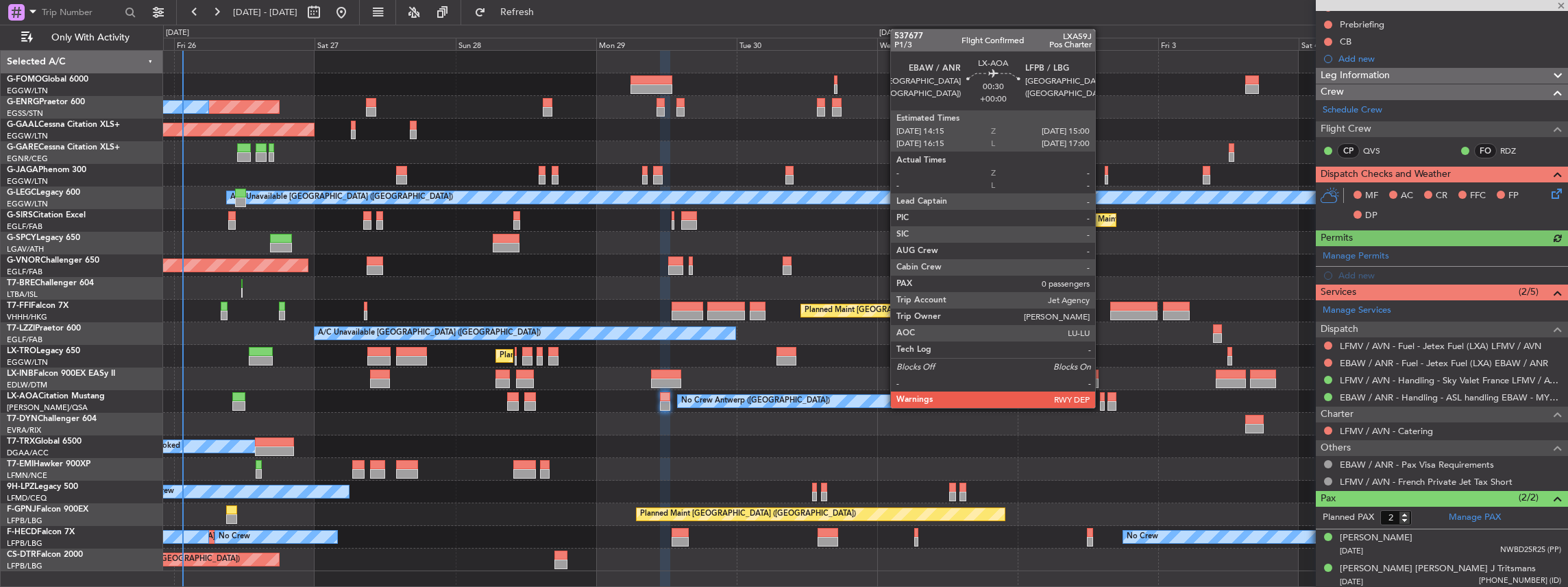
click at [1102, 402] on div at bounding box center [1102, 406] width 5 height 9
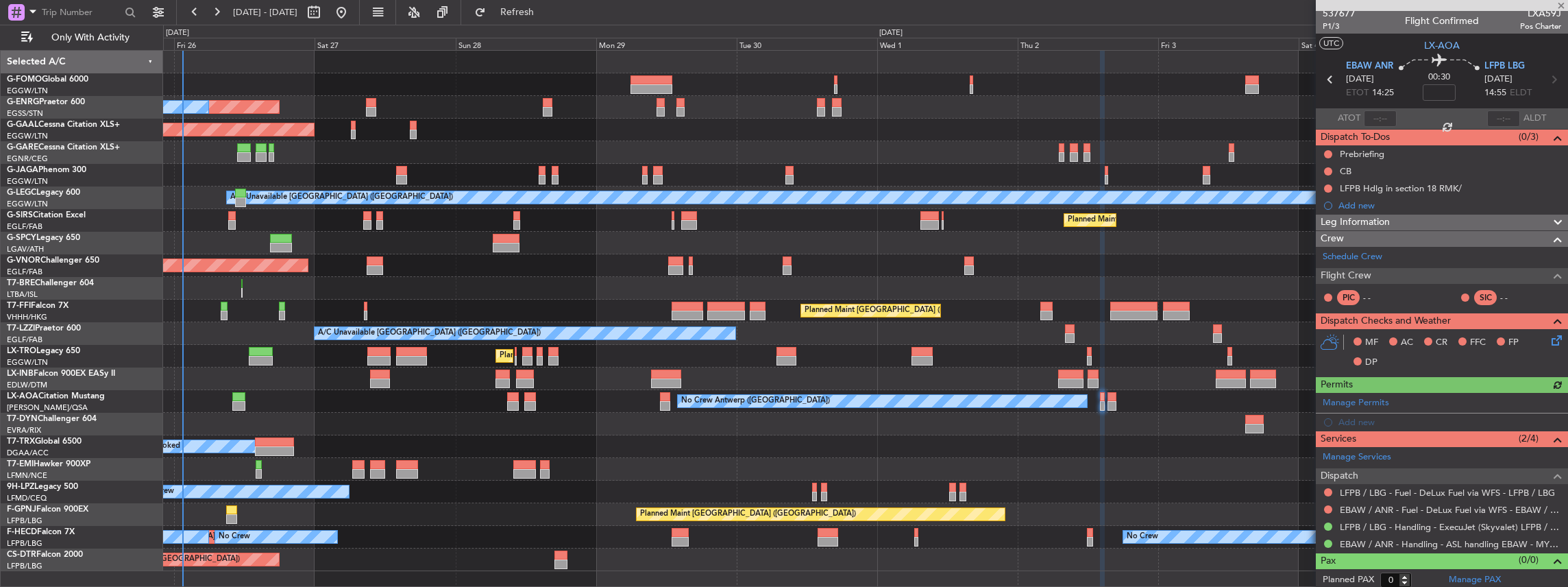
scroll to position [5, 0]
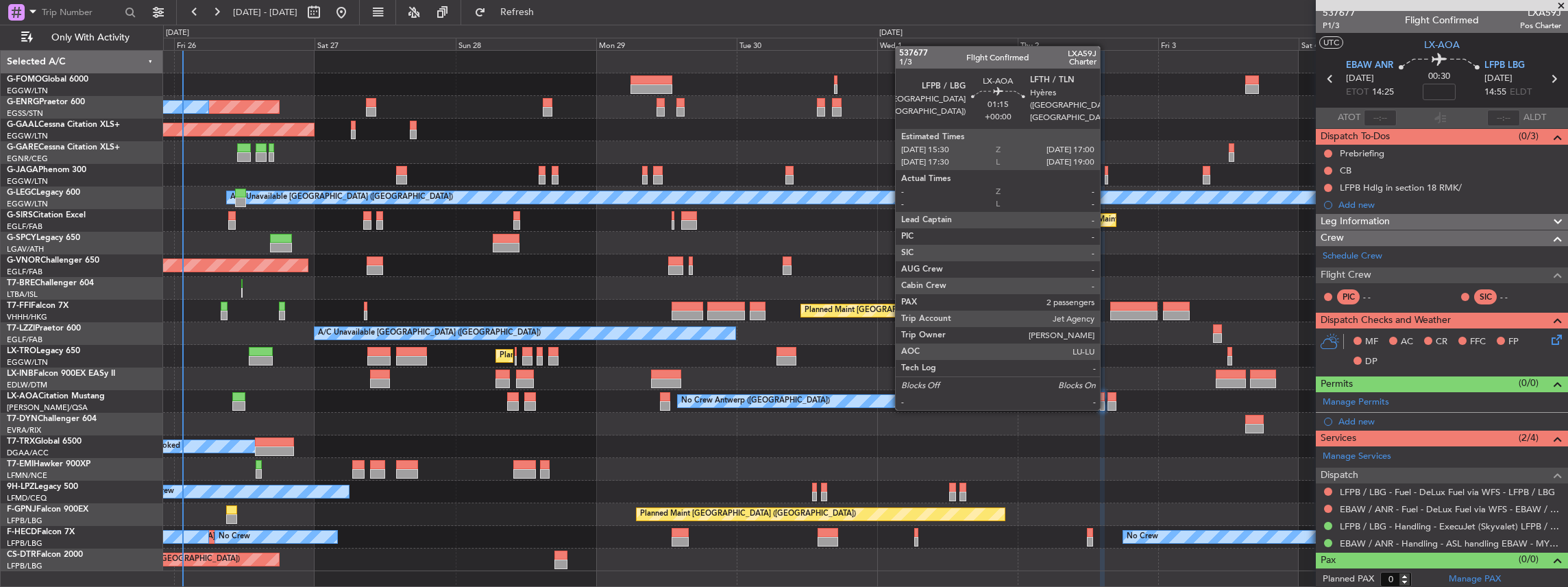
click at [1107, 407] on div at bounding box center [1111, 406] width 9 height 9
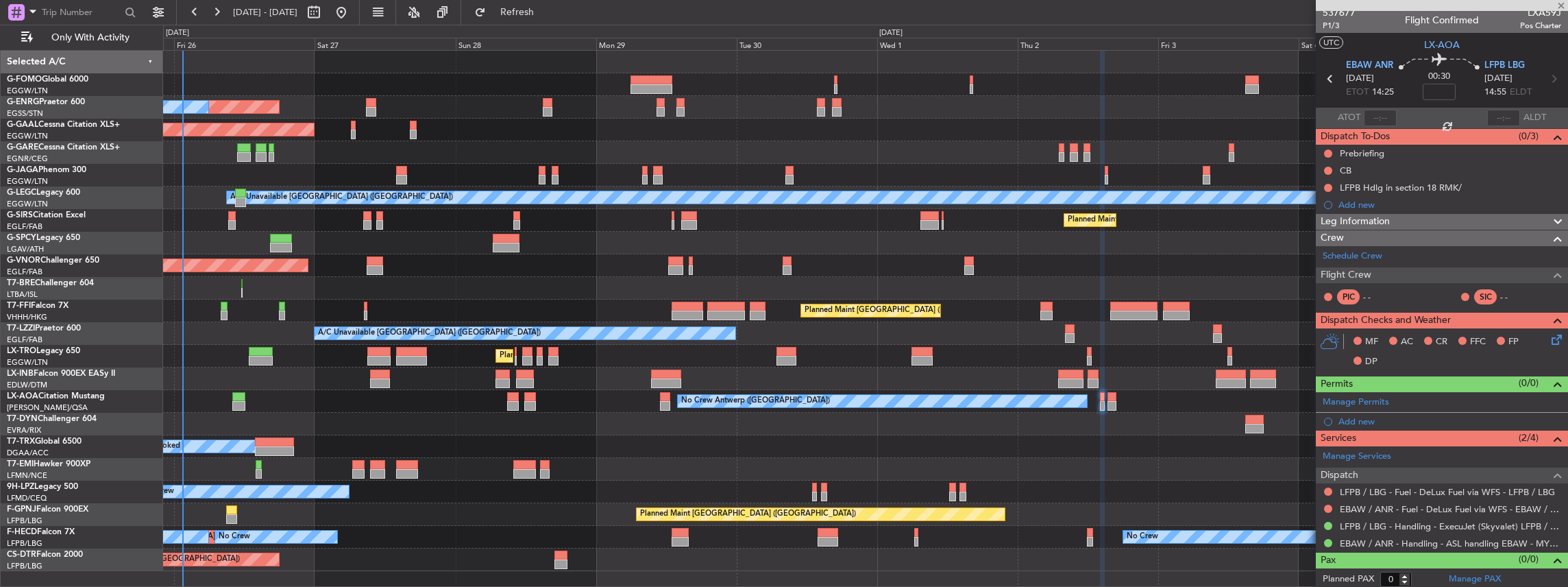
type input "2"
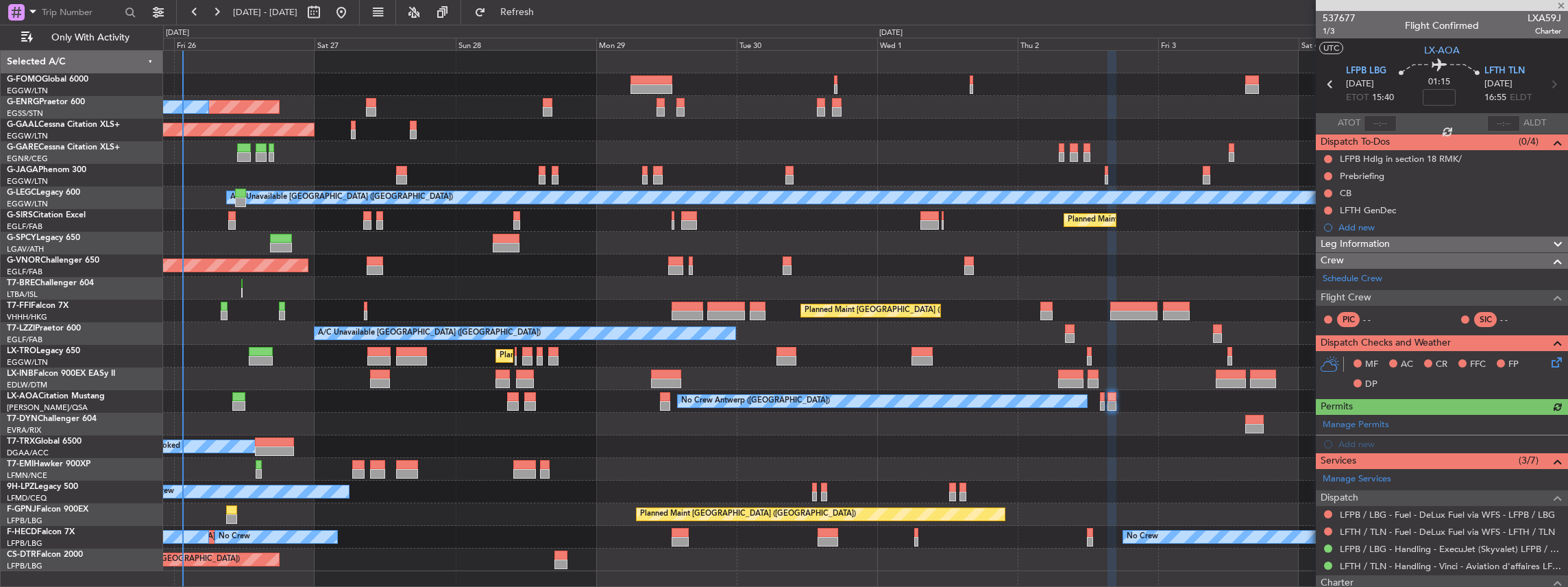
scroll to position [137, 0]
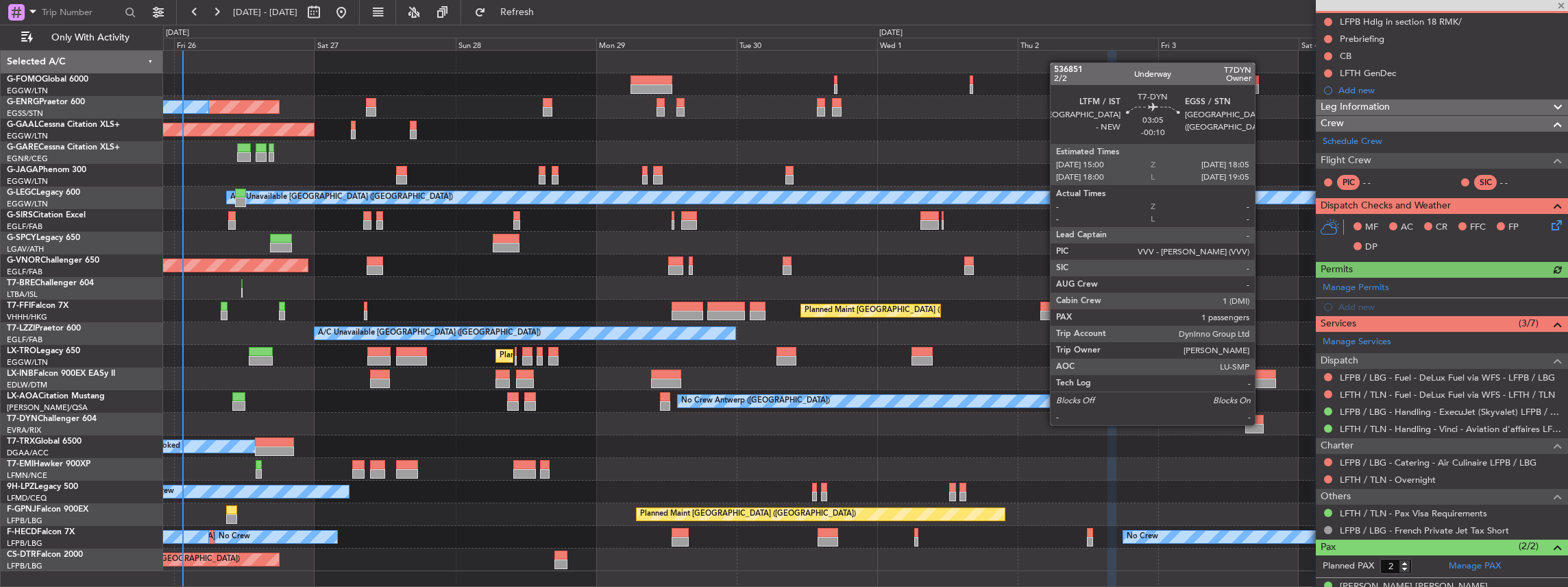
click at [1261, 424] on div at bounding box center [1254, 428] width 19 height 9
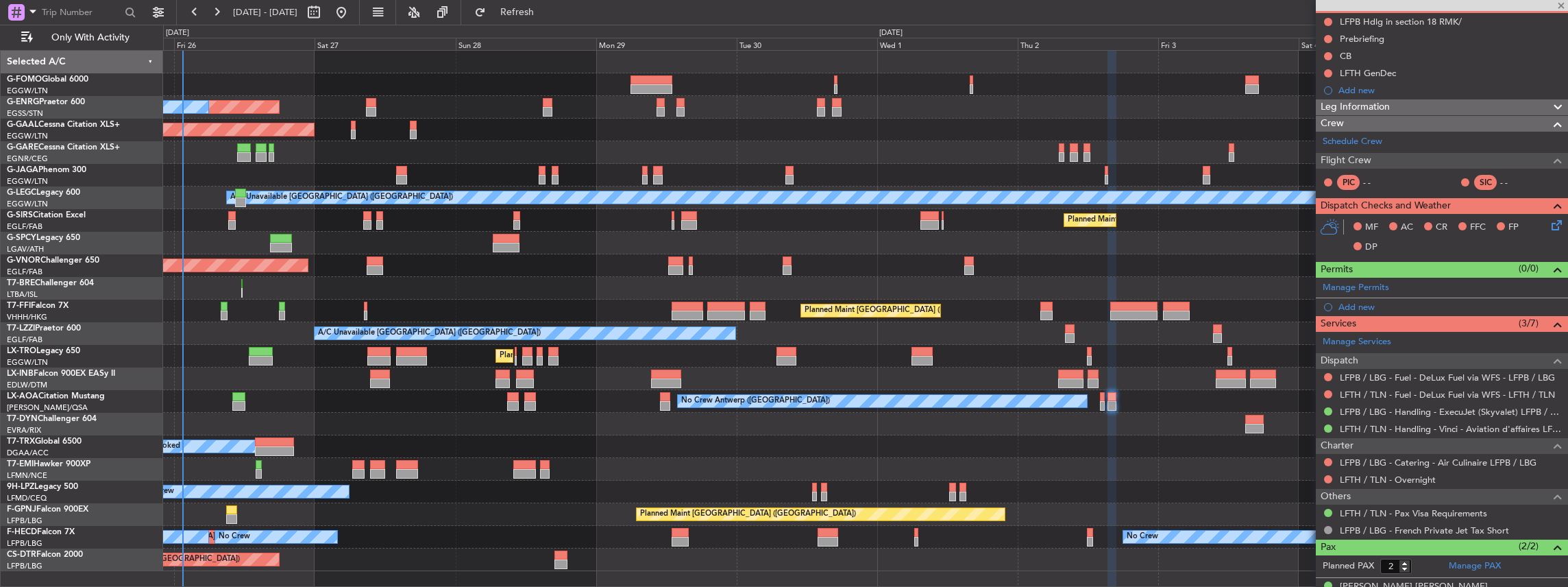
type input "-00:10"
type input "1"
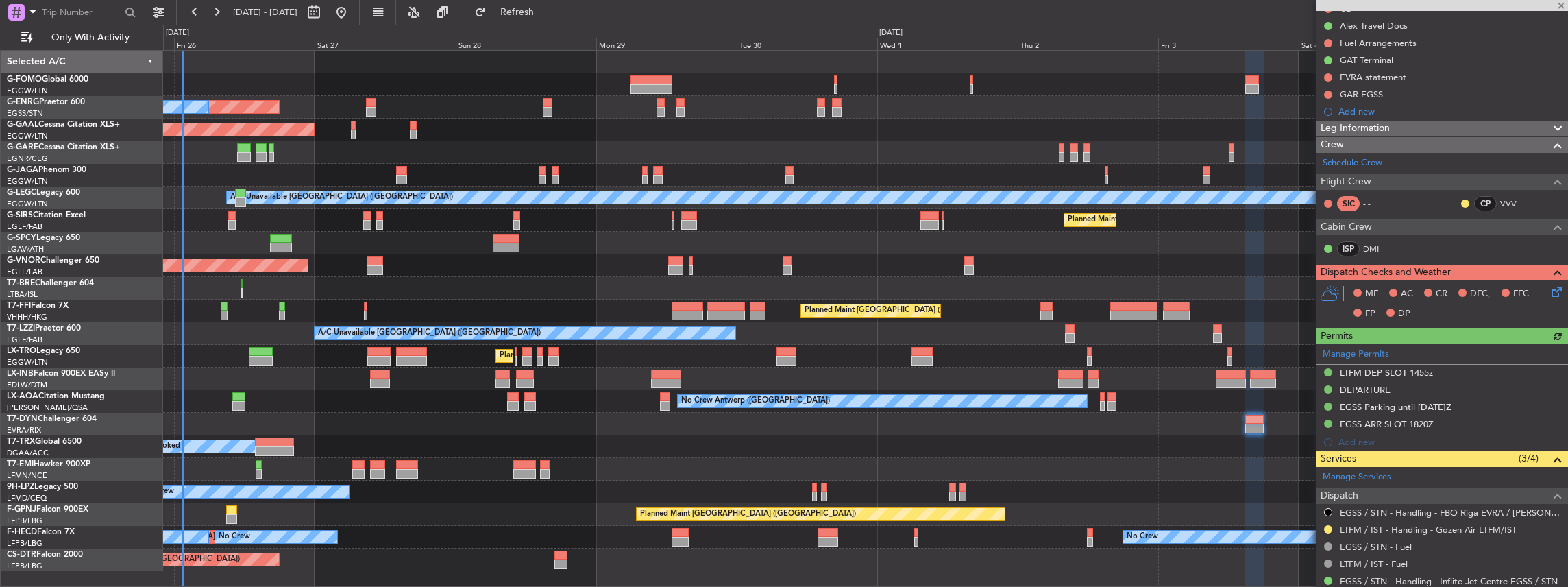
scroll to position [228, 0]
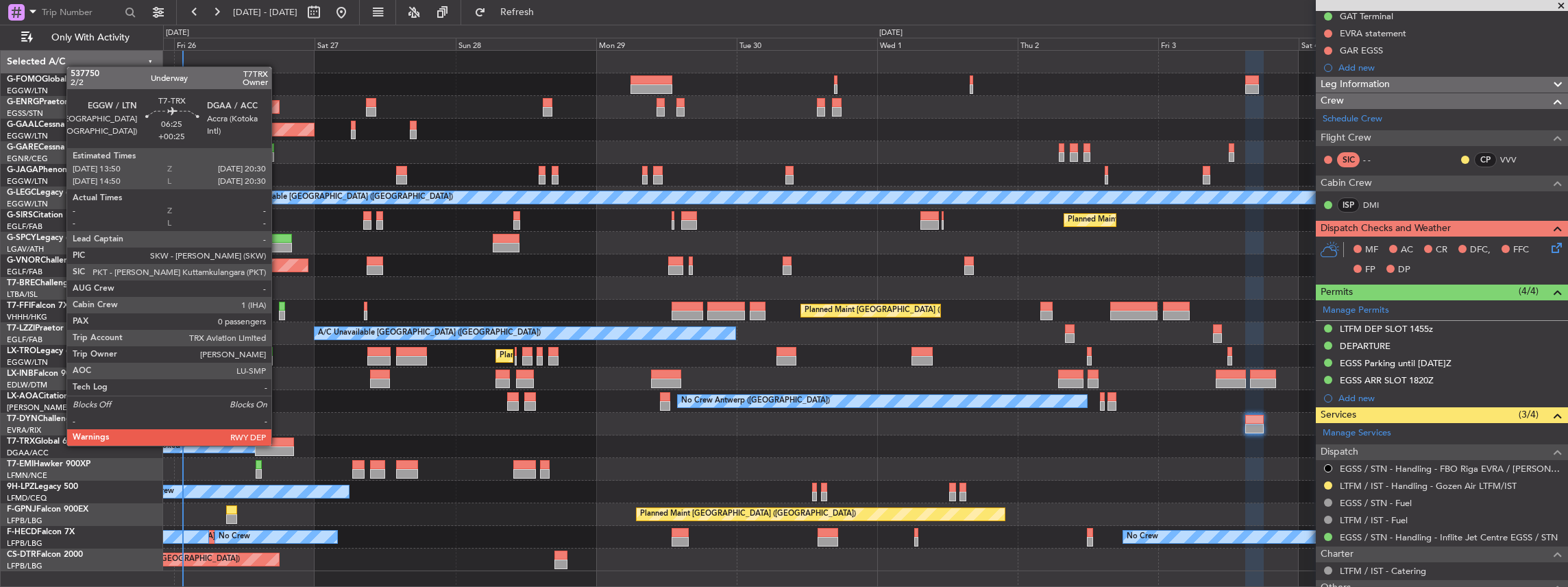
click at [278, 444] on div at bounding box center [274, 442] width 39 height 9
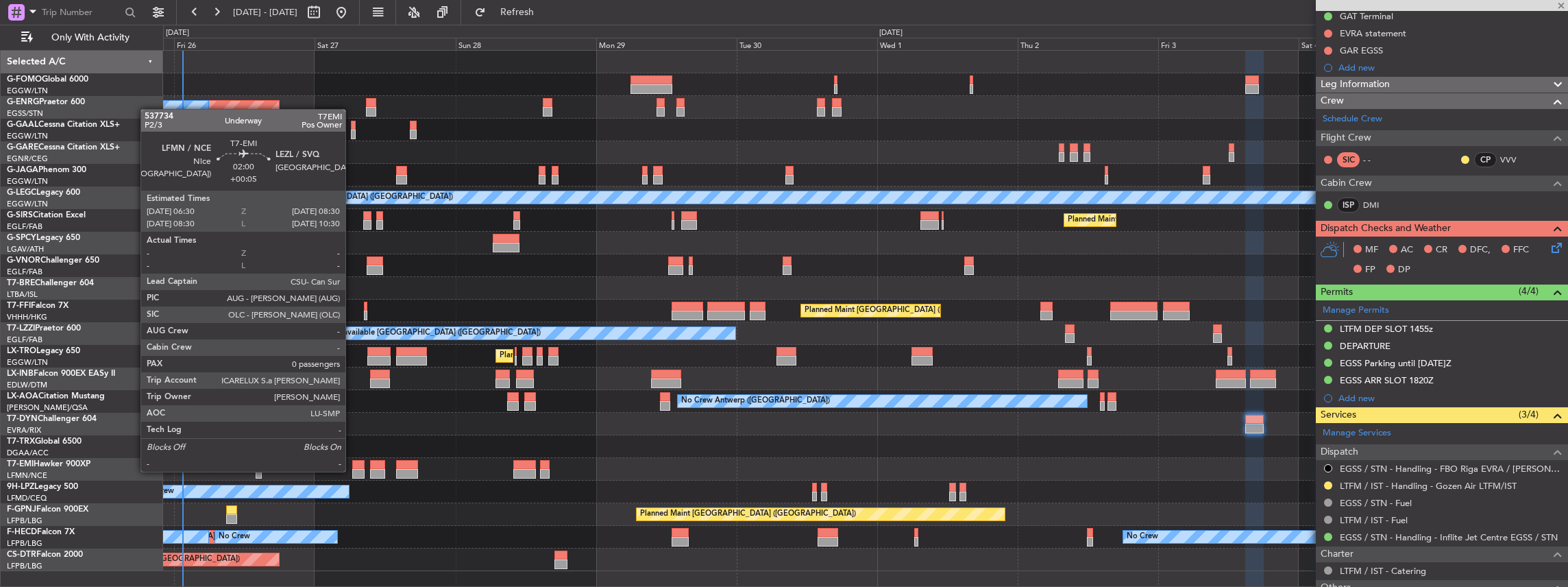
click at [352, 471] on div at bounding box center [358, 473] width 12 height 9
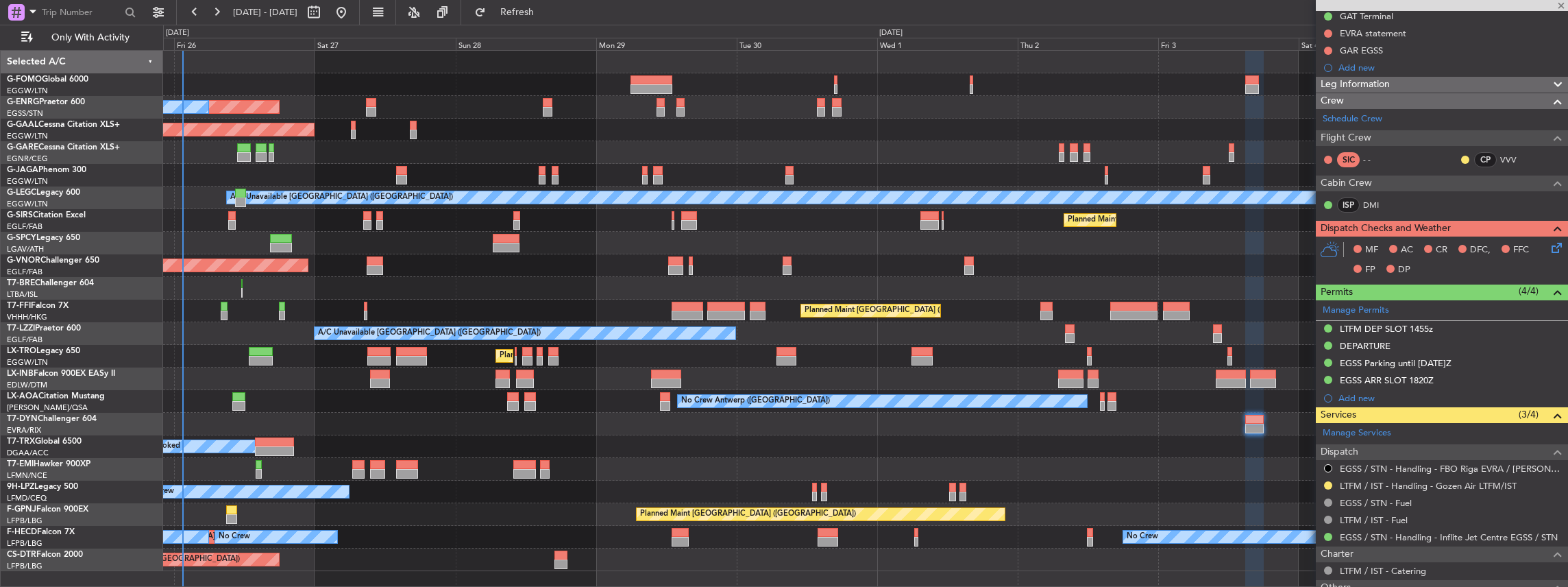
type input "+00:05"
type input "0"
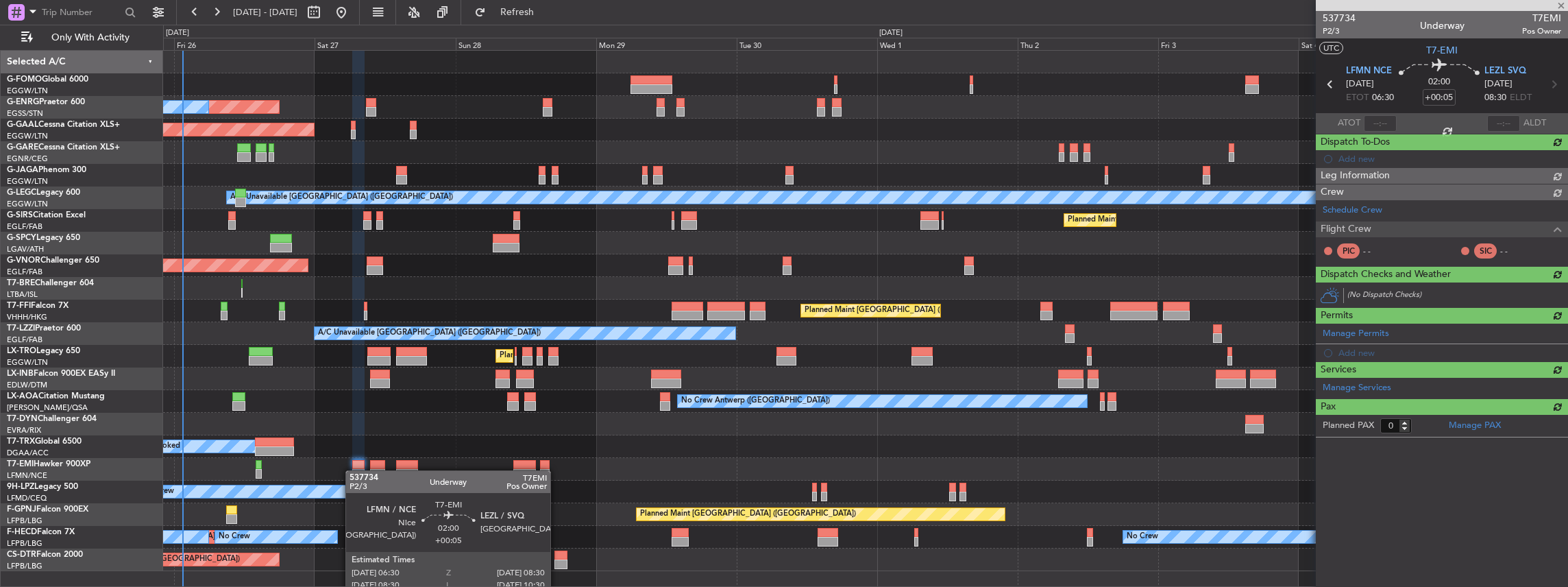
scroll to position [0, 0]
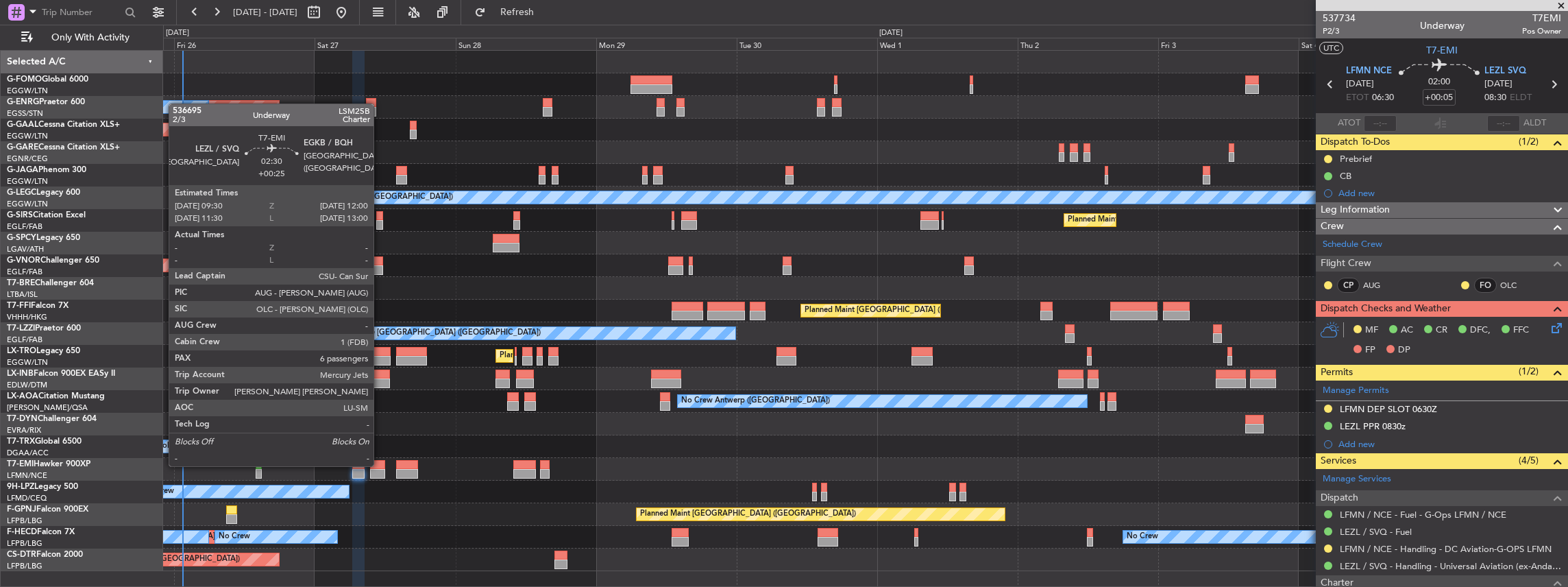
click at [380, 465] on div at bounding box center [378, 465] width 15 height 9
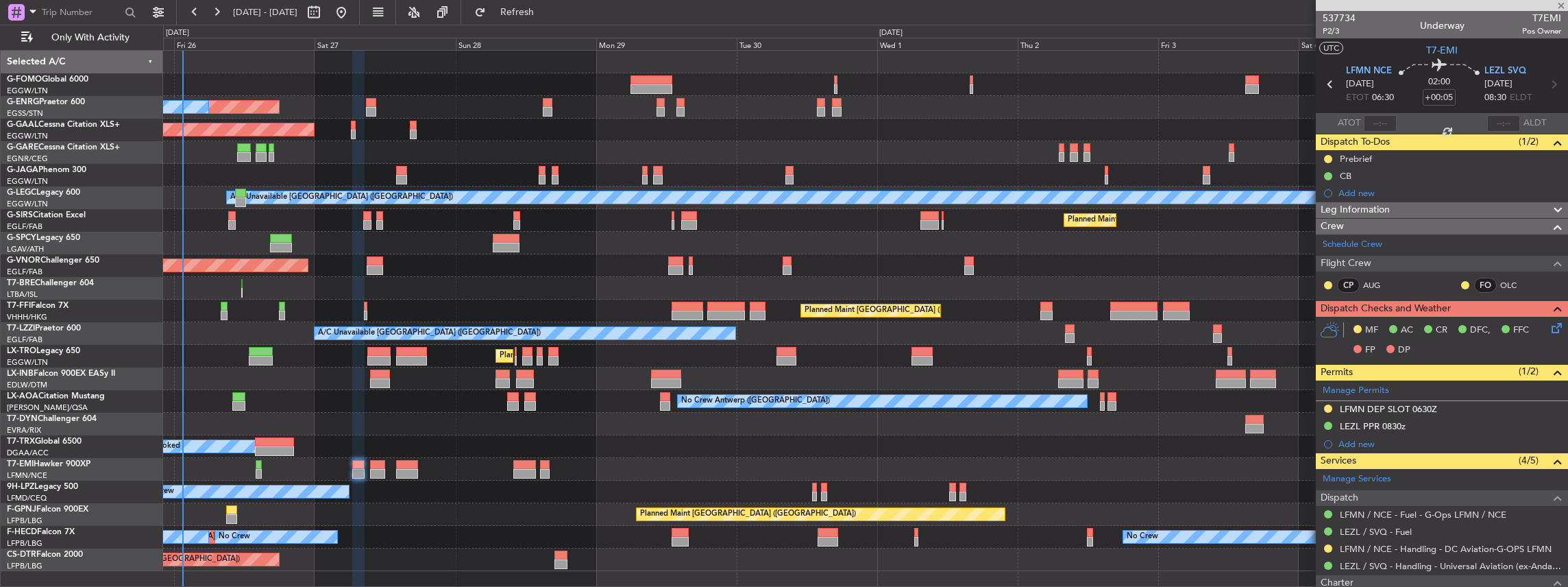
type input "+00:25"
type input "6"
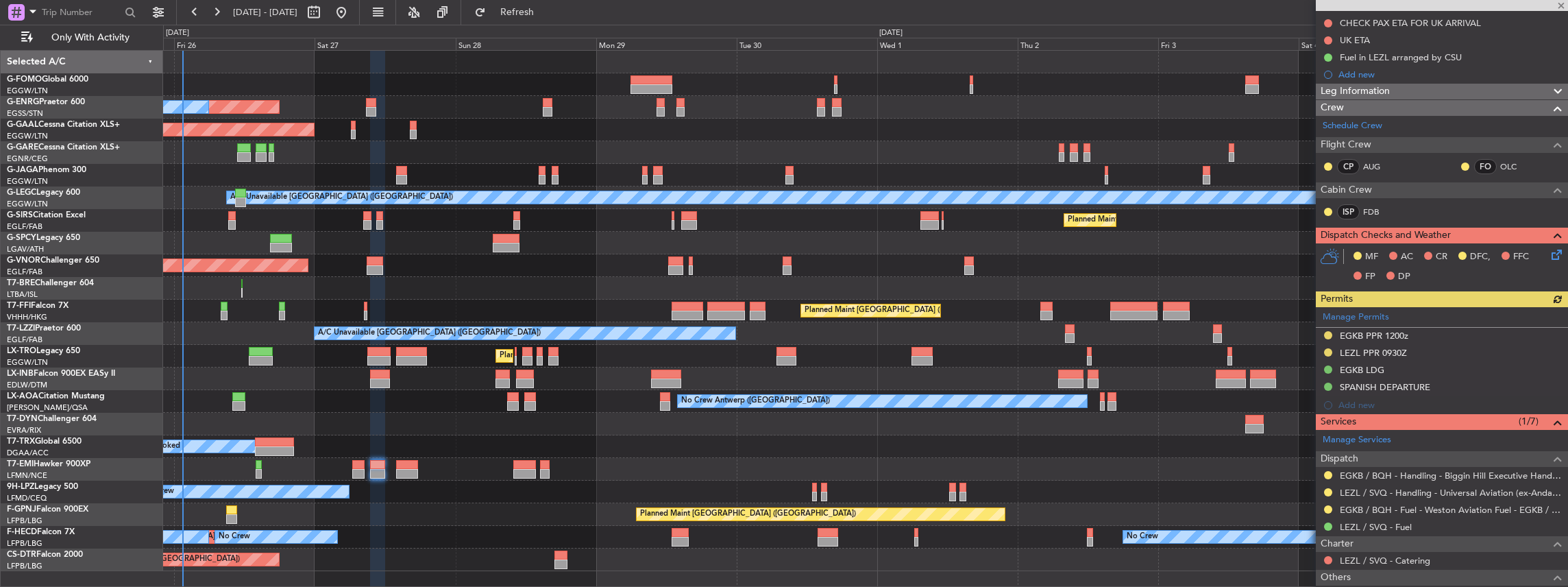
scroll to position [182, 0]
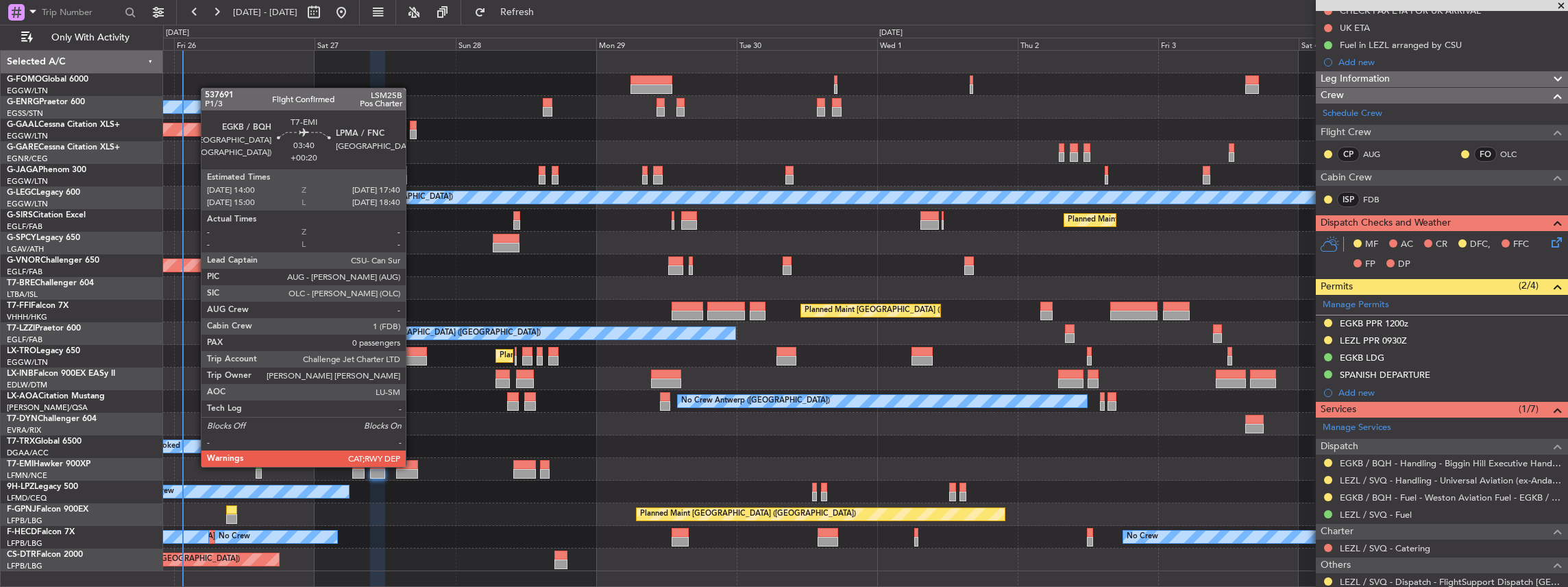
click at [412, 465] on div at bounding box center [407, 465] width 22 height 9
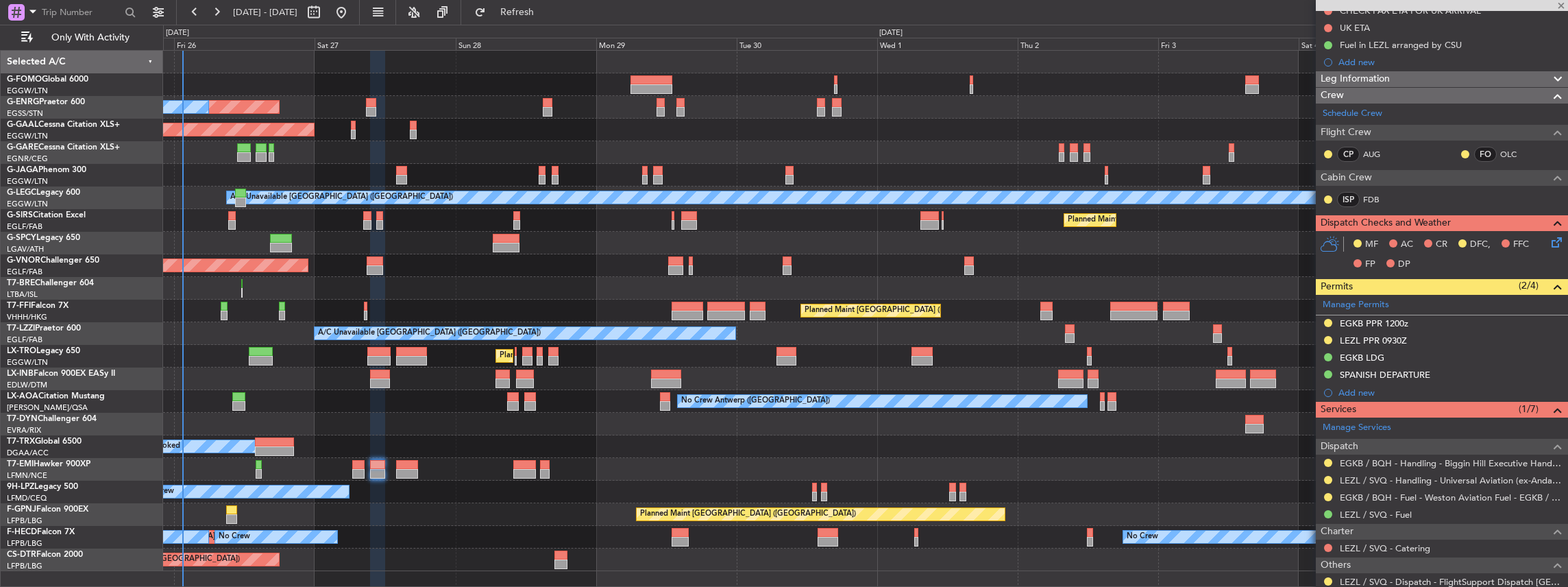
type input "+00:20"
type input "0"
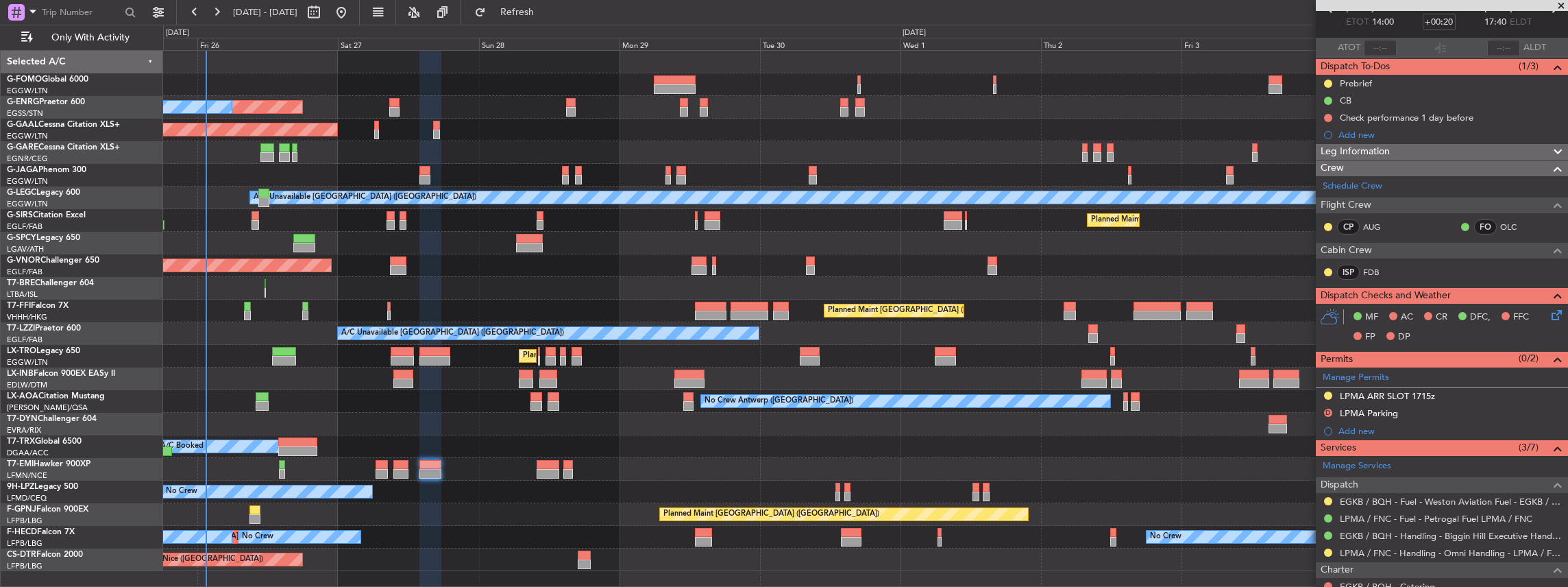
scroll to position [92, 0]
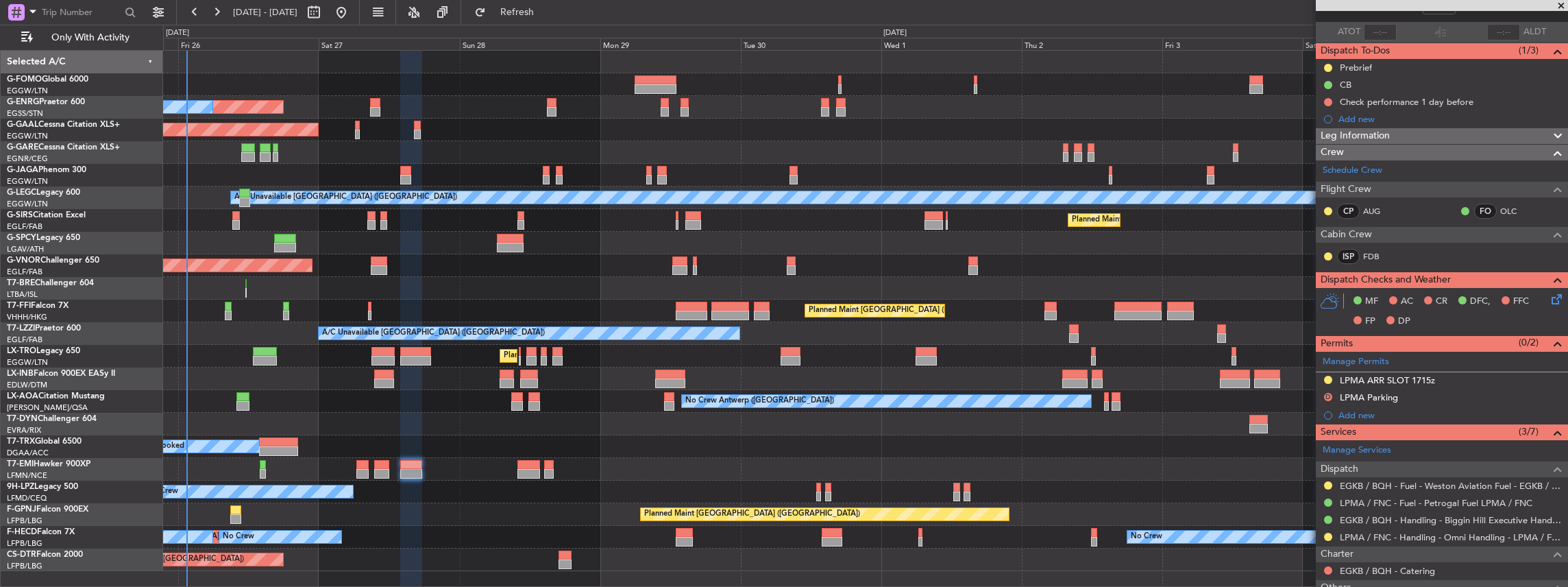
click at [1149, 375] on div "Planned Maint [GEOGRAPHIC_DATA] ([GEOGRAPHIC_DATA])" at bounding box center [865, 379] width 1405 height 22
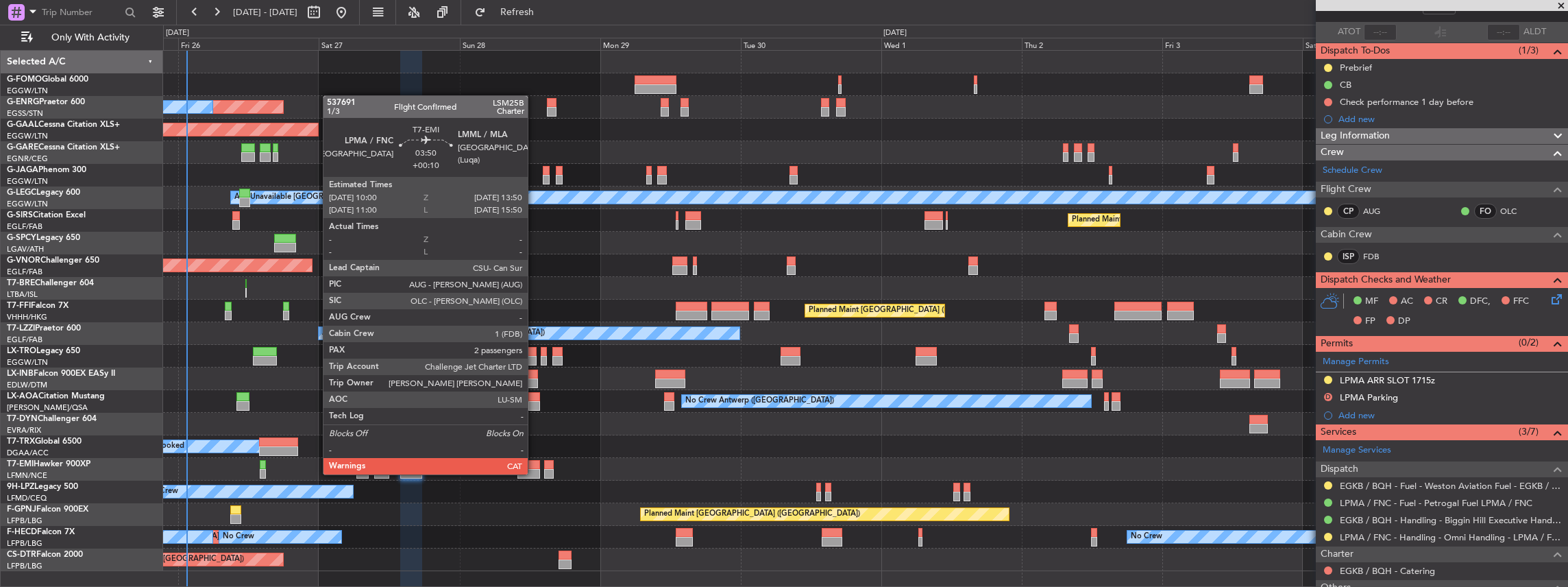
click at [533, 473] on div at bounding box center [528, 473] width 22 height 9
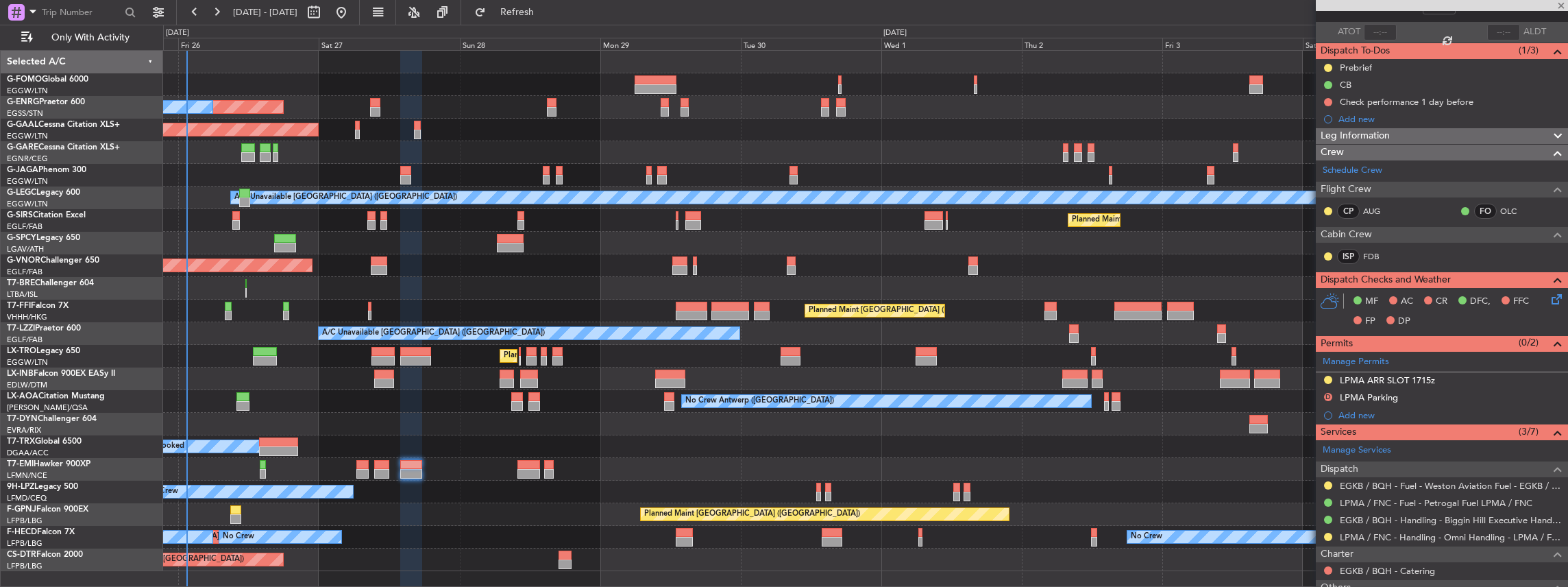
type input "+00:10"
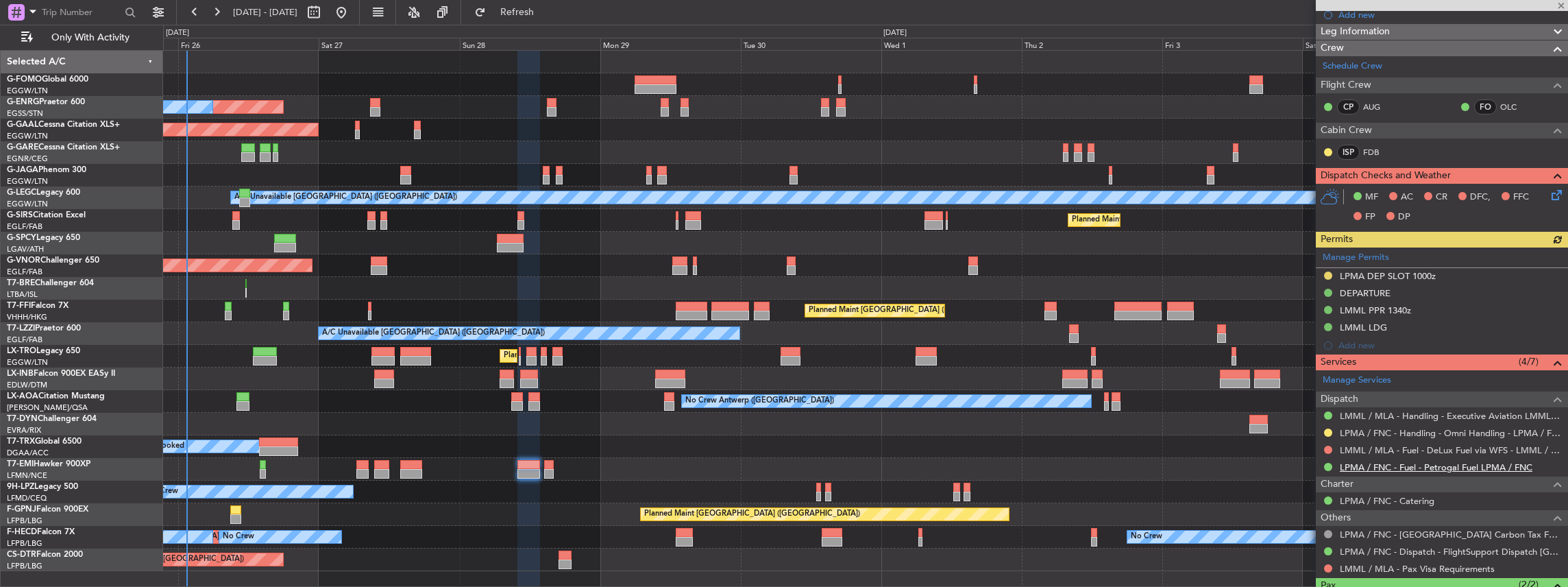
scroll to position [182, 0]
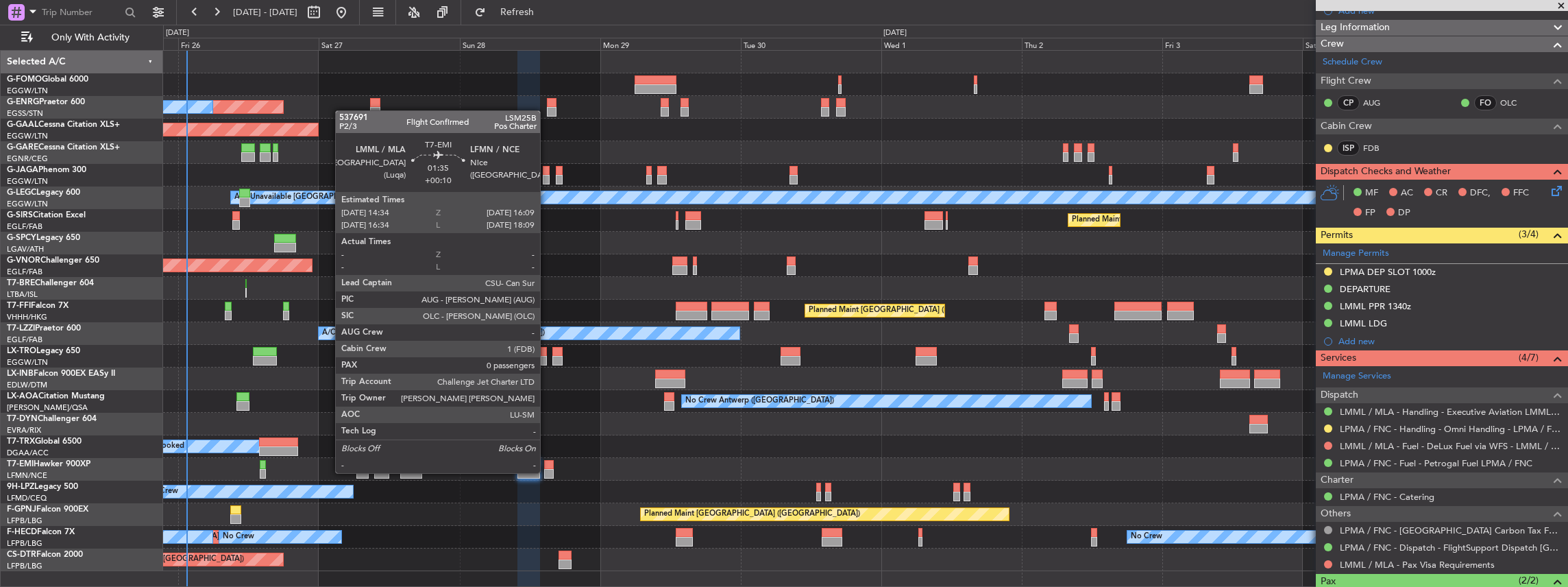
click at [547, 471] on div at bounding box center [548, 473] width 9 height 9
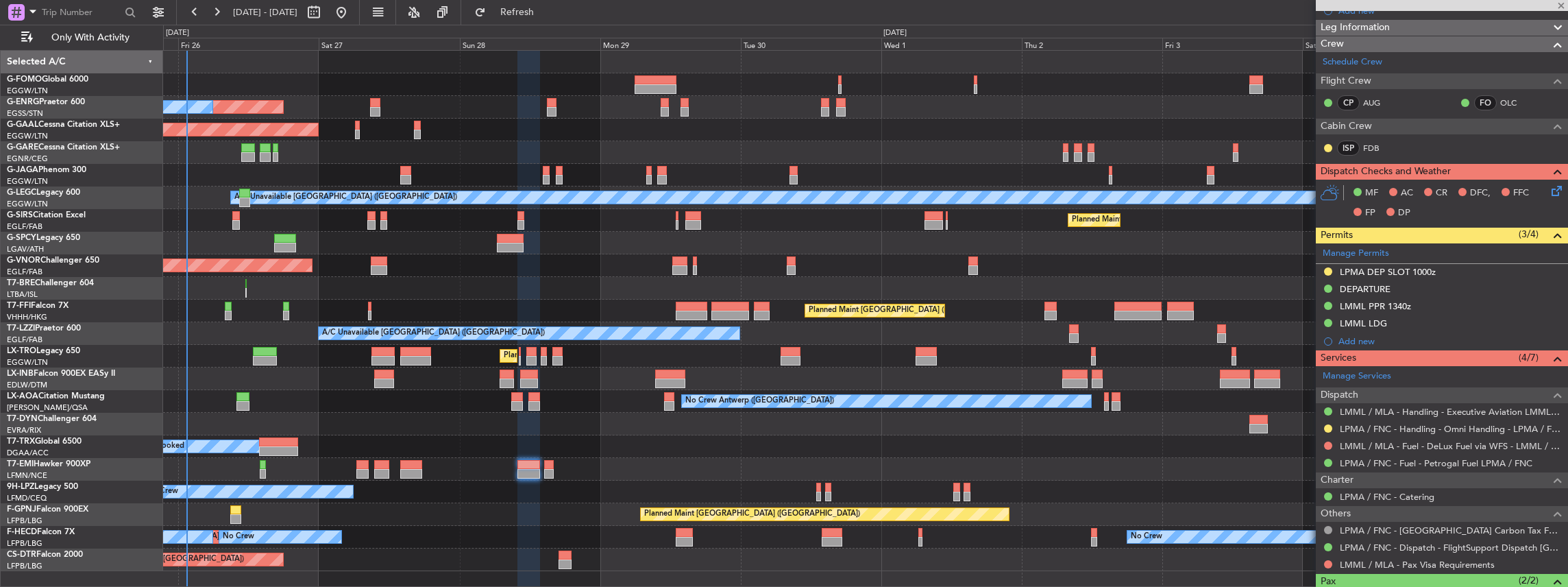
type input "0"
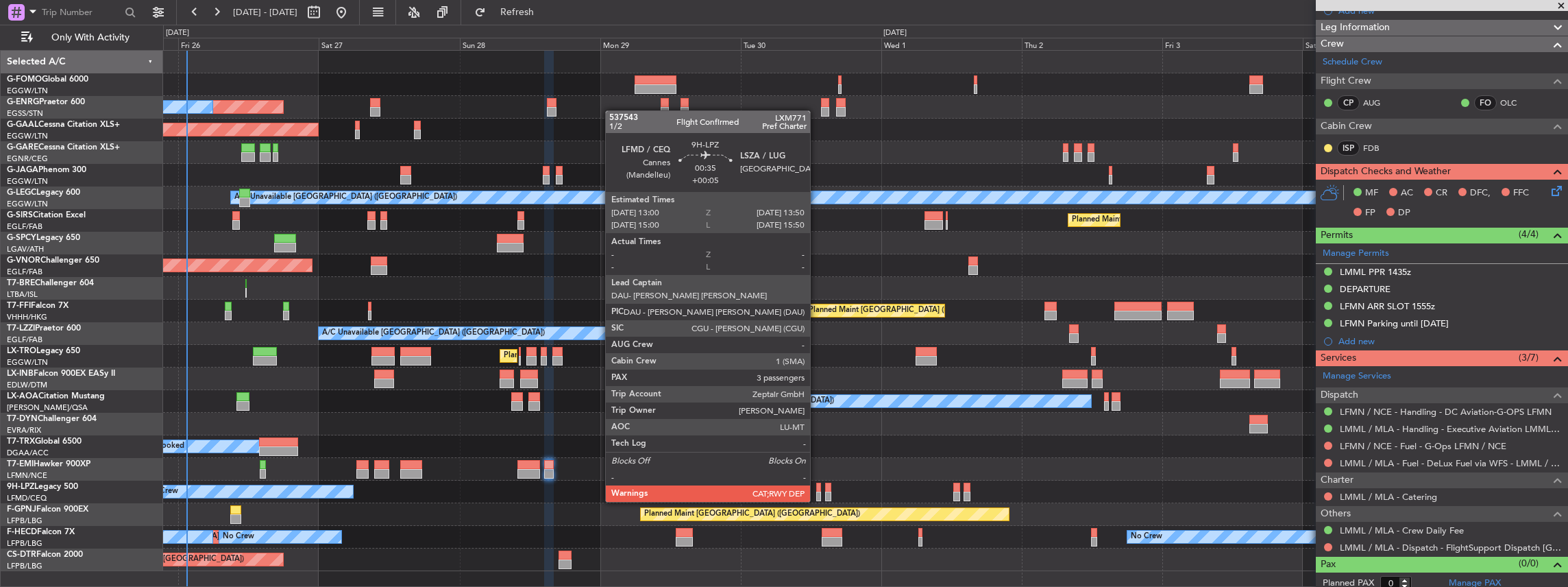
click at [816, 489] on div at bounding box center [818, 487] width 5 height 9
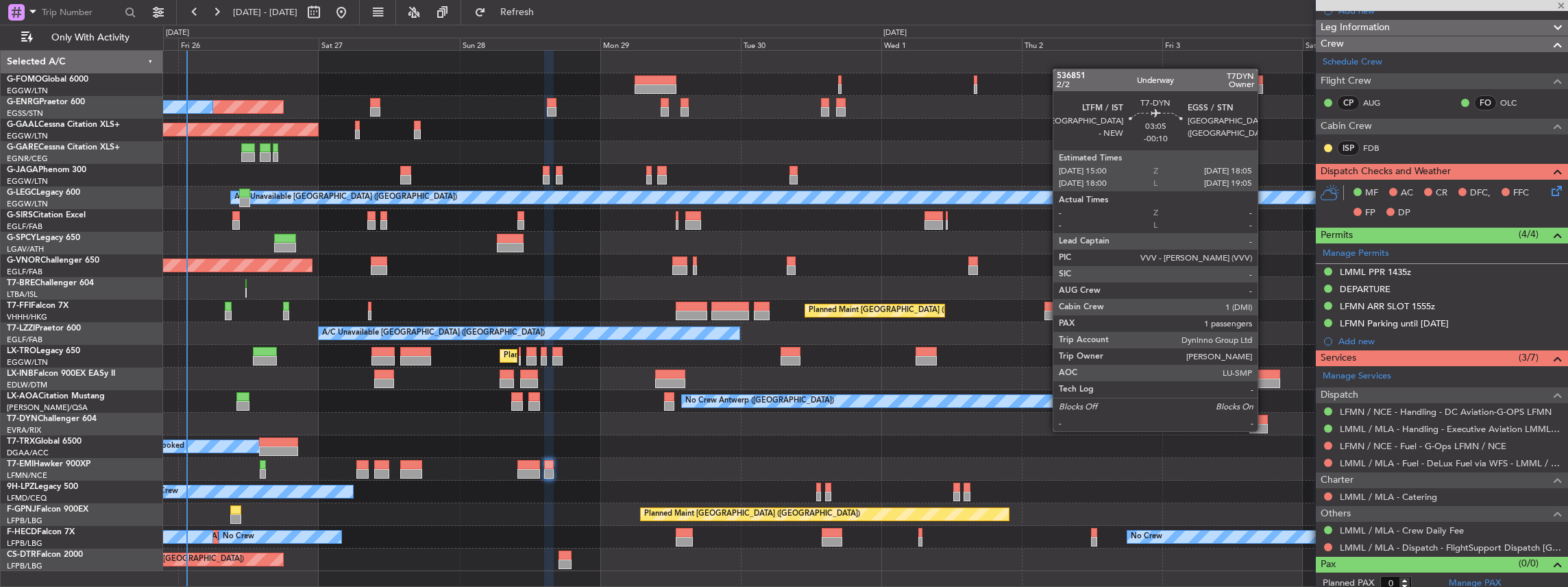
type input "+00:05"
type input "3"
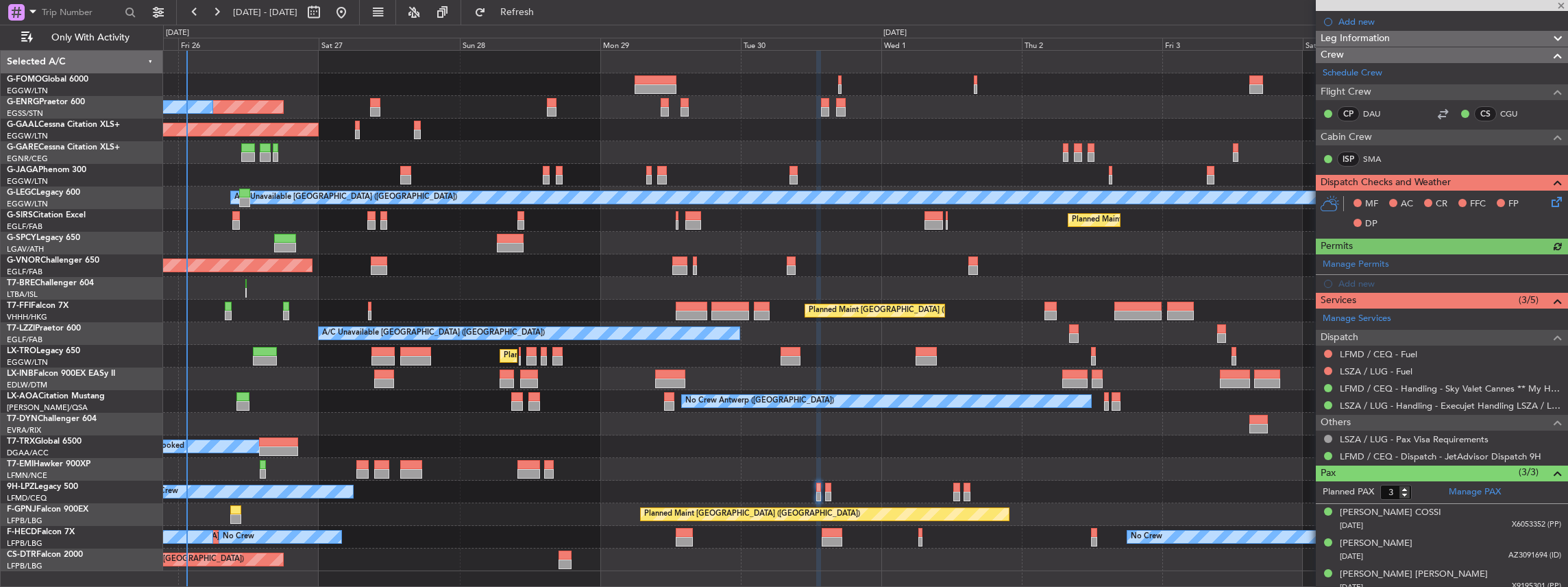
scroll to position [211, 0]
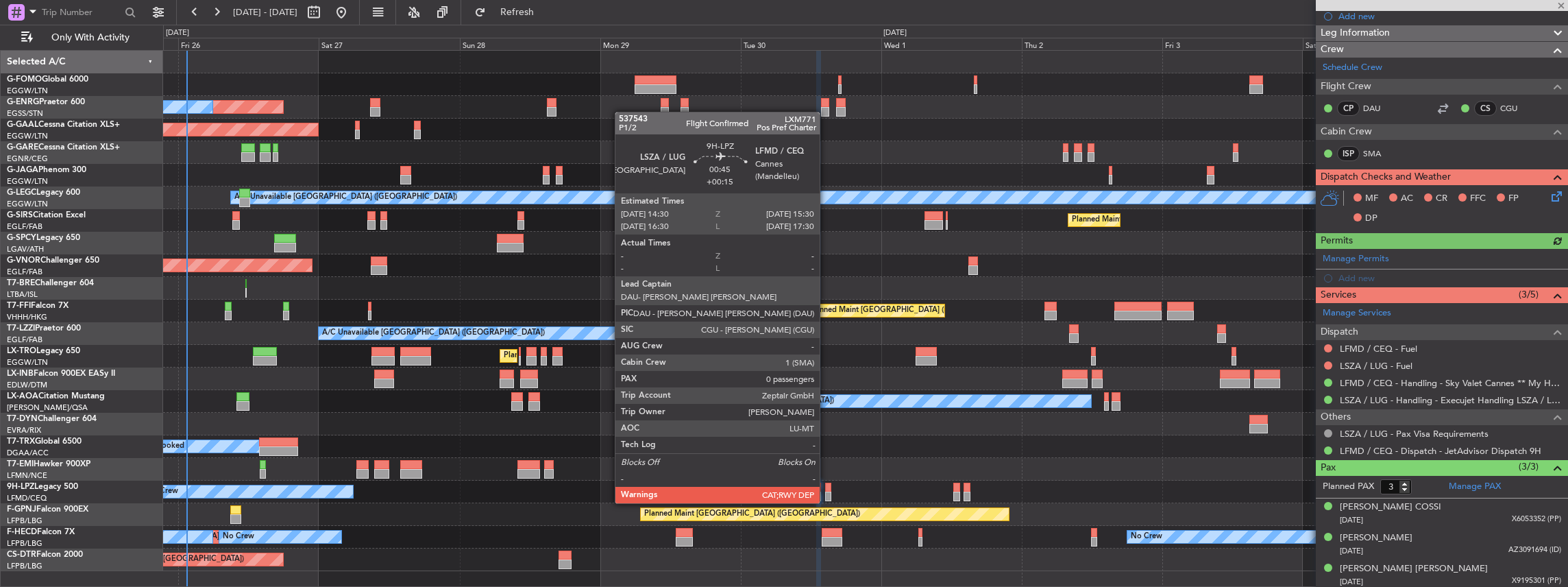
click at [826, 489] on div at bounding box center [828, 487] width 6 height 9
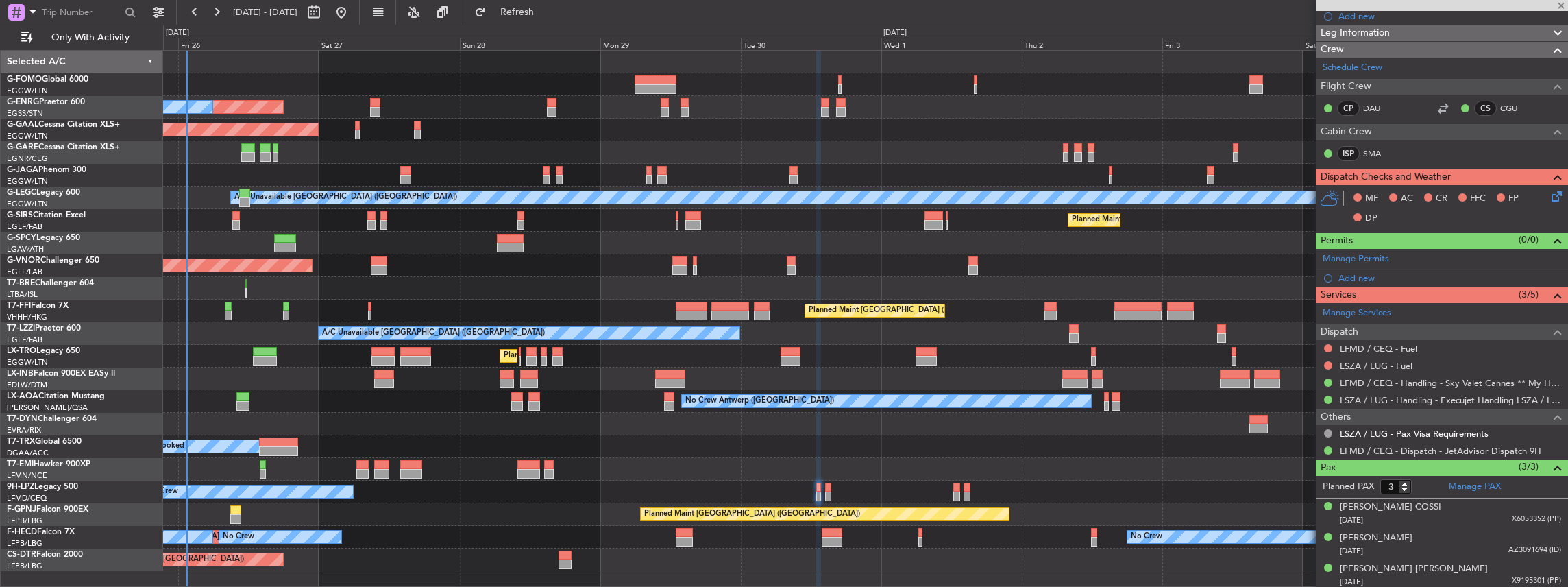
type input "+00:15"
type input "0"
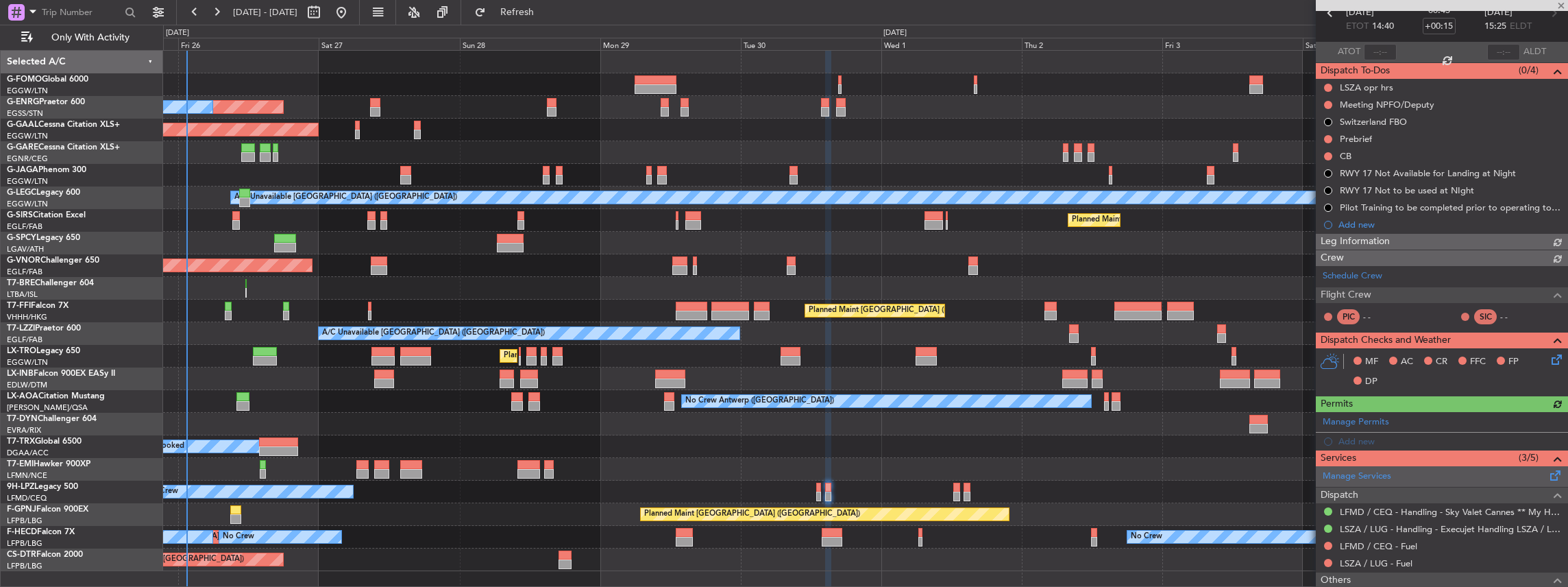
scroll to position [170, 0]
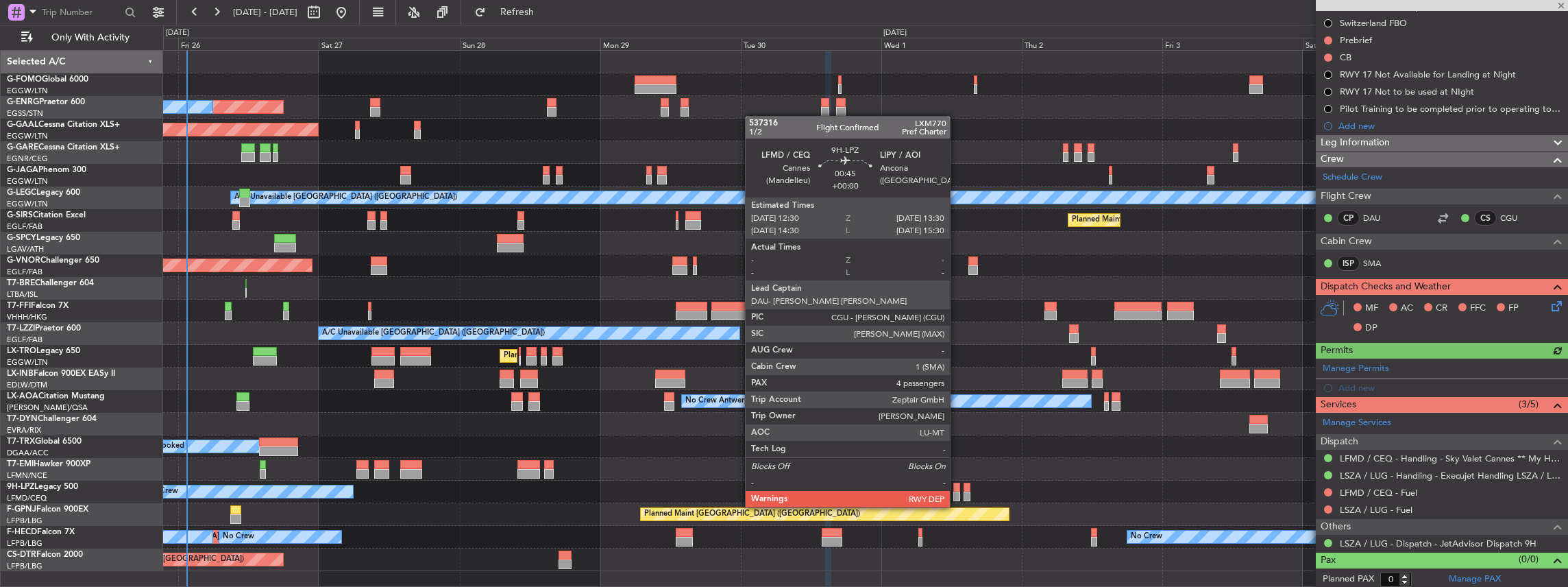
click at [954, 494] on div at bounding box center [956, 496] width 6 height 9
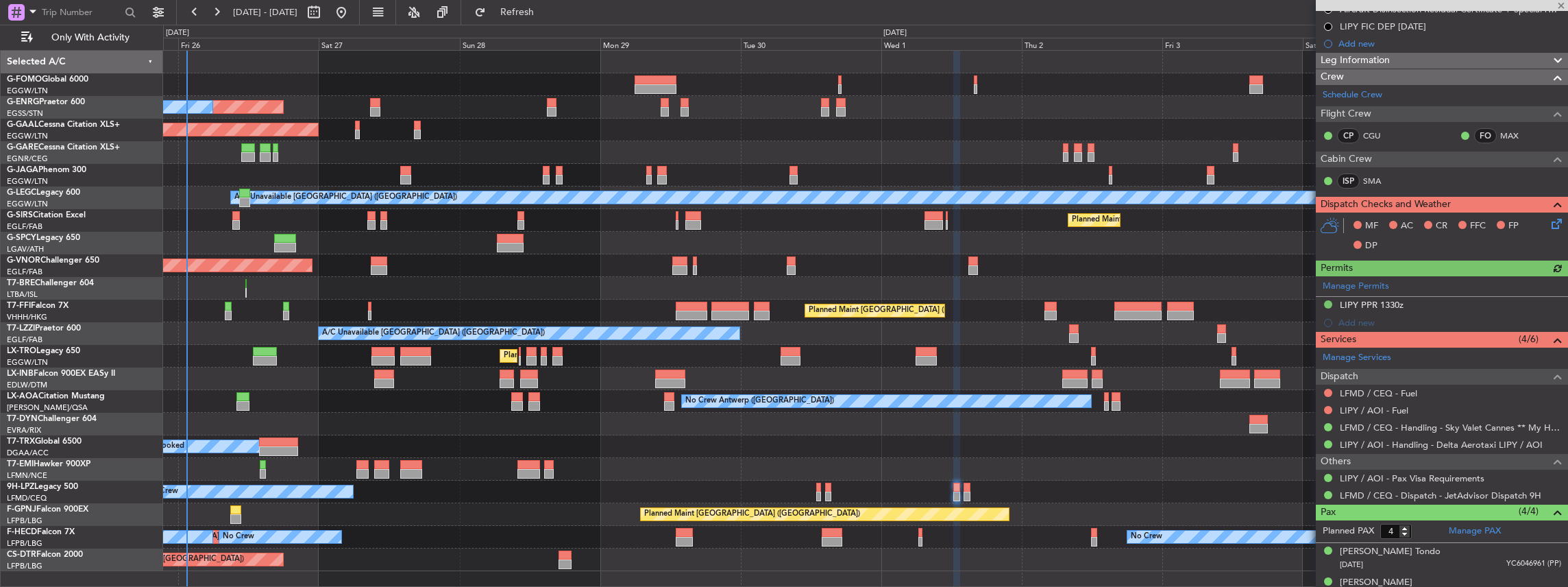
scroll to position [228, 0]
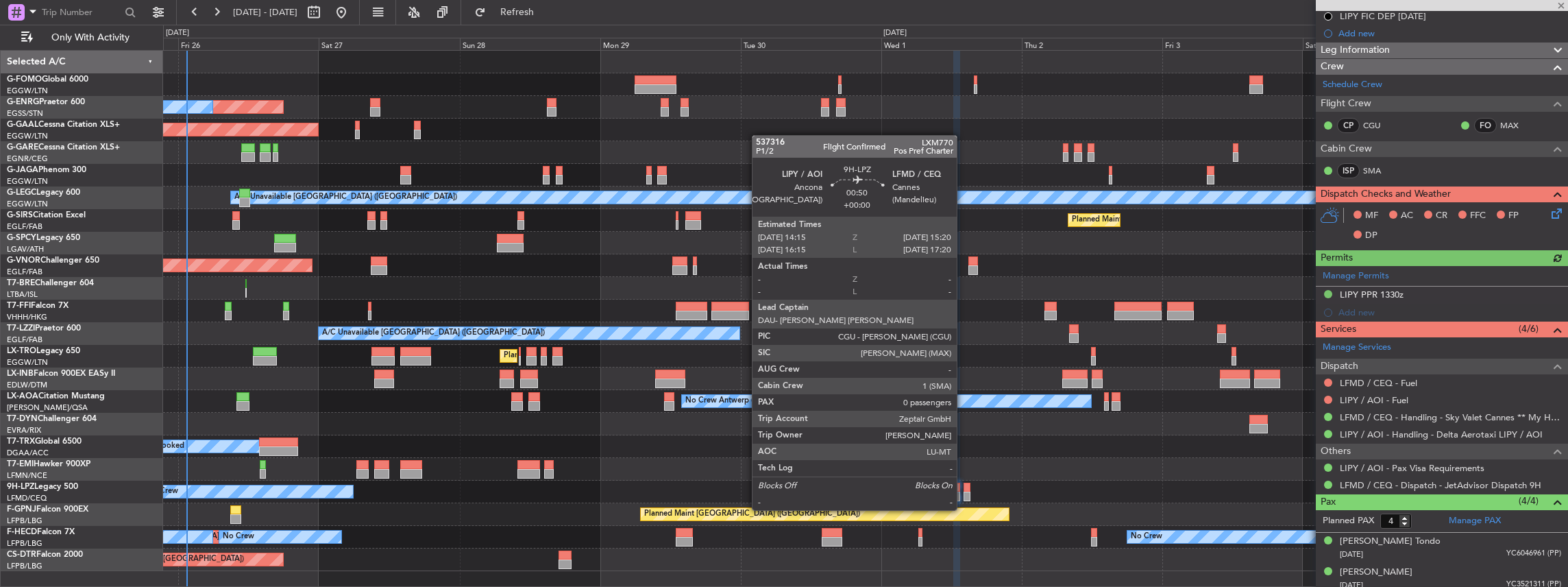
click at [964, 496] on div at bounding box center [967, 496] width 7 height 9
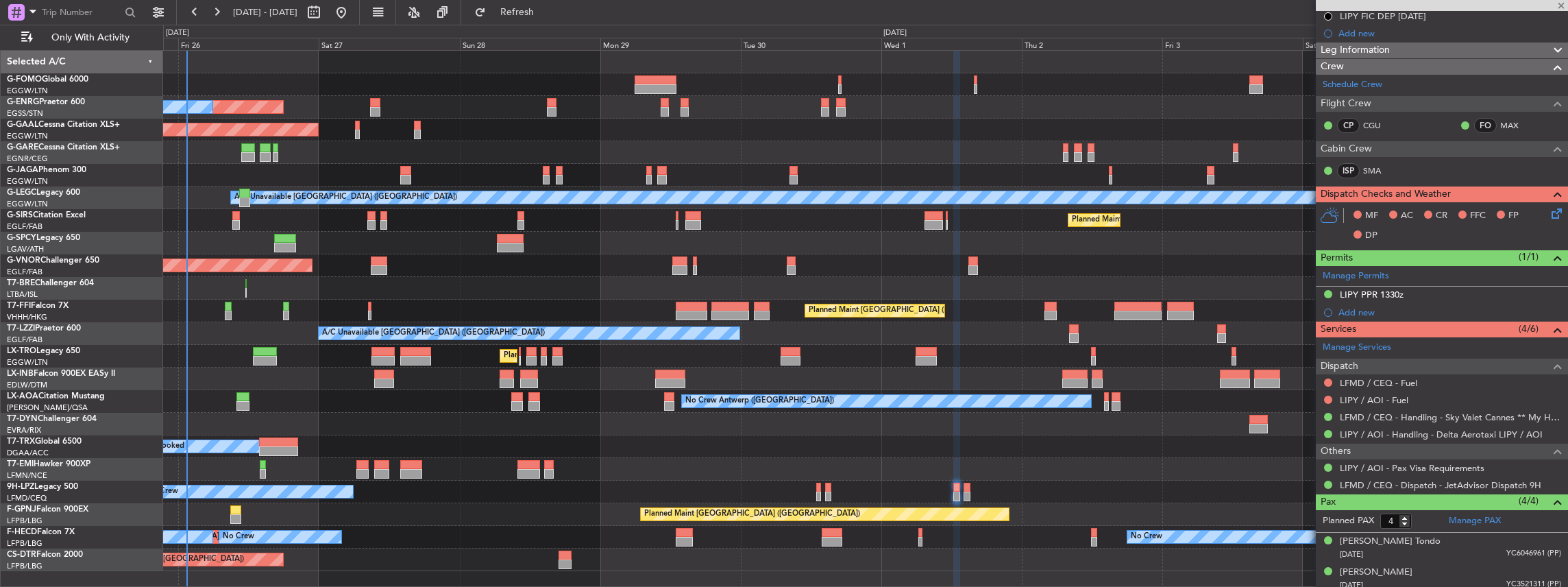
type input "0"
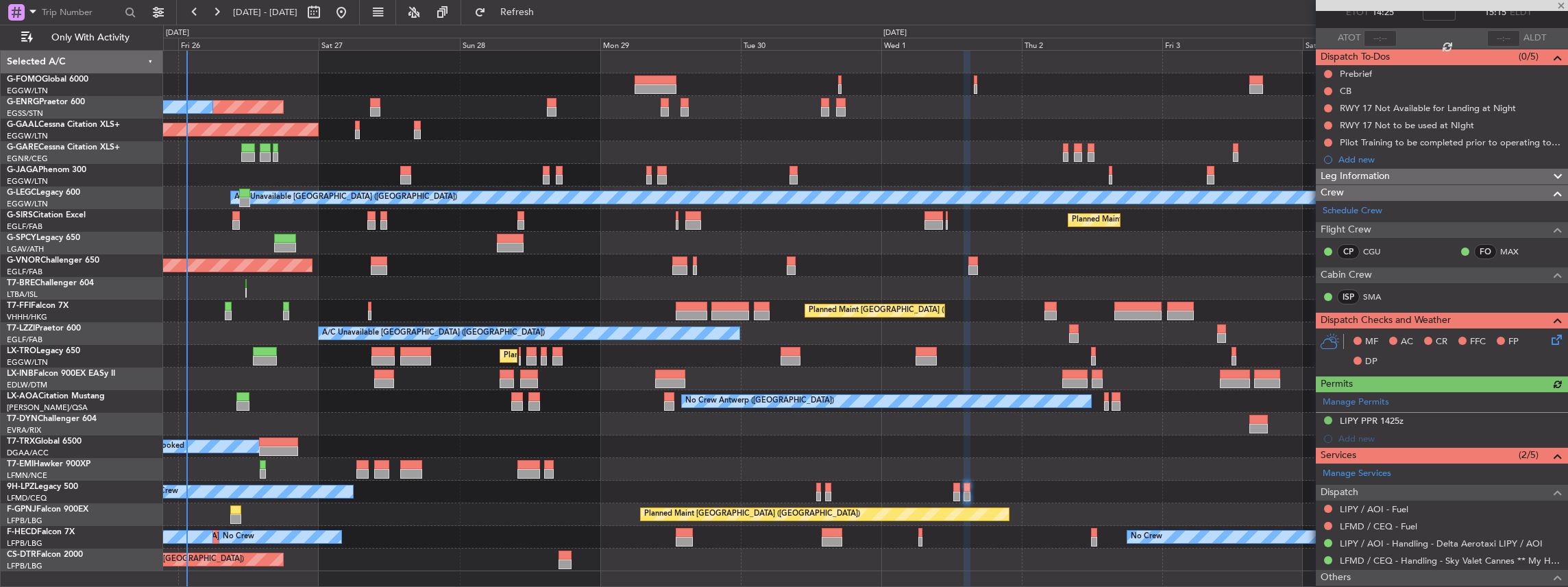
scroll to position [136, 0]
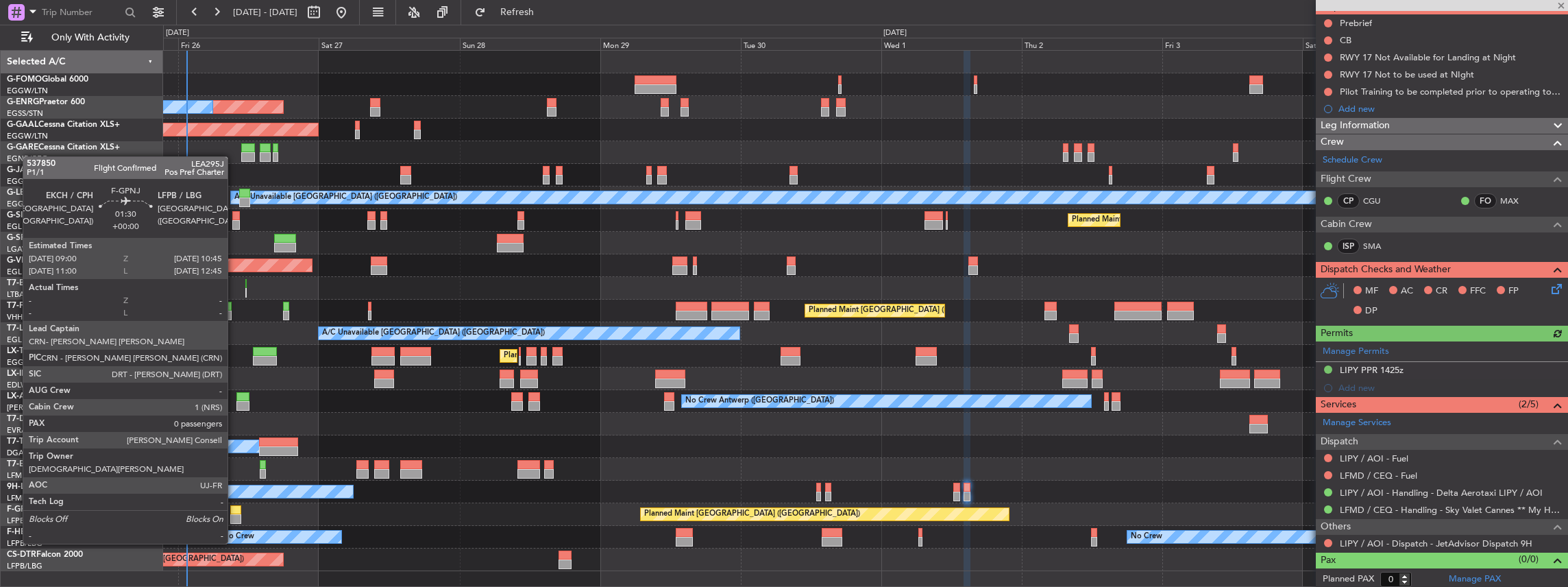
click at [234, 518] on div at bounding box center [235, 519] width 10 height 9
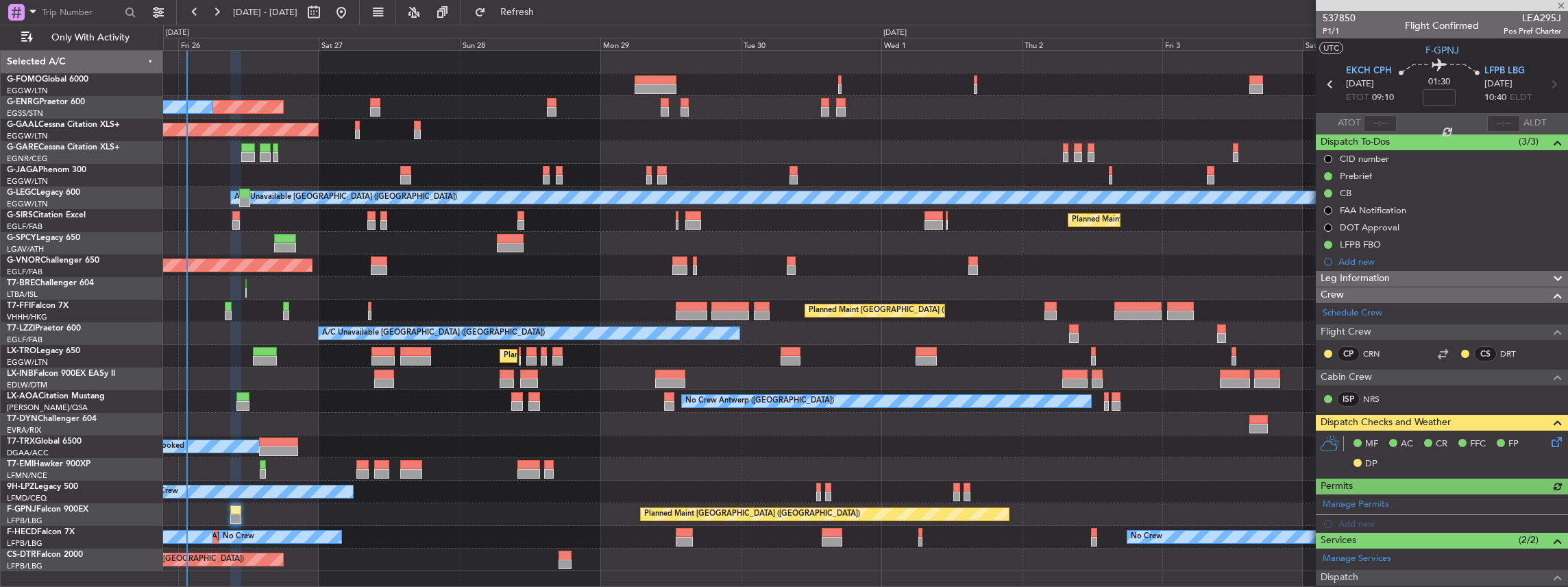
scroll to position [137, 0]
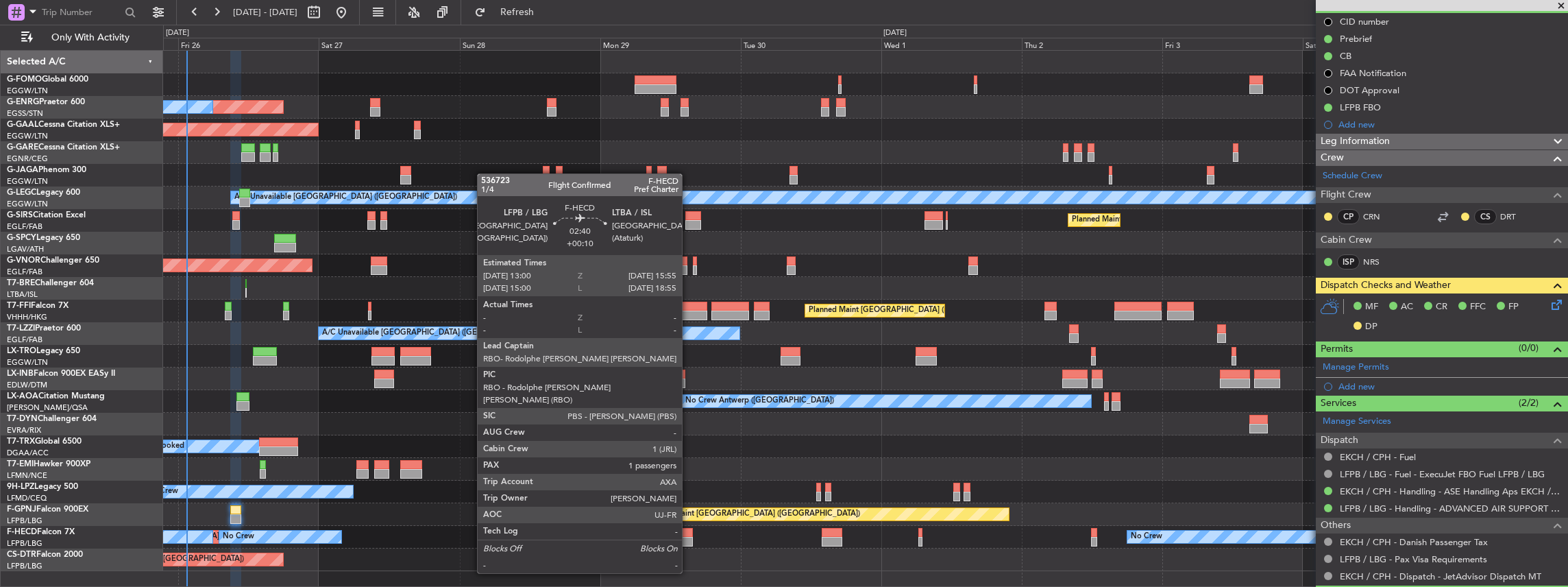
click at [688, 535] on div at bounding box center [684, 532] width 17 height 9
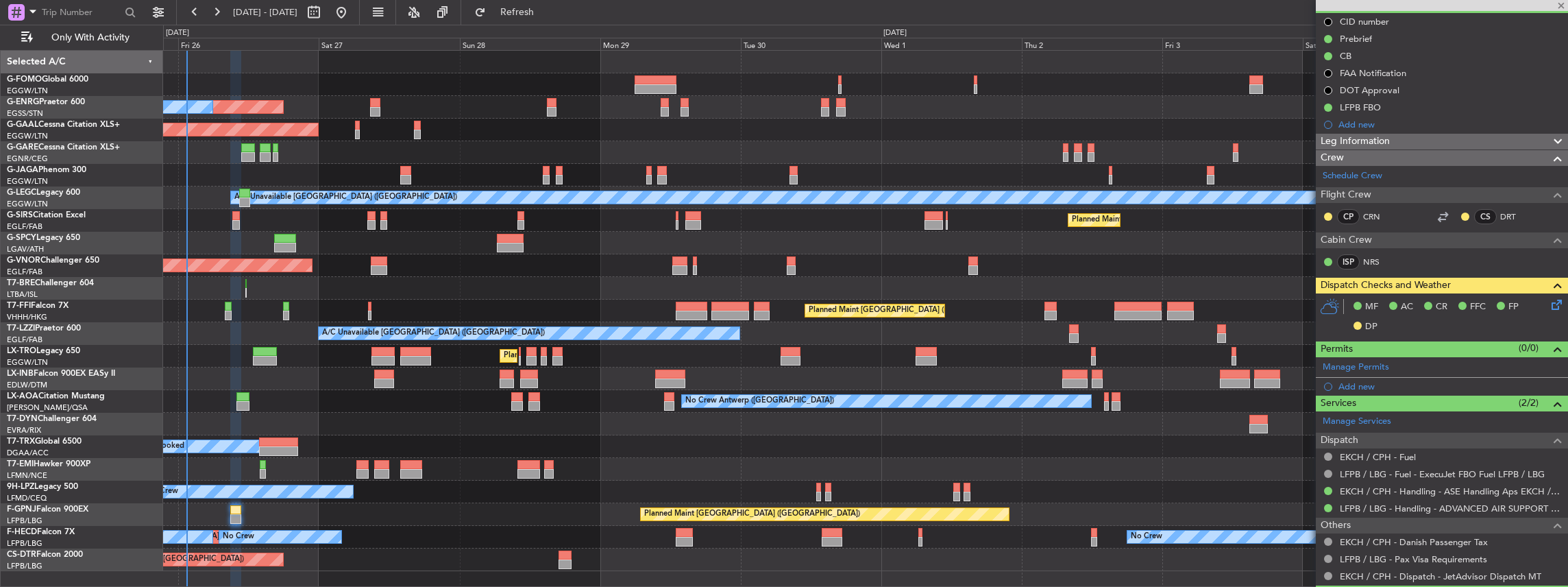
type input "+00:10"
type input "1"
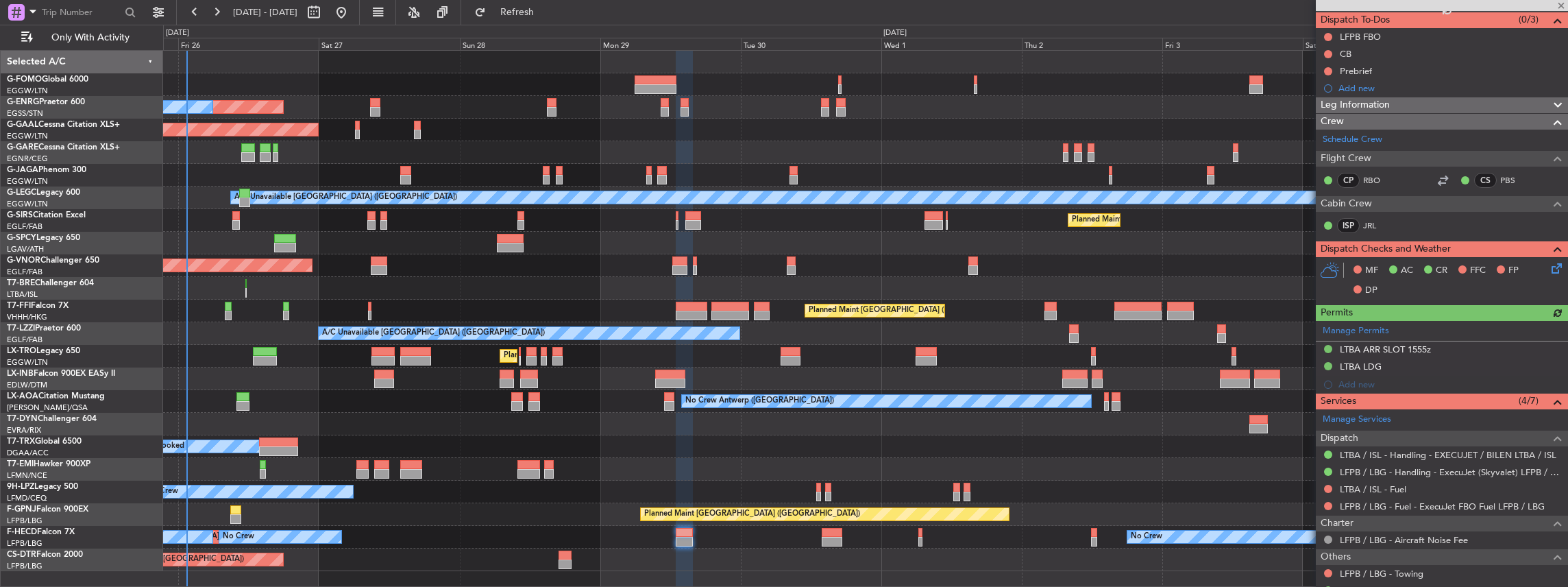
scroll to position [182, 0]
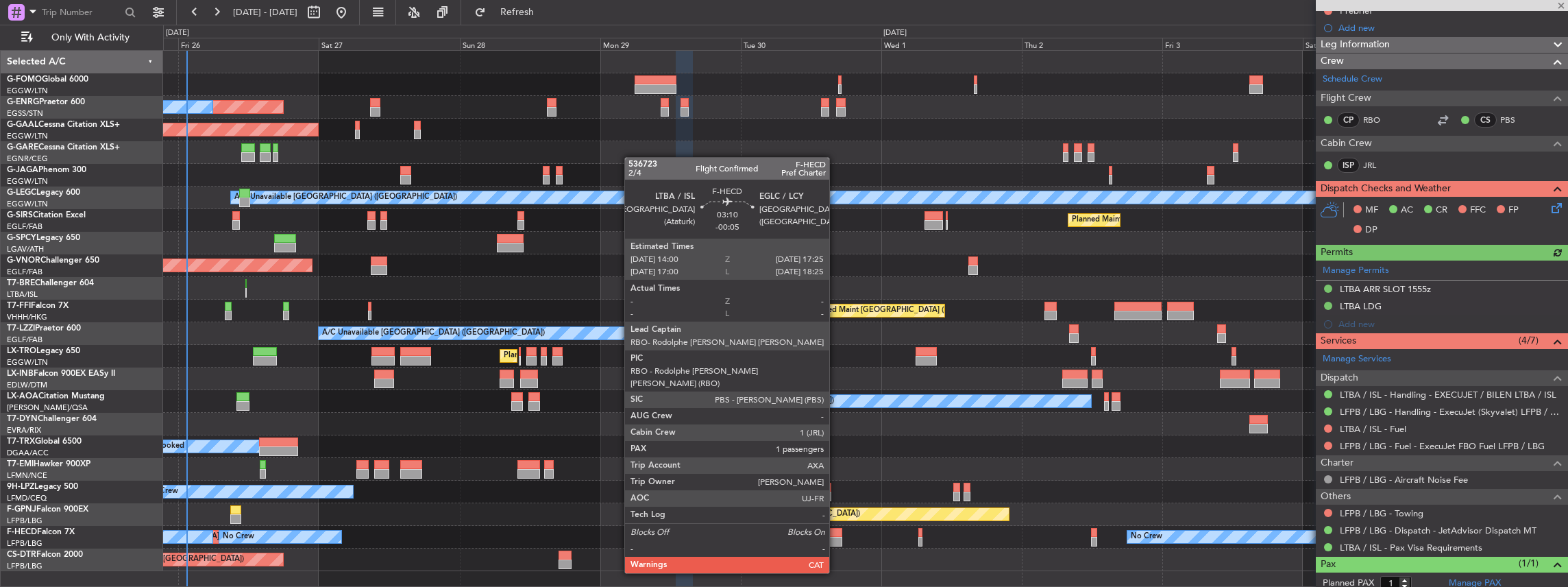
click at [834, 535] on div at bounding box center [832, 532] width 21 height 9
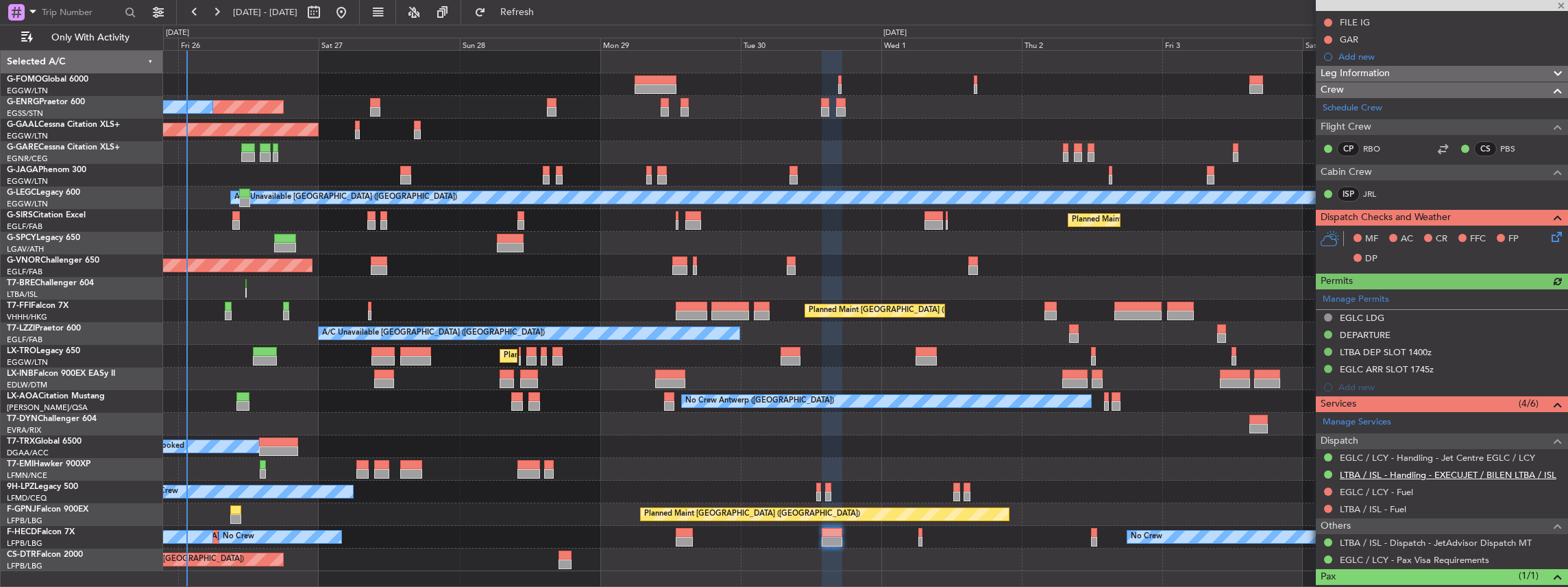
scroll to position [228, 0]
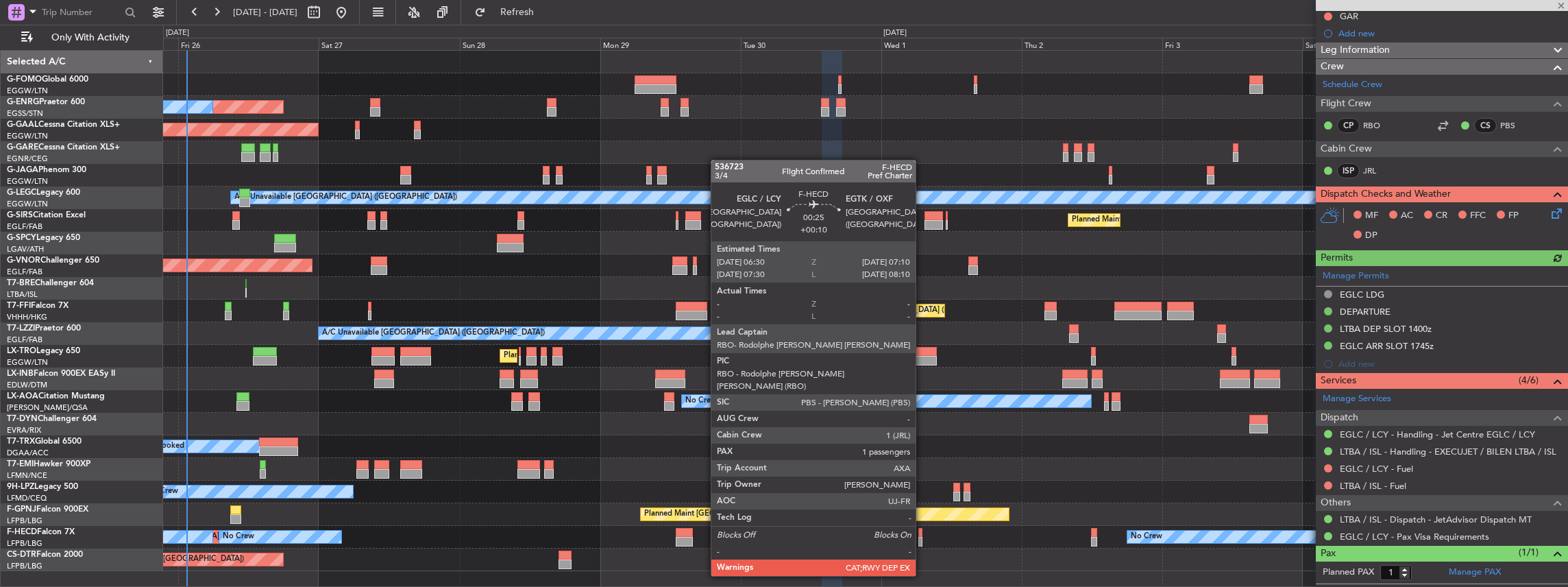
click at [923, 537] on div at bounding box center [920, 541] width 4 height 9
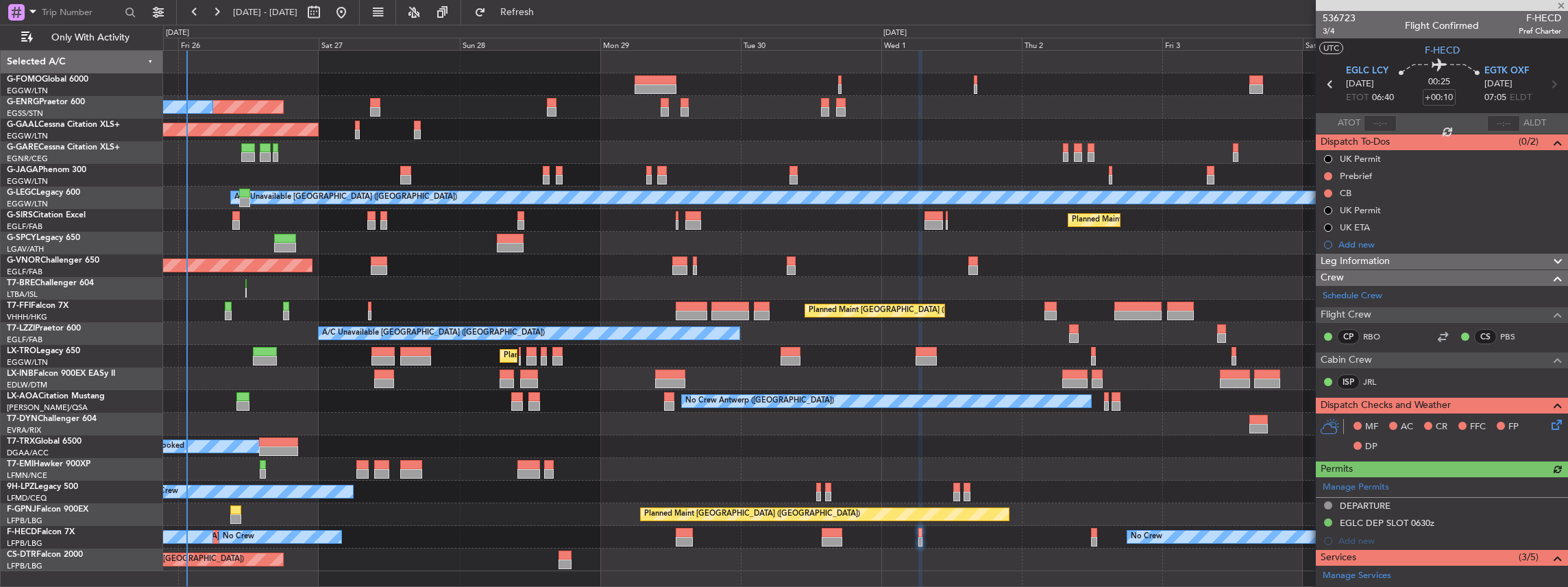
scroll to position [201, 0]
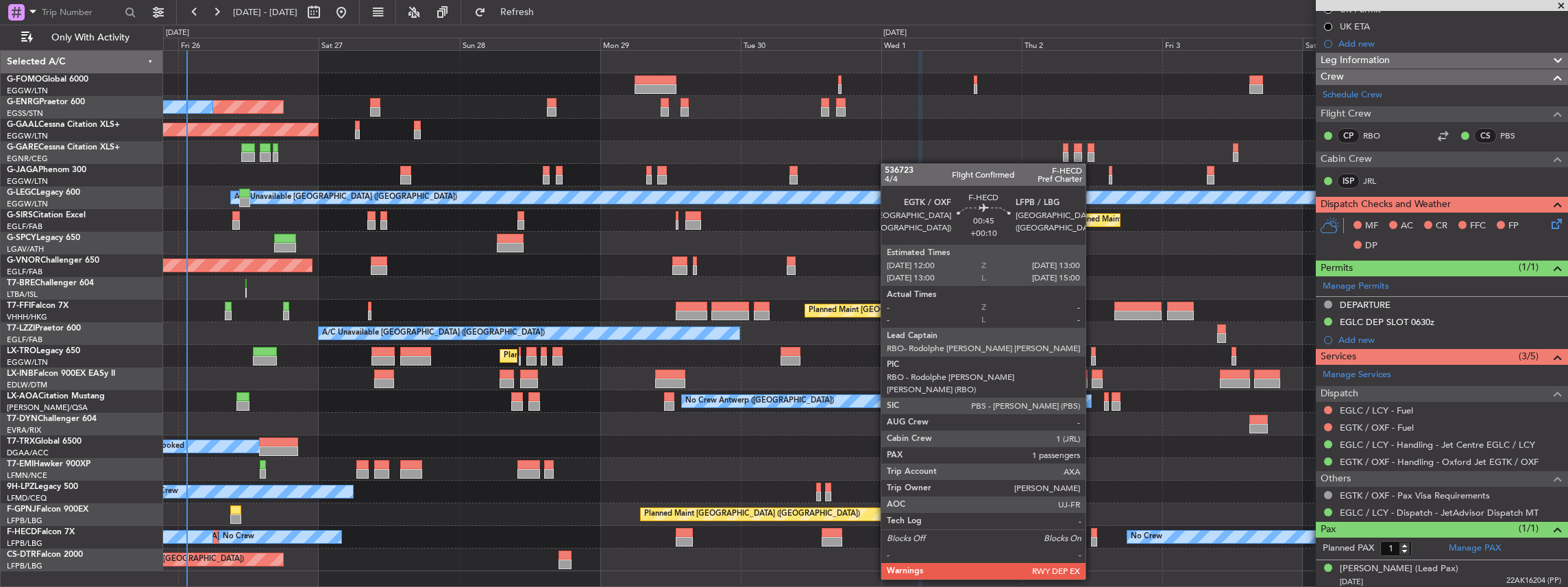
click at [1092, 541] on div at bounding box center [1093, 541] width 6 height 9
click at [1093, 539] on div at bounding box center [1093, 541] width 6 height 9
click at [1093, 537] on div at bounding box center [1093, 541] width 6 height 9
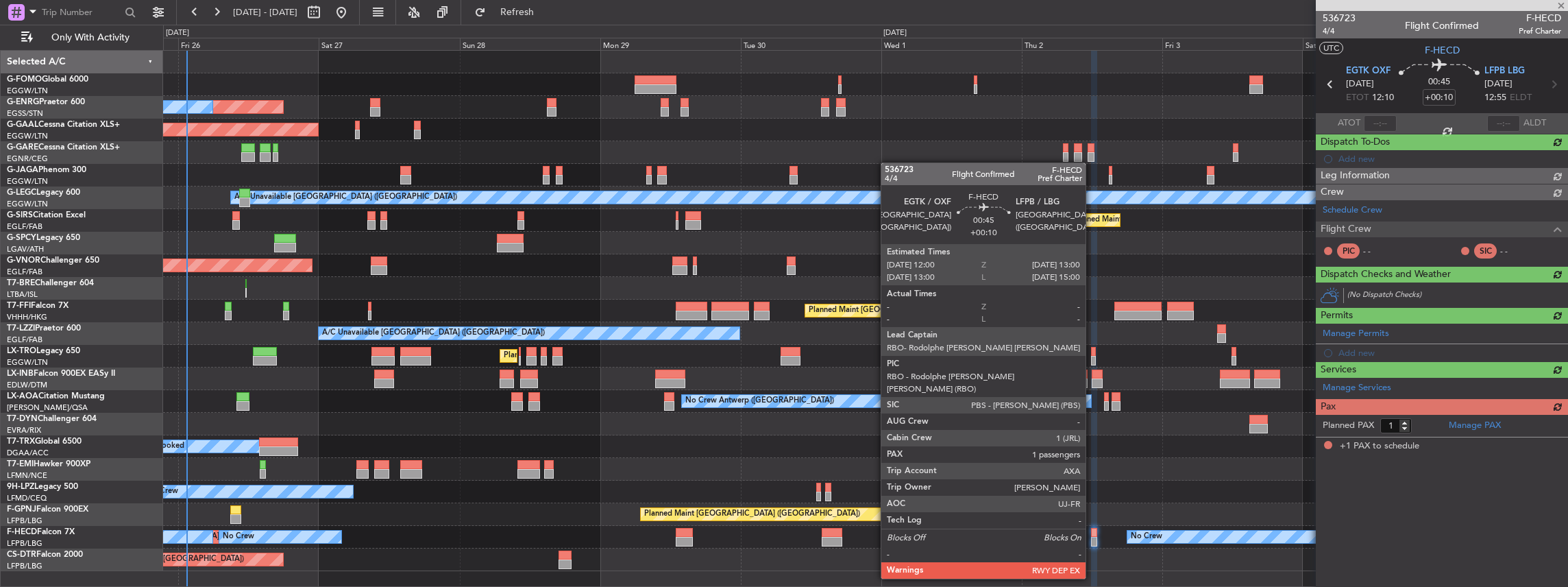
click at [1092, 540] on div at bounding box center [1093, 541] width 6 height 9
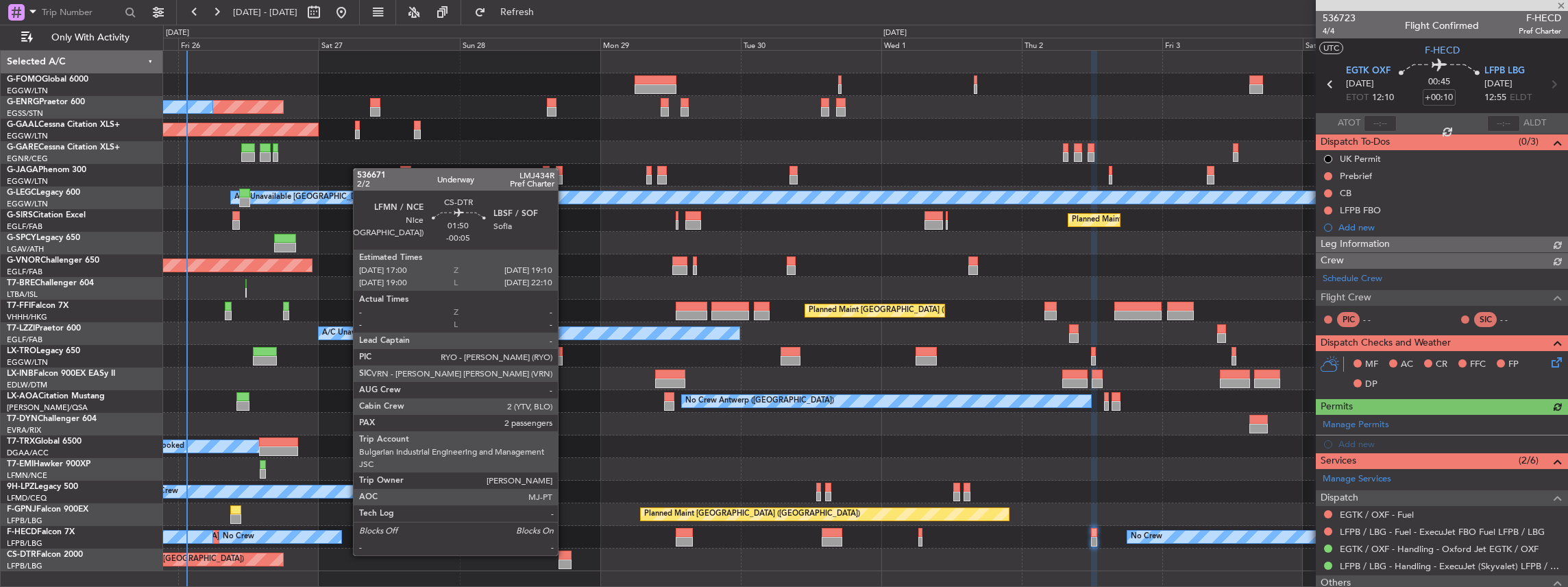
click at [564, 554] on div at bounding box center [564, 555] width 13 height 9
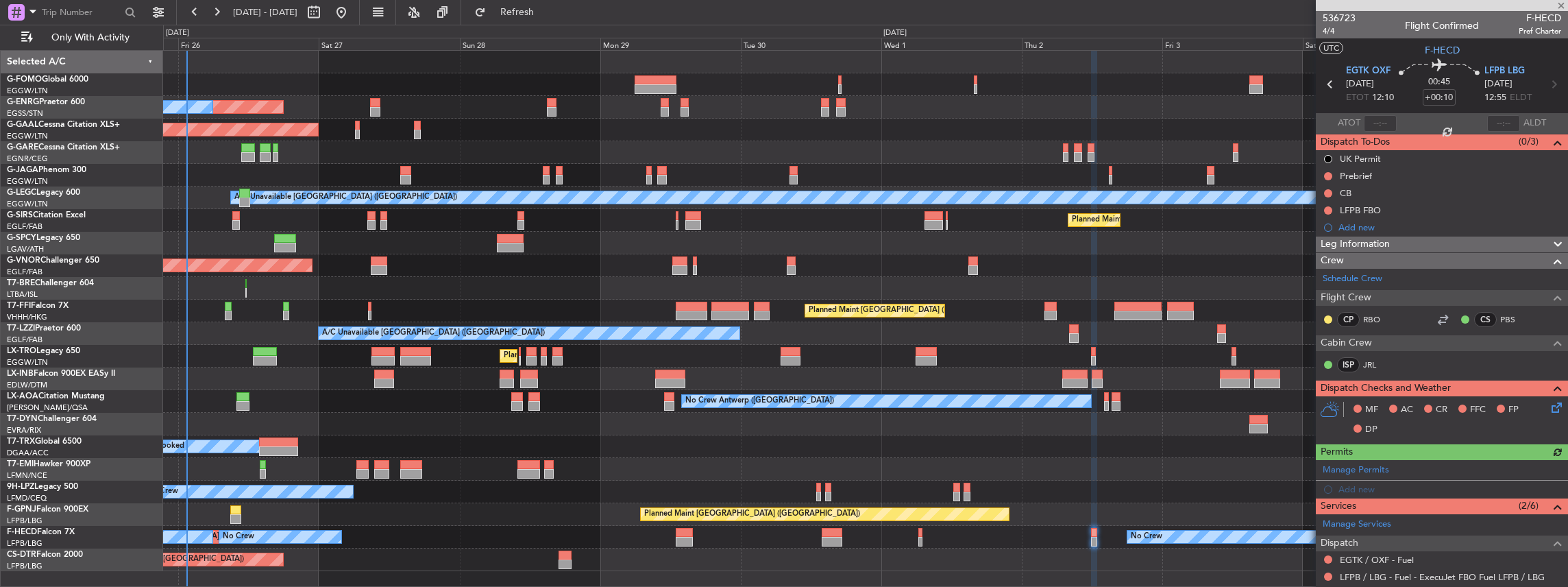
type input "-00:05"
type input "2"
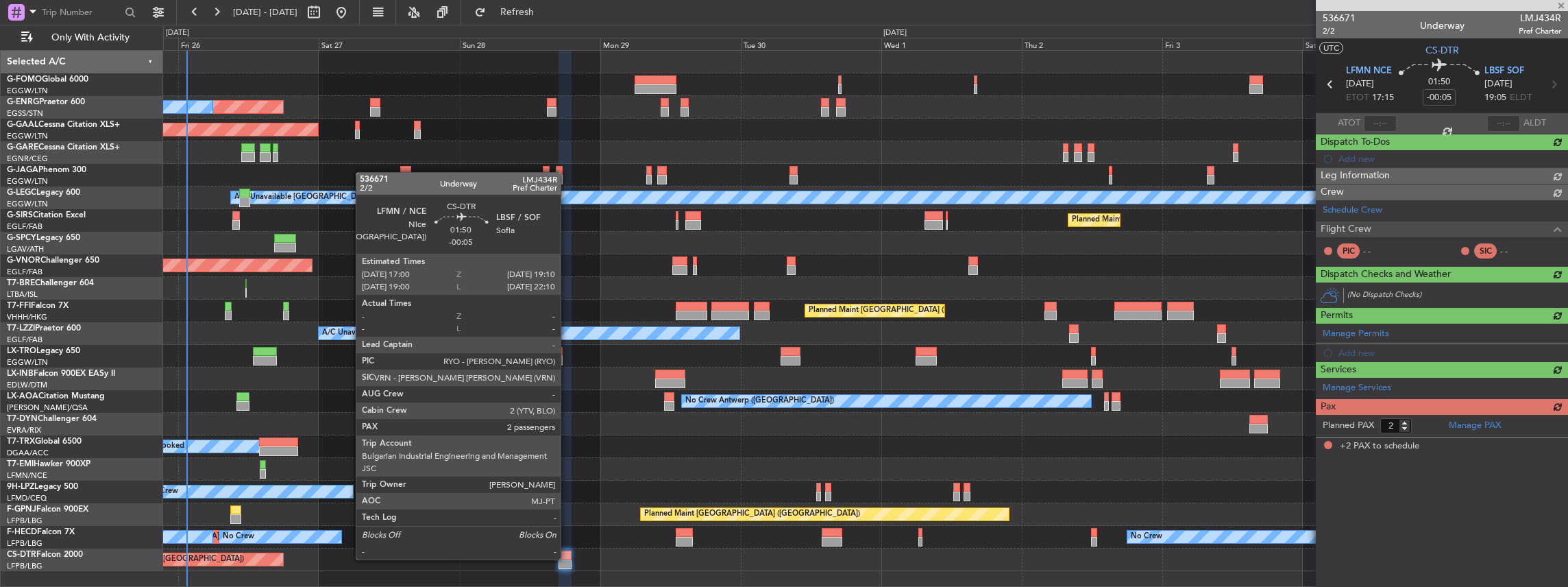
click at [568, 558] on div at bounding box center [564, 555] width 13 height 9
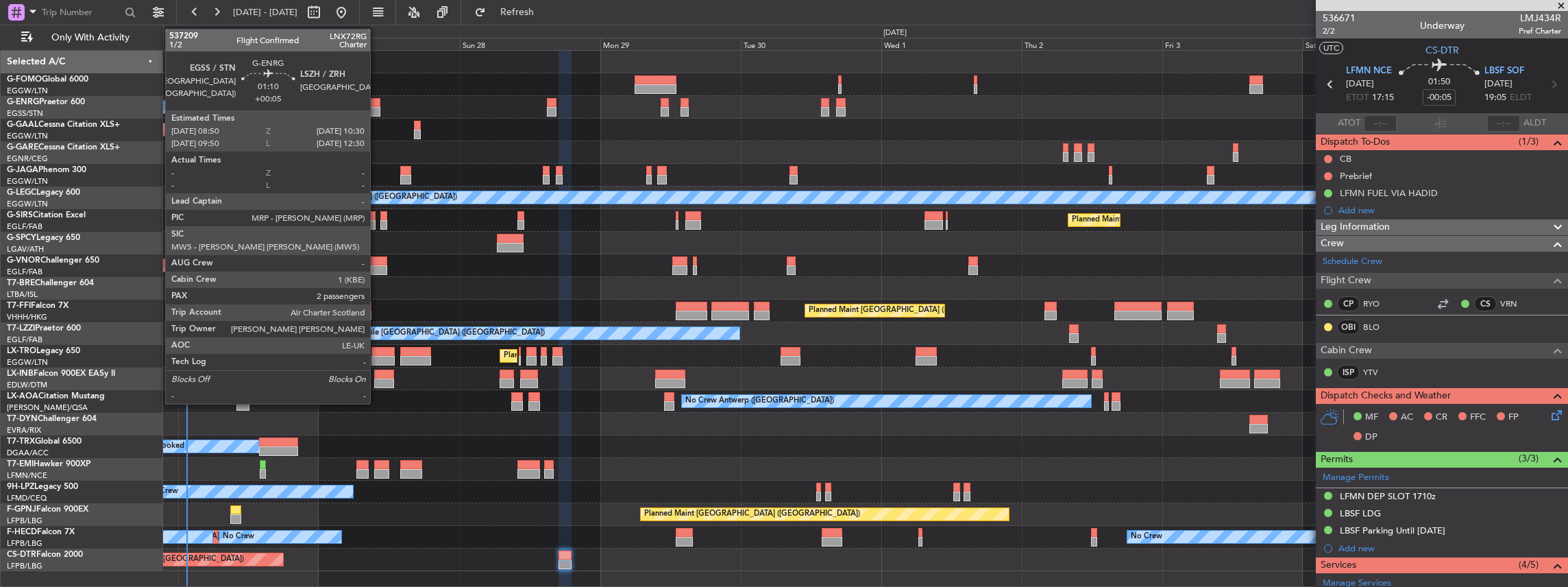
click at [373, 108] on div at bounding box center [375, 111] width 10 height 9
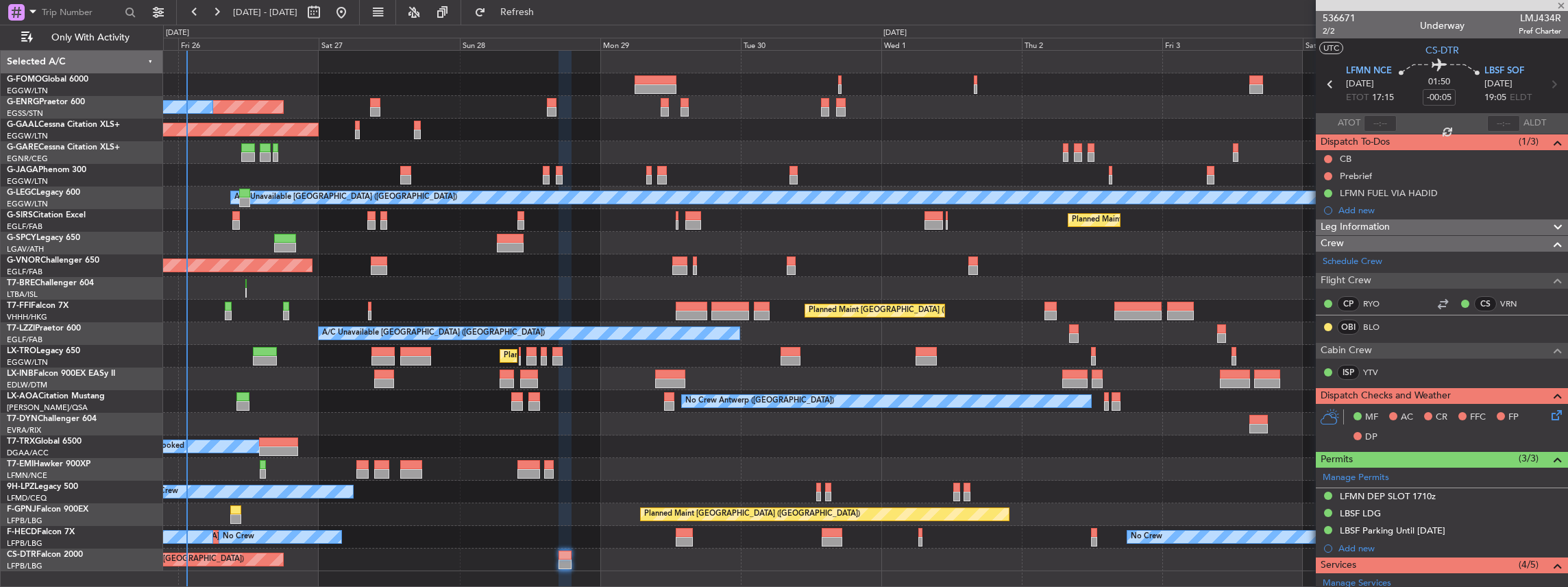
type input "+00:05"
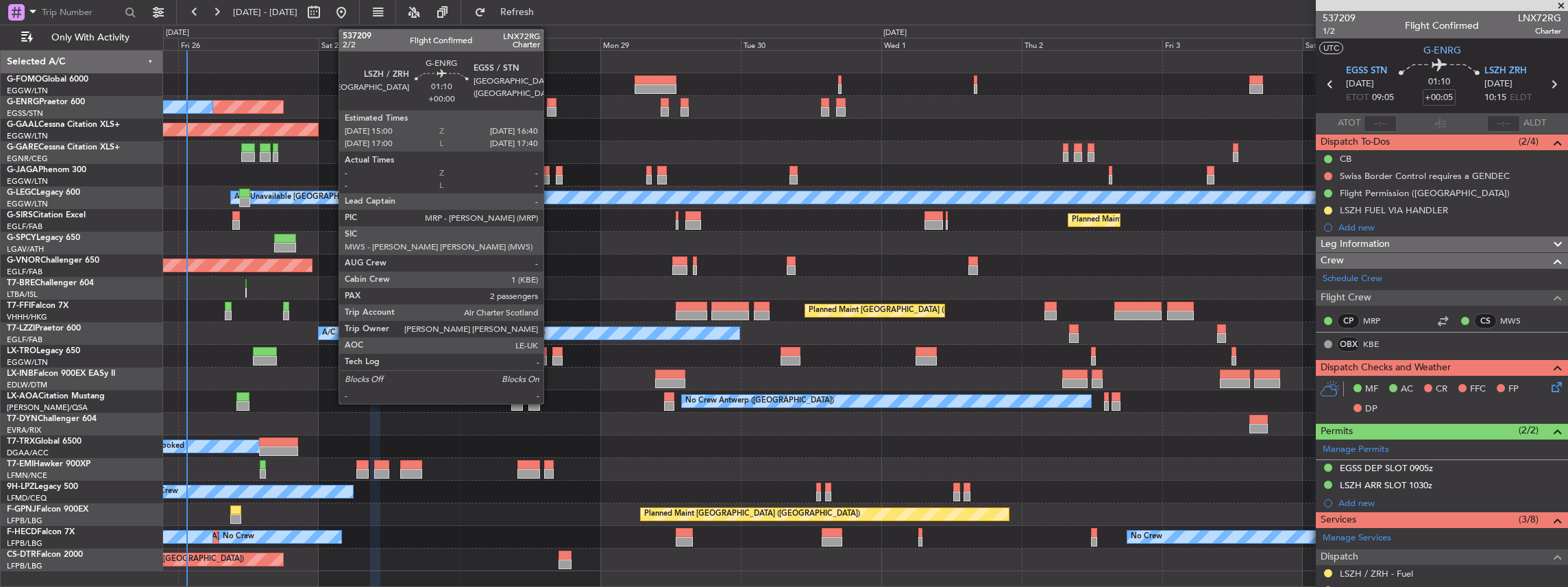
click at [551, 107] on div at bounding box center [552, 111] width 10 height 9
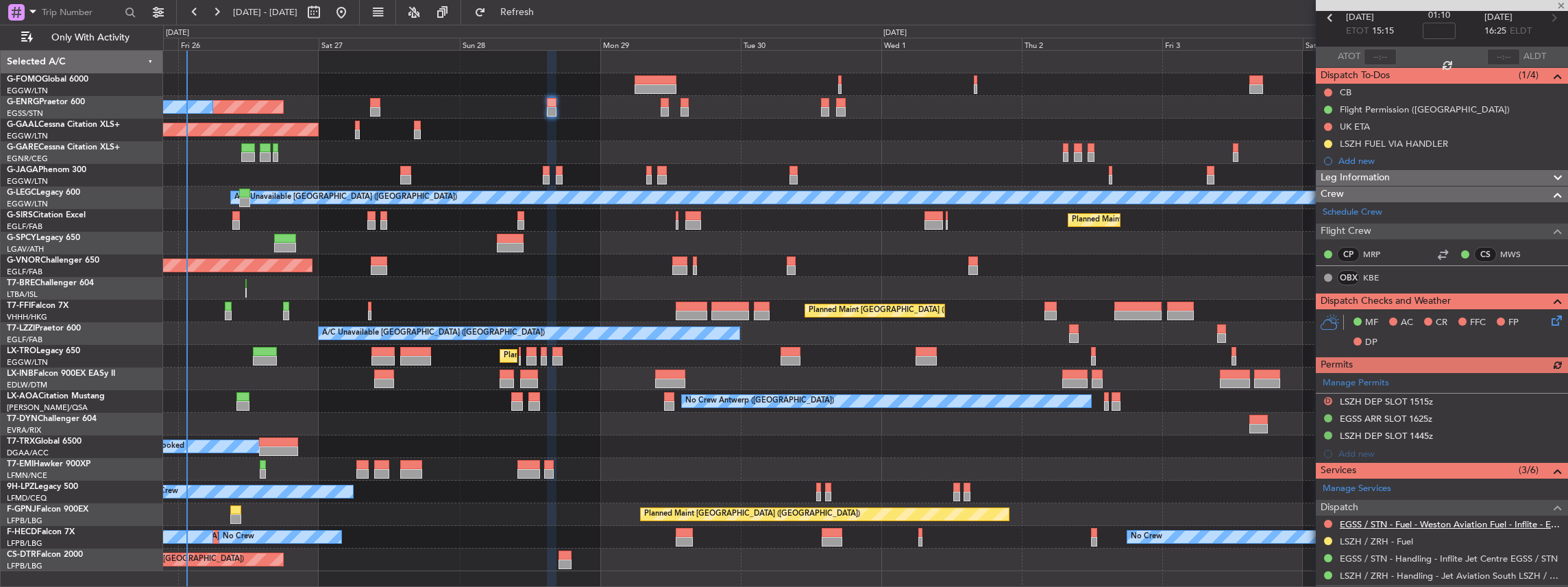
scroll to position [92, 0]
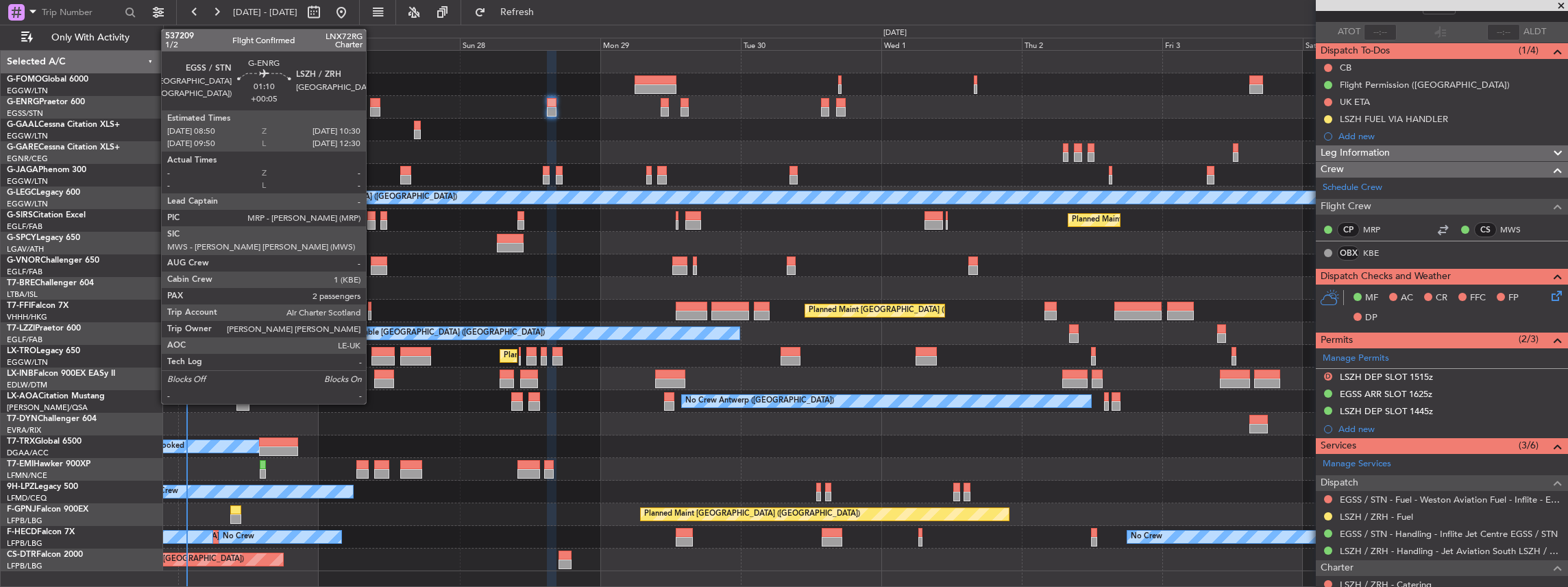
click at [373, 107] on div at bounding box center [375, 111] width 10 height 9
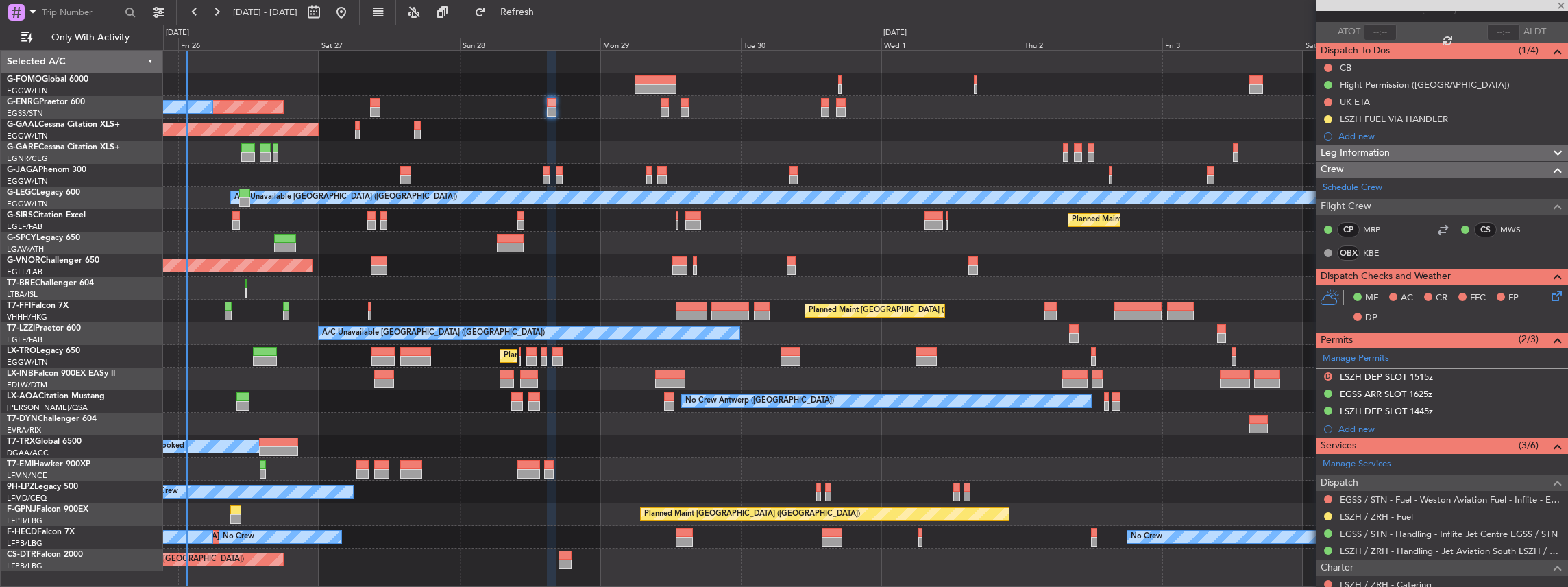
type input "+00:05"
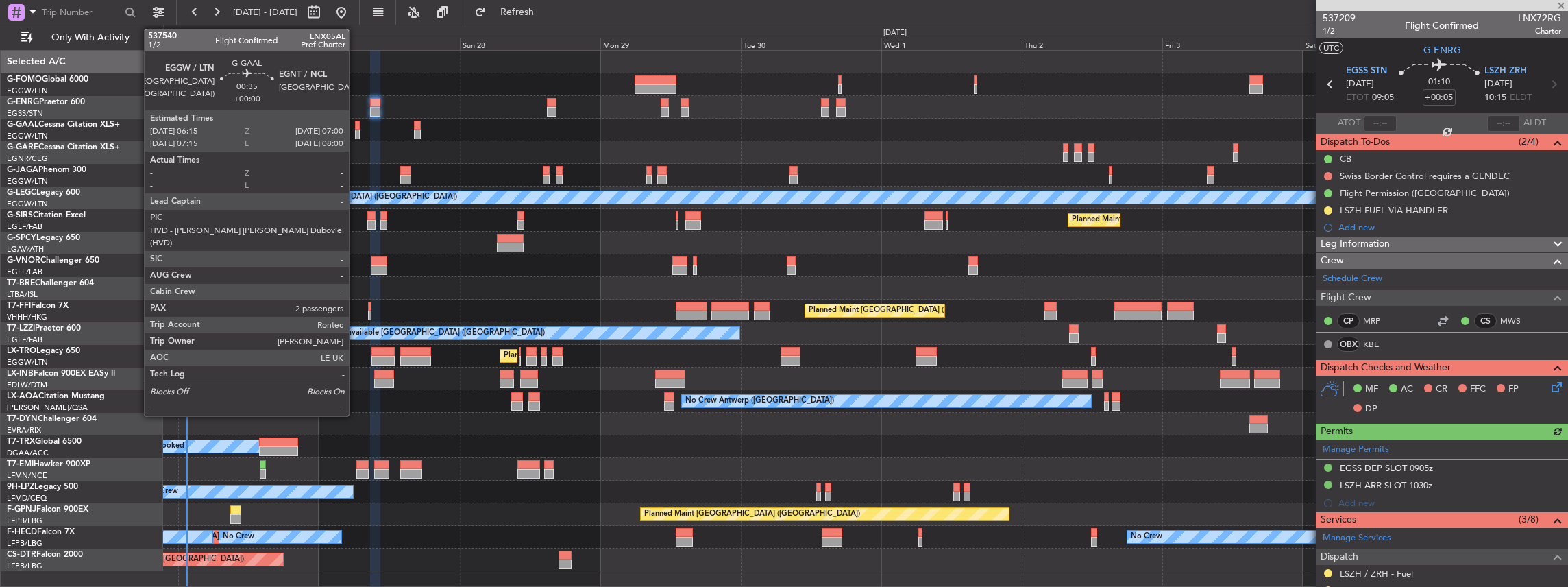
click at [356, 125] on div at bounding box center [357, 125] width 5 height 9
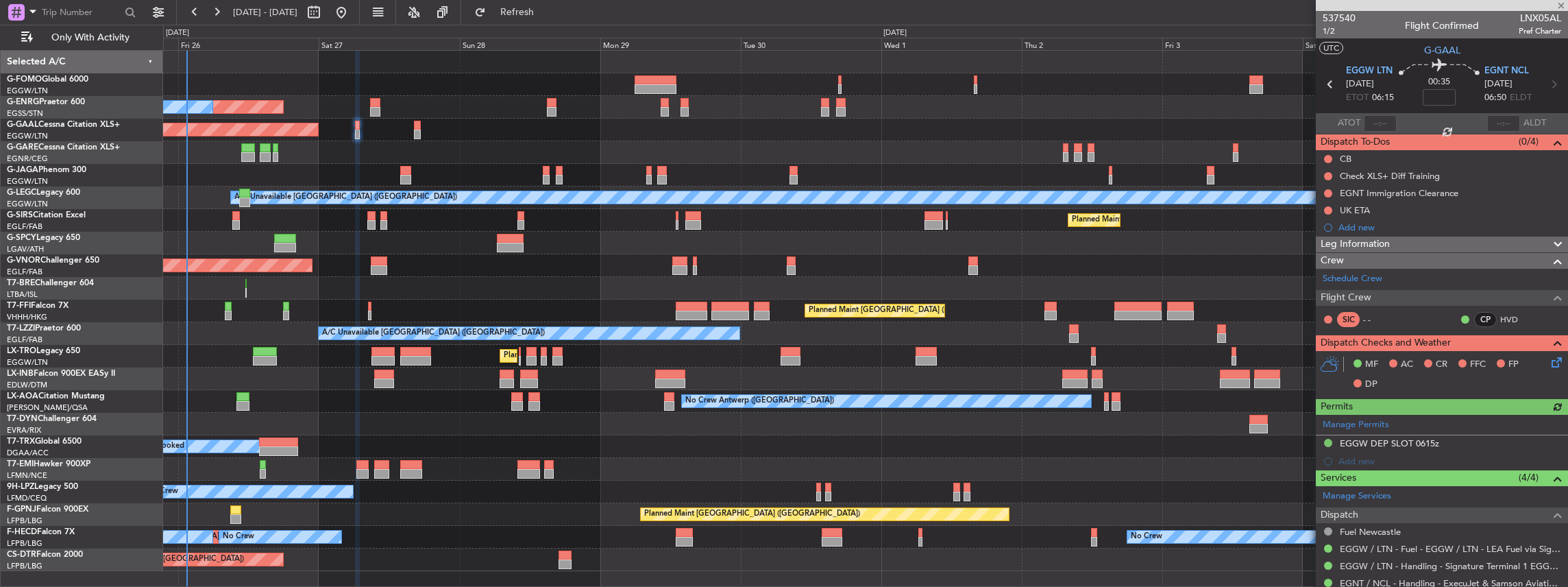
scroll to position [137, 0]
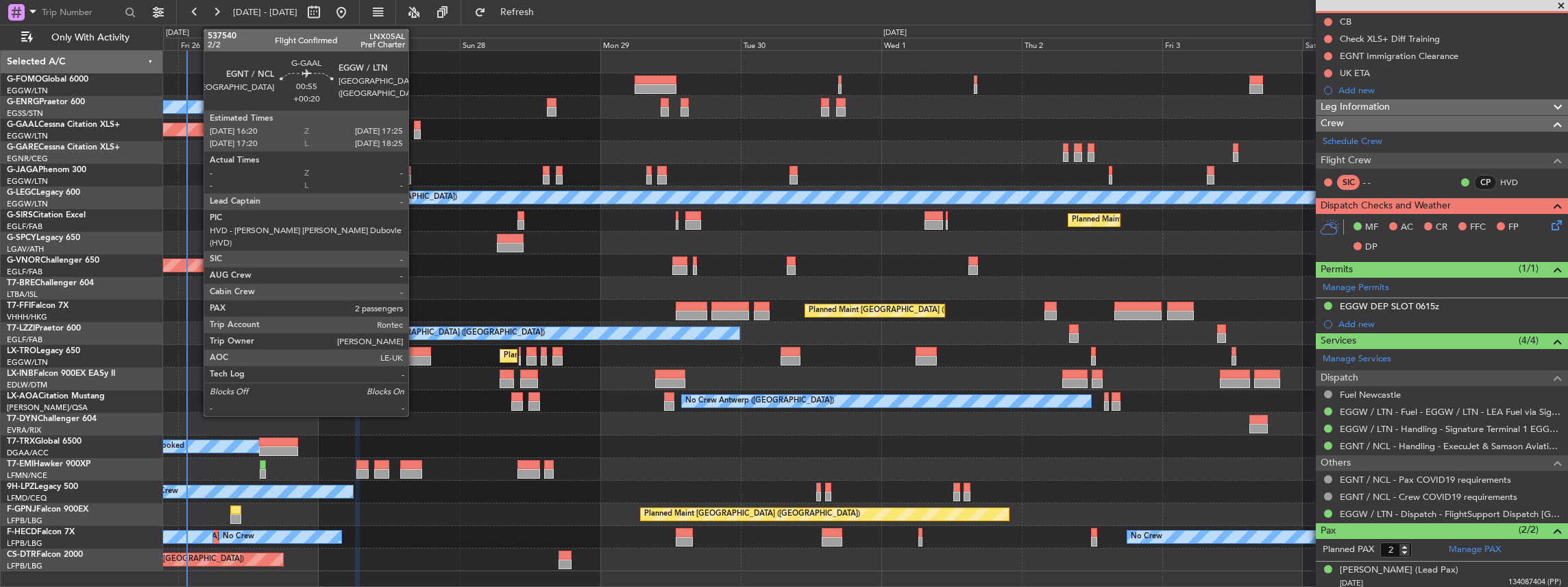
click at [416, 132] on div at bounding box center [417, 133] width 7 height 9
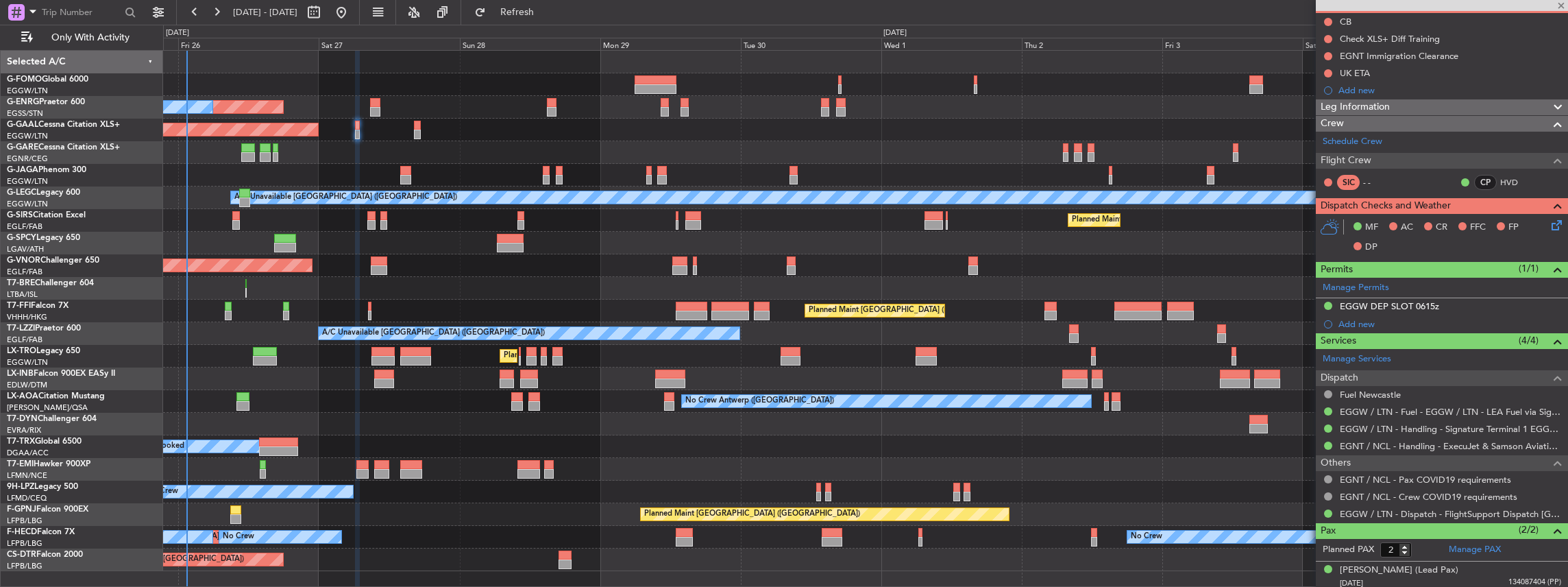
type input "+00:20"
click at [408, 170] on div "Planned Maint [GEOGRAPHIC_DATA] ([GEOGRAPHIC_DATA])" at bounding box center [865, 175] width 1405 height 22
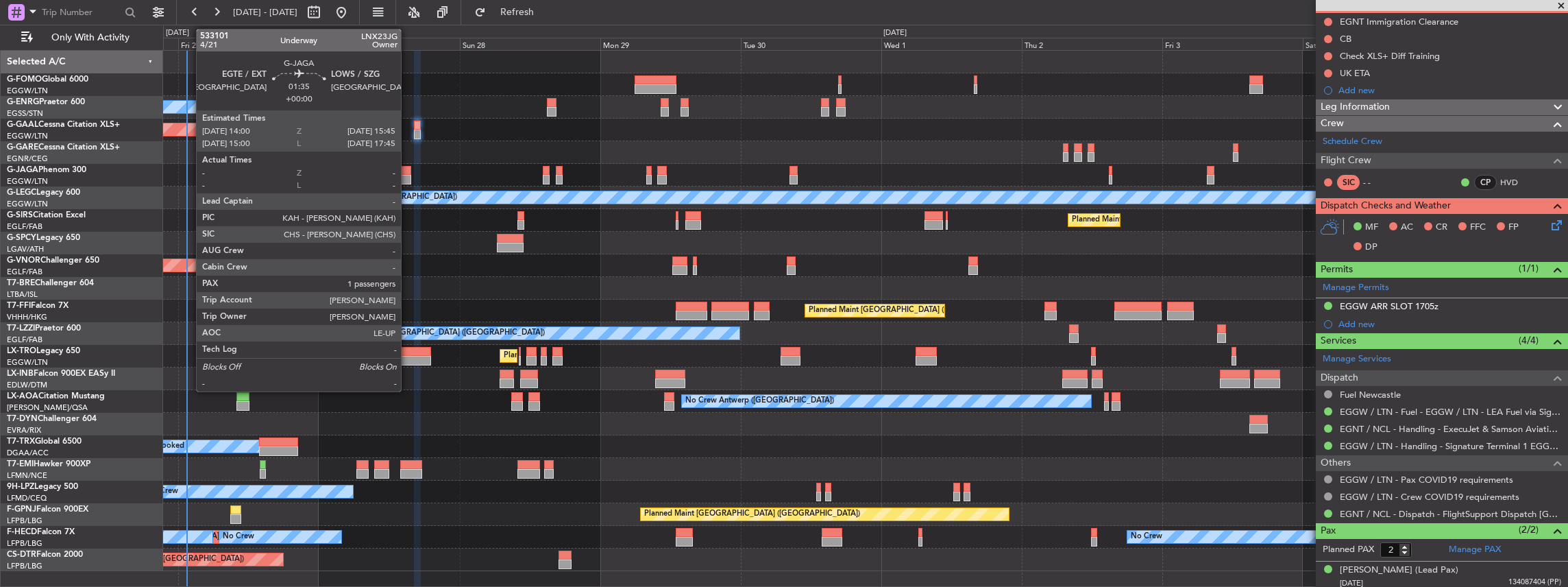
click at [408, 170] on div at bounding box center [405, 170] width 10 height 9
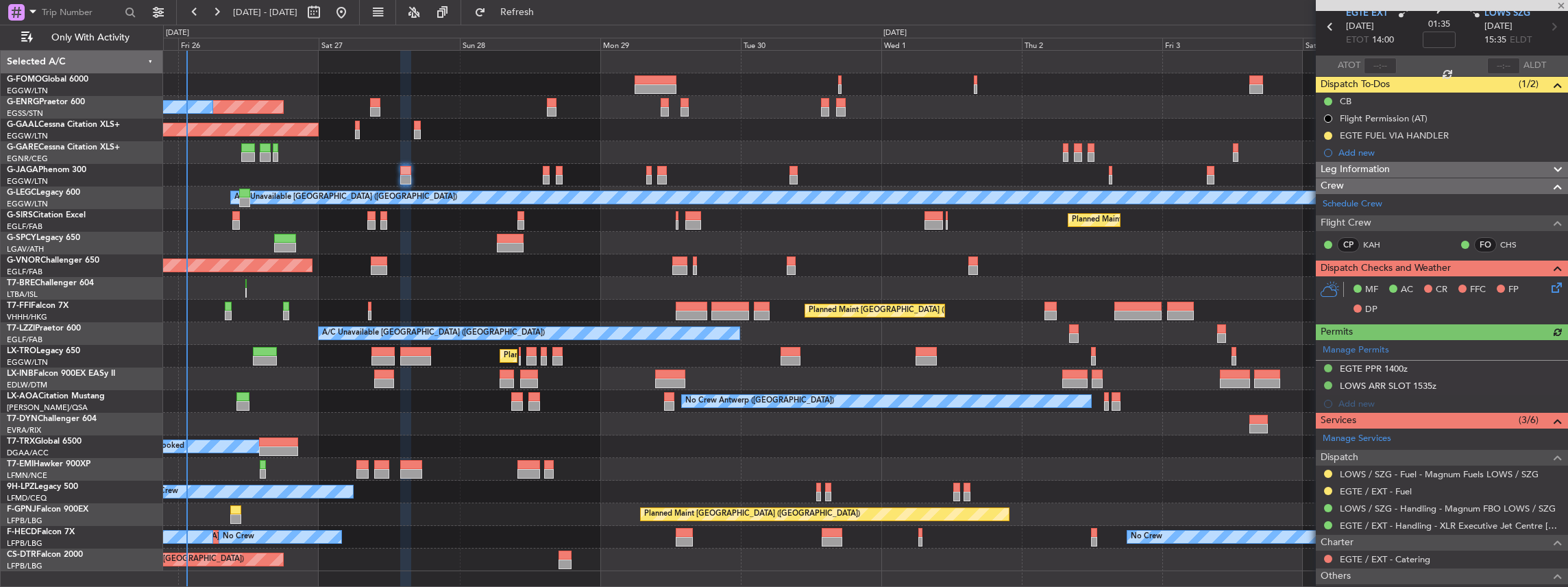
scroll to position [92, 0]
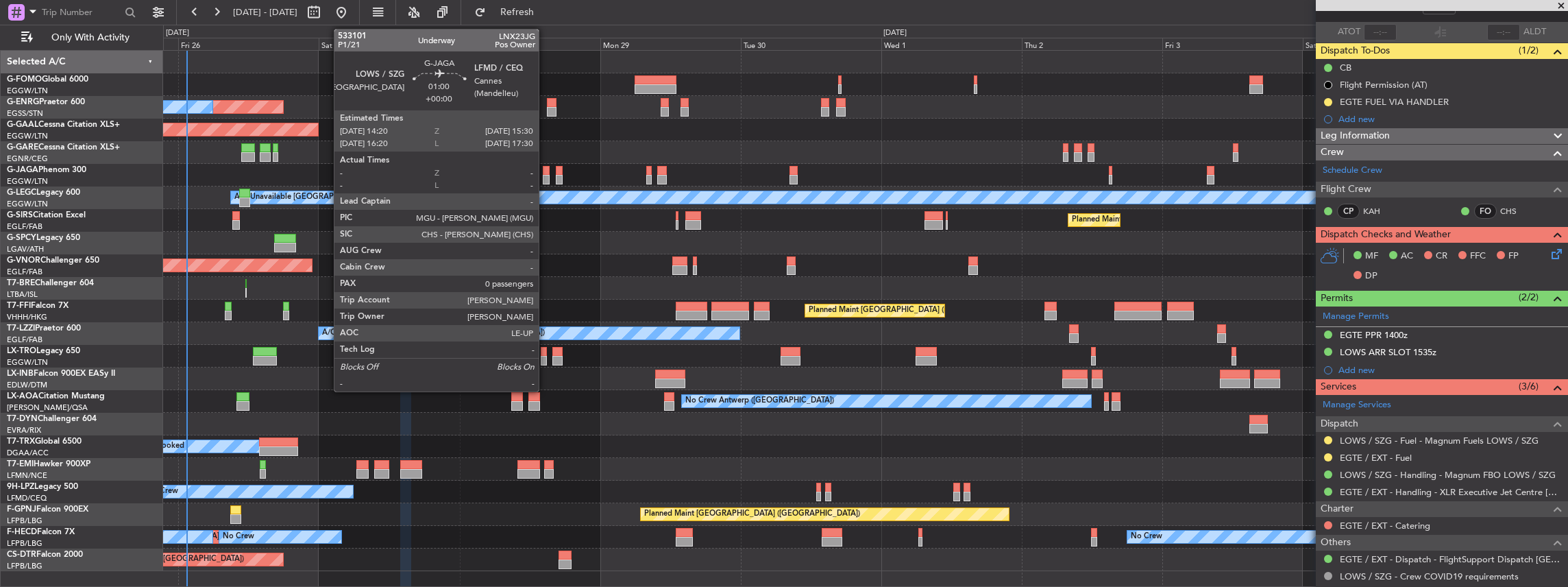
click at [545, 176] on div at bounding box center [546, 179] width 7 height 9
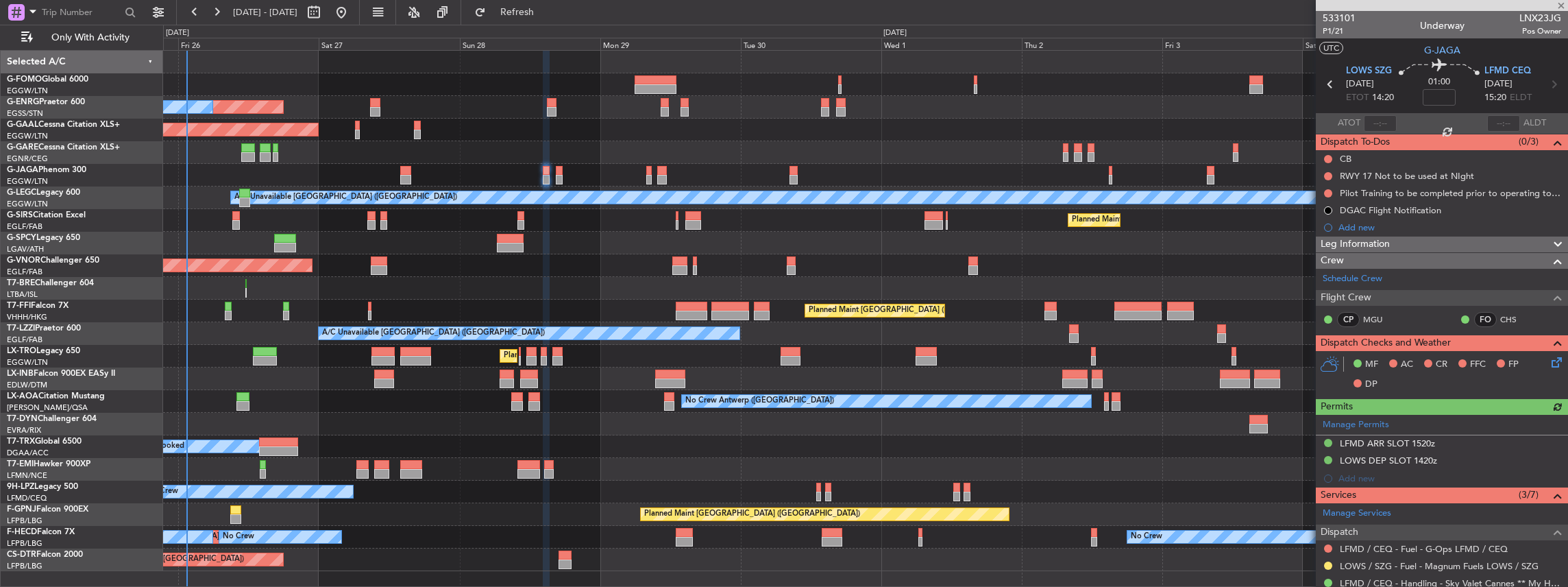
scroll to position [137, 0]
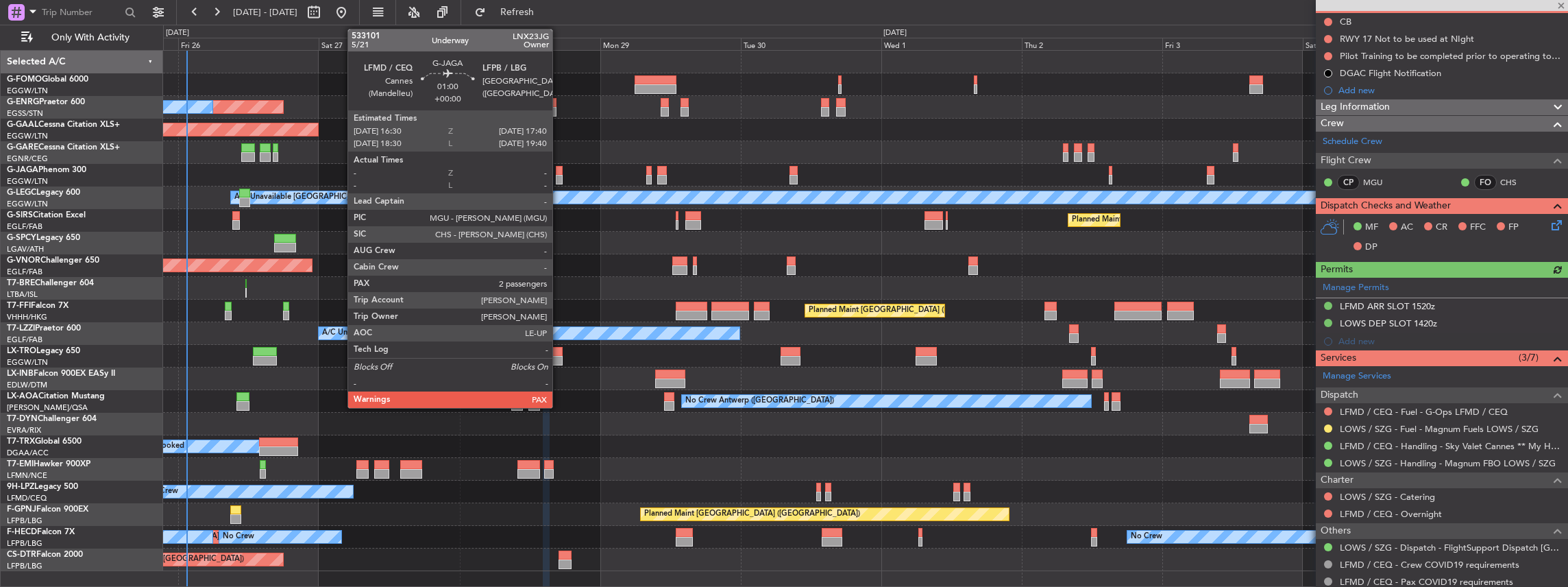
click at [559, 175] on div at bounding box center [559, 179] width 7 height 9
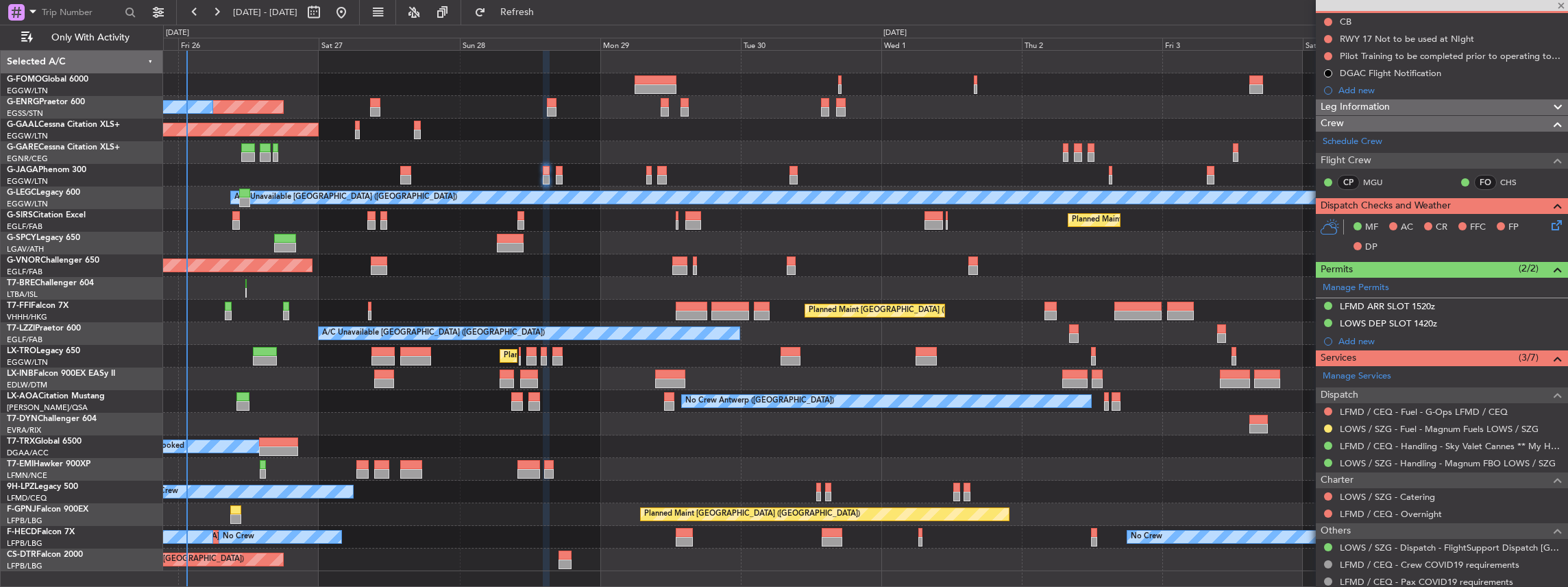
type input "2"
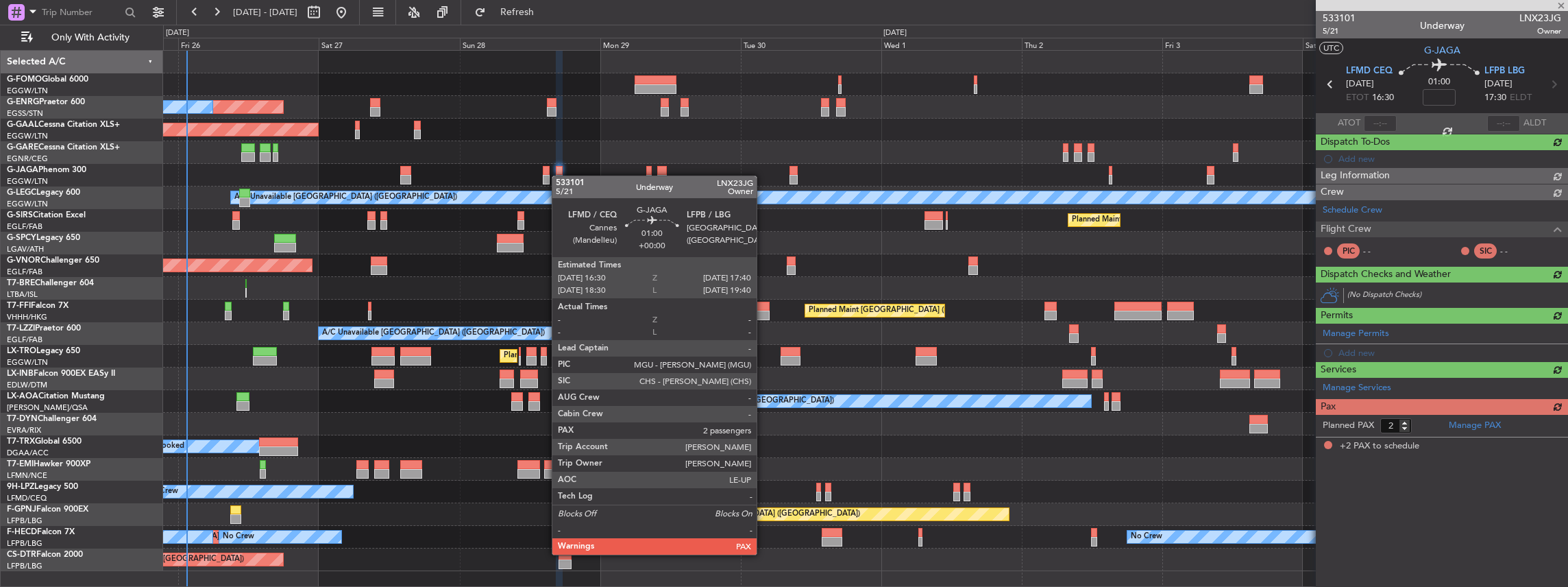
scroll to position [0, 0]
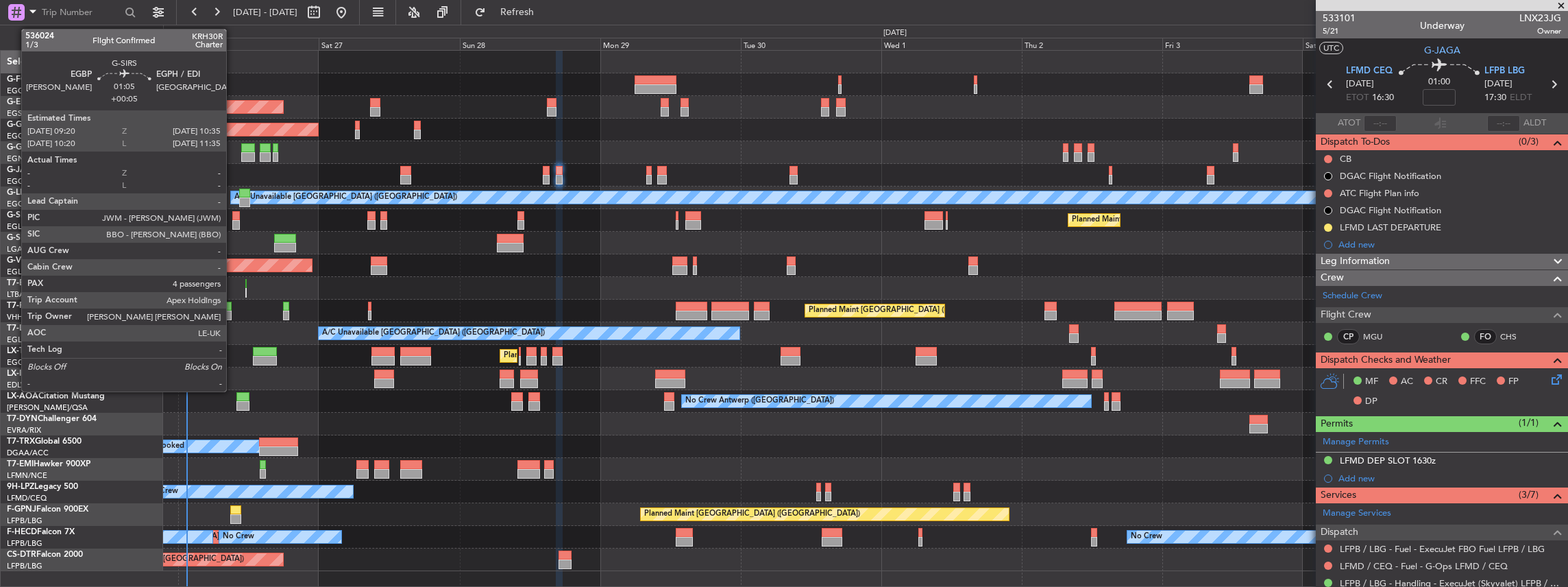
click at [233, 224] on div at bounding box center [236, 224] width 8 height 9
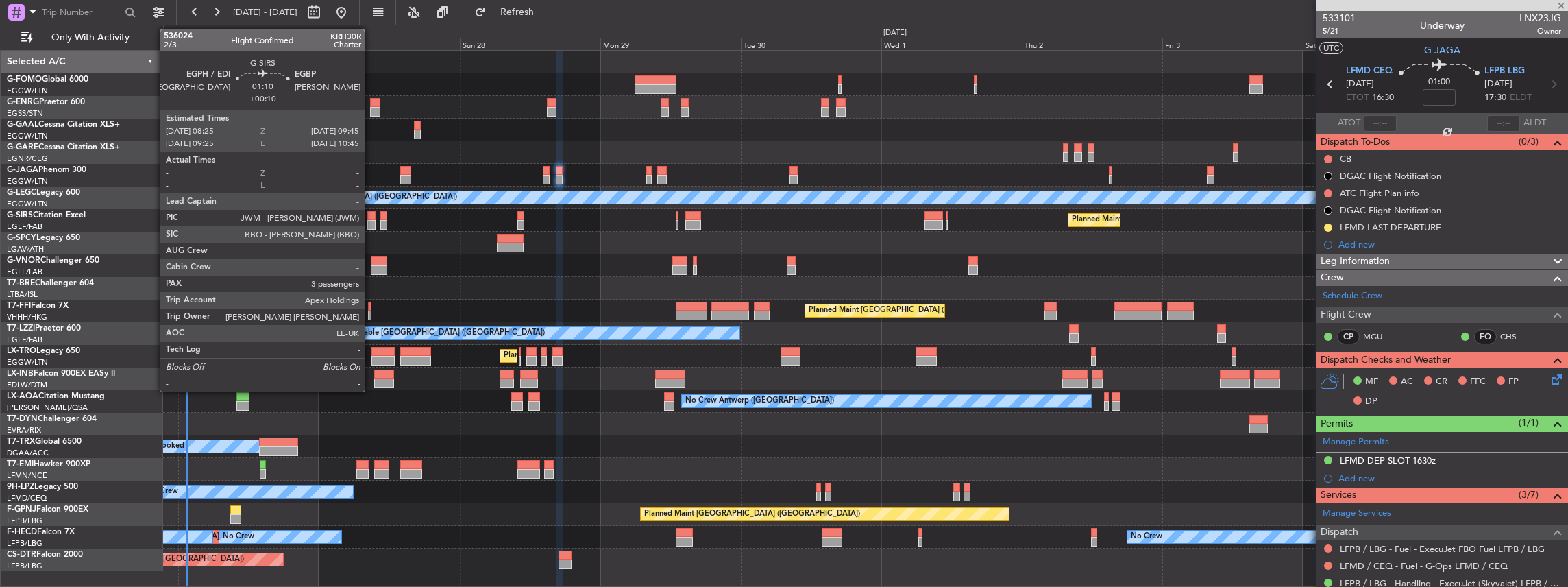
type input "+00:05"
type input "4"
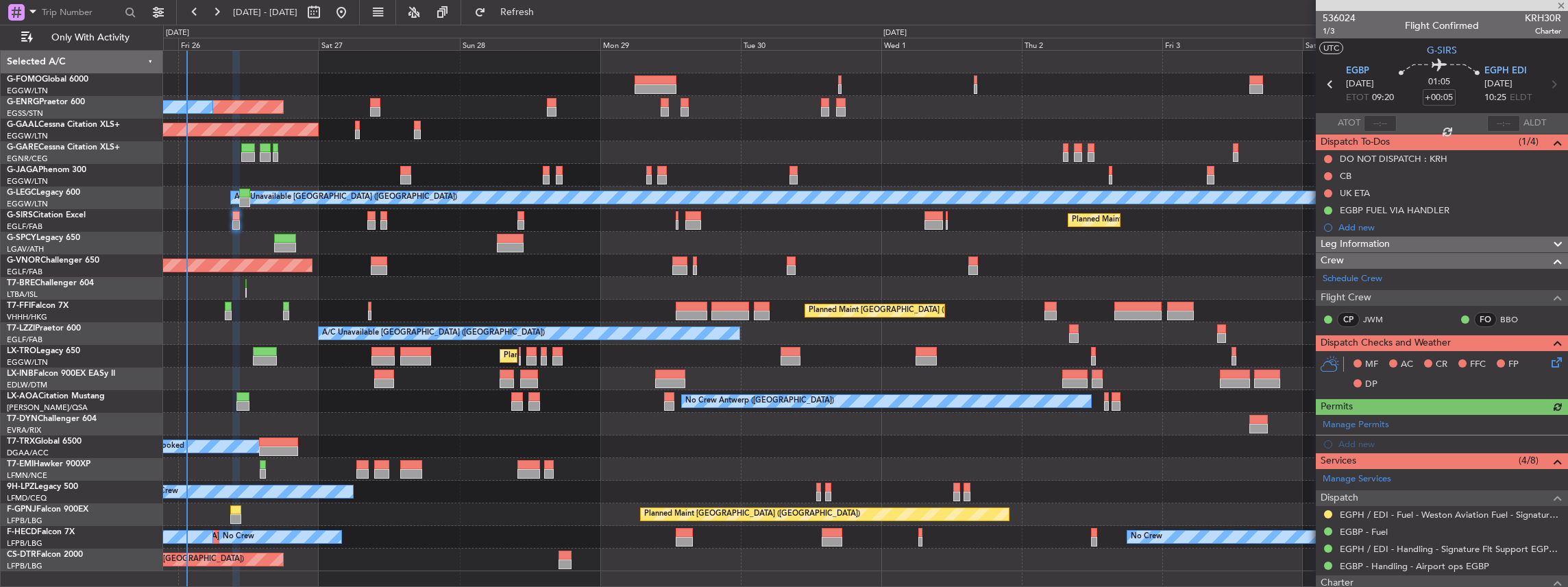
click at [524, 219] on div "Planned Maint [GEOGRAPHIC_DATA] ([GEOGRAPHIC_DATA])" at bounding box center [865, 220] width 1405 height 22
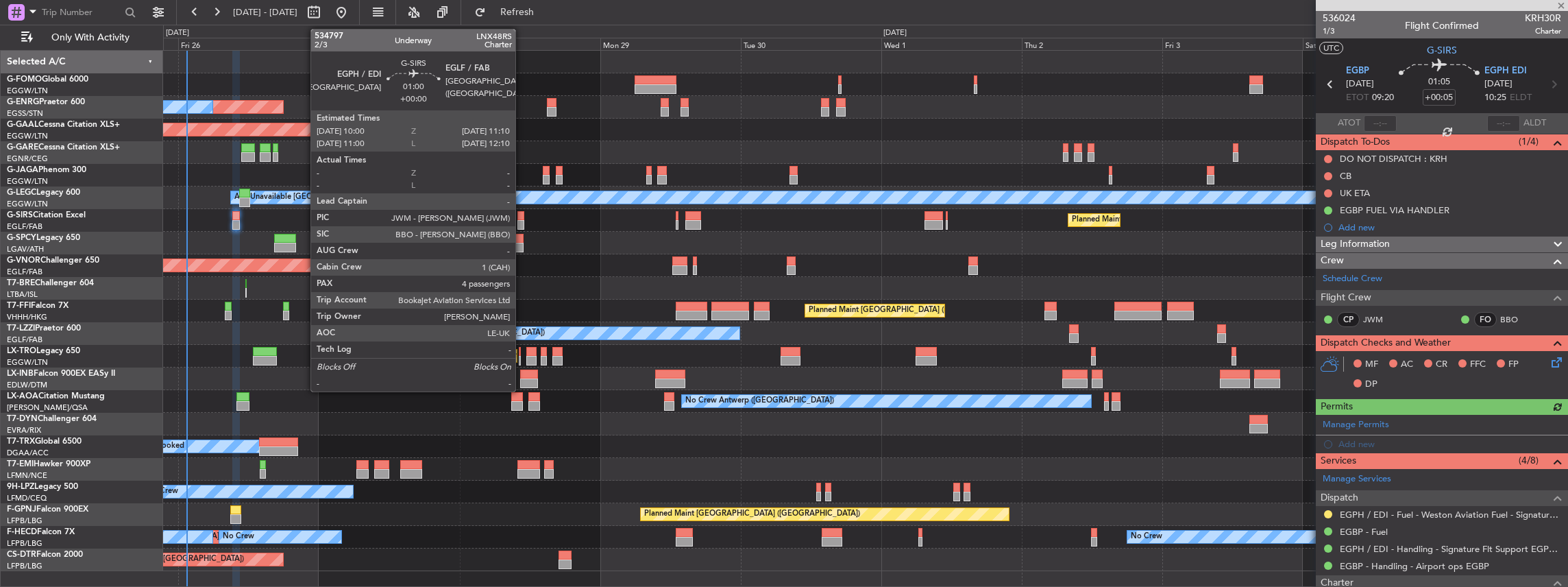
click at [522, 220] on div at bounding box center [521, 224] width 7 height 9
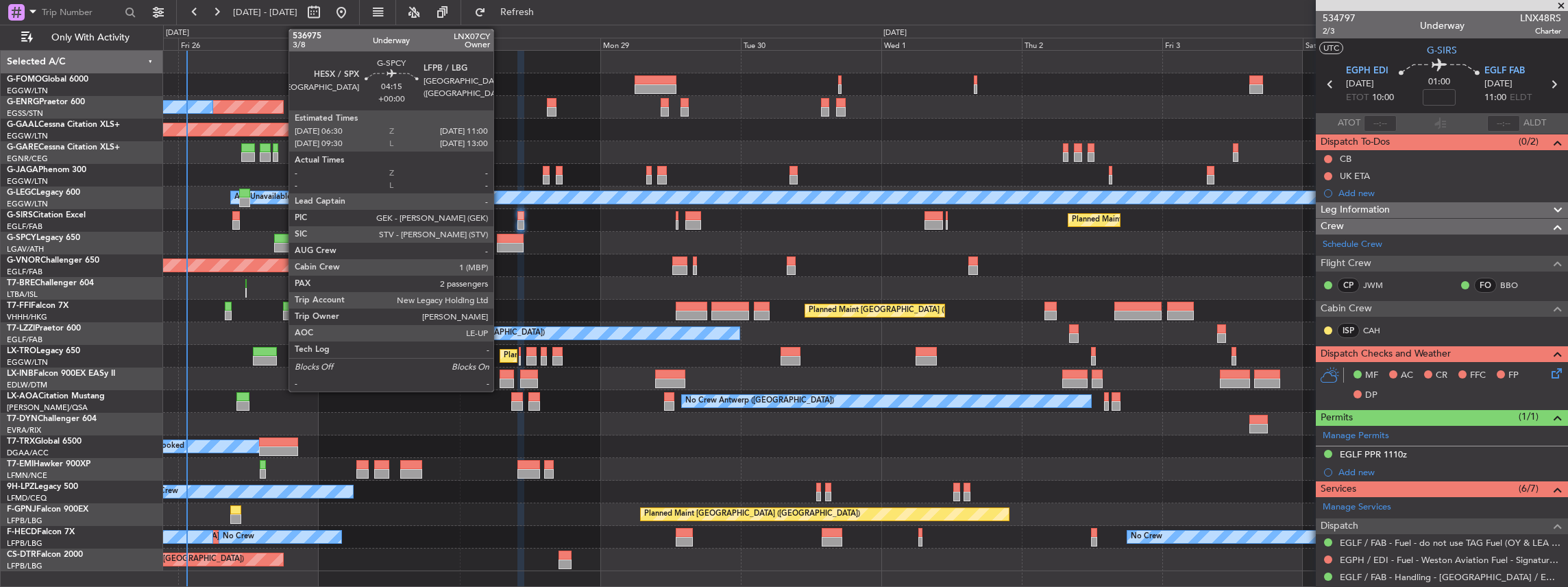
click at [500, 244] on div at bounding box center [510, 247] width 27 height 9
type input "2"
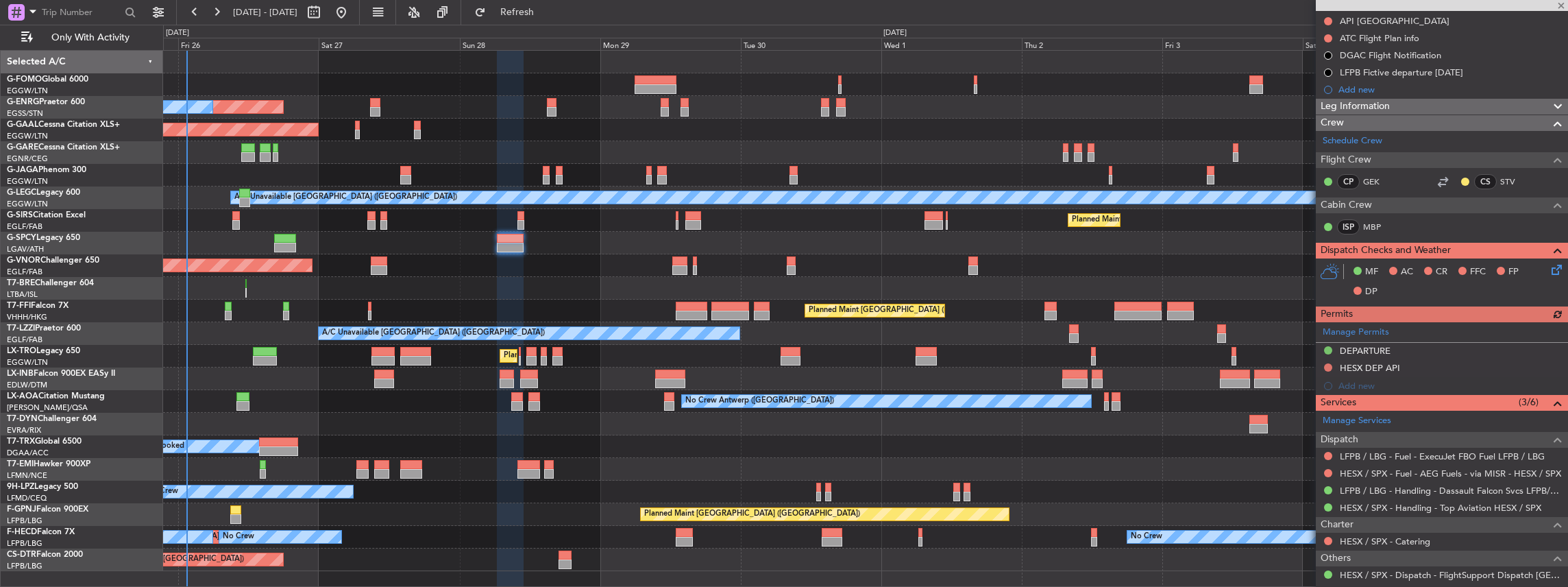
scroll to position [182, 0]
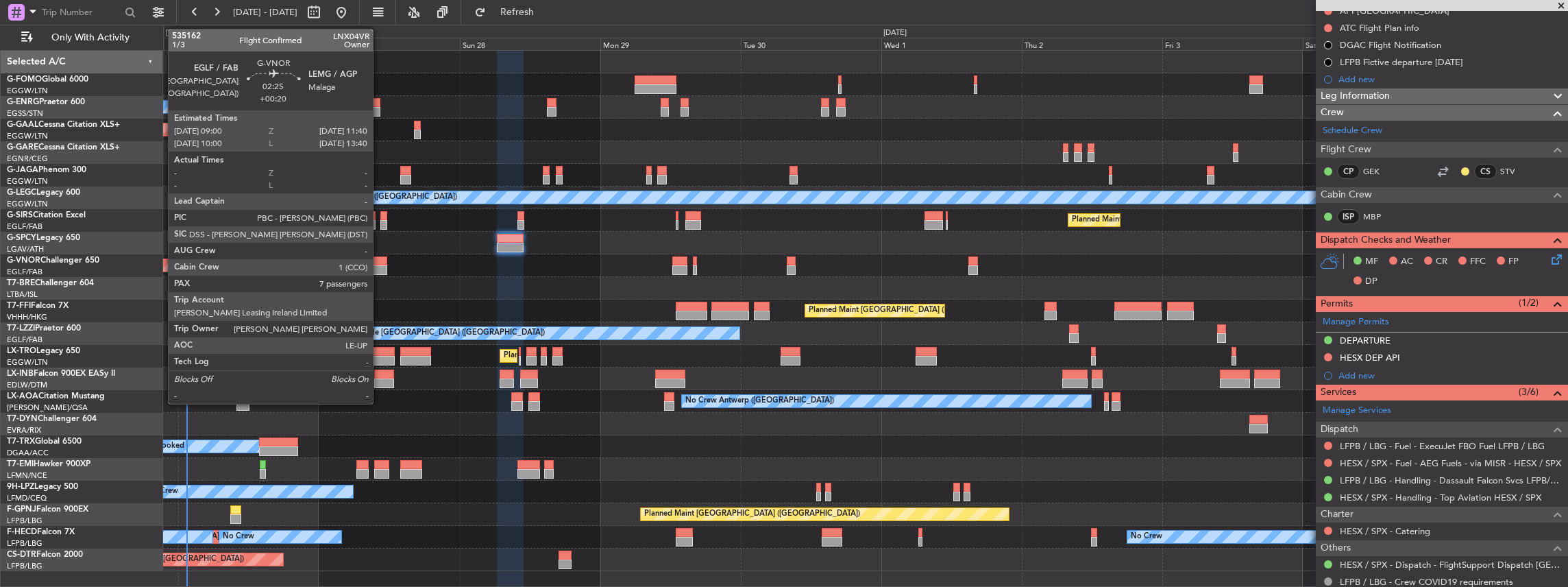
click at [380, 266] on div at bounding box center [379, 270] width 15 height 9
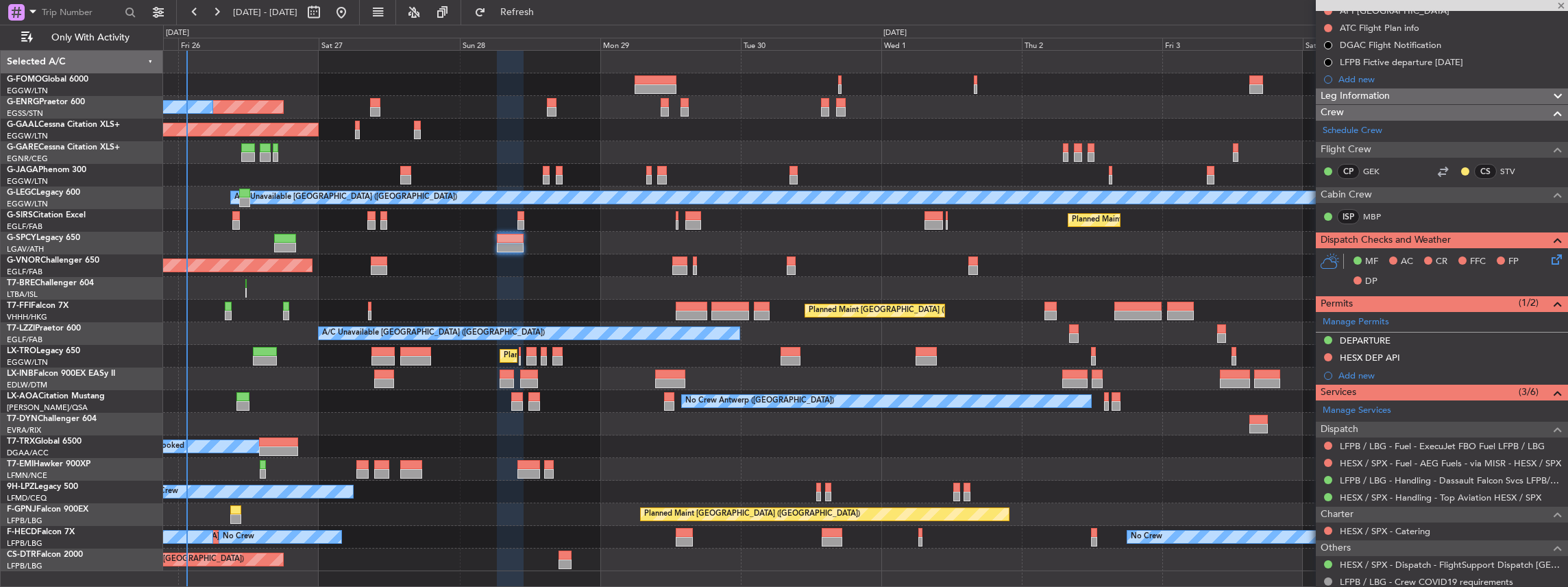
type input "+00:20"
type input "7"
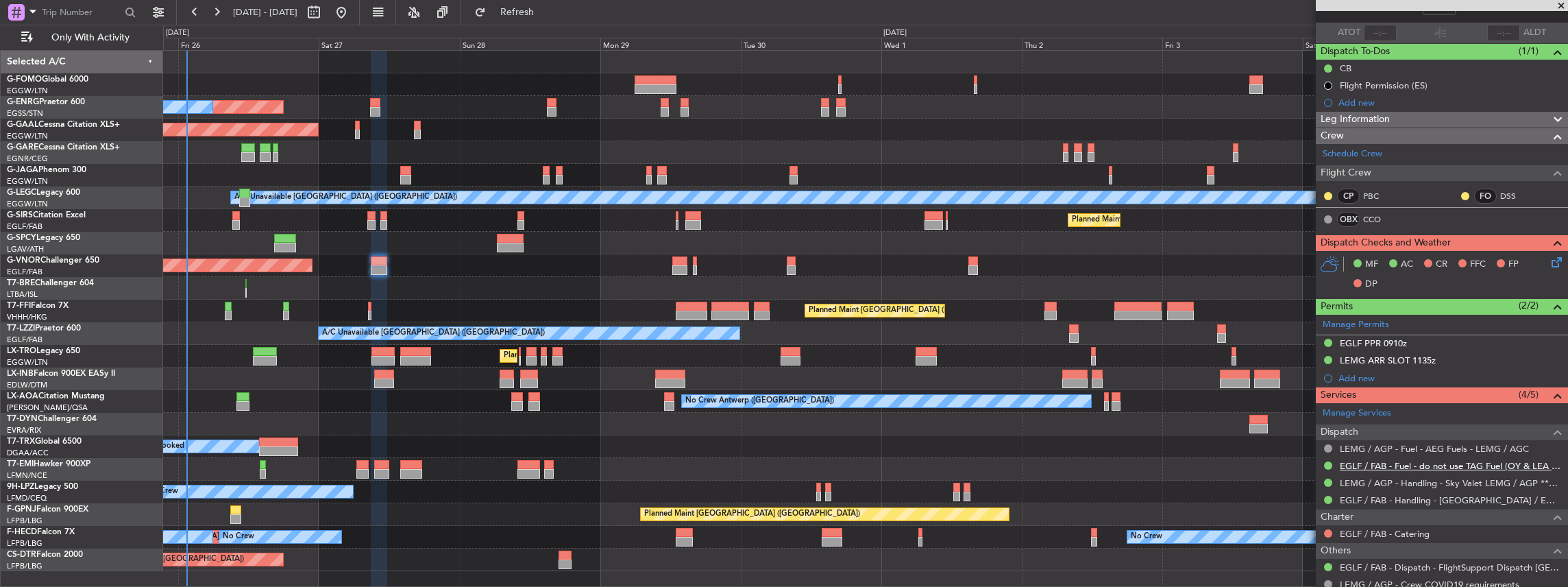
scroll to position [92, 0]
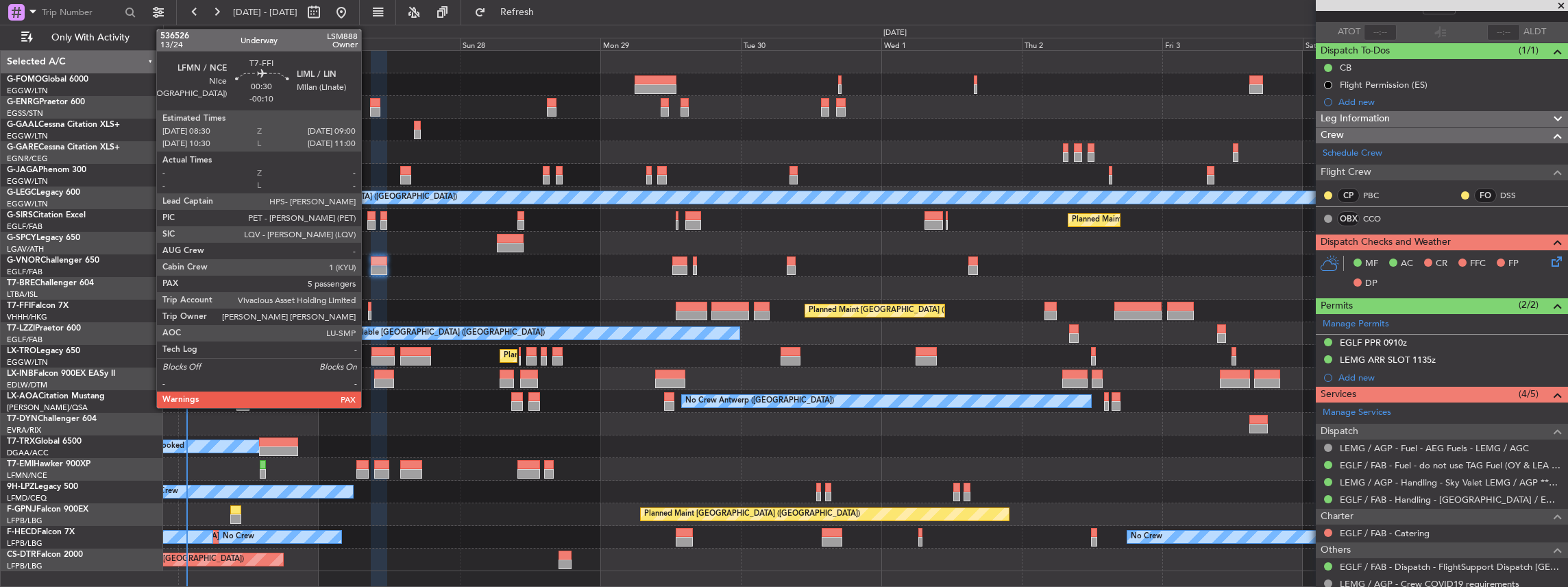
click at [368, 309] on div at bounding box center [369, 306] width 3 height 9
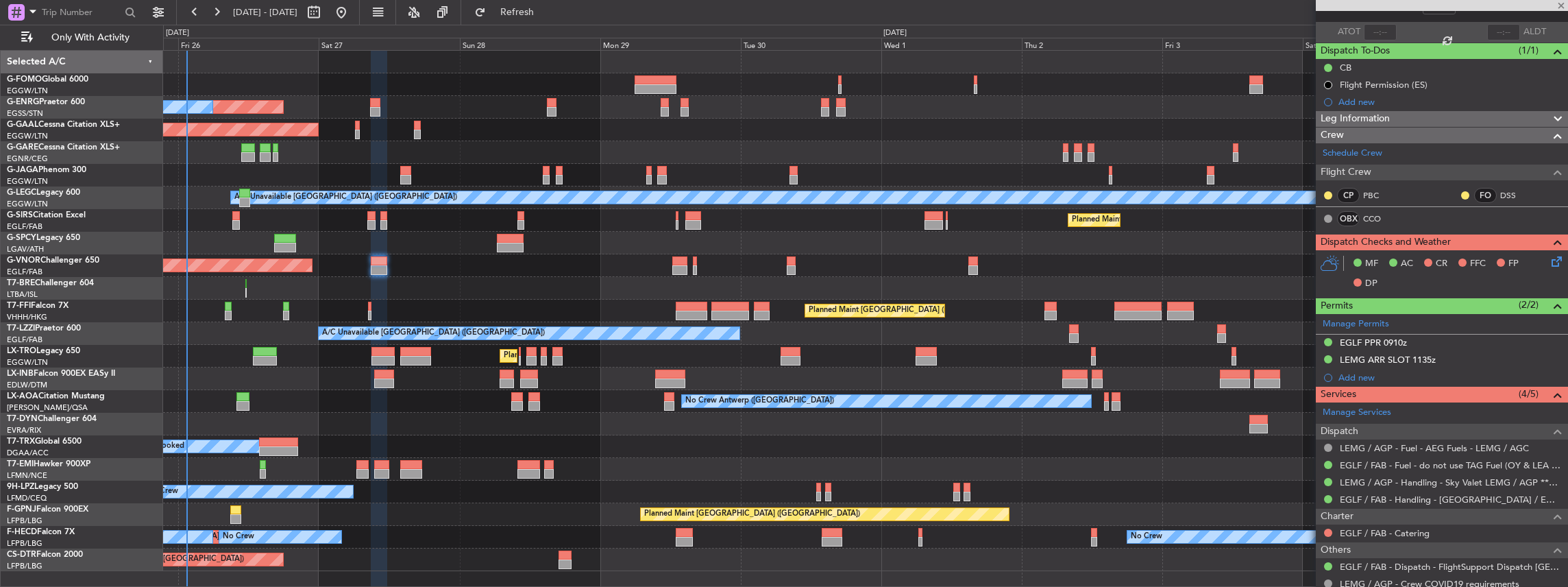
type input "-00:10"
type input "5"
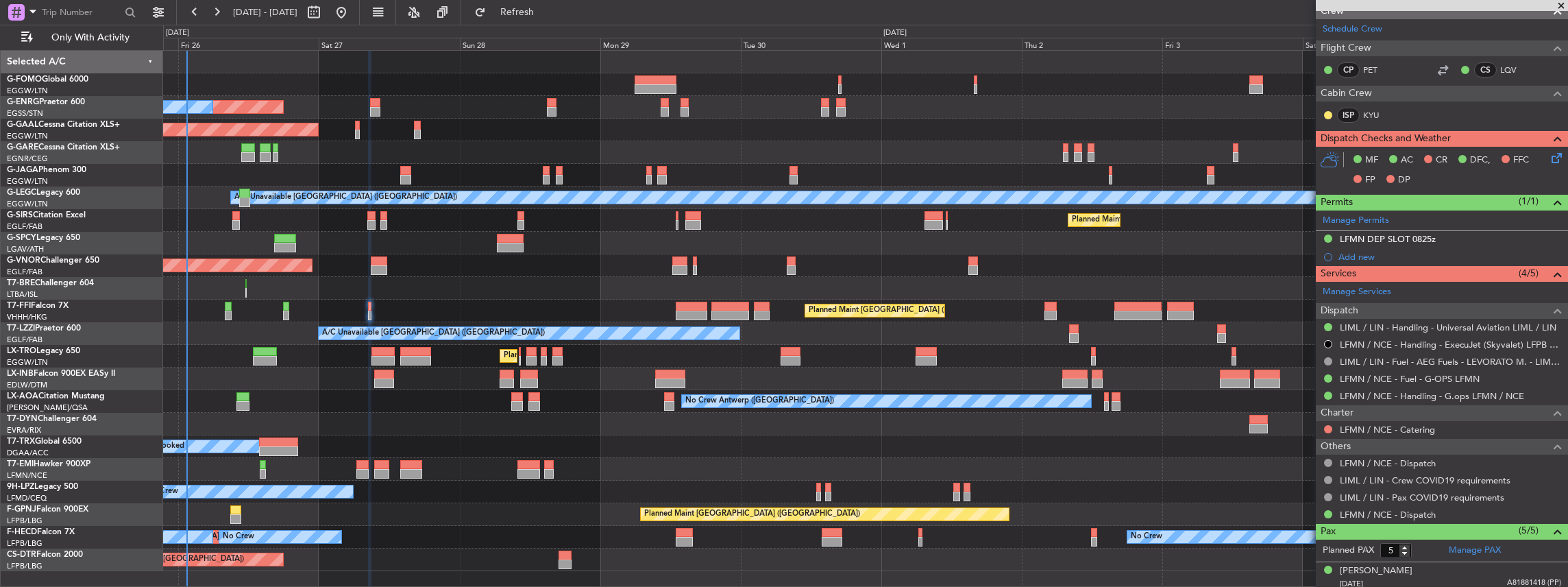
scroll to position [319, 0]
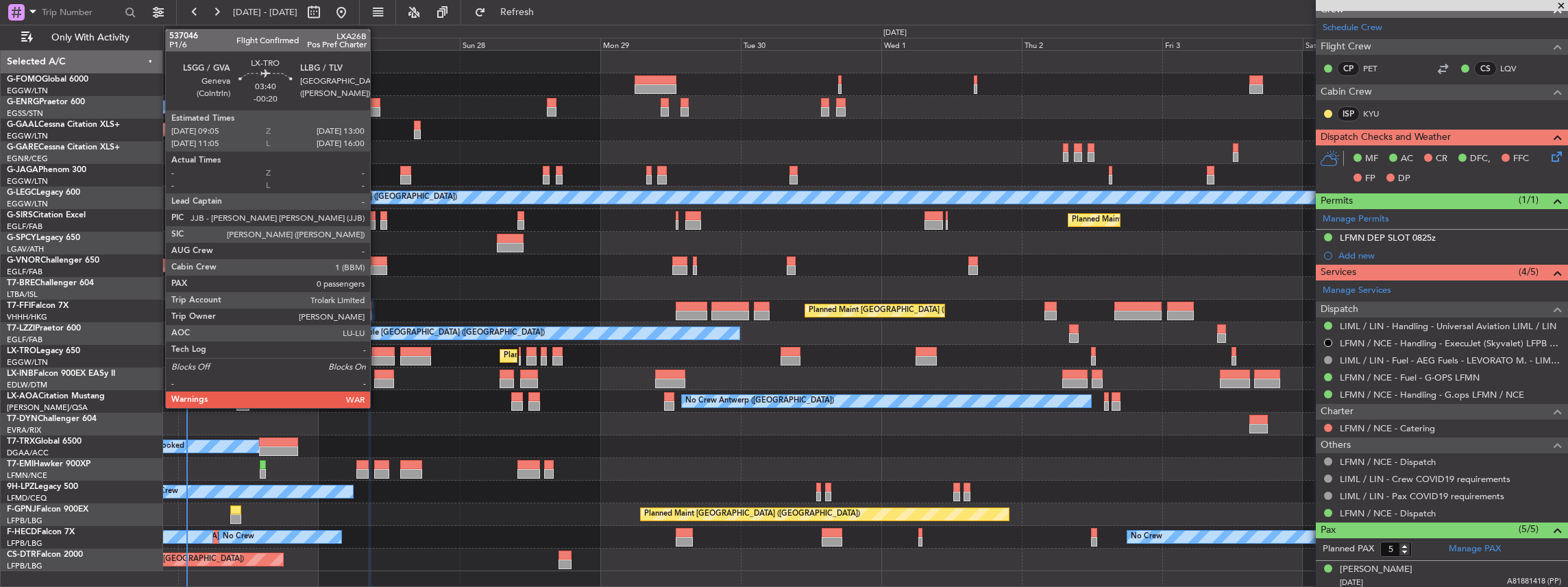
click at [377, 357] on div at bounding box center [382, 360] width 23 height 9
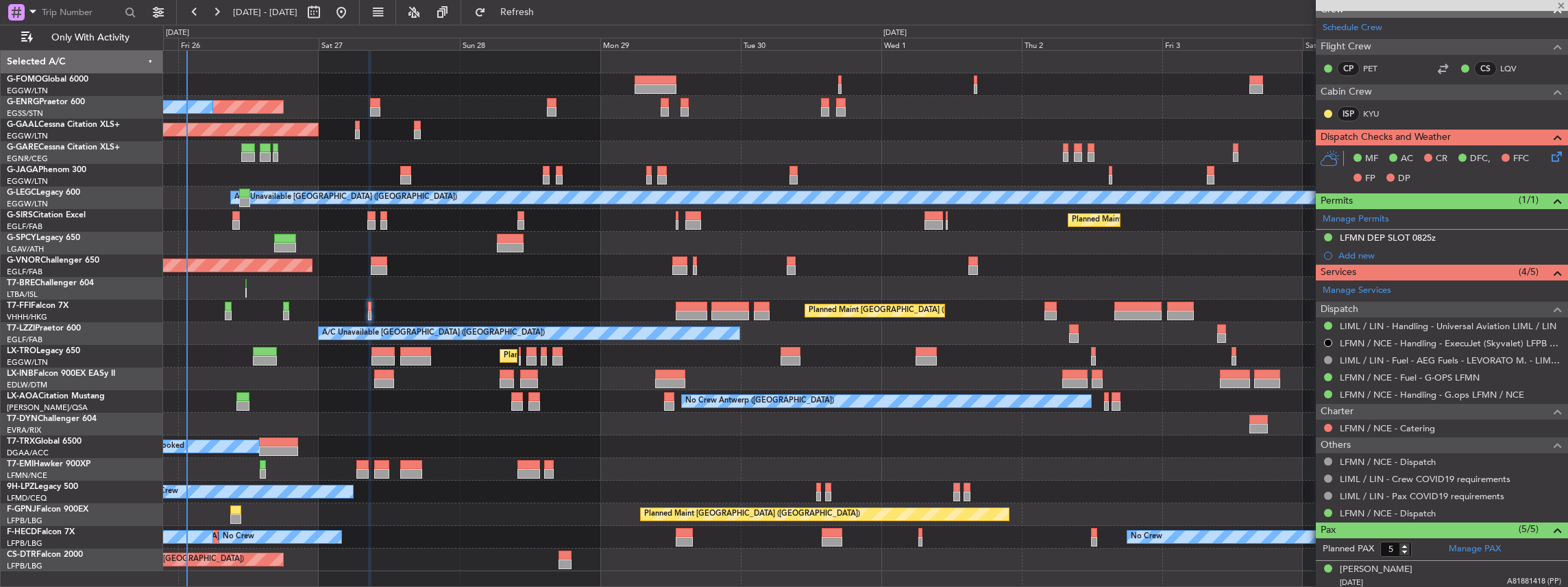
type input "-00:20"
type input "0"
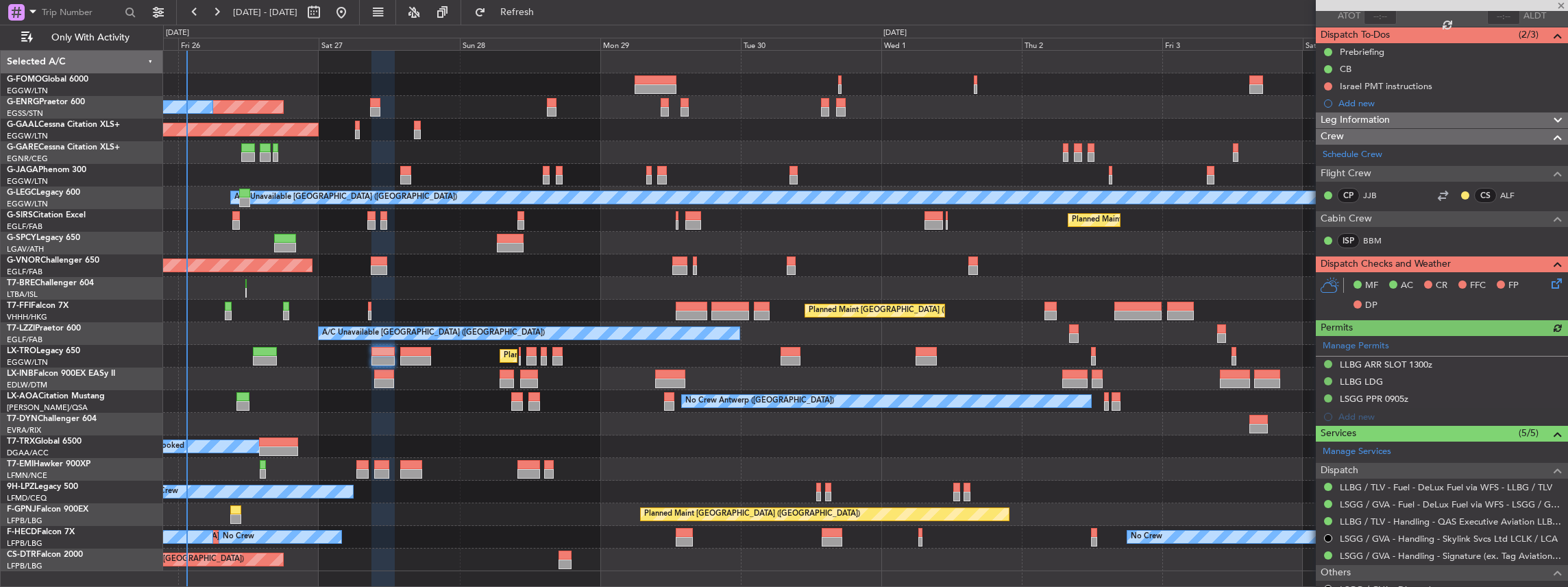
scroll to position [137, 0]
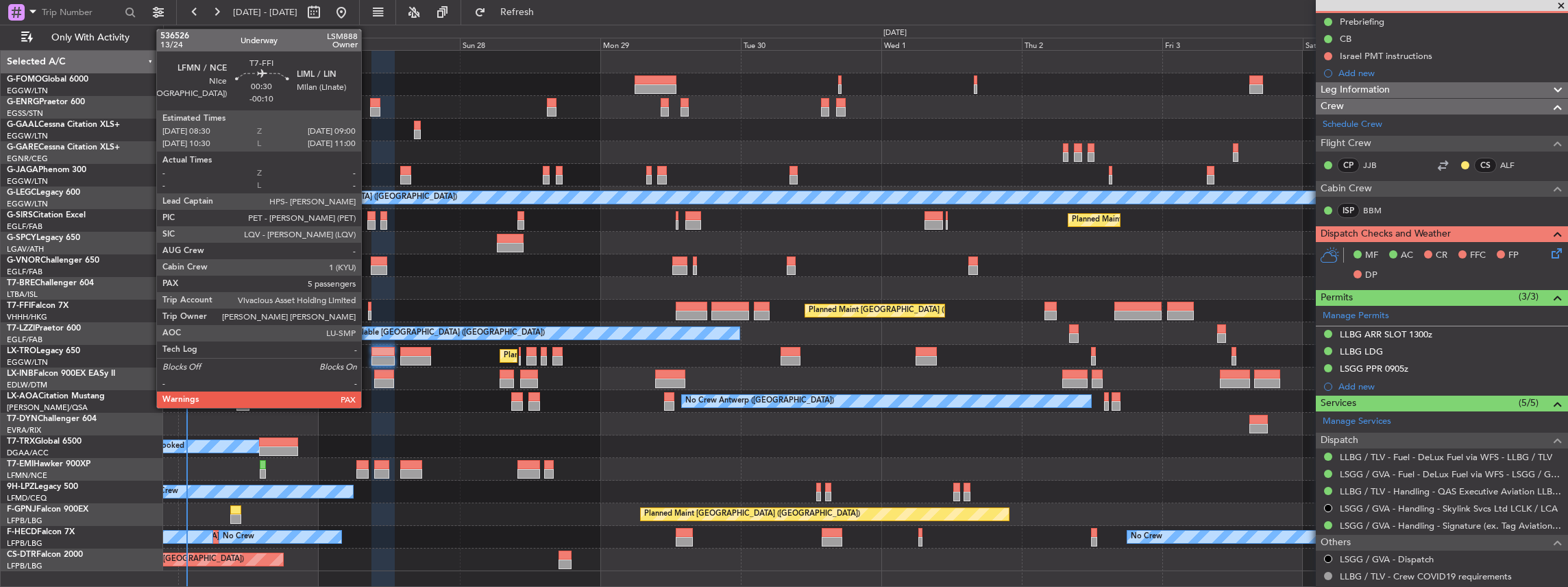
click at [368, 312] on div at bounding box center [369, 315] width 3 height 9
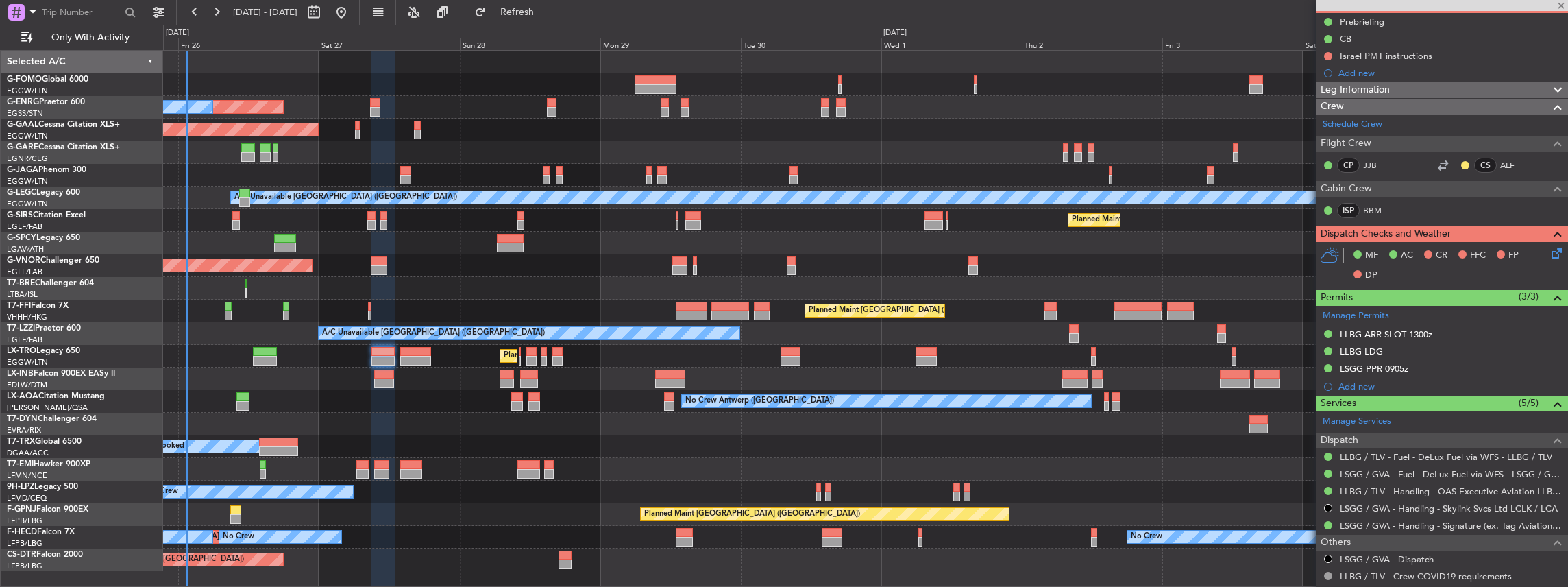
type input "-00:10"
type input "5"
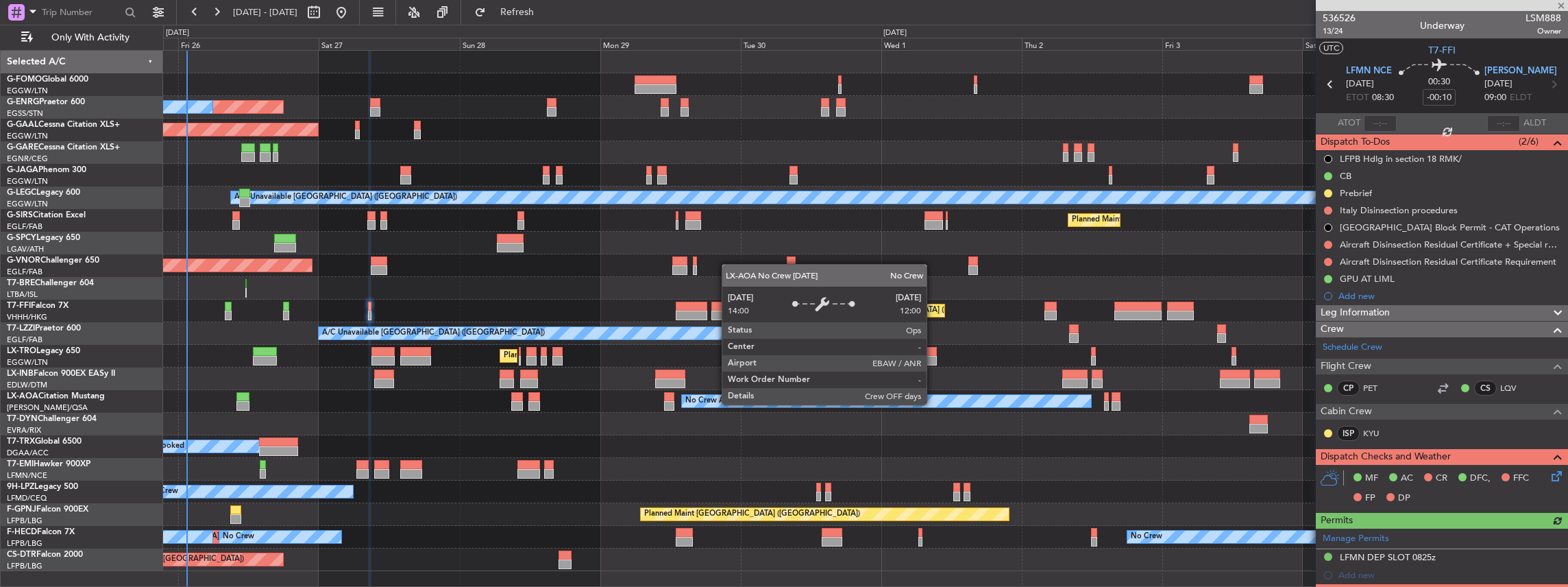
scroll to position [45, 0]
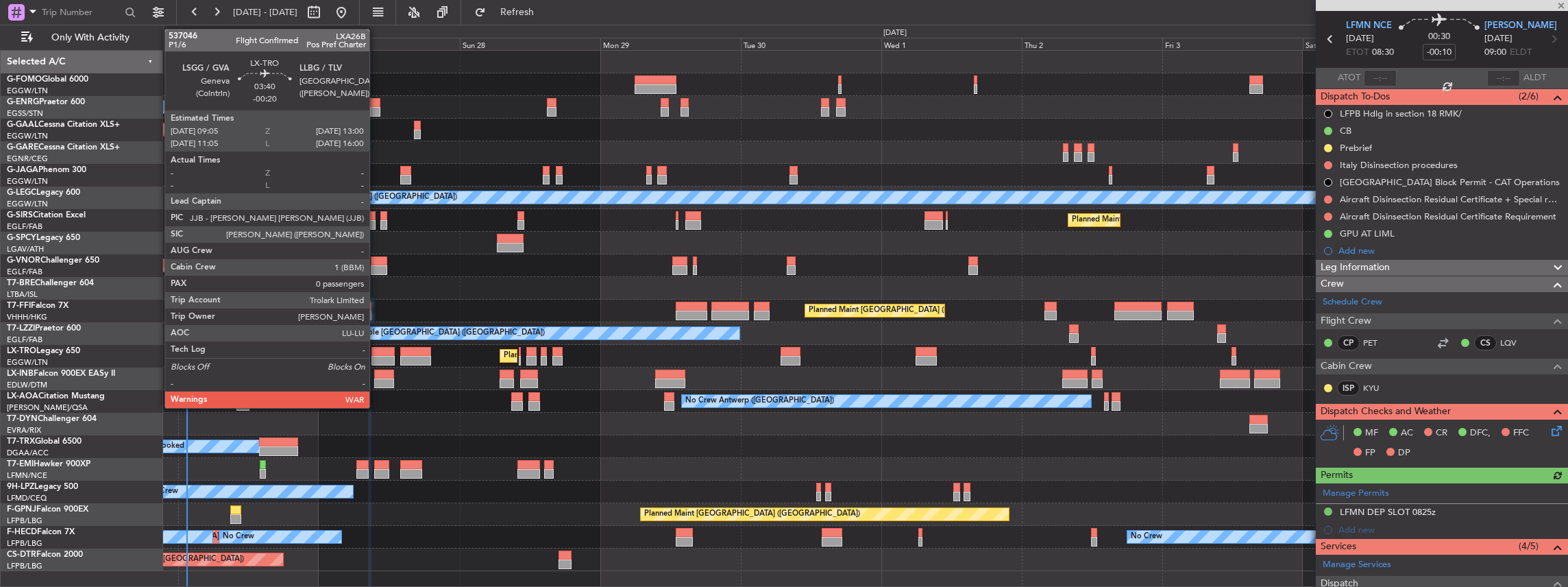
click at [376, 357] on div at bounding box center [382, 360] width 23 height 9
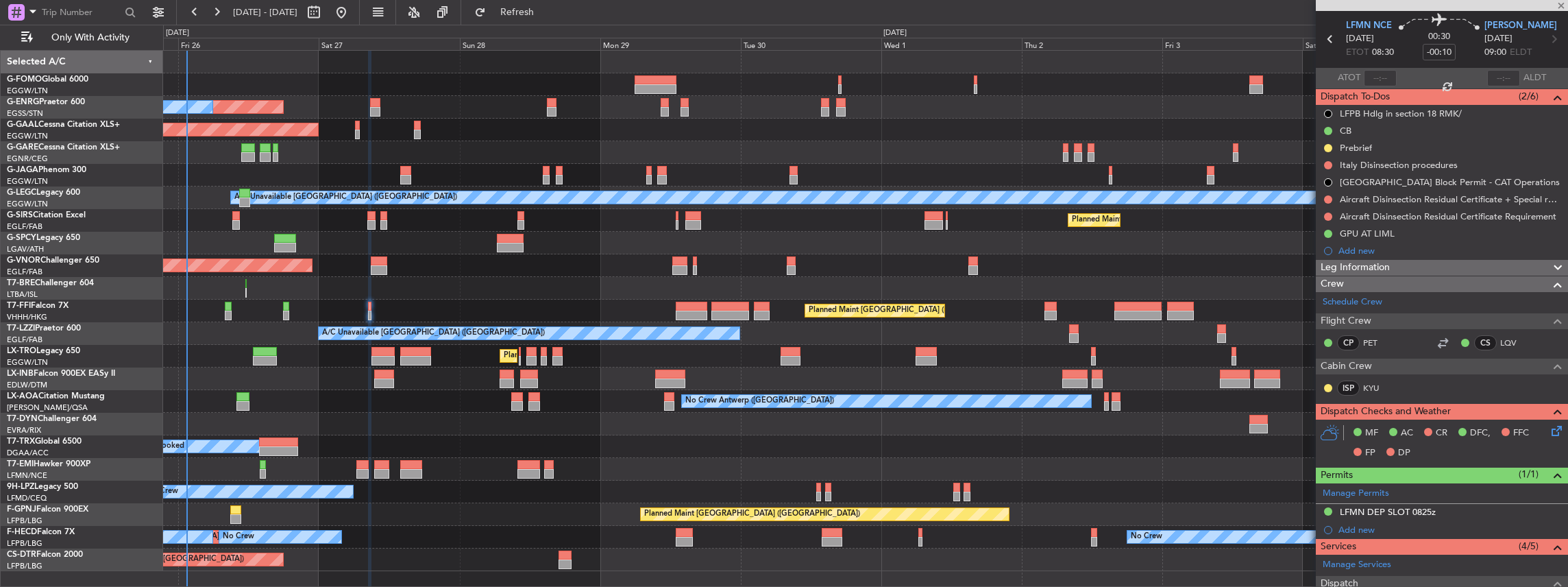
type input "-00:20"
type input "0"
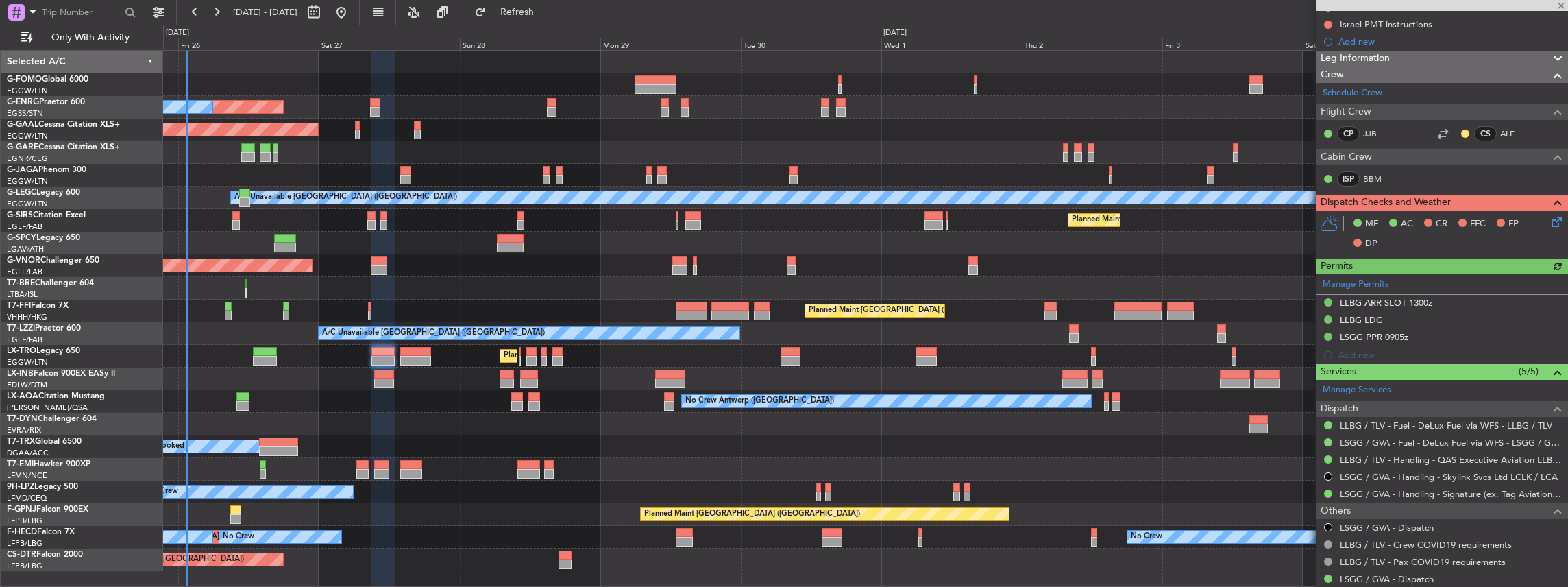
scroll to position [182, 0]
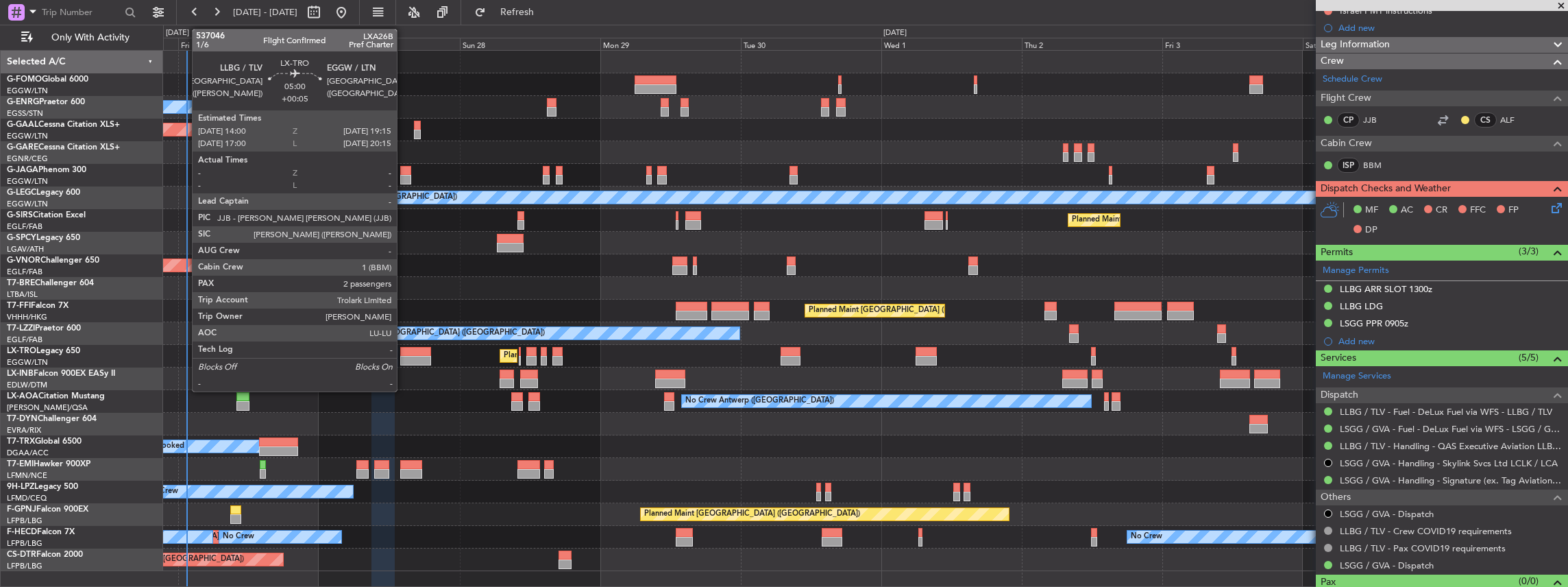
click at [404, 357] on div at bounding box center [416, 360] width 31 height 9
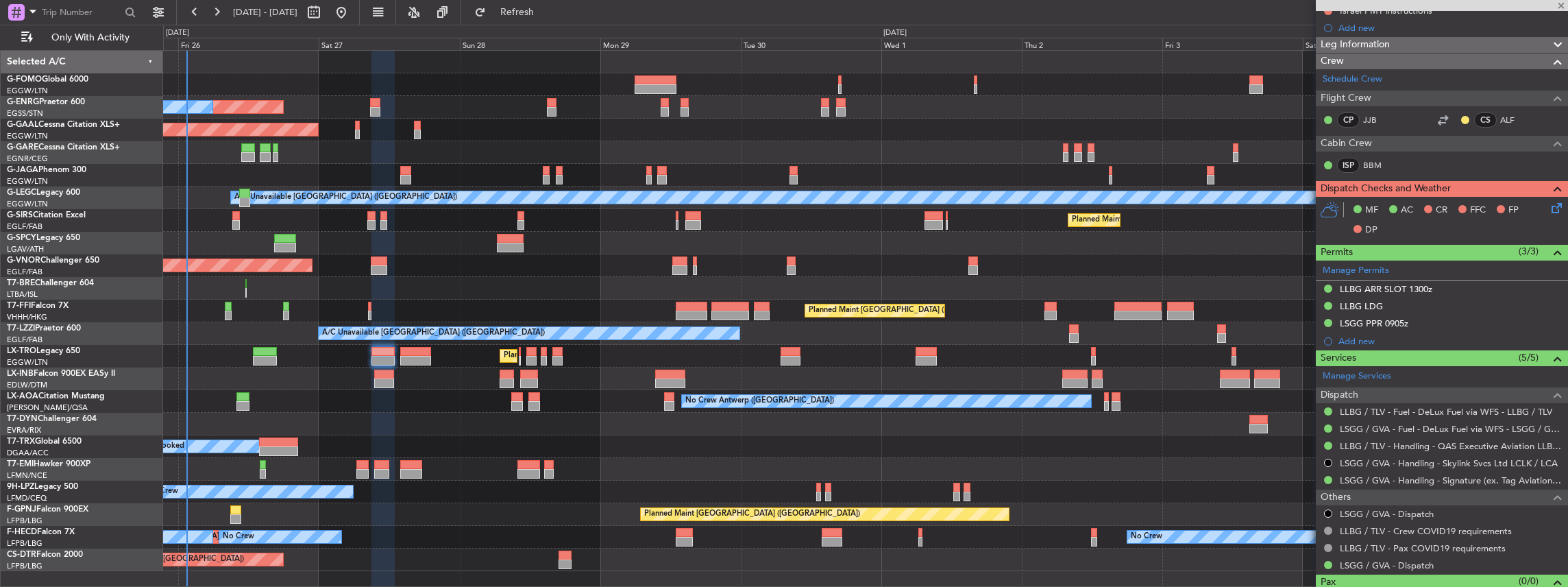
type input "+00:05"
type input "2"
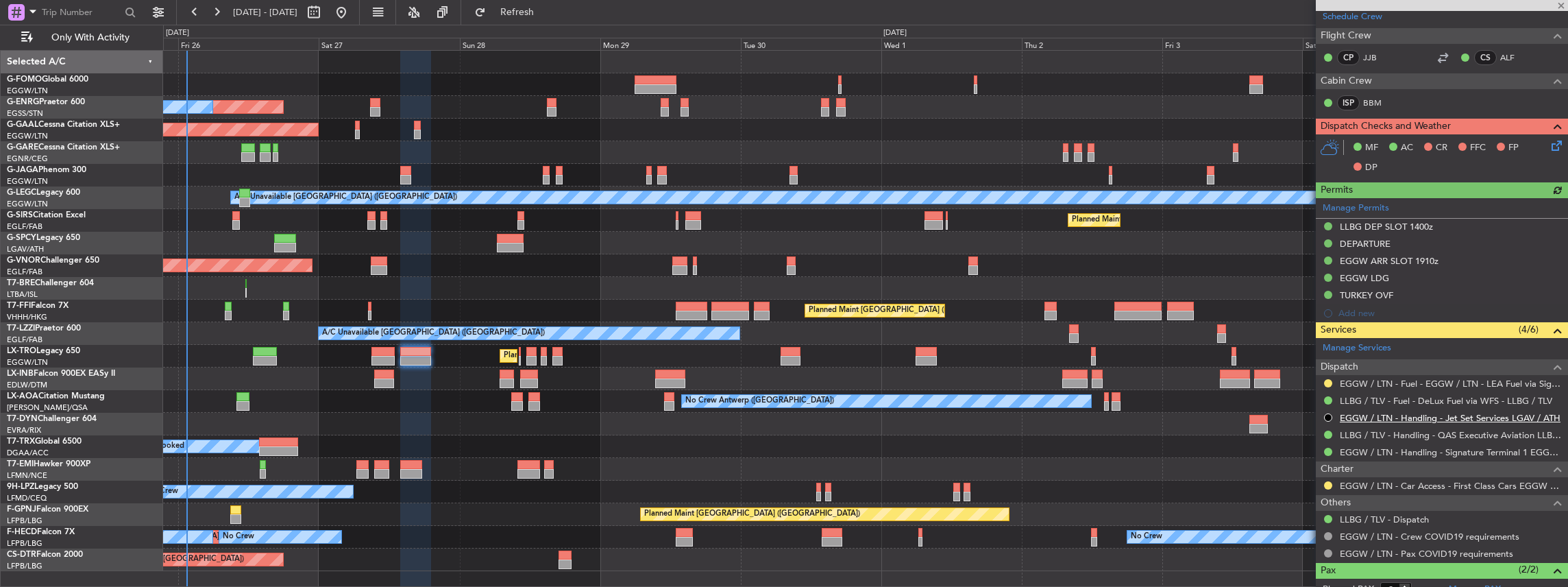
scroll to position [228, 0]
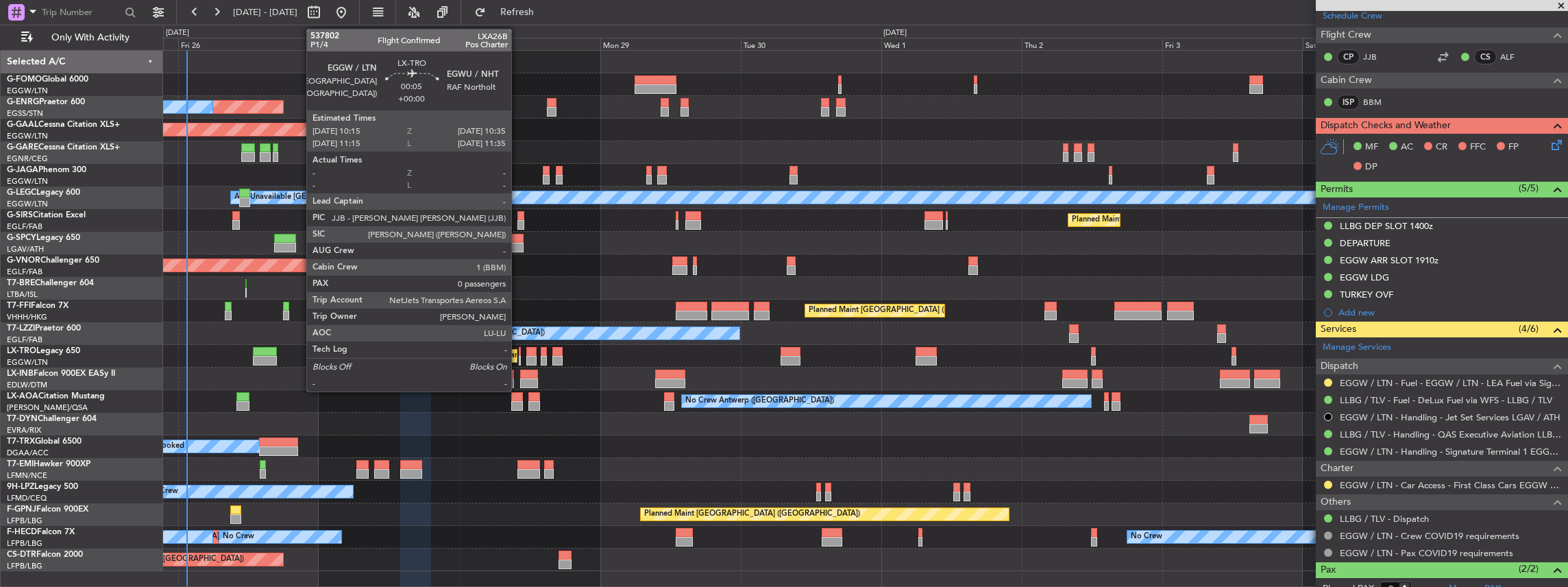
click at [519, 357] on div at bounding box center [520, 360] width 2 height 9
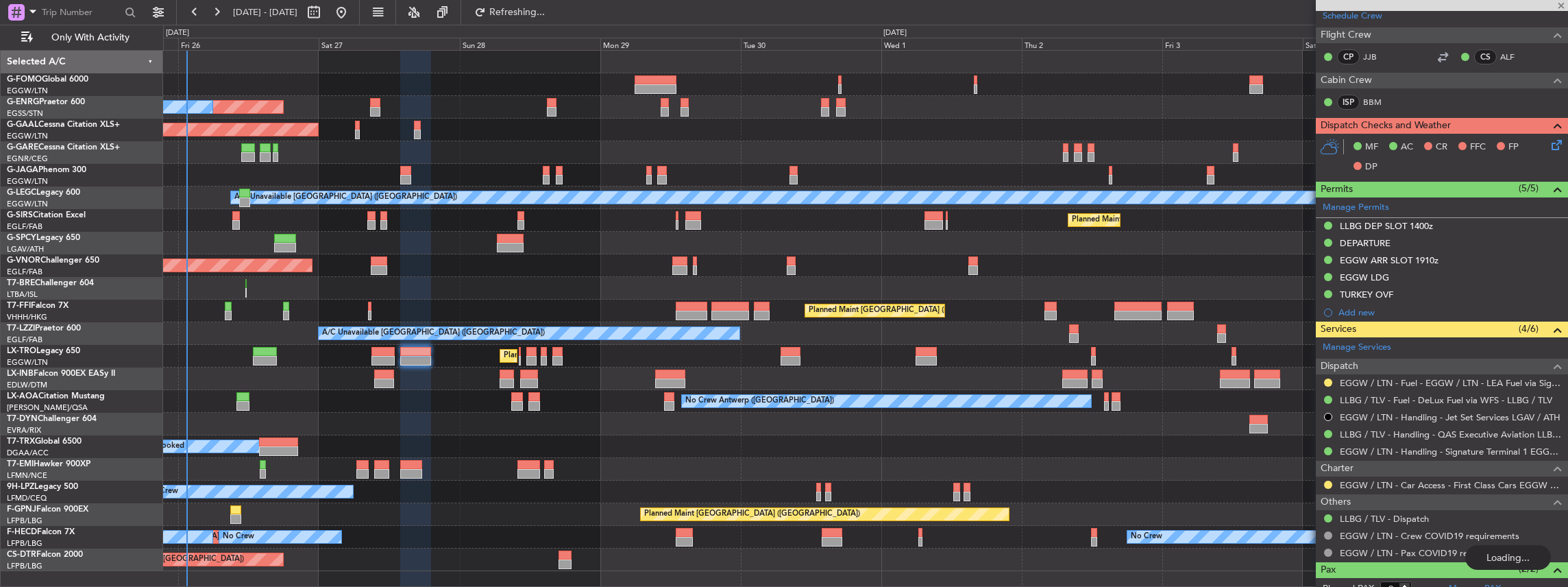
type input "0"
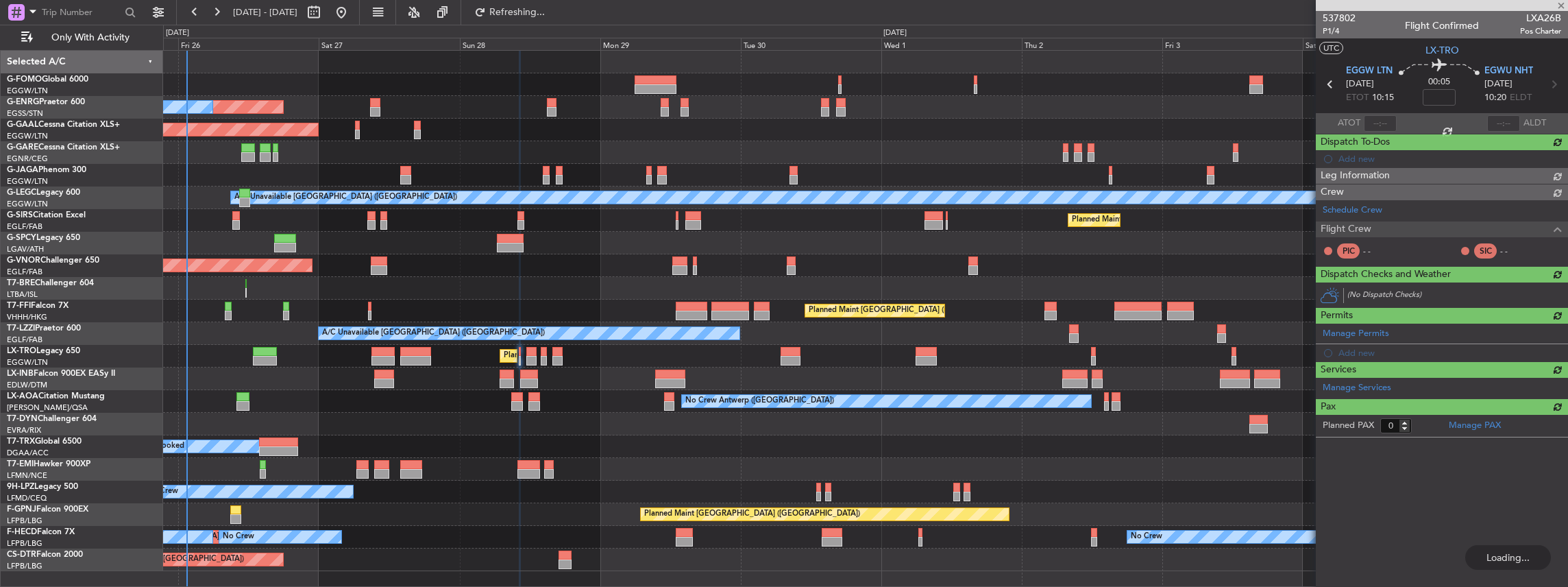
scroll to position [0, 0]
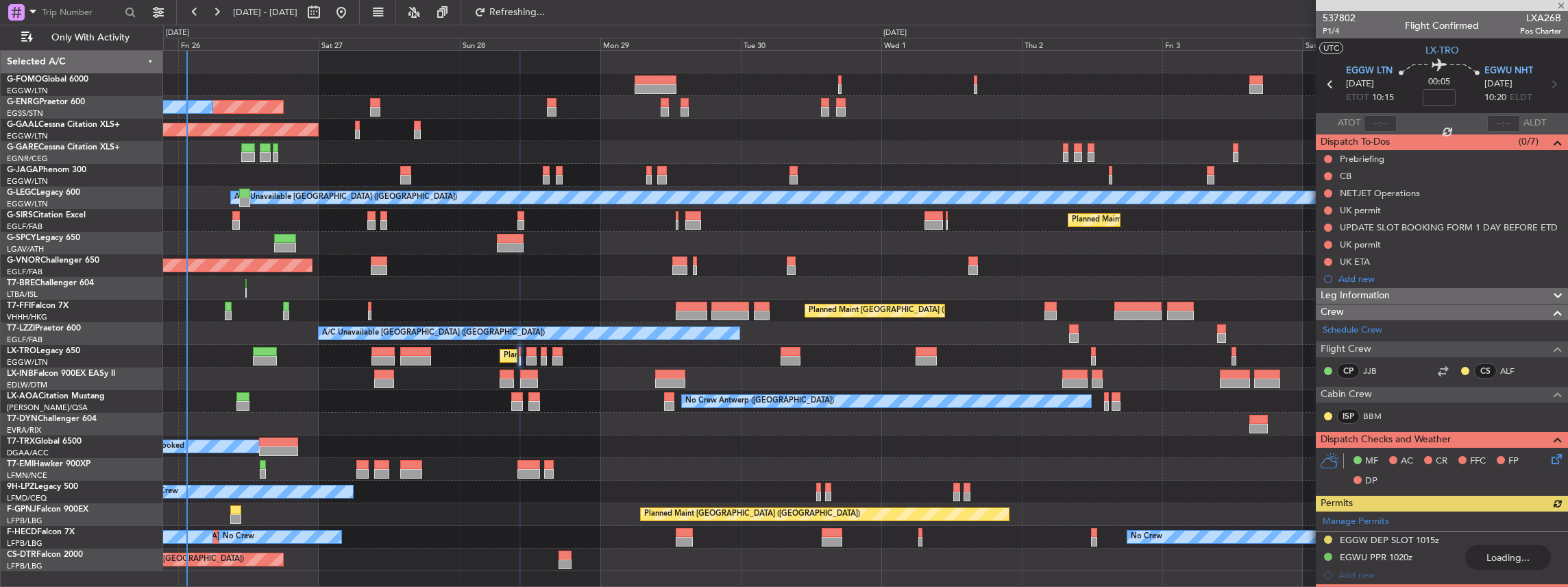
type input "+00:05"
type input "2"
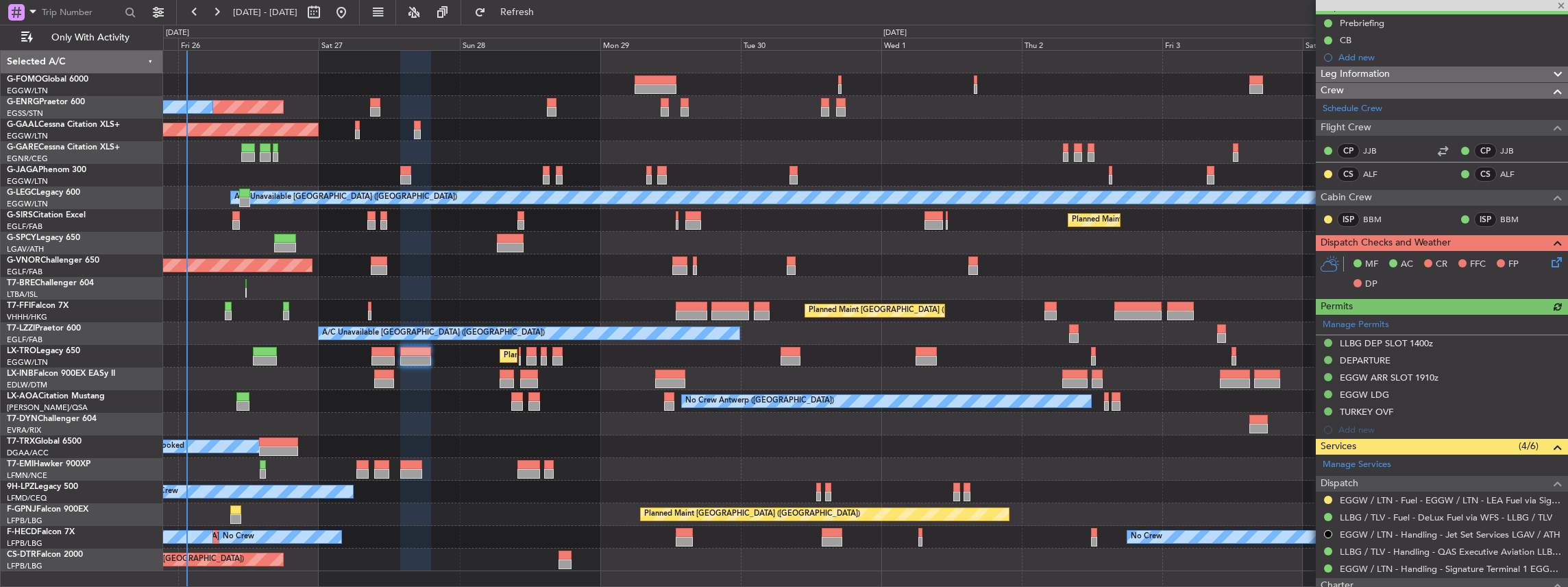
scroll to position [137, 0]
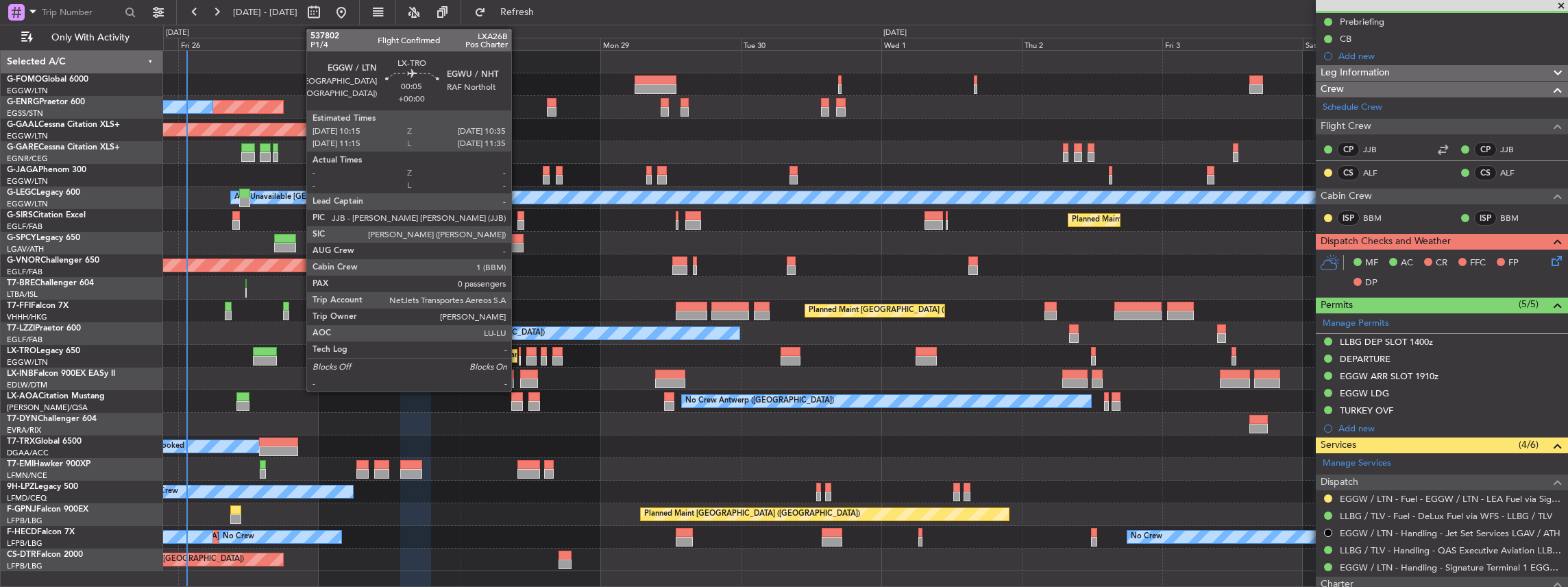
click at [519, 357] on div at bounding box center [520, 360] width 2 height 9
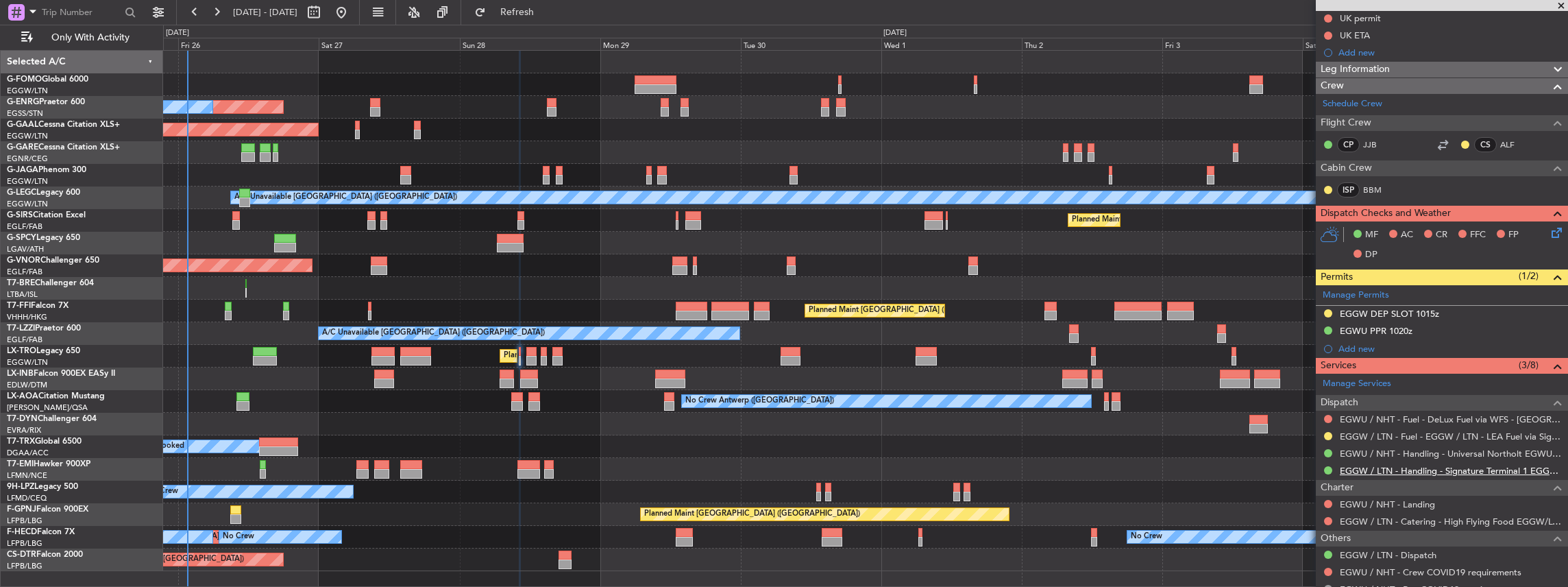
scroll to position [228, 0]
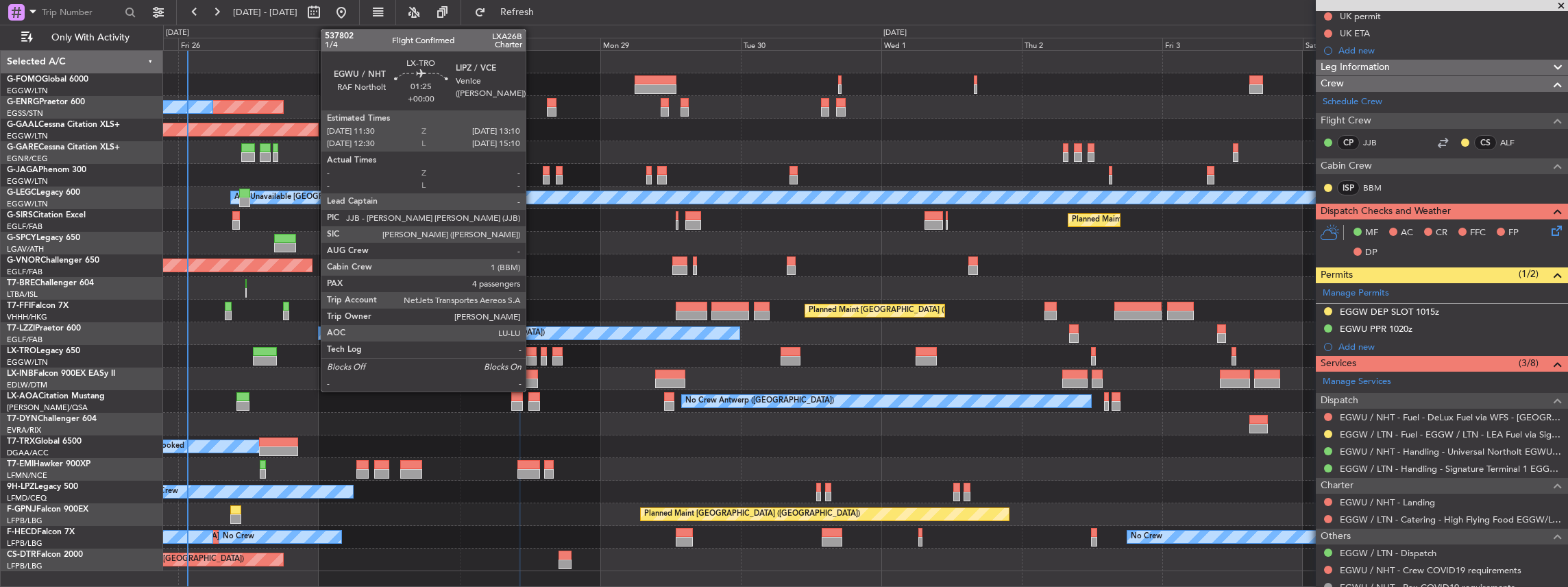
click at [533, 357] on div at bounding box center [531, 360] width 10 height 9
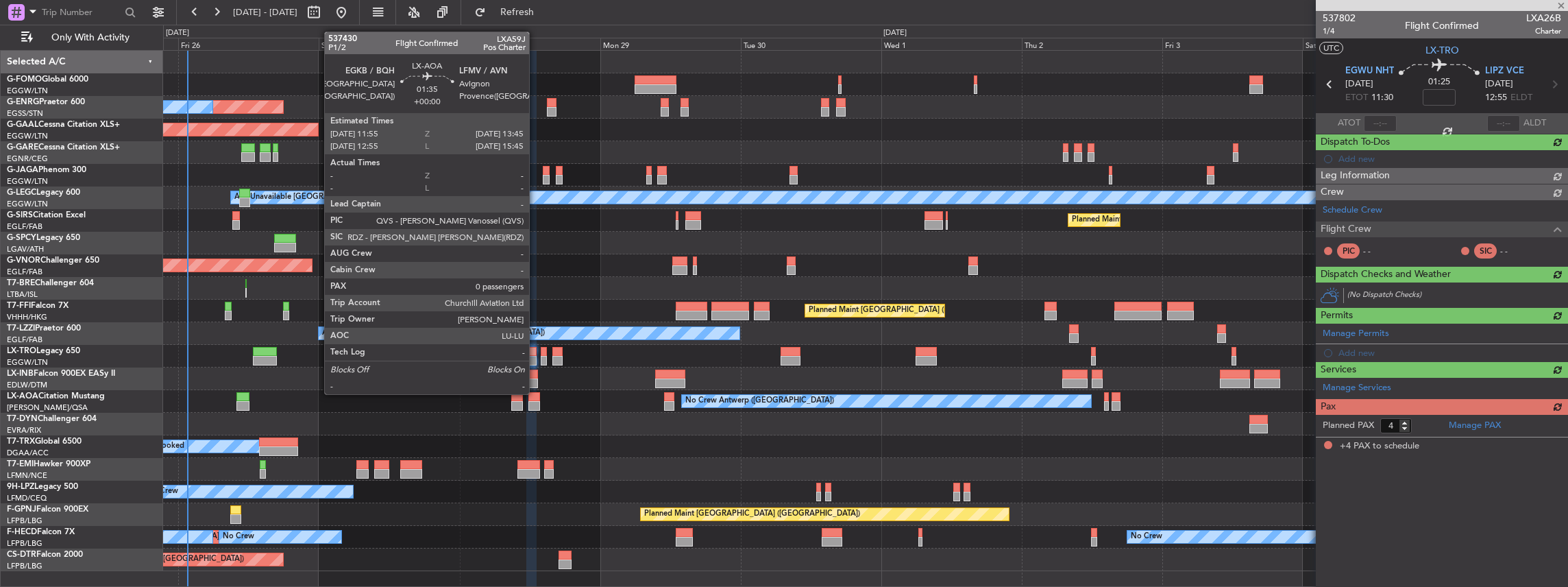
scroll to position [0, 0]
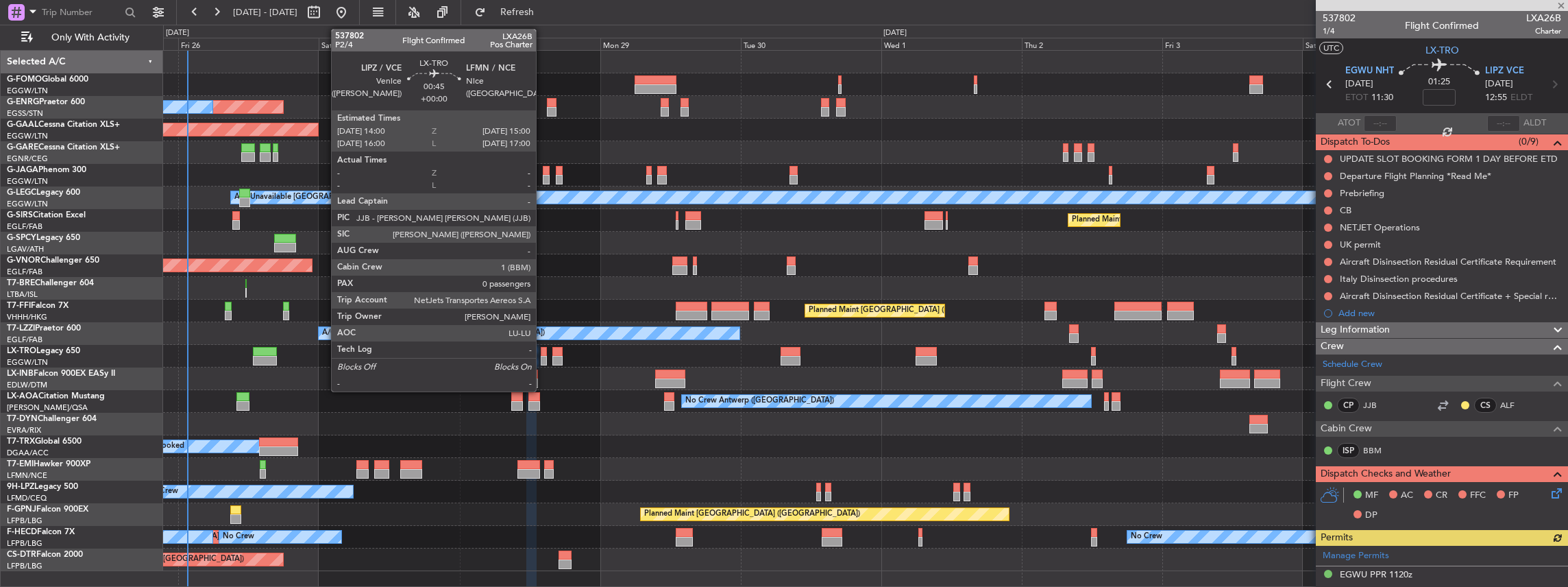
click at [543, 358] on div at bounding box center [543, 360] width 6 height 9
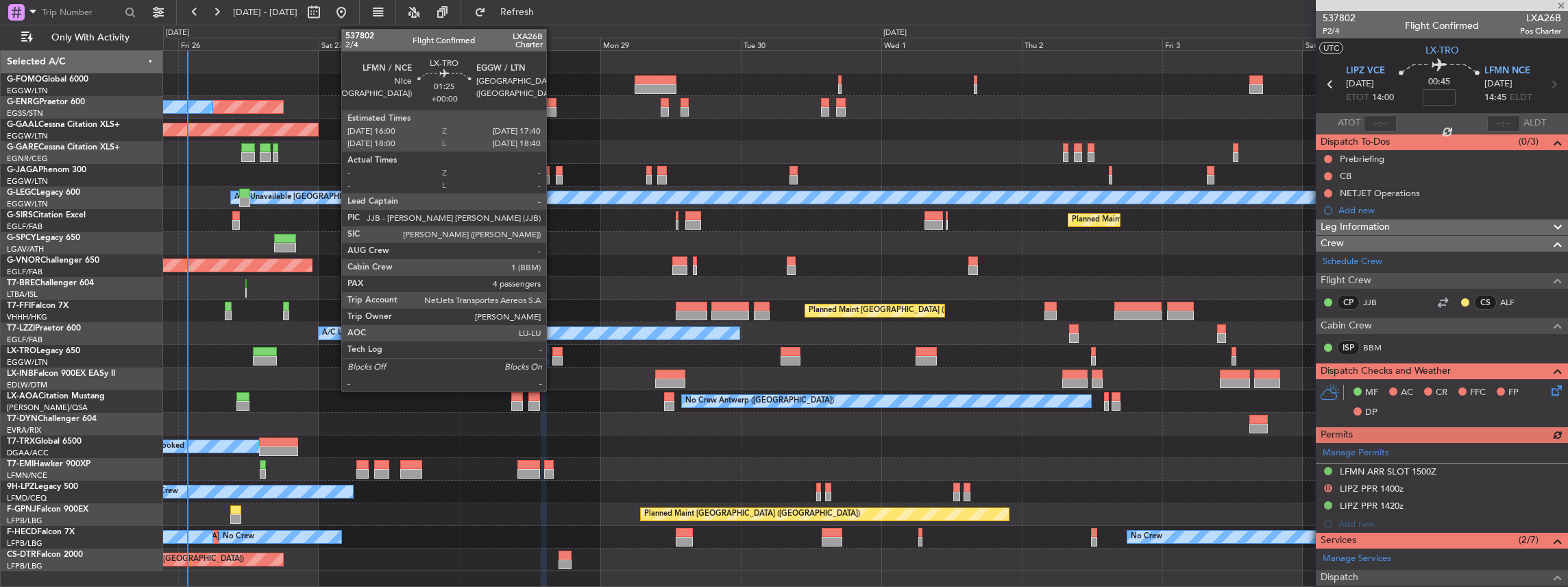
click at [553, 354] on div at bounding box center [557, 352] width 10 height 9
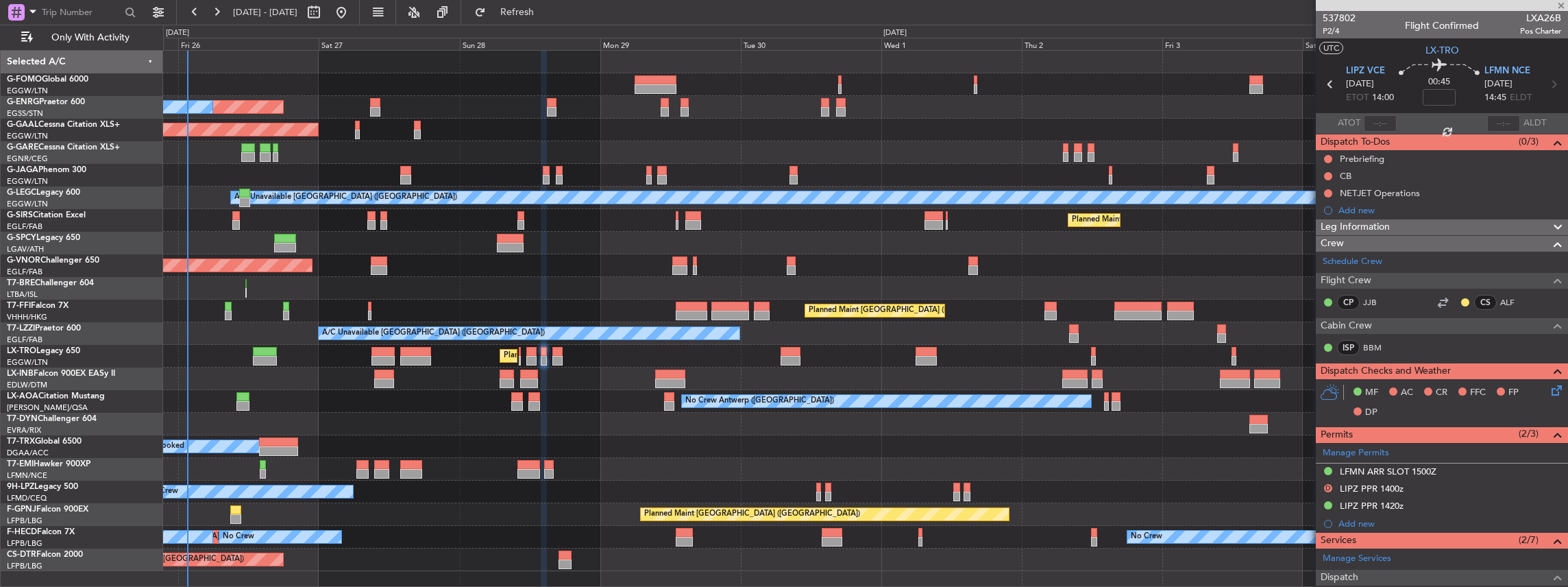
type input "4"
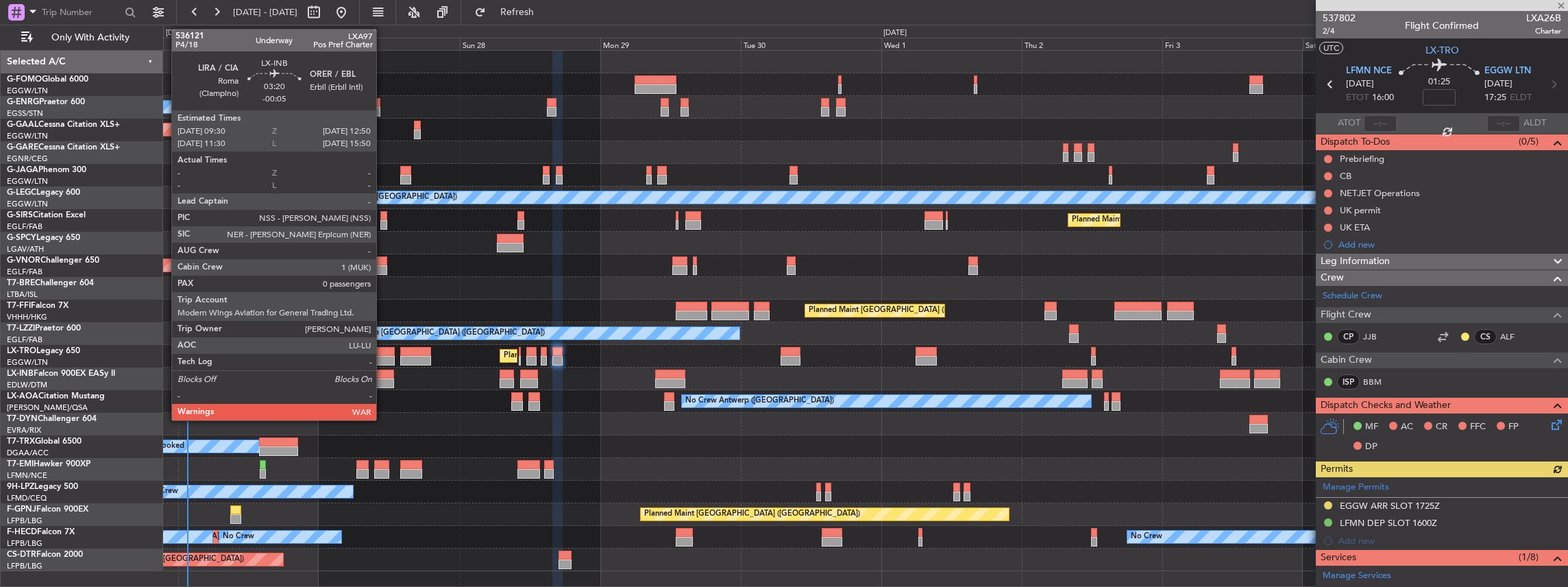
click at [383, 380] on div at bounding box center [384, 382] width 20 height 9
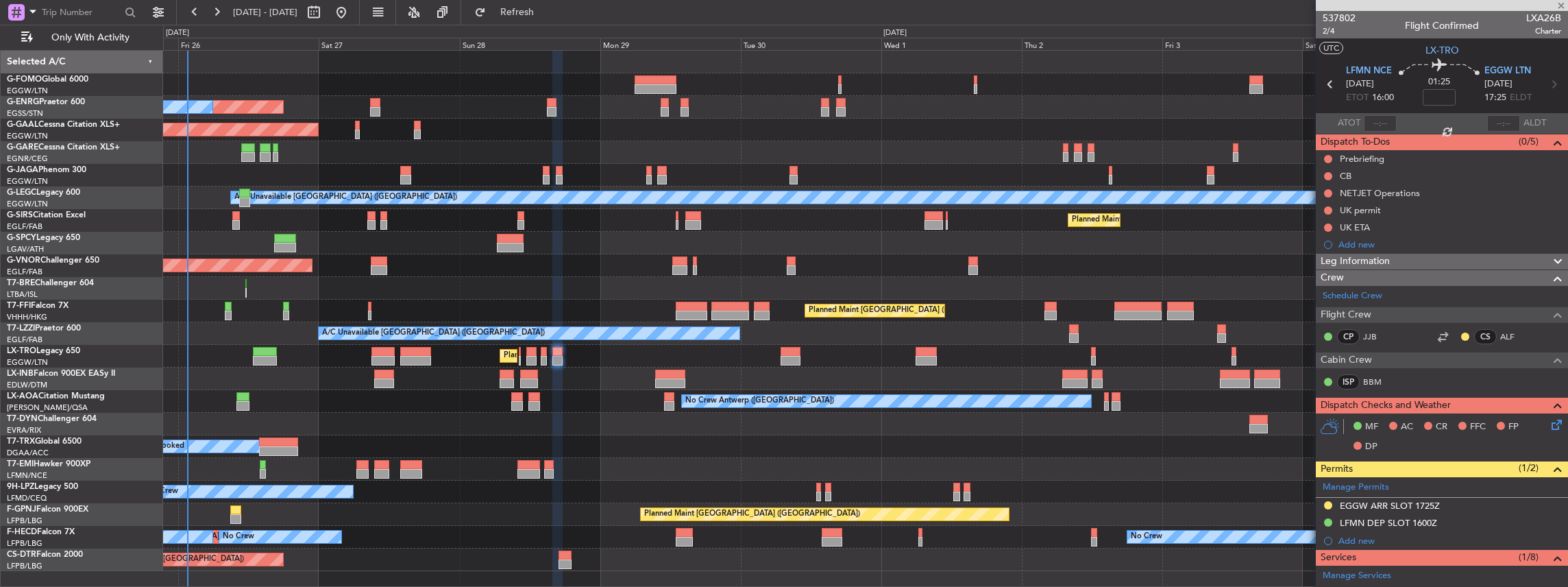
type input "-00:05"
type input "0"
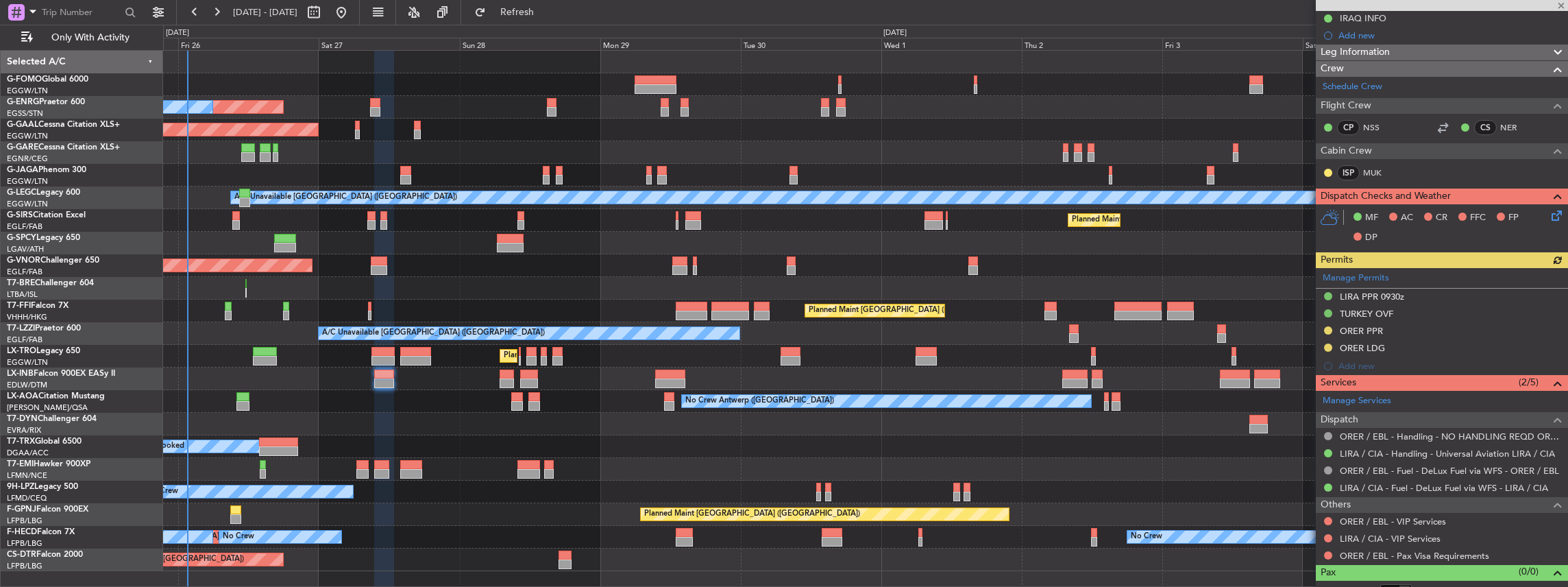
scroll to position [228, 0]
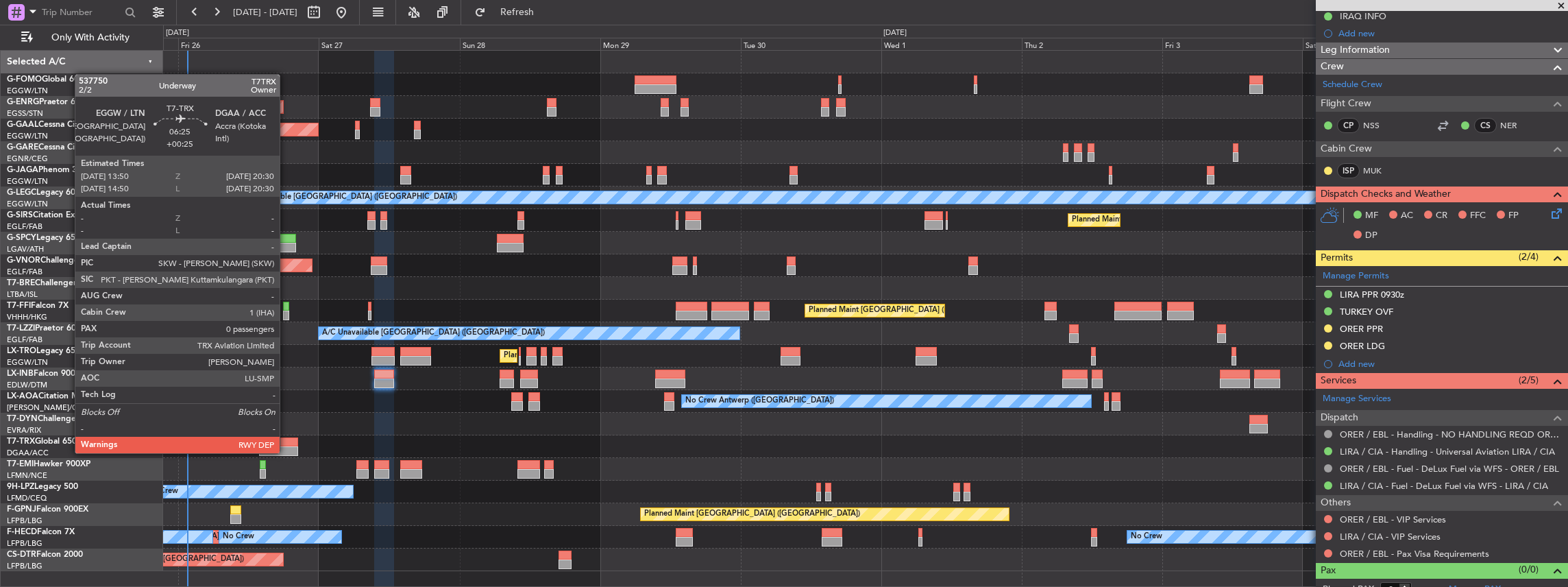
click at [286, 452] on div at bounding box center [279, 451] width 39 height 9
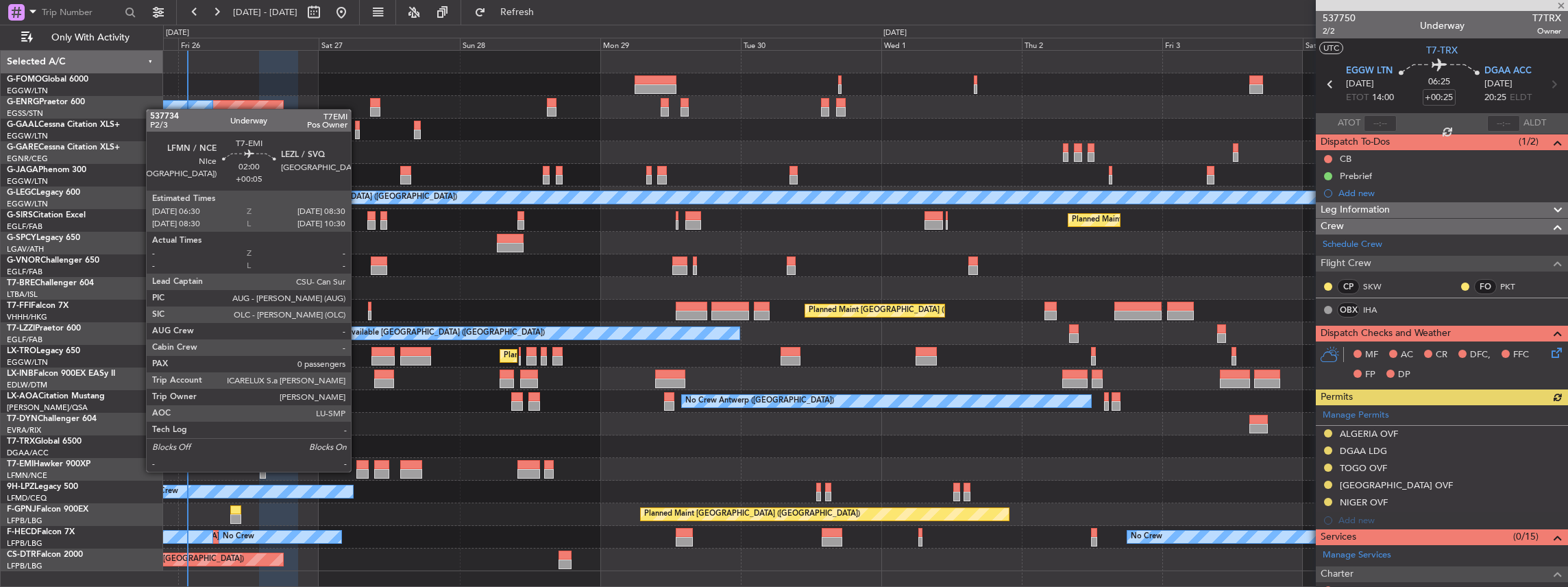
click at [357, 471] on div at bounding box center [363, 473] width 12 height 9
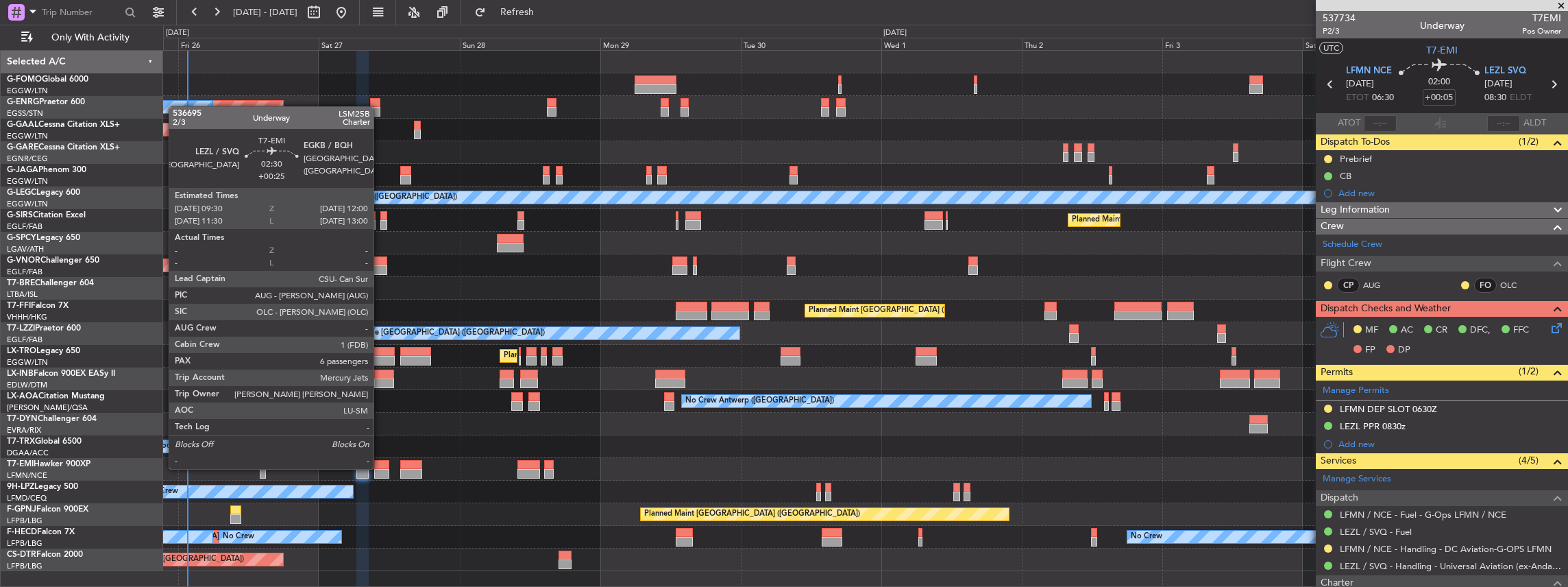
click at [381, 468] on div at bounding box center [382, 465] width 15 height 9
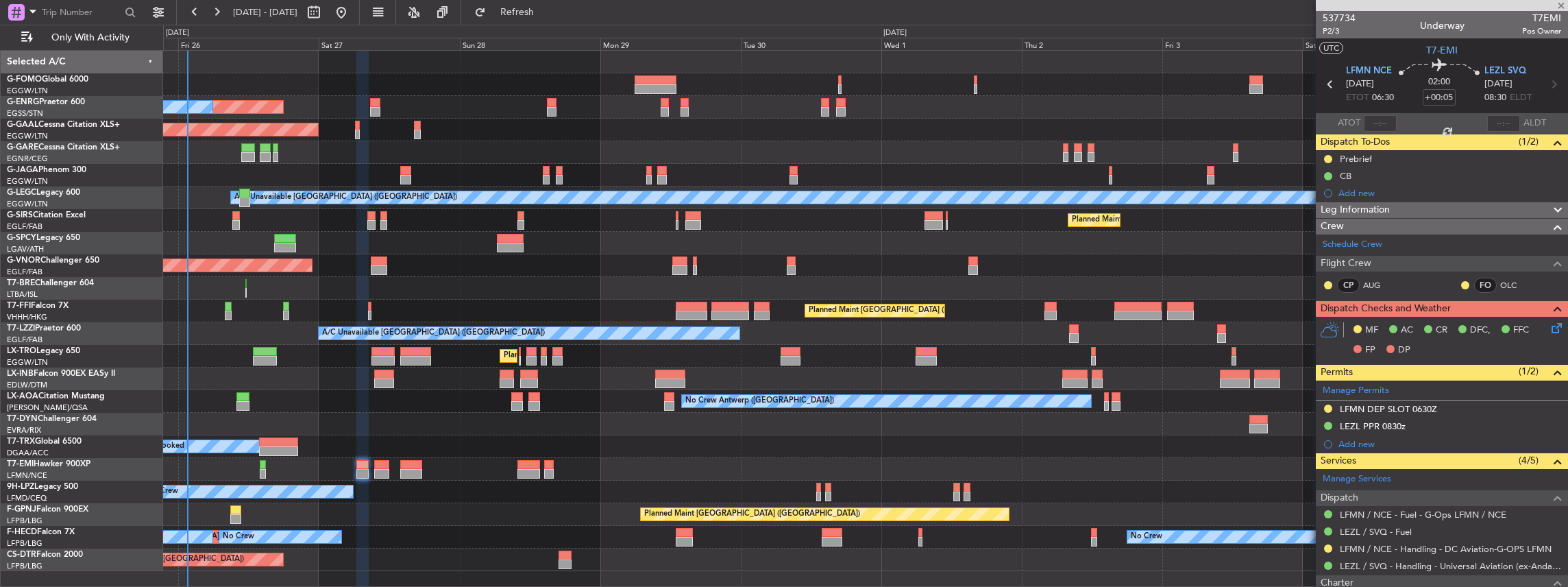
type input "+00:25"
type input "6"
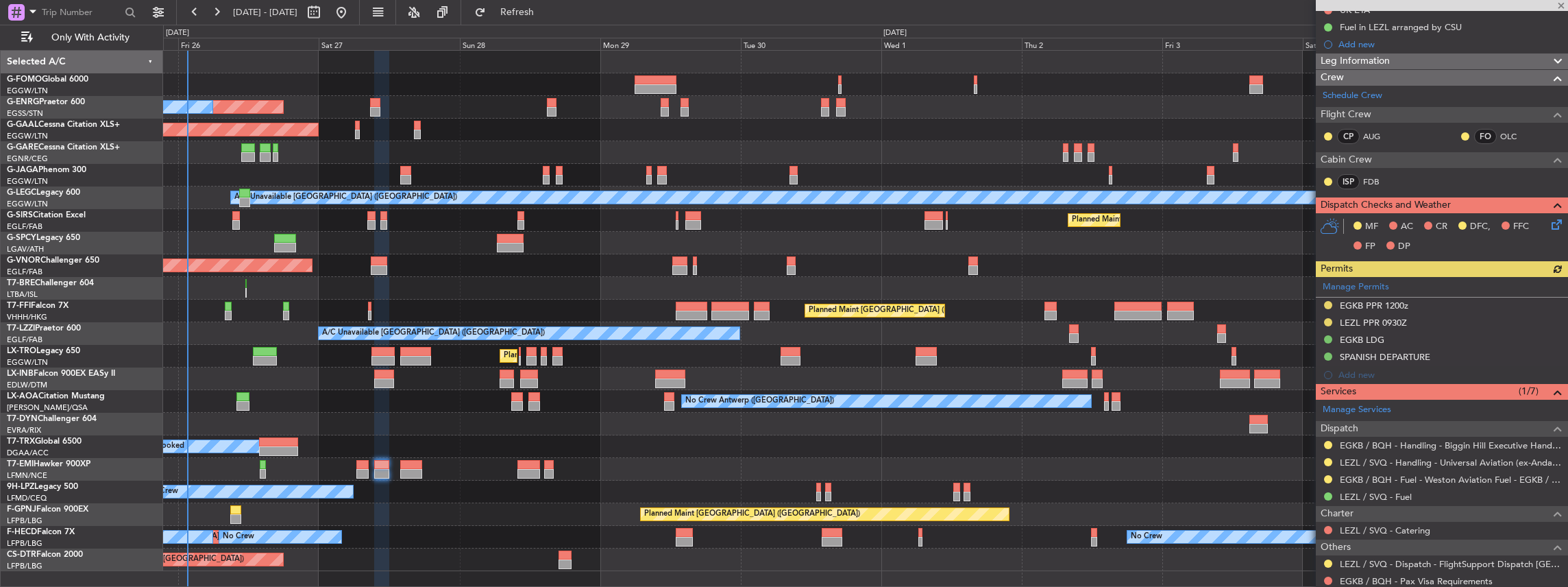
scroll to position [228, 0]
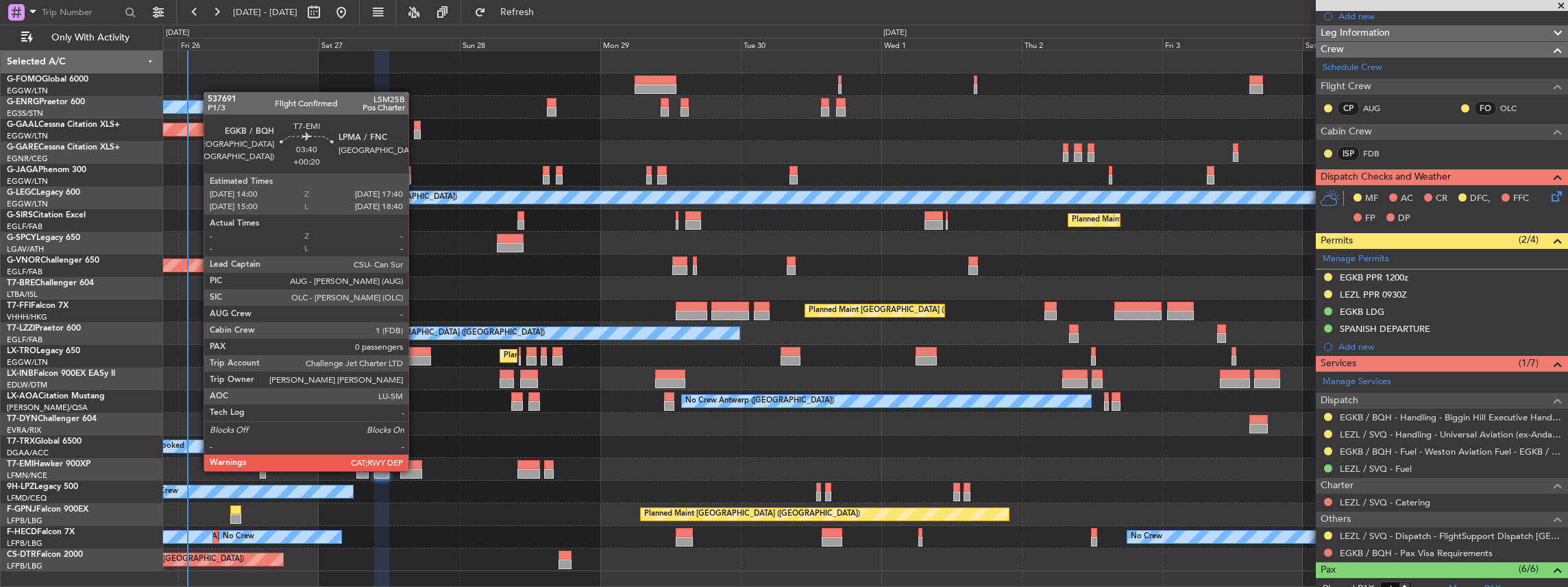
click at [416, 470] on div at bounding box center [411, 473] width 22 height 9
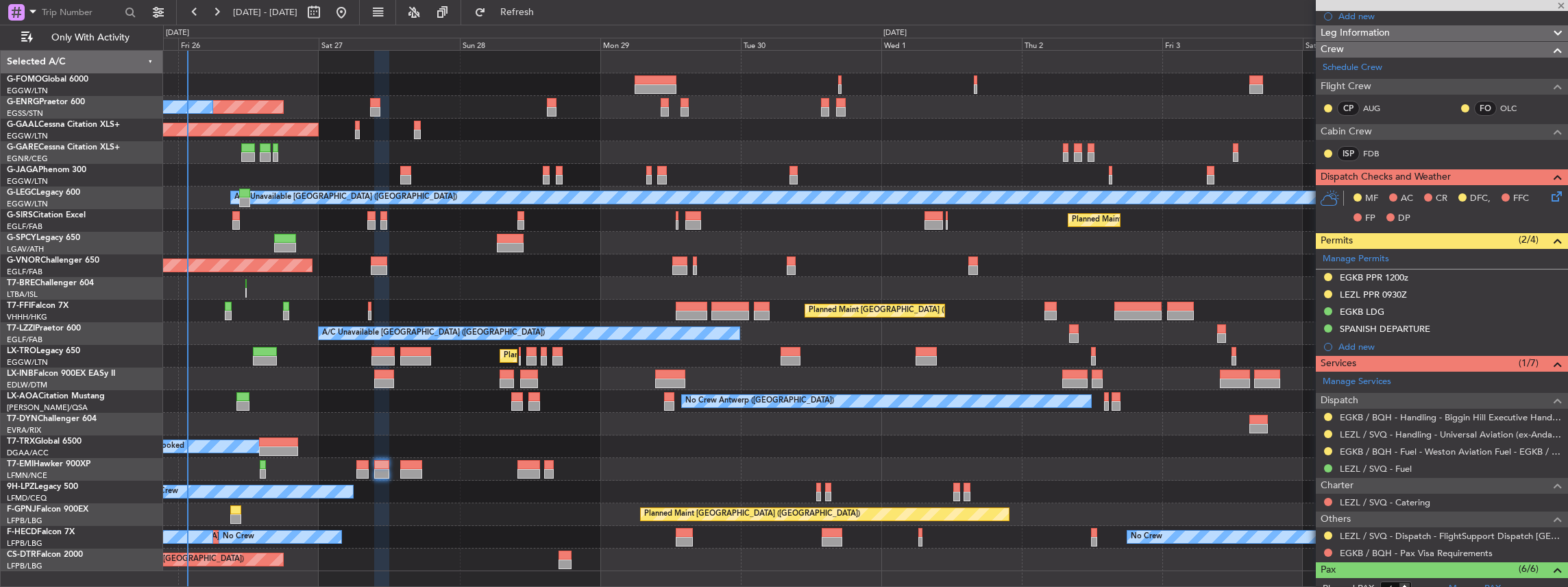
type input "+00:20"
type input "0"
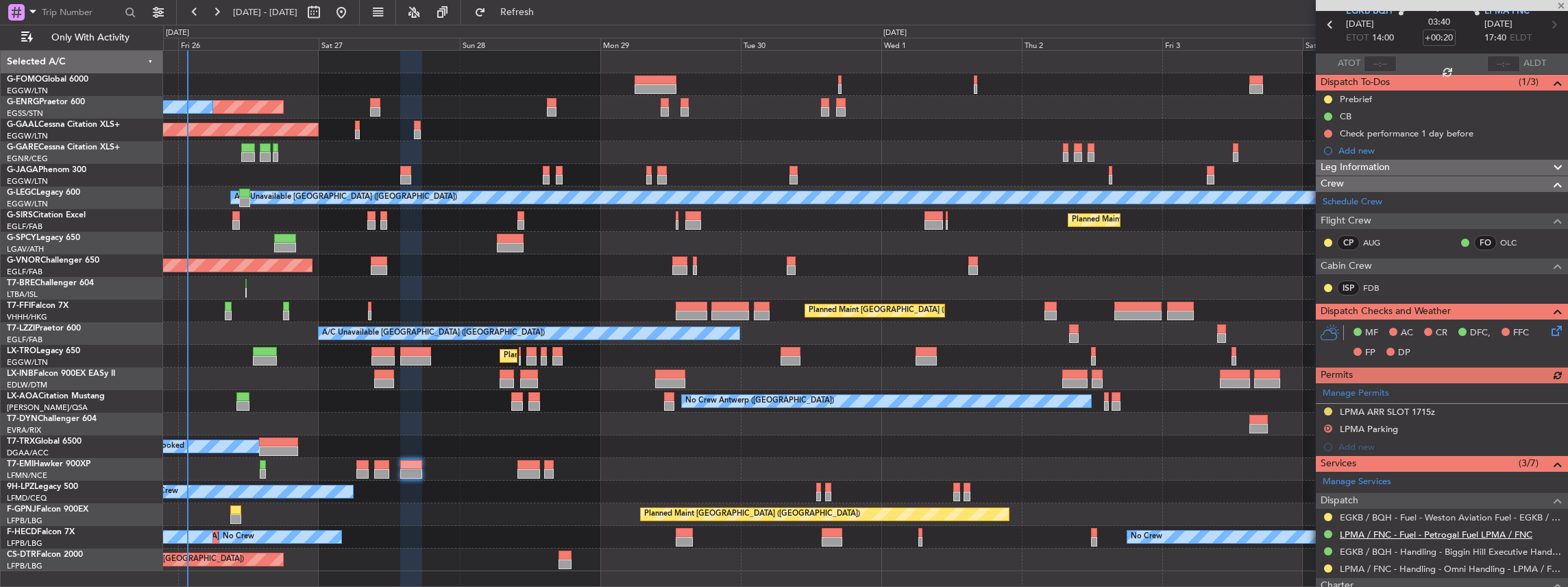
scroll to position [137, 0]
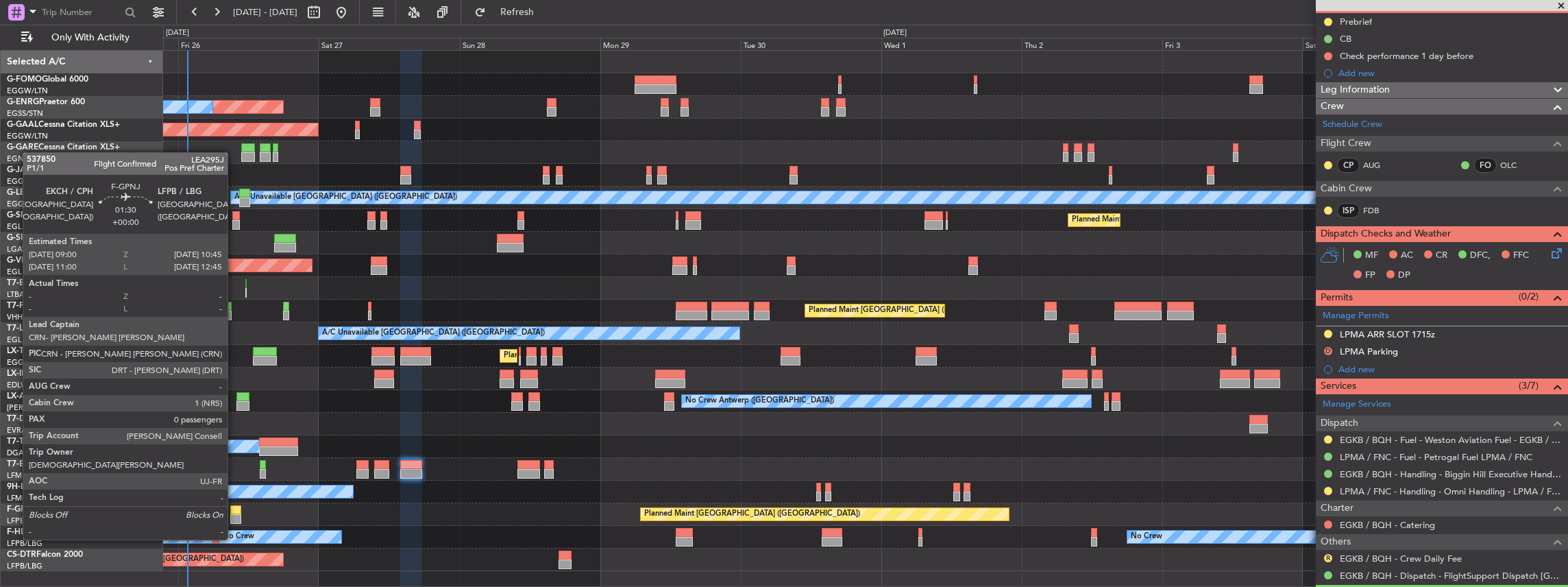
click at [234, 514] on div at bounding box center [235, 519] width 10 height 9
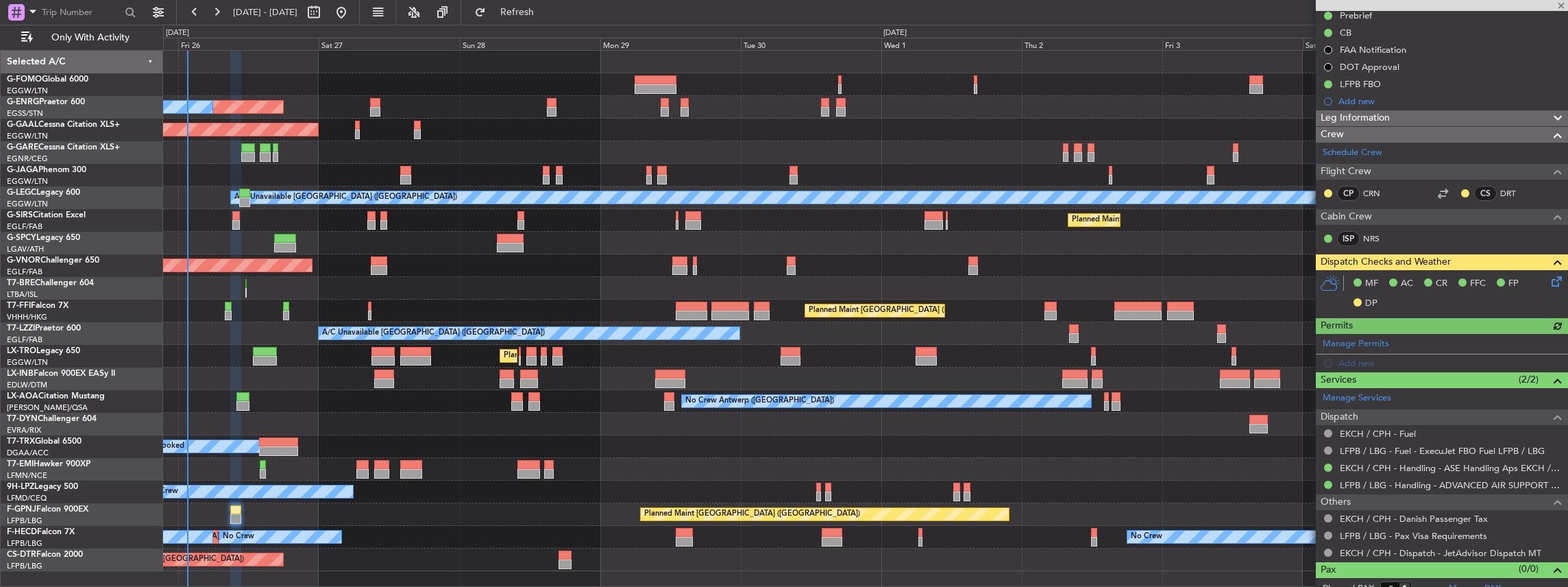
scroll to position [170, 0]
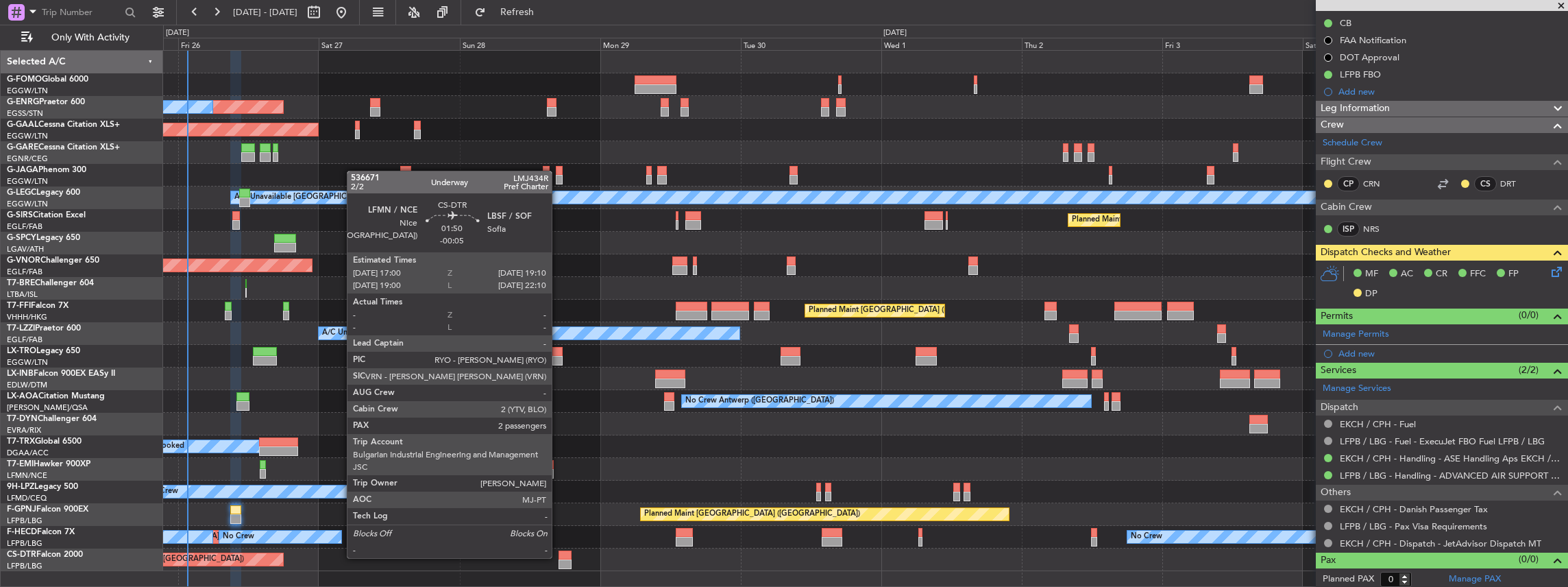
click at [558, 557] on div at bounding box center [564, 555] width 13 height 9
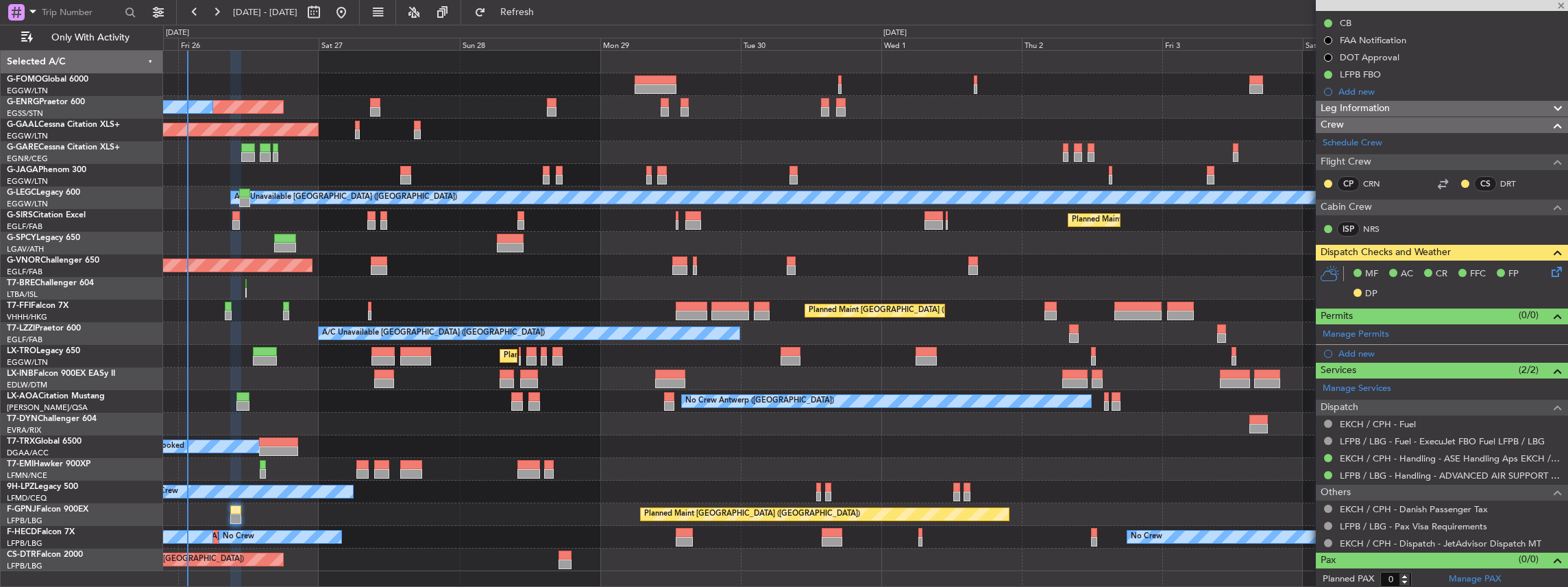
type input "-00:05"
type input "2"
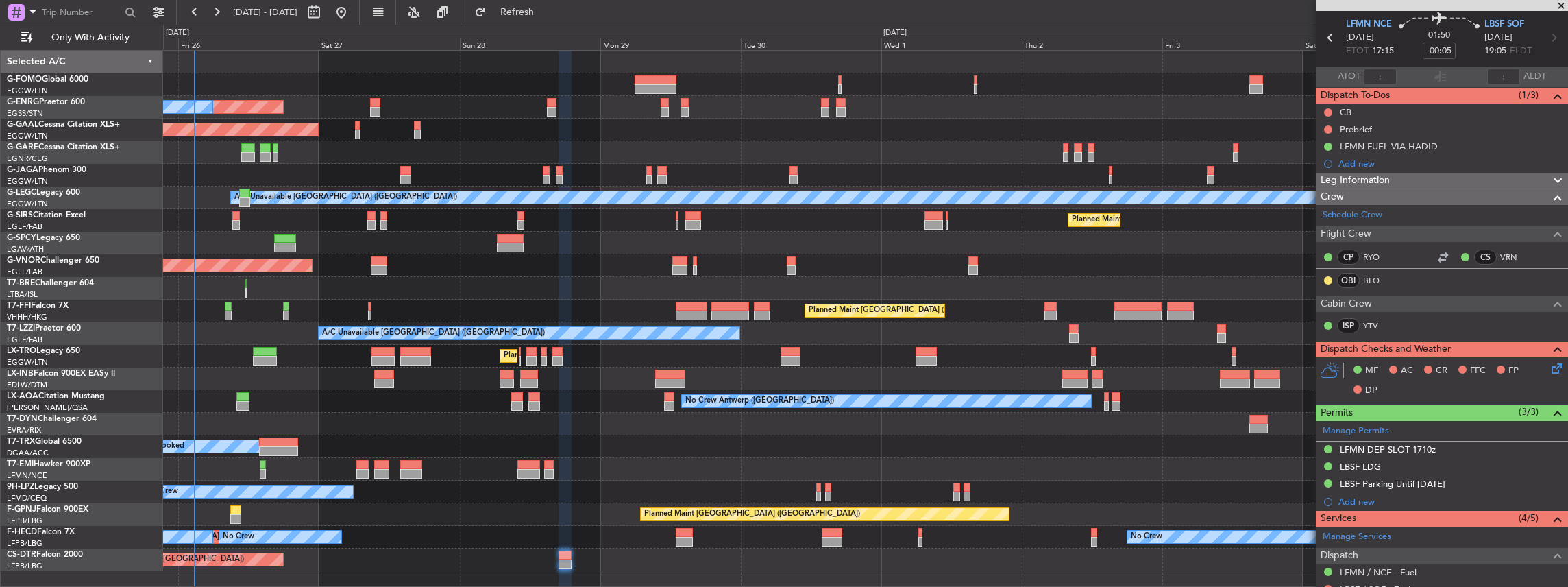
scroll to position [0, 0]
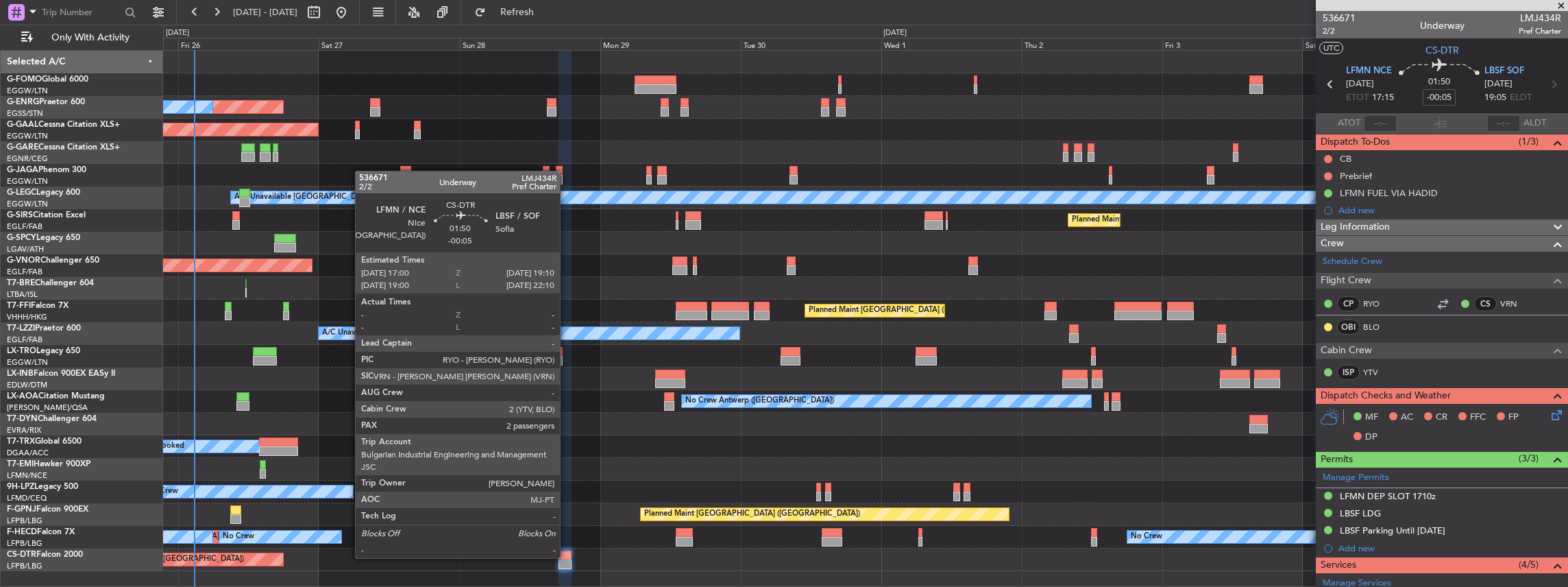
click at [567, 557] on div at bounding box center [564, 555] width 13 height 9
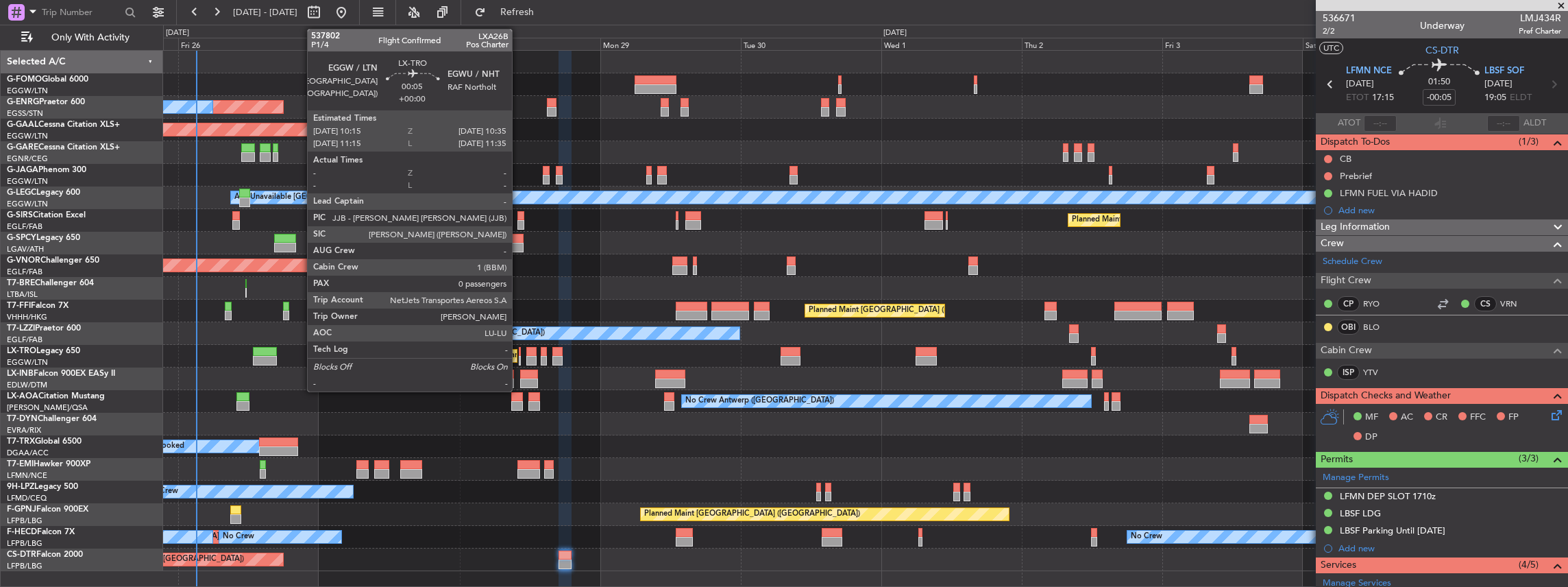
click at [519, 359] on div at bounding box center [520, 360] width 2 height 9
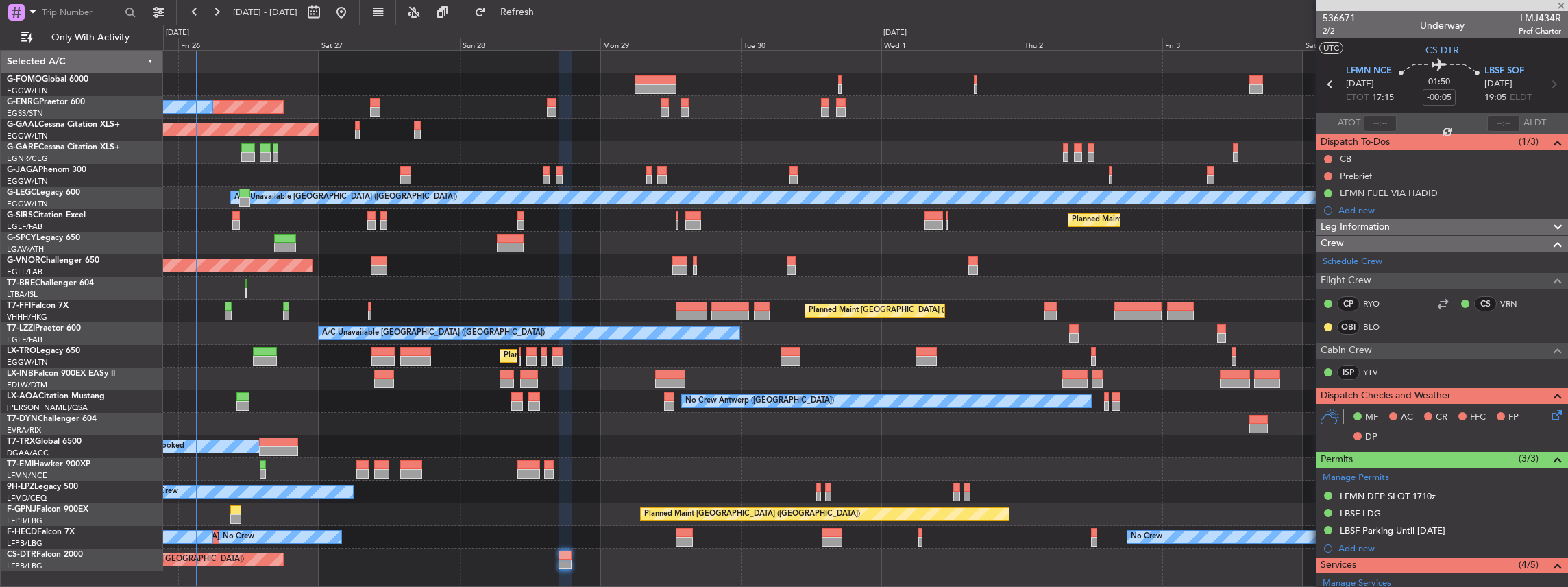
type input "0"
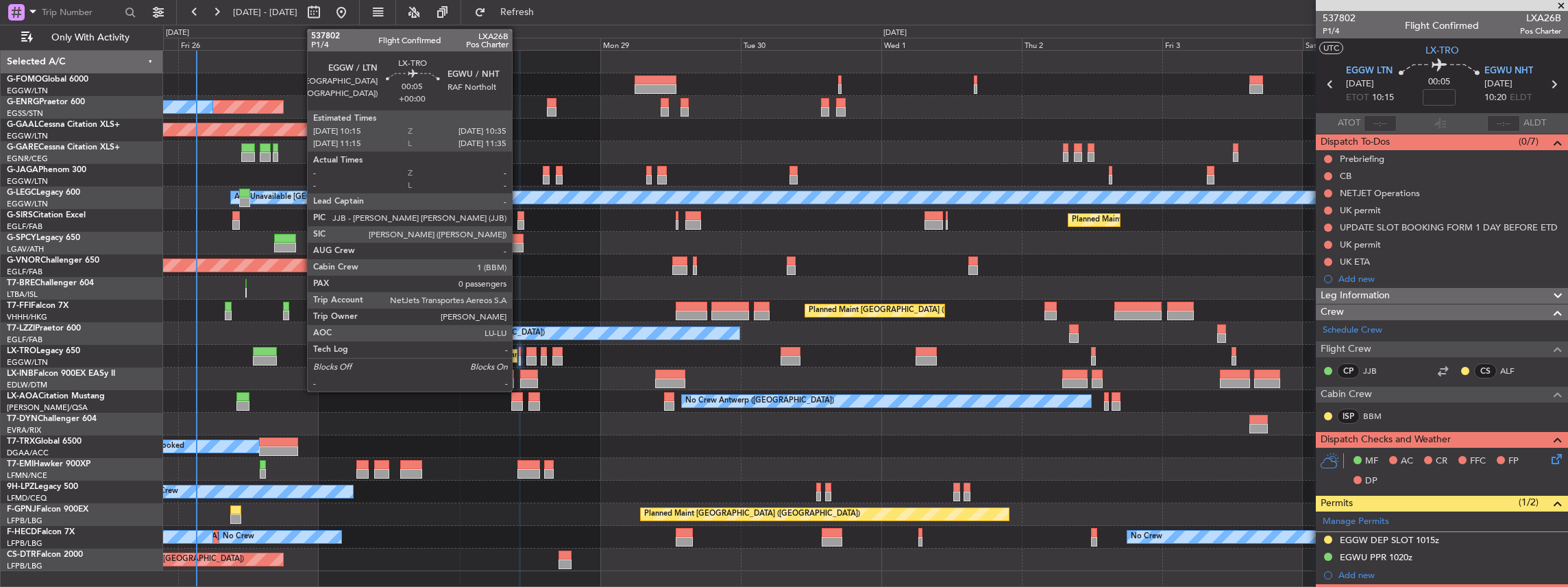
click at [519, 357] on div at bounding box center [520, 360] width 2 height 9
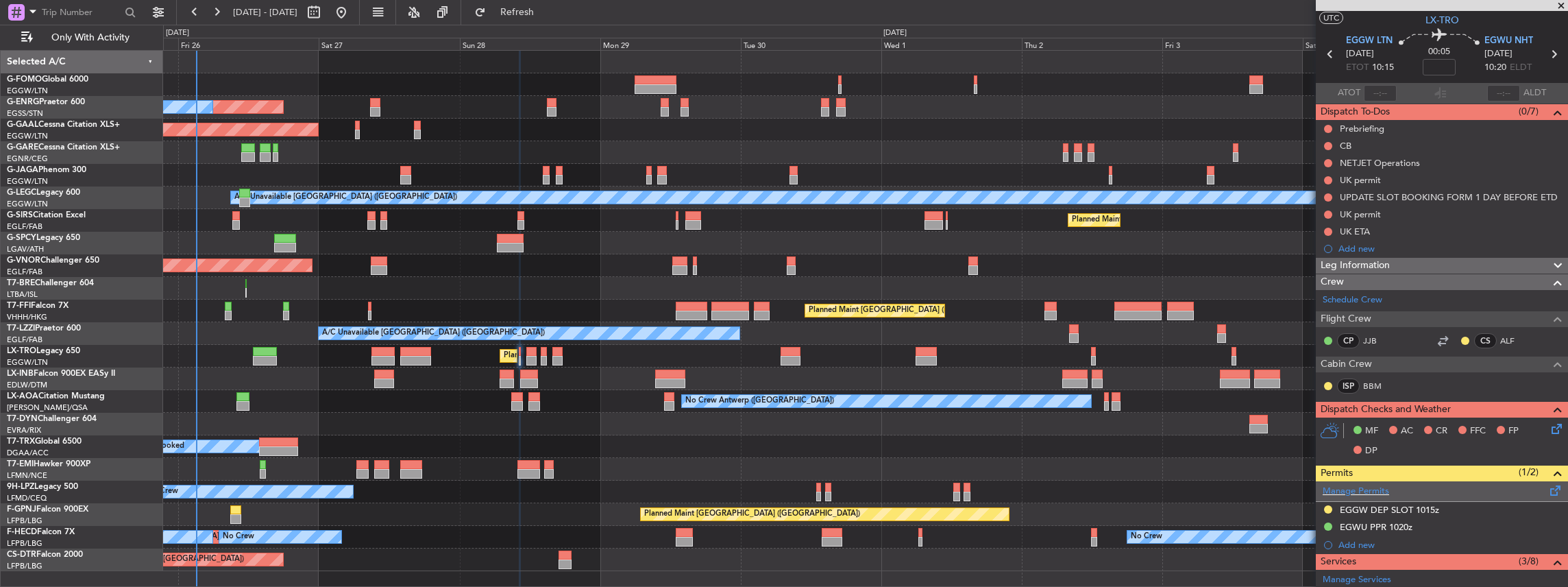
scroll to position [45, 0]
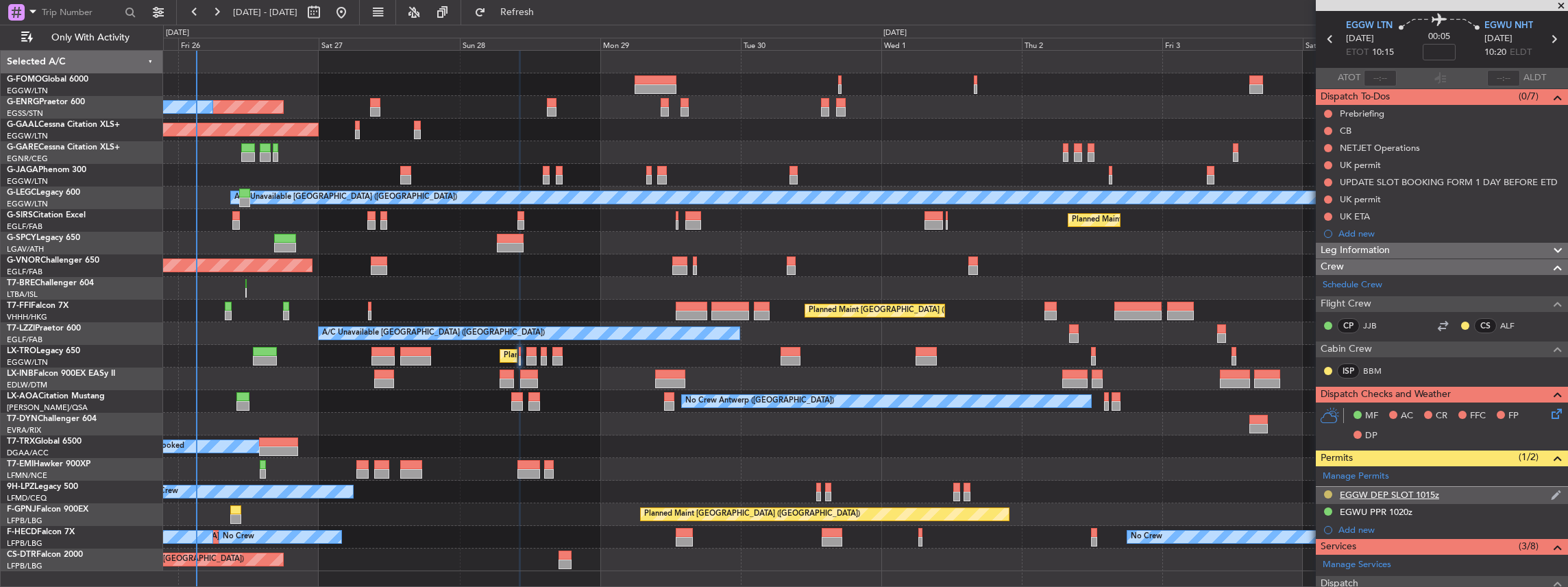
click at [1328, 490] on button at bounding box center [1328, 495] width 9 height 9
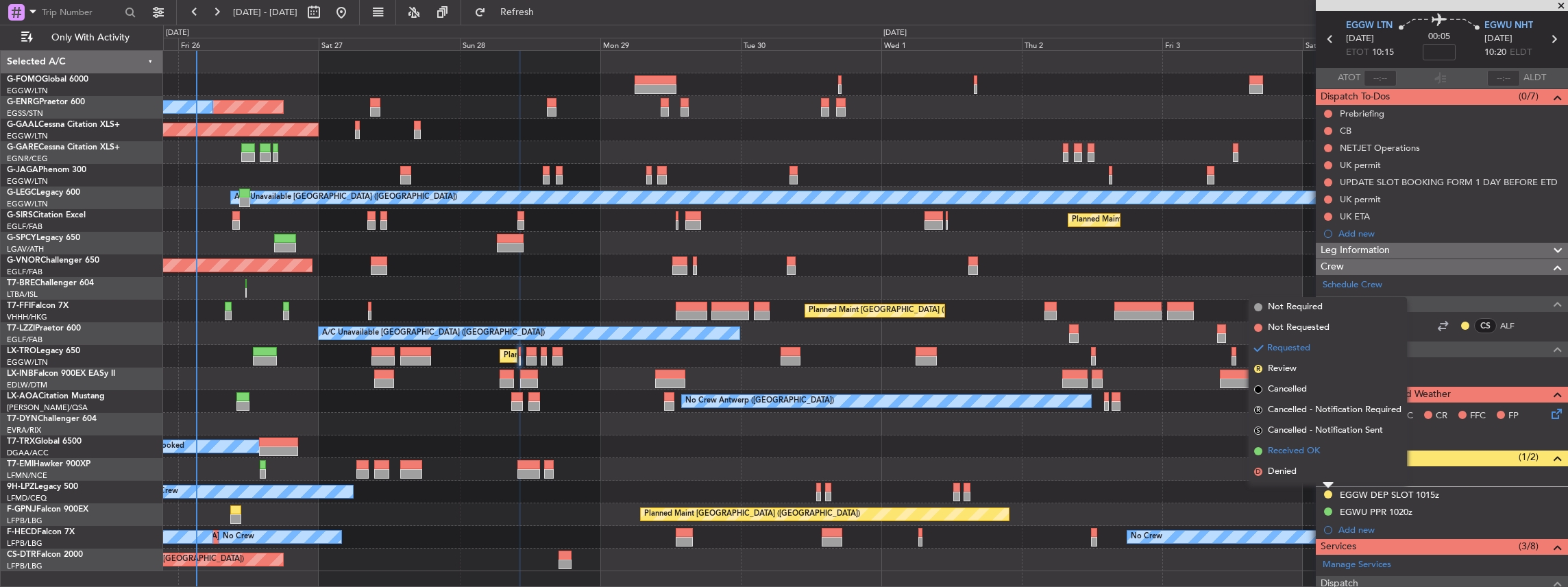
click at [1295, 453] on span "Received OK" at bounding box center [1294, 451] width 52 height 14
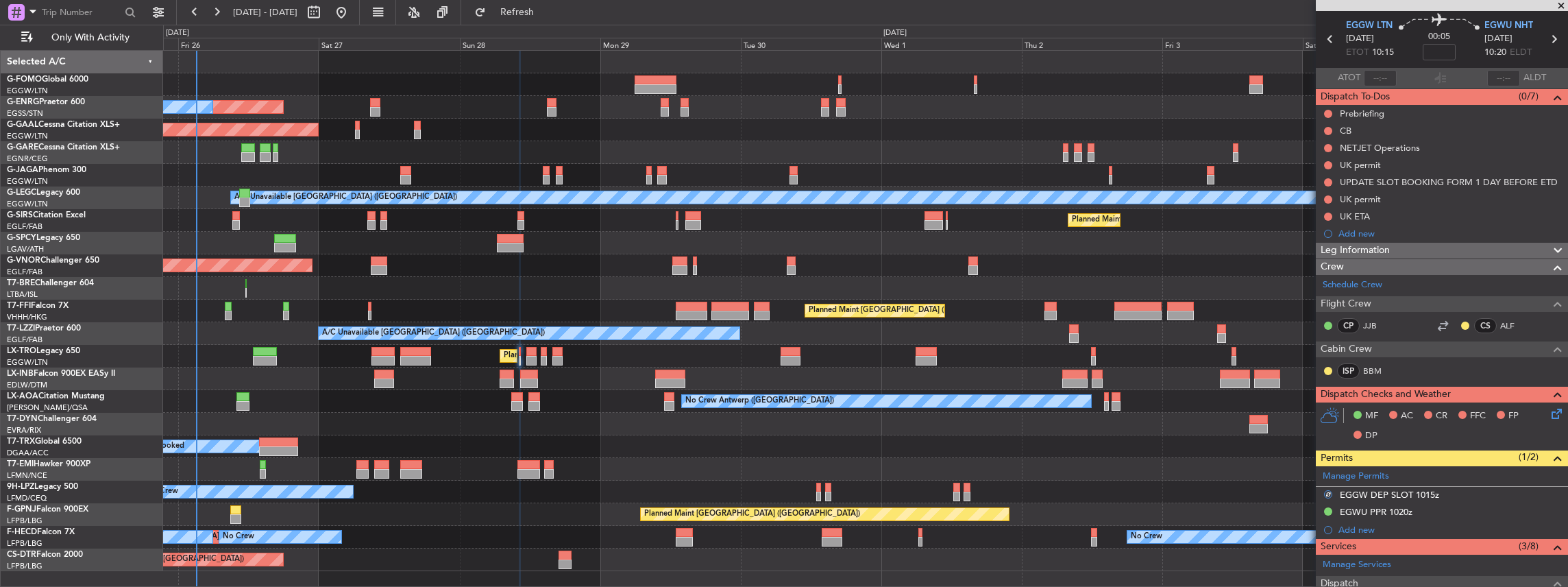
scroll to position [271, 0]
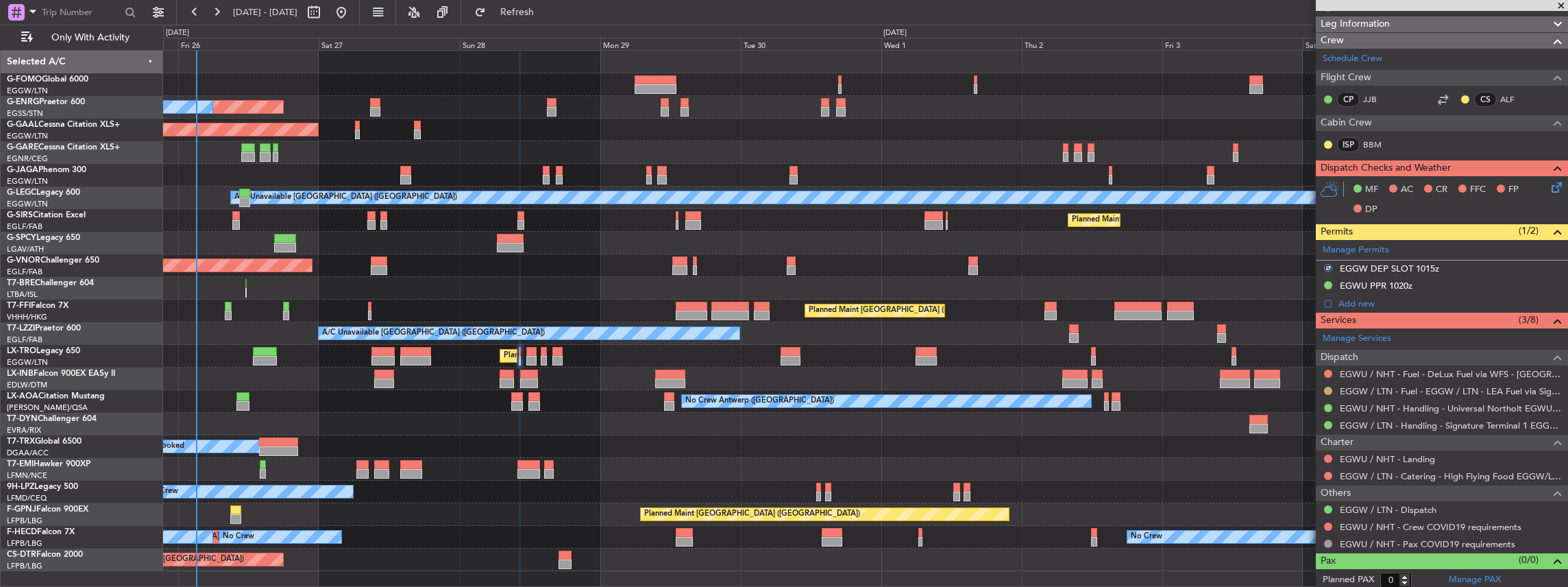
click at [1327, 388] on button at bounding box center [1328, 391] width 9 height 9
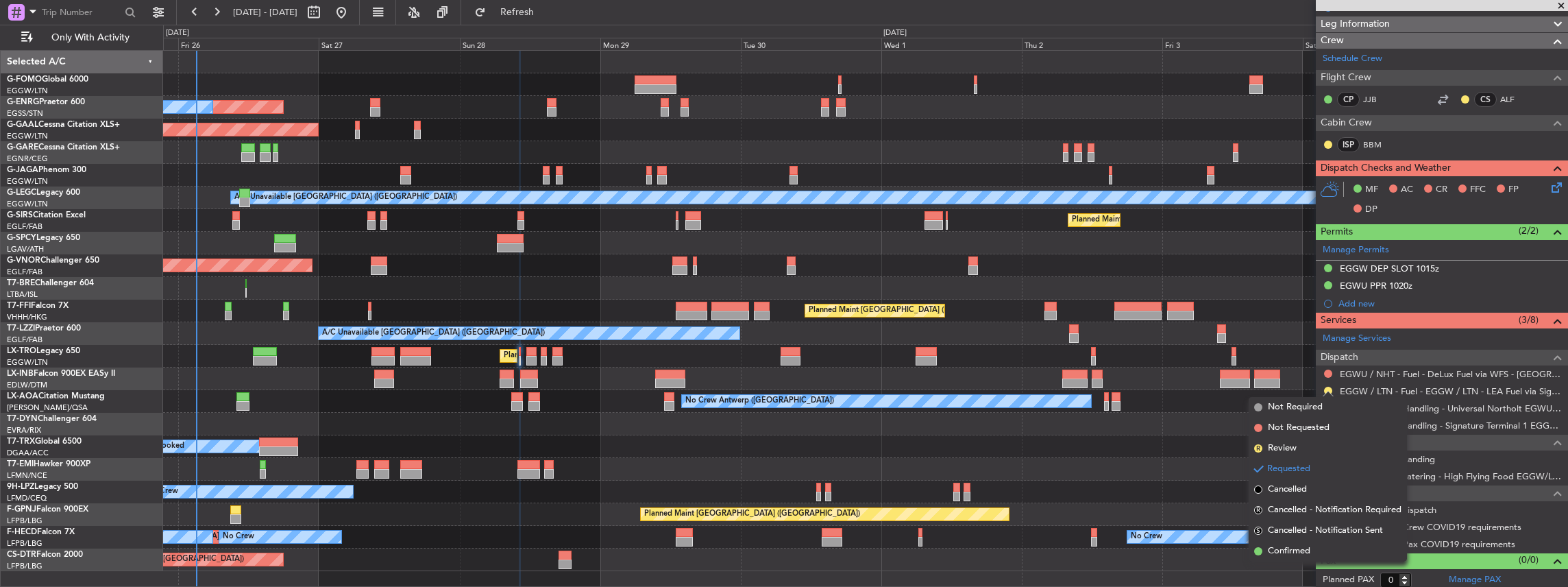
click at [1247, 299] on div "Planned Maint [GEOGRAPHIC_DATA] ([GEOGRAPHIC_DATA])" at bounding box center [865, 311] width 1405 height 22
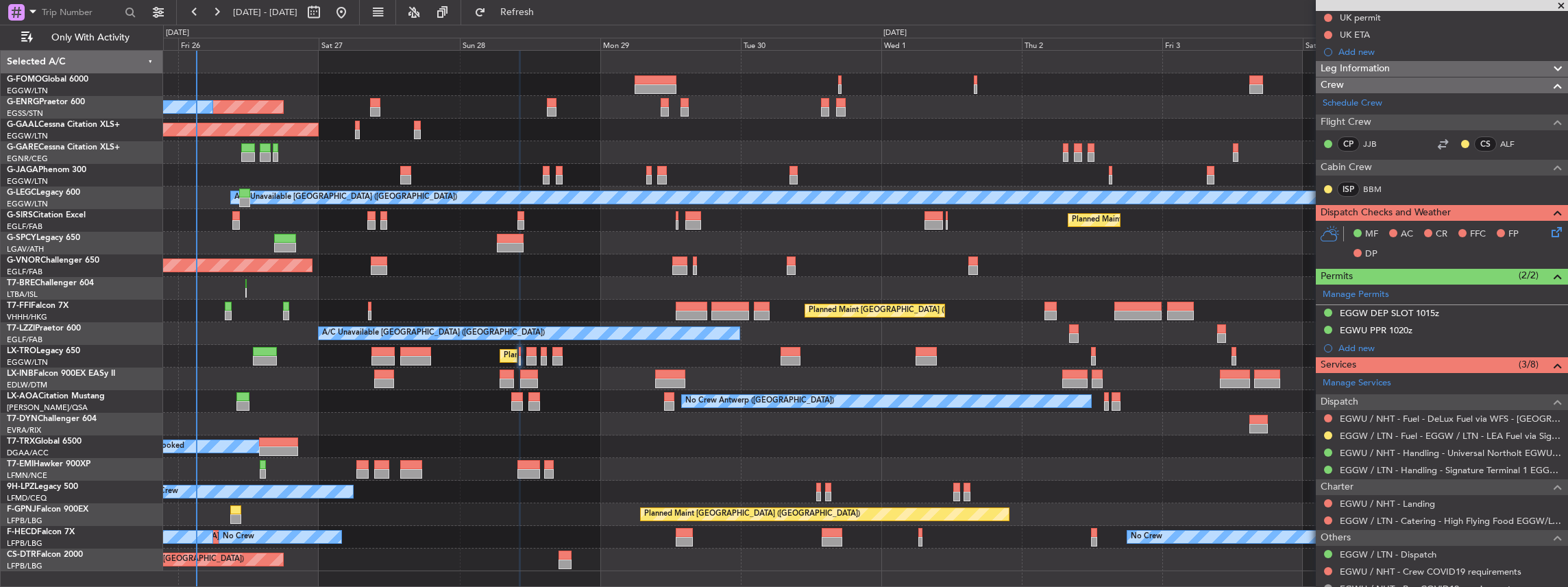
scroll to position [228, 0]
